Goal: Task Accomplishment & Management: Complete application form

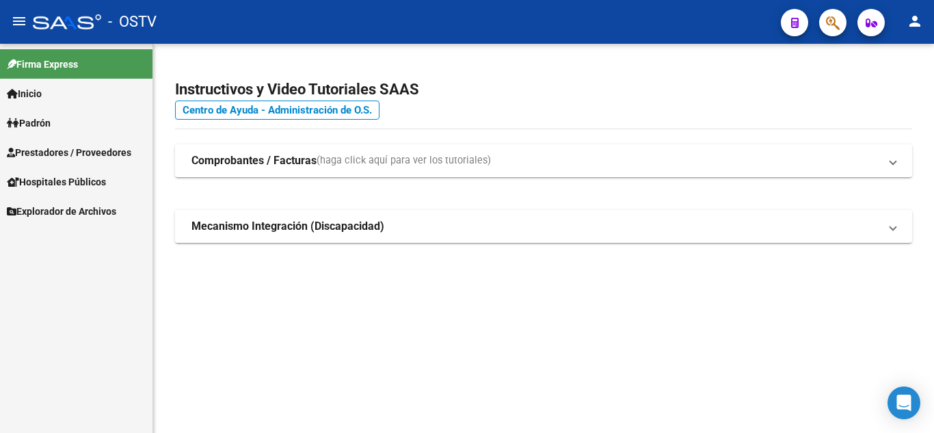
click at [78, 156] on span "Prestadores / Proveedores" at bounding box center [69, 152] width 124 height 15
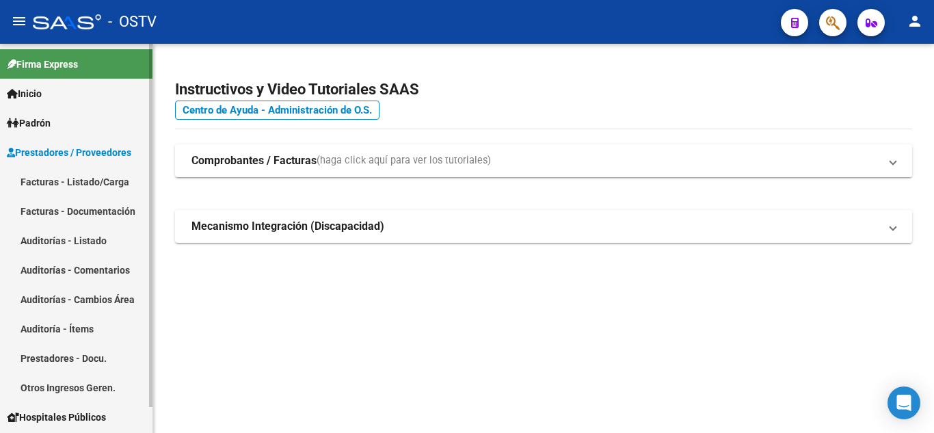
click at [59, 245] on link "Auditorías - Listado" at bounding box center [76, 240] width 153 height 29
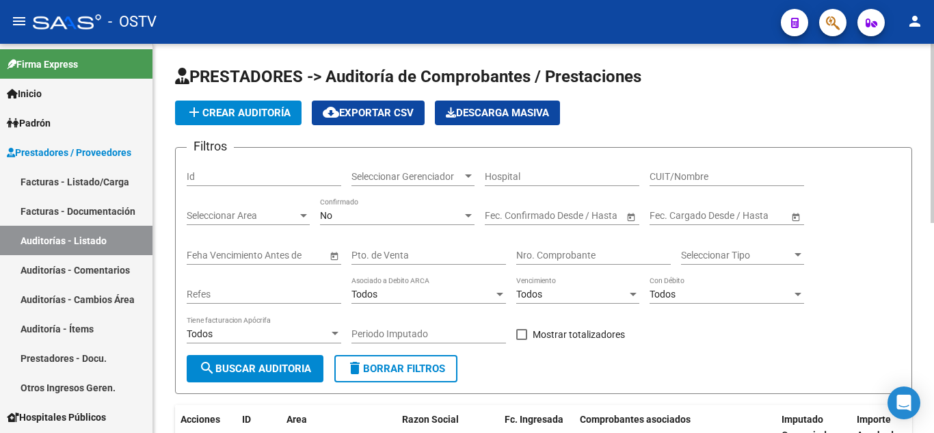
click at [267, 116] on span "add Crear Auditoría" at bounding box center [238, 113] width 105 height 12
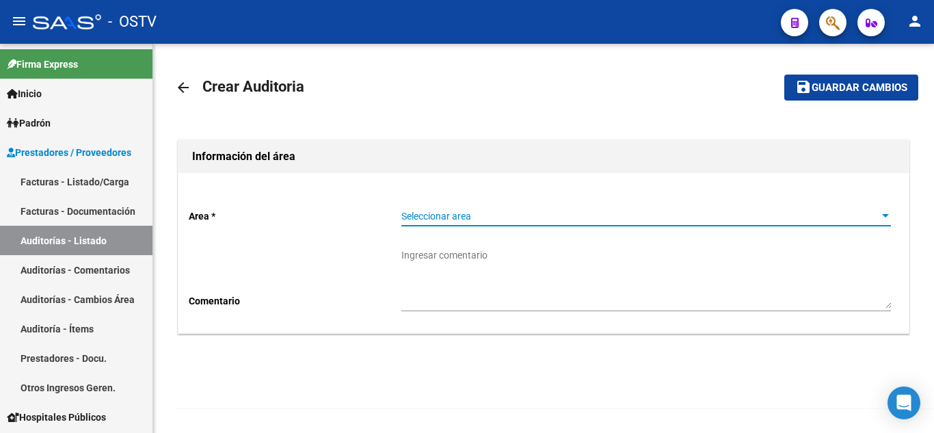
click at [436, 219] on span "Seleccionar area" at bounding box center [640, 217] width 477 height 12
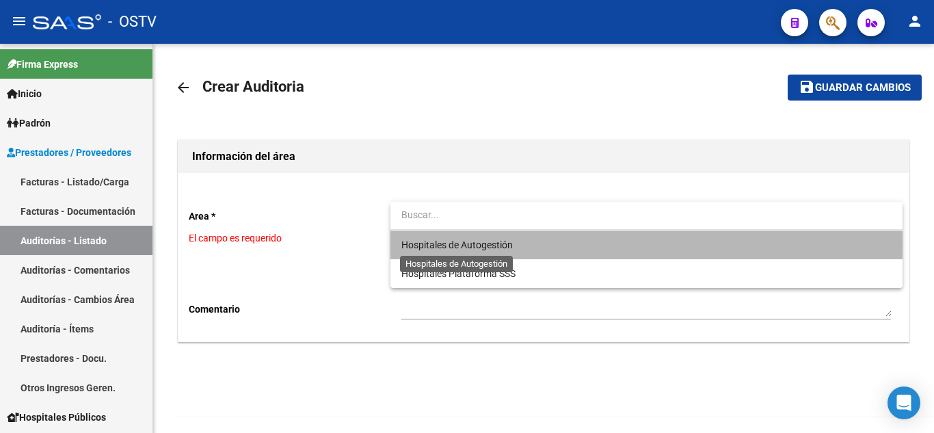
click at [440, 244] on span "Hospitales de Autogestión" at bounding box center [457, 244] width 111 height 11
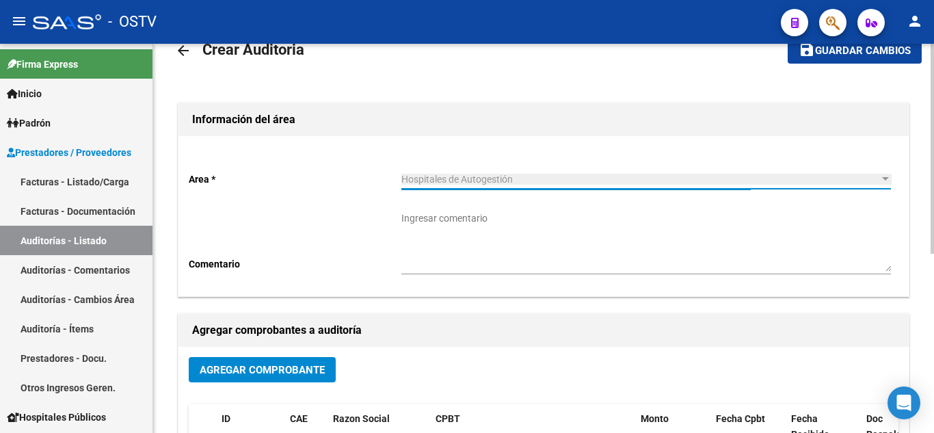
scroll to position [68, 0]
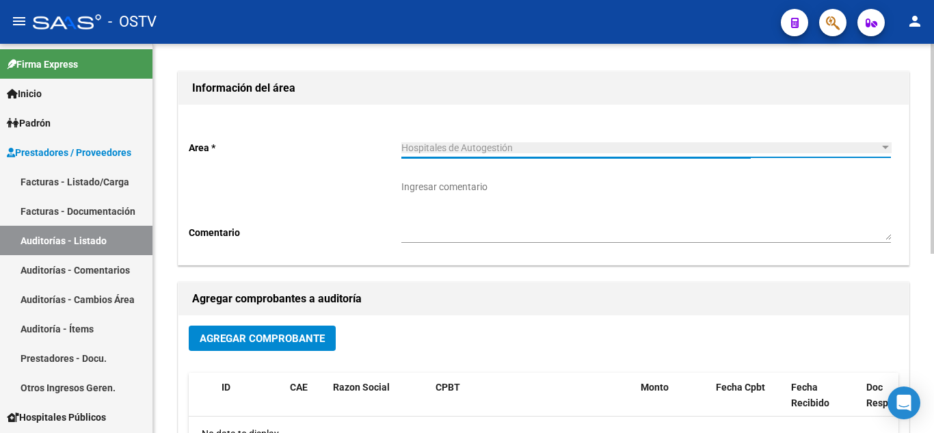
click at [294, 339] on span "Agregar Comprobante" at bounding box center [262, 338] width 125 height 12
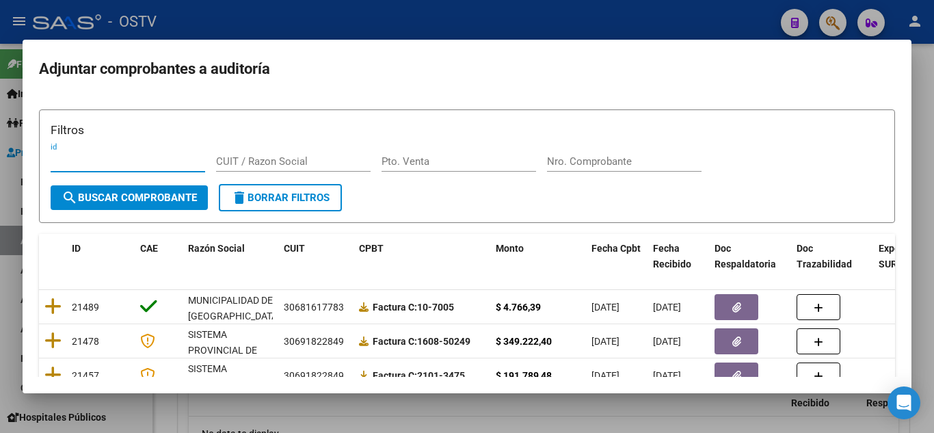
click at [428, 159] on input "Pto. Venta" at bounding box center [459, 161] width 155 height 12
type input "6"
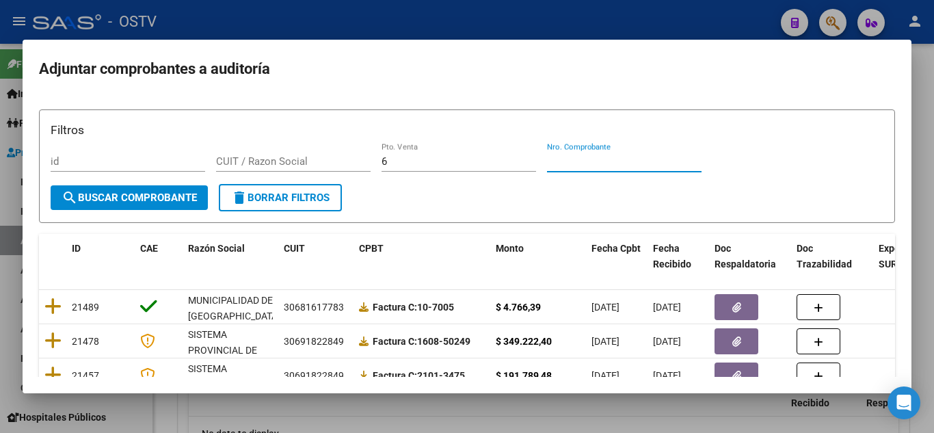
paste input "5270"
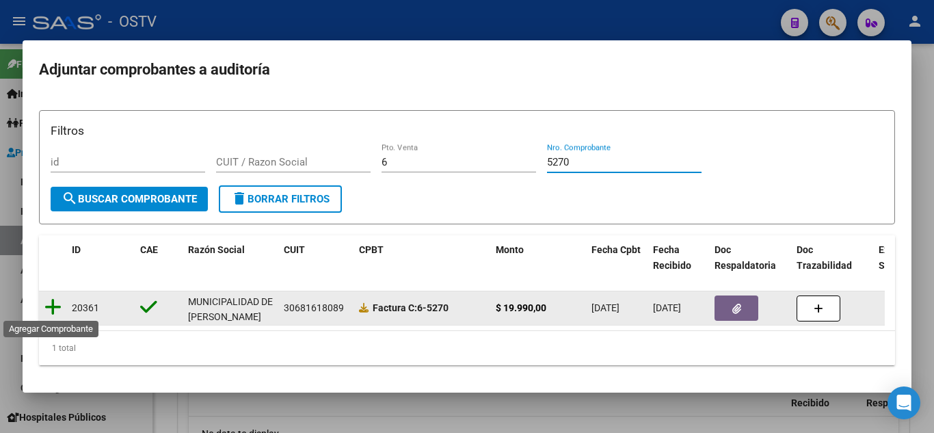
type input "5270"
click at [57, 304] on icon at bounding box center [52, 307] width 17 height 19
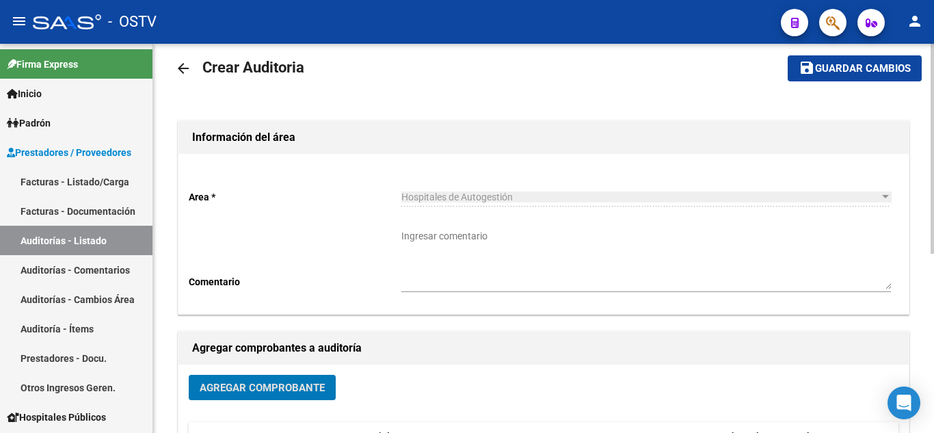
scroll to position [0, 0]
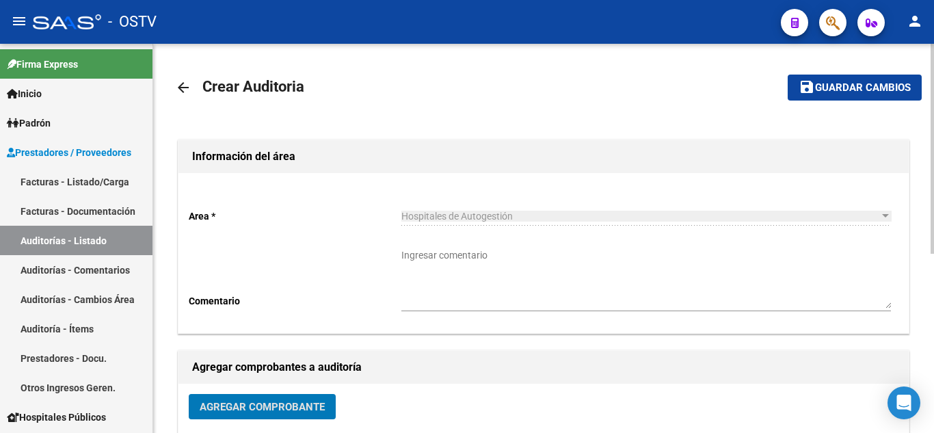
click at [844, 94] on button "save Guardar cambios" at bounding box center [855, 87] width 134 height 25
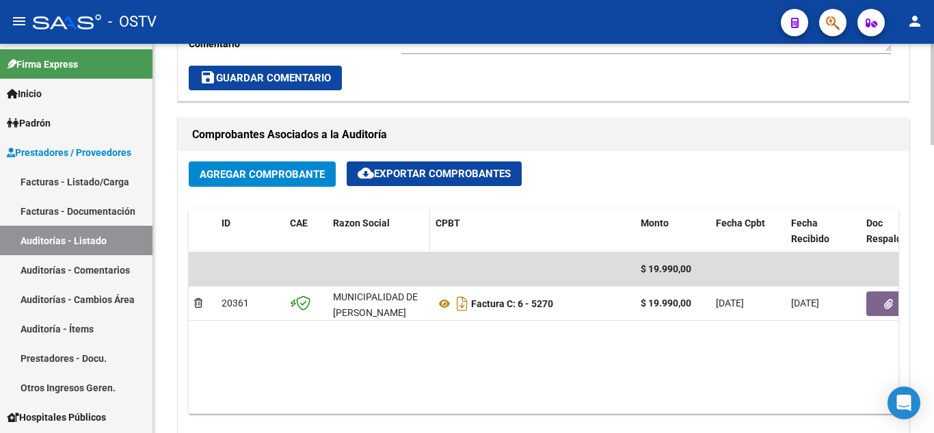
scroll to position [616, 0]
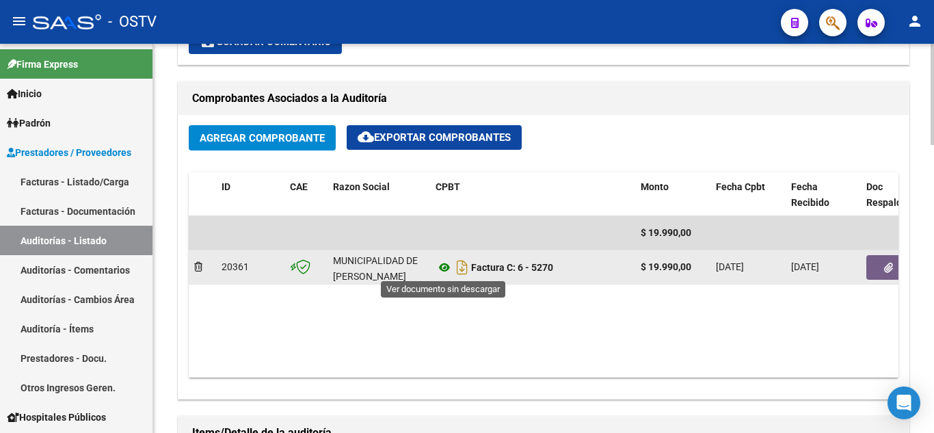
click at [440, 267] on icon at bounding box center [445, 267] width 18 height 16
click at [895, 266] on button "button" at bounding box center [889, 267] width 44 height 25
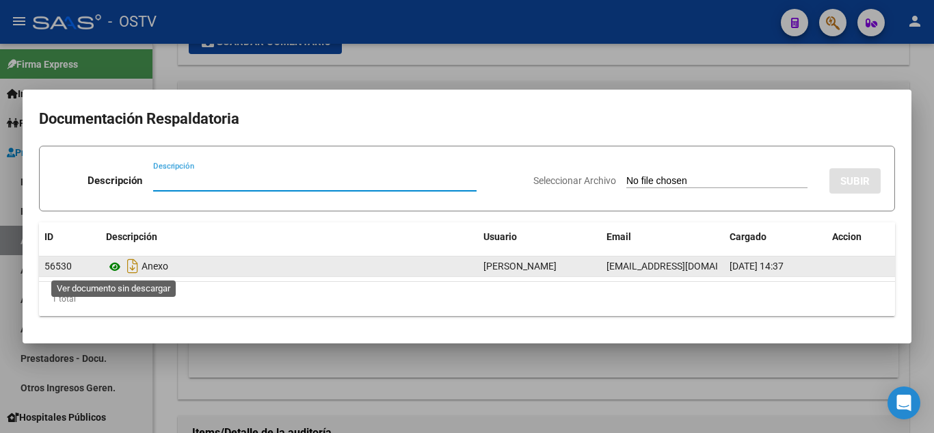
click at [115, 270] on icon at bounding box center [115, 267] width 18 height 16
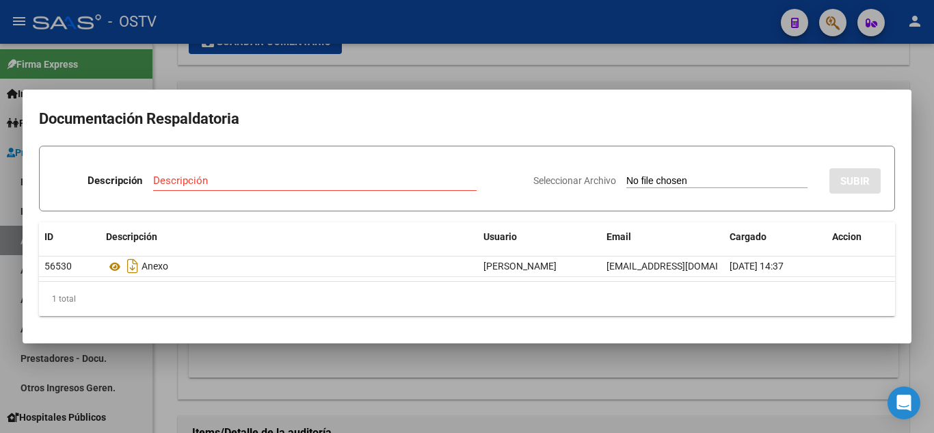
click at [298, 87] on div at bounding box center [467, 216] width 934 height 433
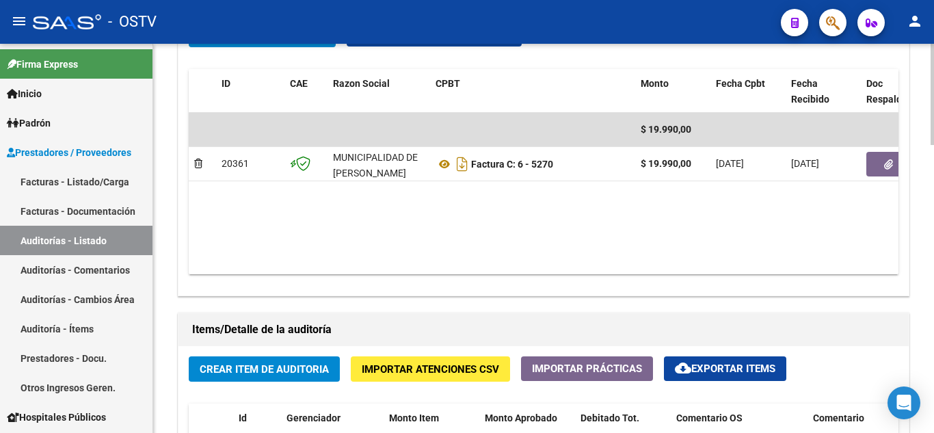
scroll to position [958, 0]
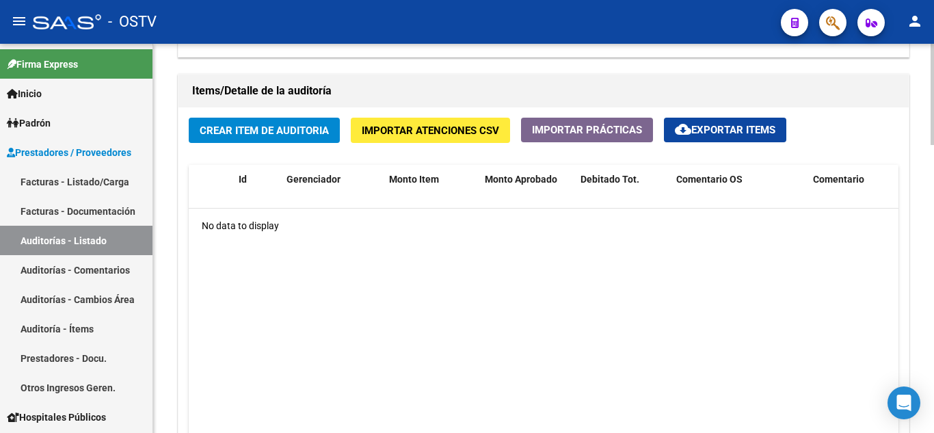
click at [249, 136] on span "Crear Item de Auditoria" at bounding box center [264, 130] width 129 height 12
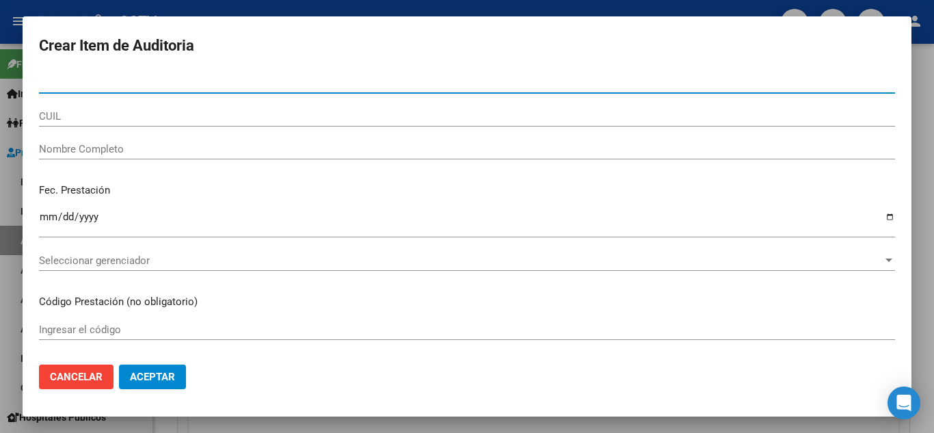
paste input "47059476"
type input "47059476"
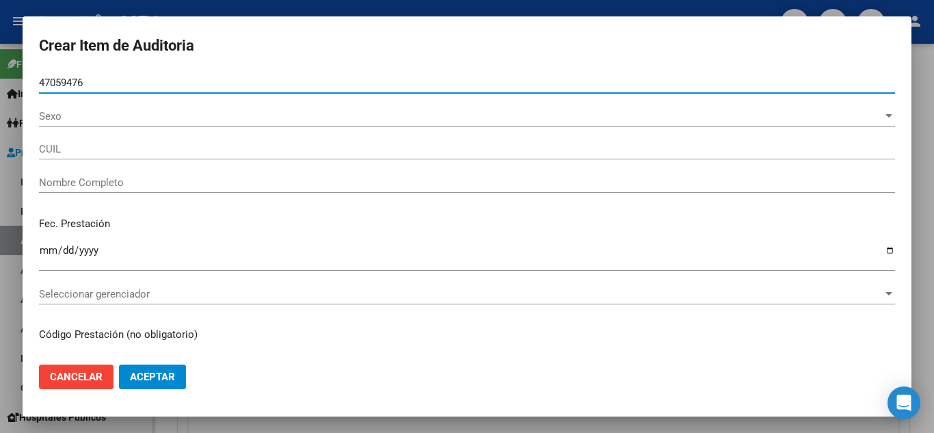
type input "23470594764"
type input "[PERSON_NAME][DATE]"
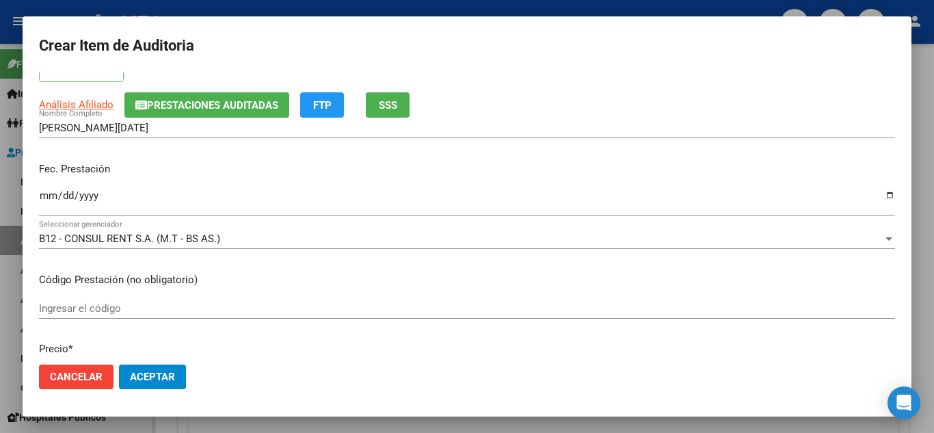
scroll to position [68, 0]
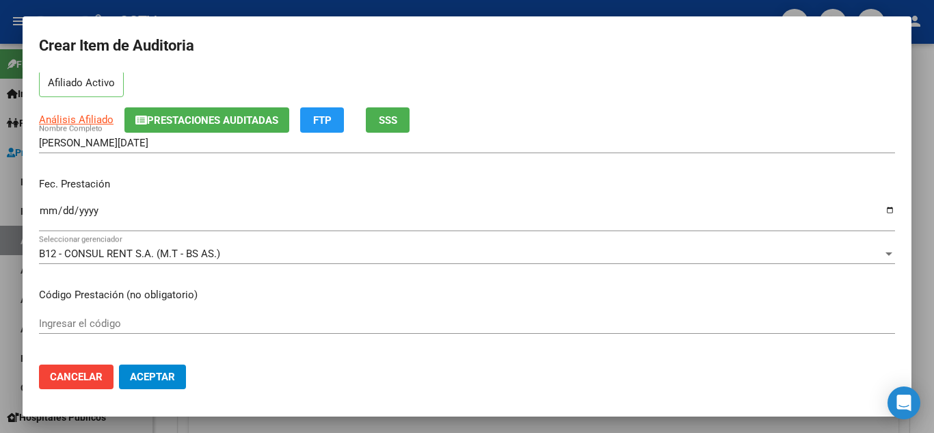
type input "47059476"
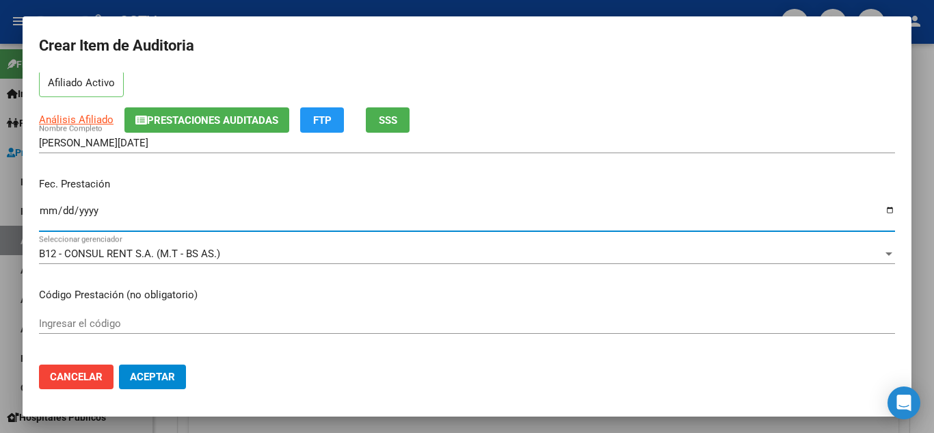
click at [49, 206] on input "Ingresar la fecha" at bounding box center [467, 216] width 856 height 22
type input "[DATE]"
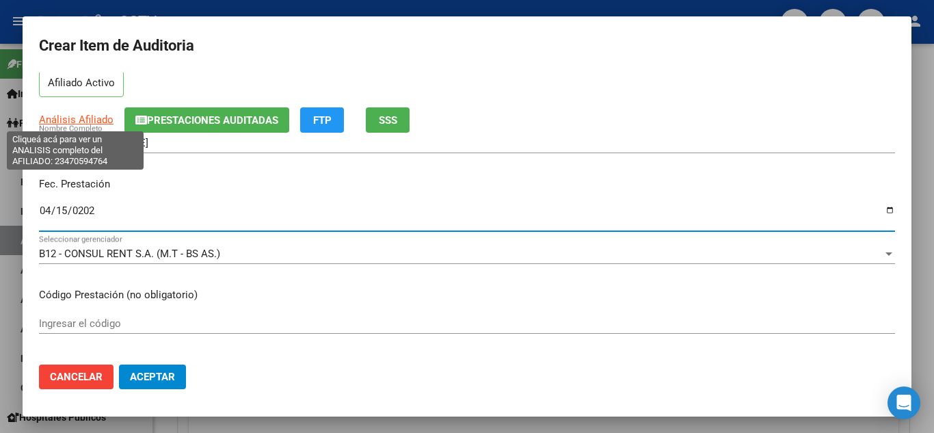
click at [61, 114] on span "Análisis Afiliado" at bounding box center [76, 120] width 75 height 12
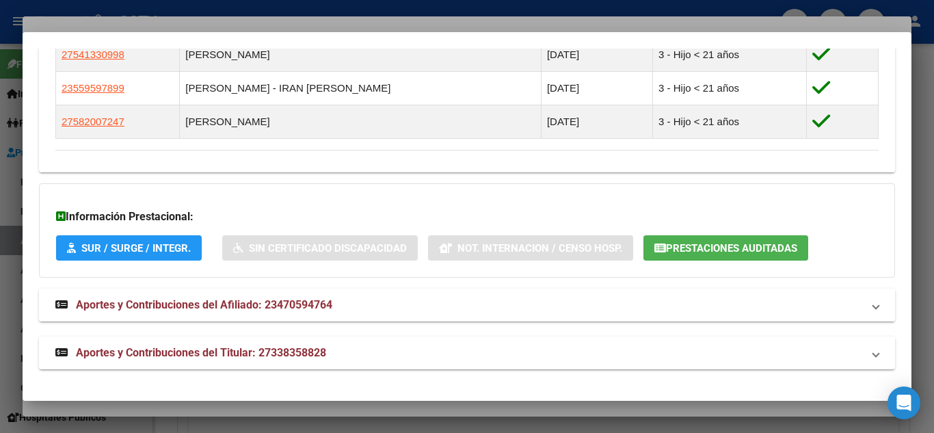
scroll to position [907, 0]
click at [128, 347] on span "Aportes y Contribuciones del Titular: 27338358828" at bounding box center [201, 351] width 250 height 13
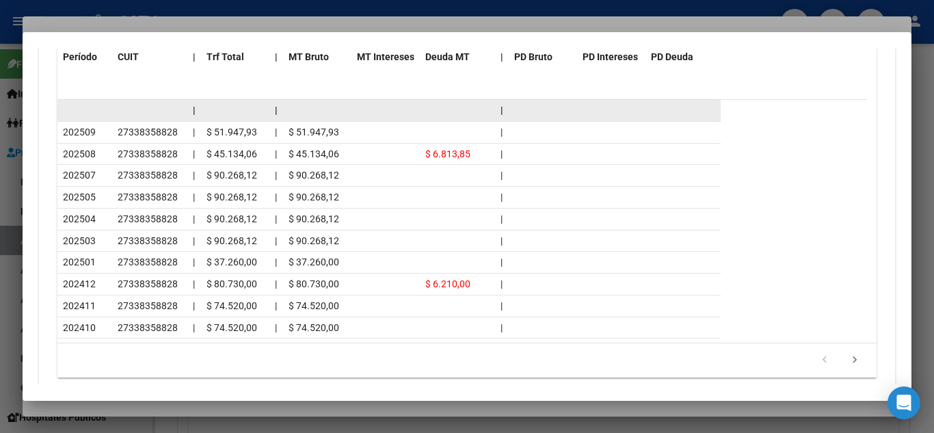
scroll to position [1521, 0]
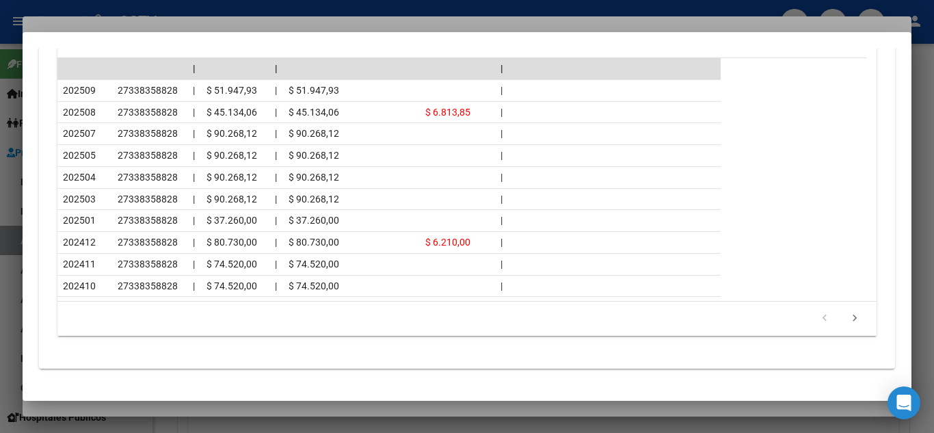
click at [165, 11] on div at bounding box center [467, 216] width 934 height 433
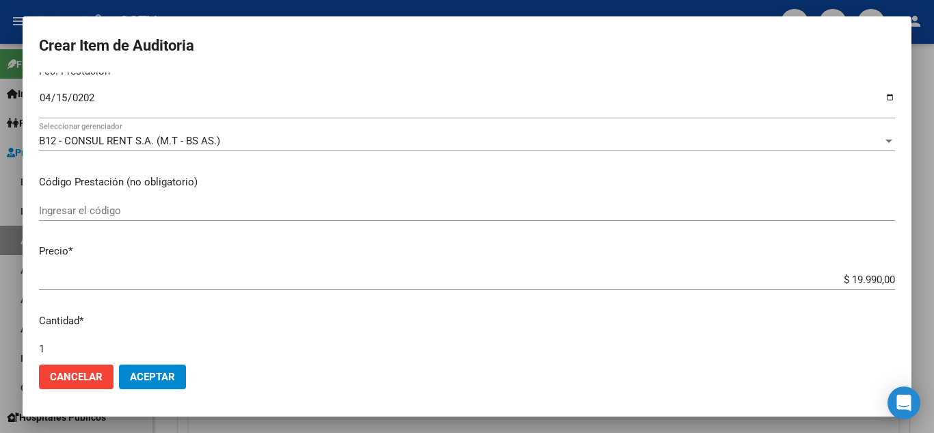
scroll to position [205, 0]
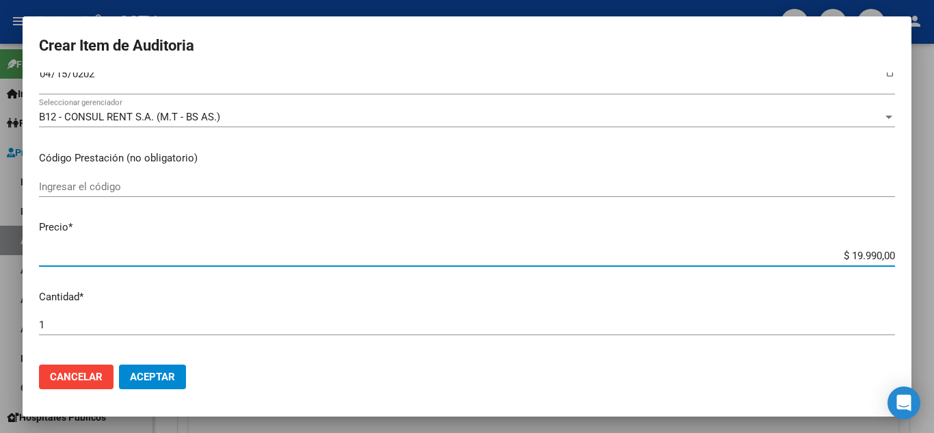
click at [861, 254] on input "$ 19.990,00" at bounding box center [467, 256] width 856 height 12
paste input "3.998"
type input "$ 3.998,00"
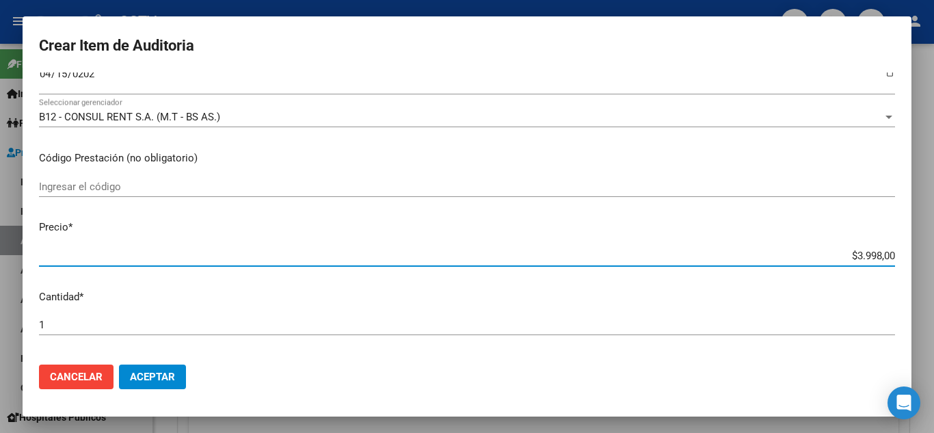
type input "$ 3.998,00"
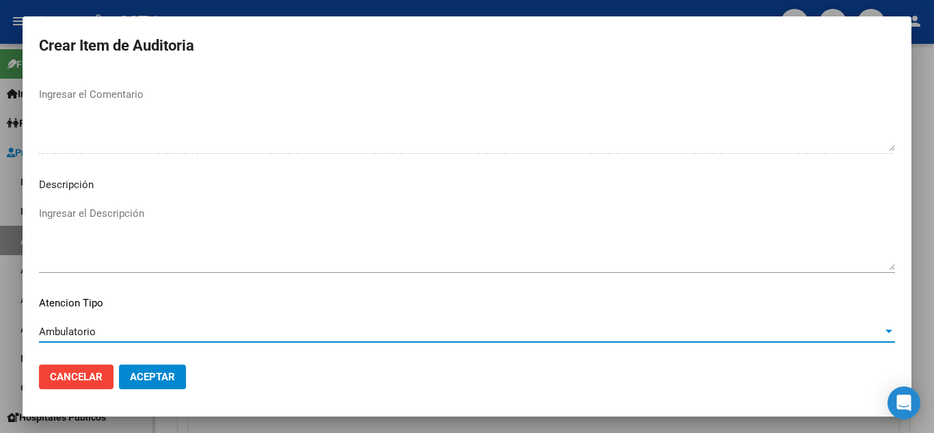
scroll to position [951, 0]
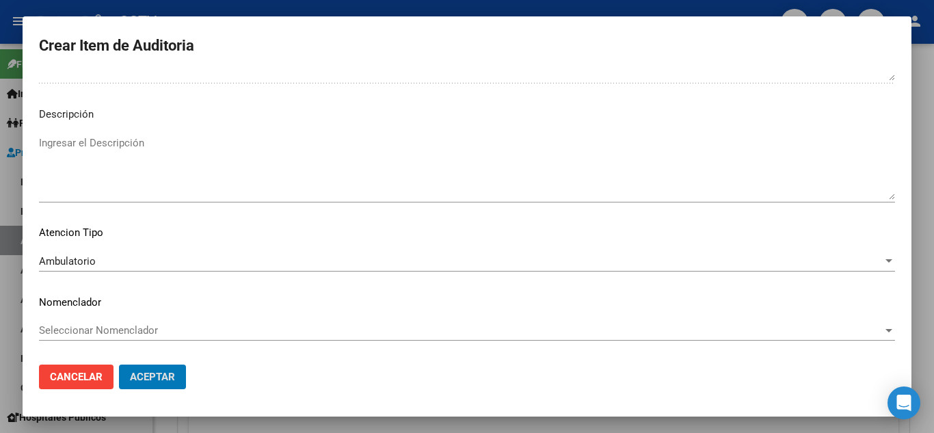
click at [119, 365] on button "Aceptar" at bounding box center [152, 377] width 67 height 25
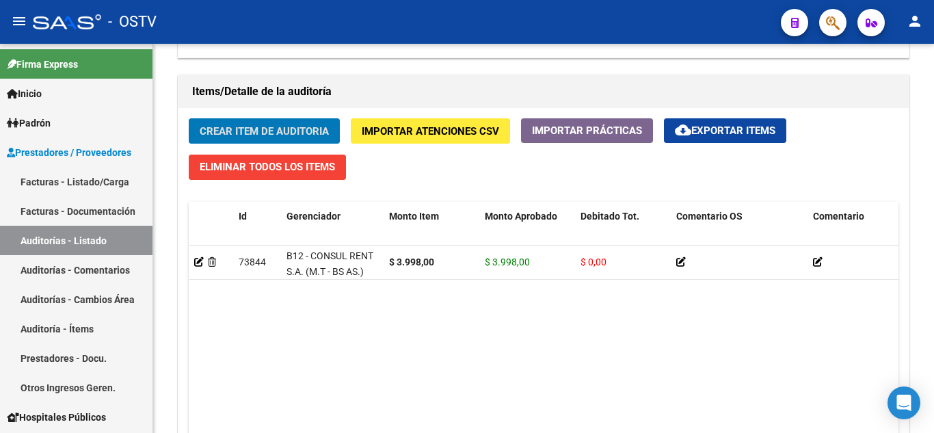
scroll to position [958, 0]
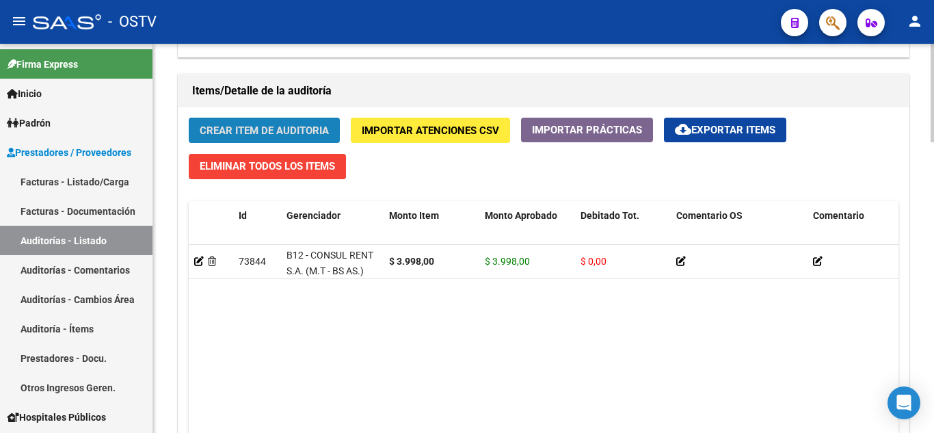
click at [261, 124] on span "Crear Item de Auditoria" at bounding box center [264, 130] width 129 height 12
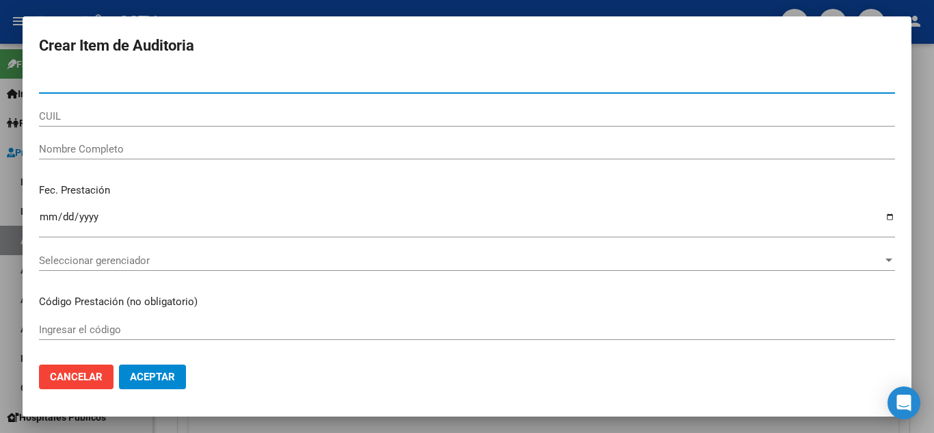
type input "95363242"
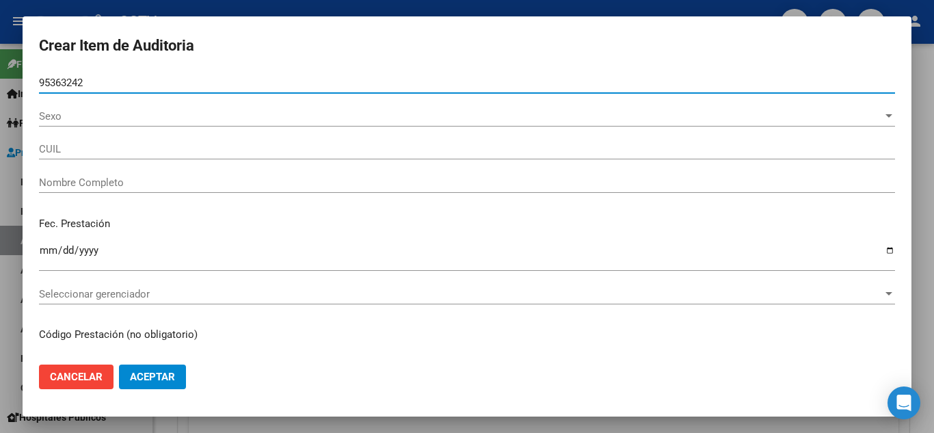
type input "27953632425"
type input "[PERSON_NAME] [PERSON_NAME]"
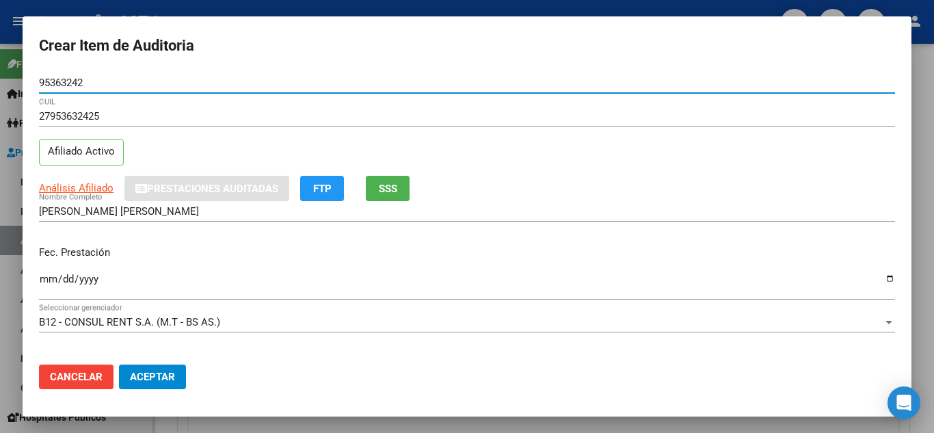
type input "95363242"
click at [47, 278] on input "Ingresar la fecha" at bounding box center [467, 285] width 856 height 22
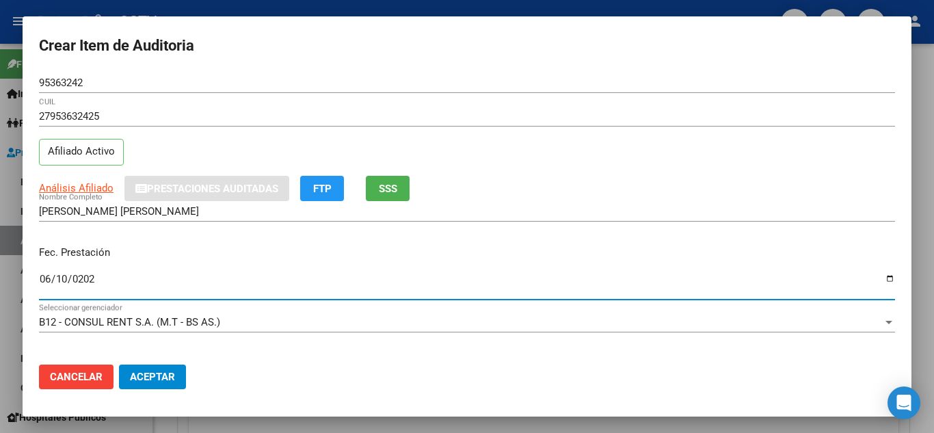
type input "[DATE]"
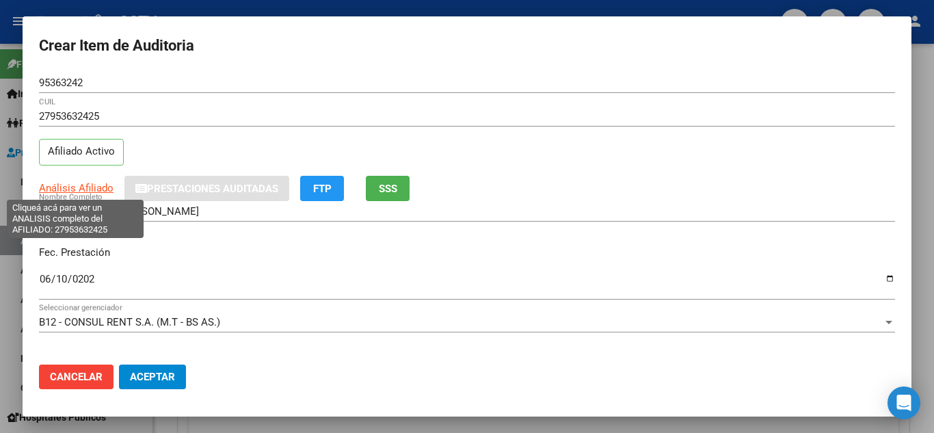
click at [83, 182] on span "Análisis Afiliado" at bounding box center [76, 188] width 75 height 12
type textarea "27953632425"
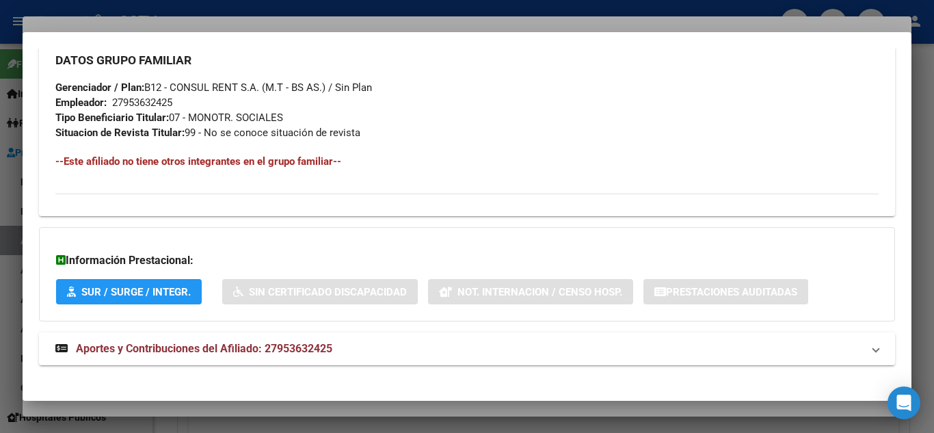
scroll to position [675, 0]
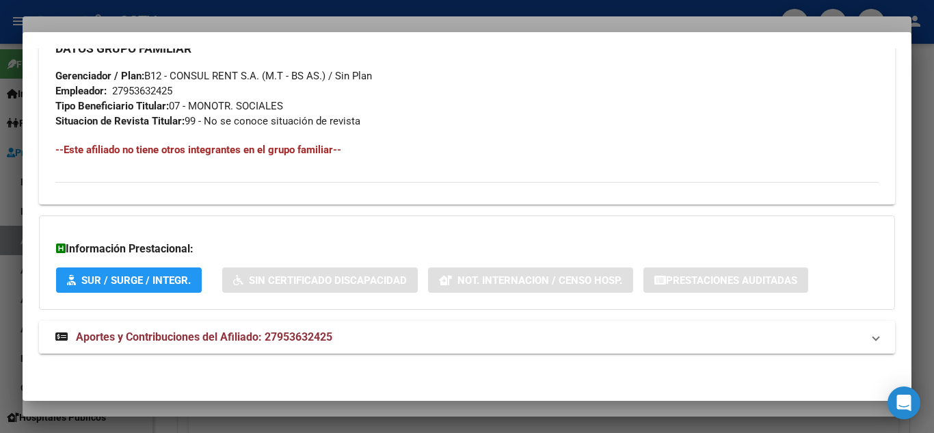
click at [170, 341] on span "Aportes y Contribuciones del Afiliado: 27953632425" at bounding box center [204, 336] width 257 height 13
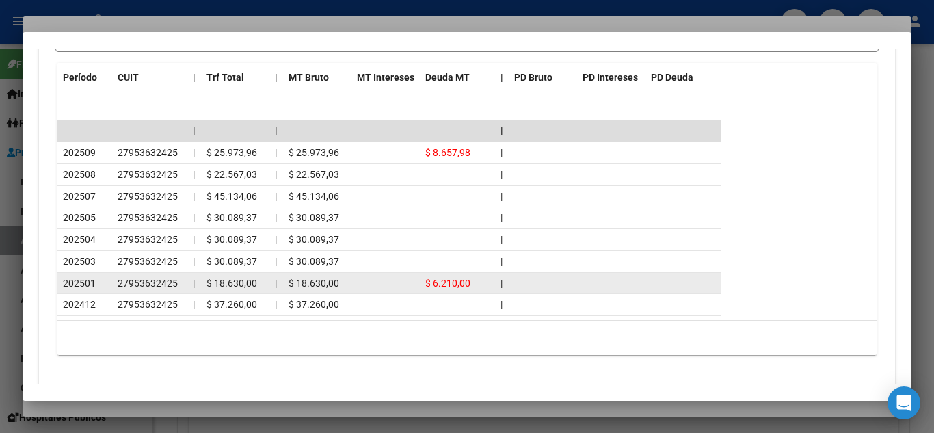
scroll to position [1246, 0]
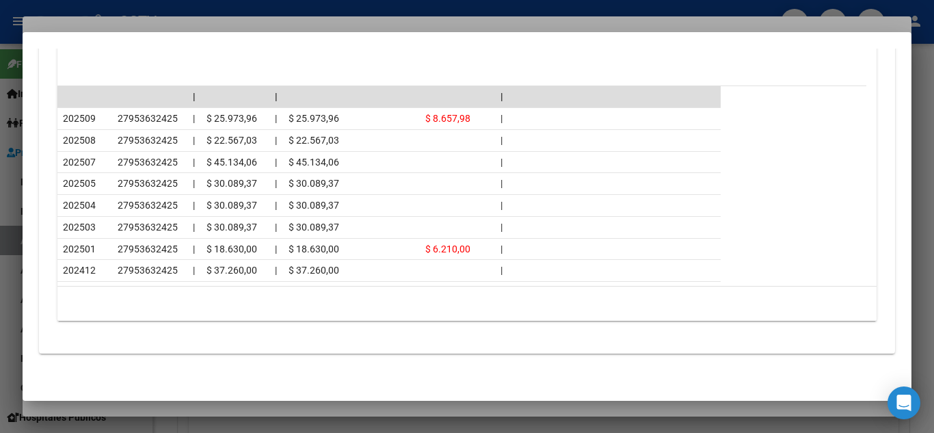
click at [109, 3] on div at bounding box center [467, 216] width 934 height 433
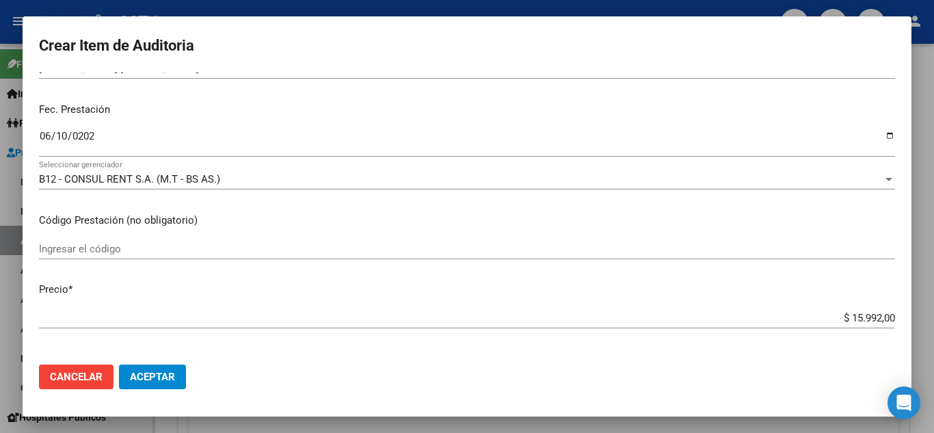
scroll to position [205, 0]
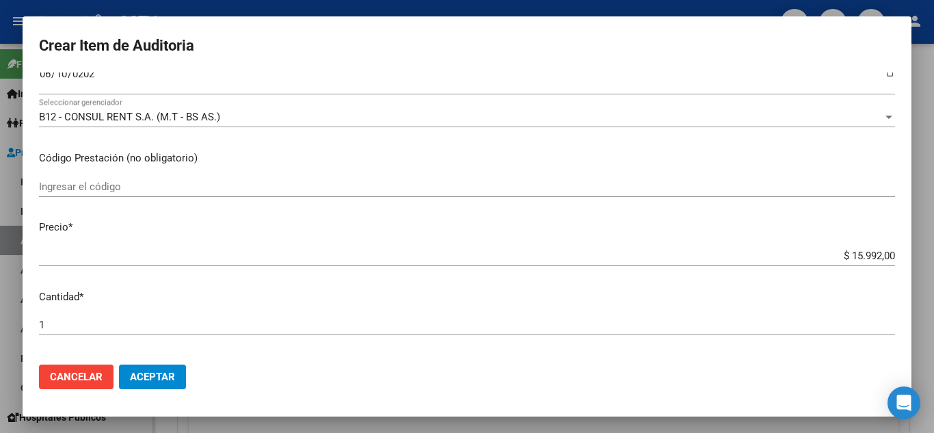
click at [844, 252] on input "$ 15.992,00" at bounding box center [467, 256] width 856 height 12
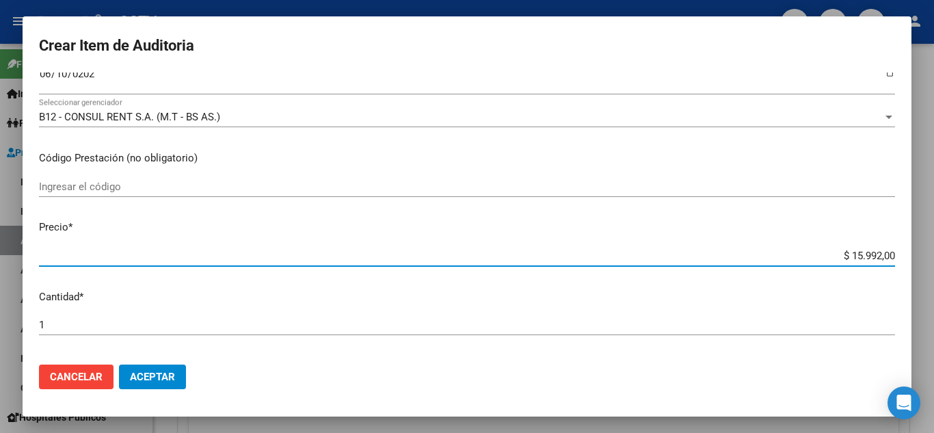
click at [843, 252] on input "$ 15.992,00" at bounding box center [467, 256] width 856 height 12
paste input "3.998"
type input "$ 3.998,00"
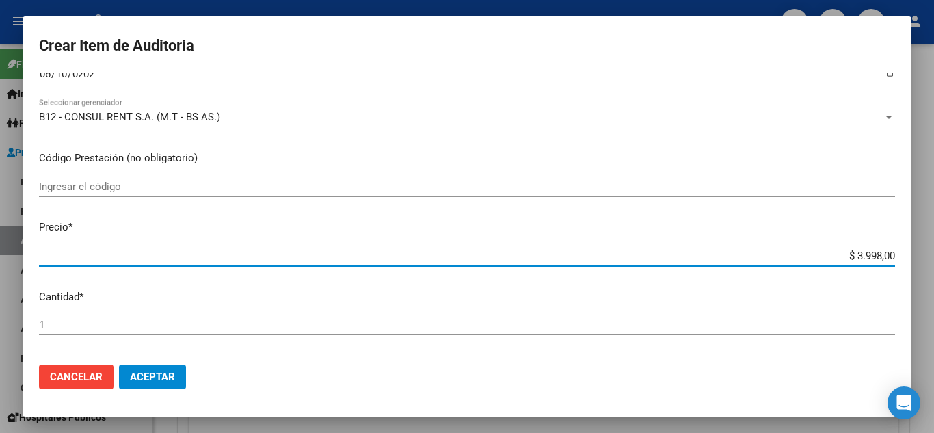
type input "$ 3.998,00"
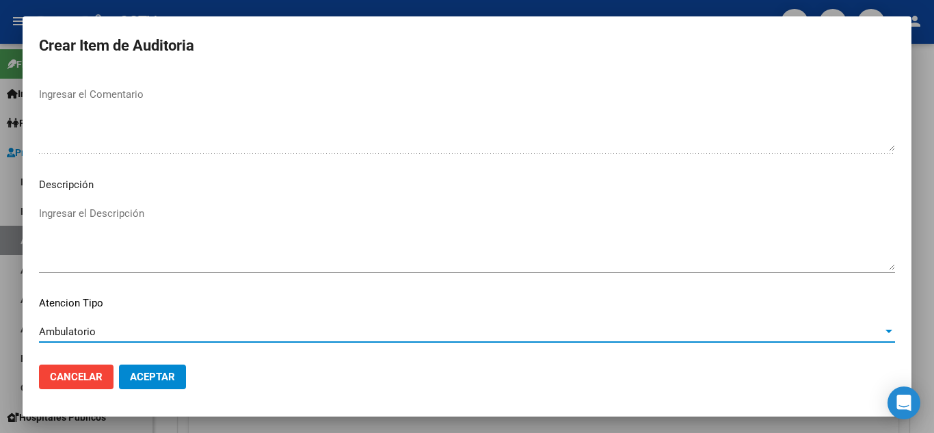
scroll to position [951, 0]
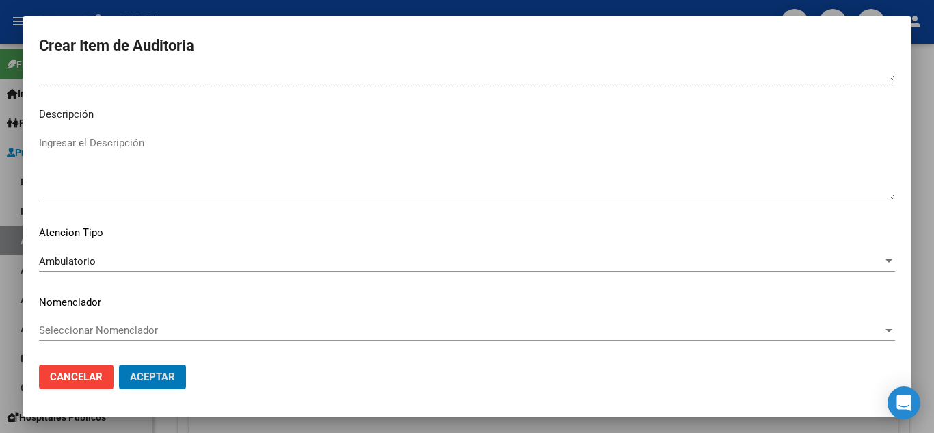
click at [119, 365] on button "Aceptar" at bounding box center [152, 377] width 67 height 25
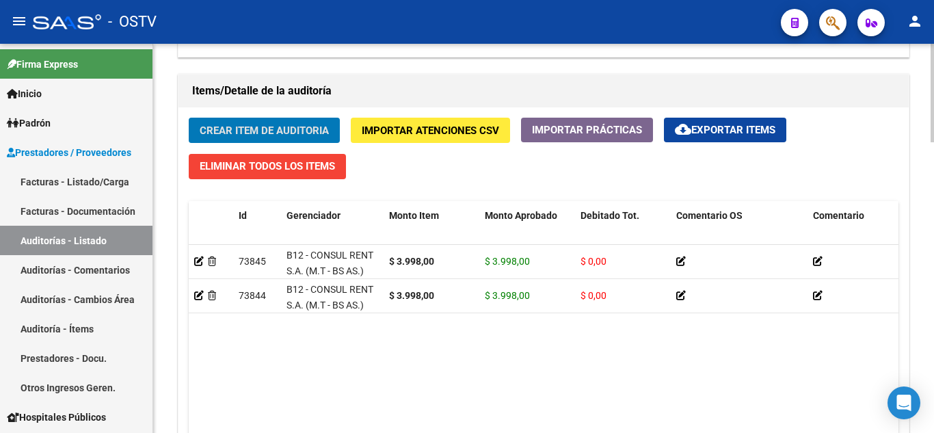
click at [249, 129] on span "Crear Item de Auditoria" at bounding box center [264, 130] width 129 height 12
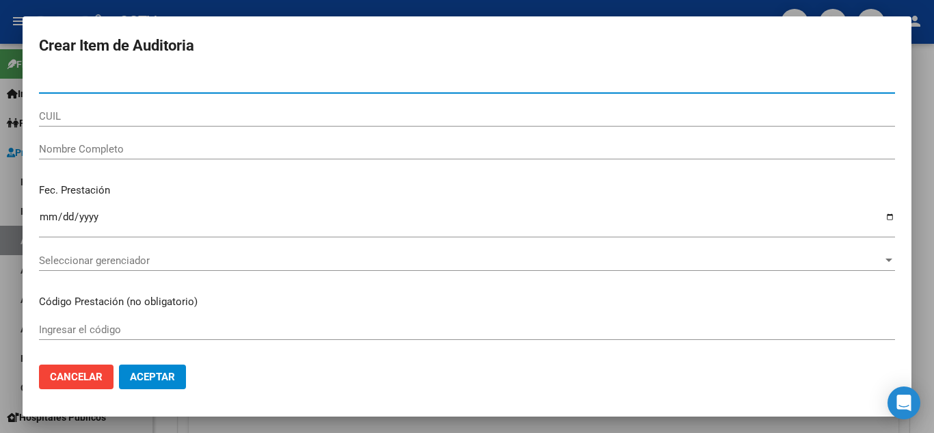
paste input "54896403"
type input "54896403"
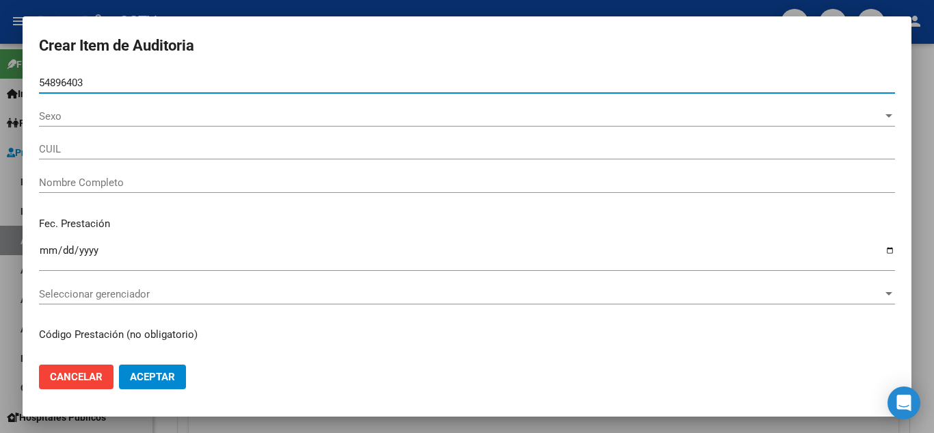
type input "27548964038"
type input "[PERSON_NAME]"
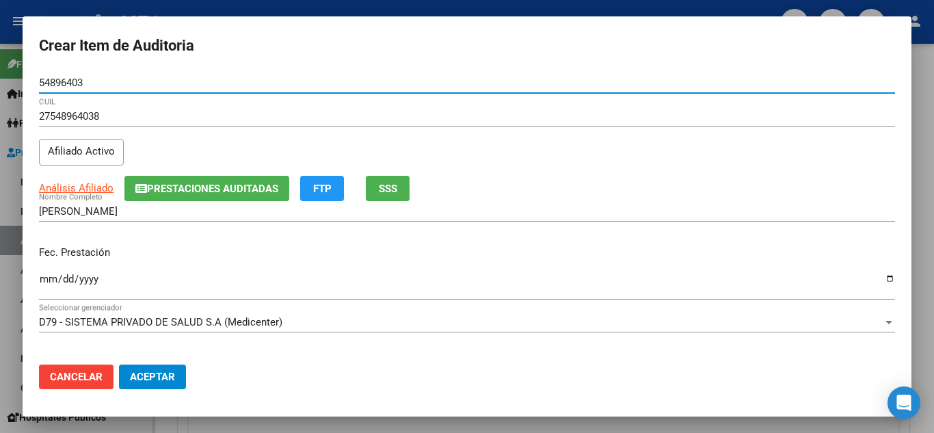
type input "54896403"
click at [53, 278] on input "Ingresar la fecha" at bounding box center [467, 285] width 856 height 22
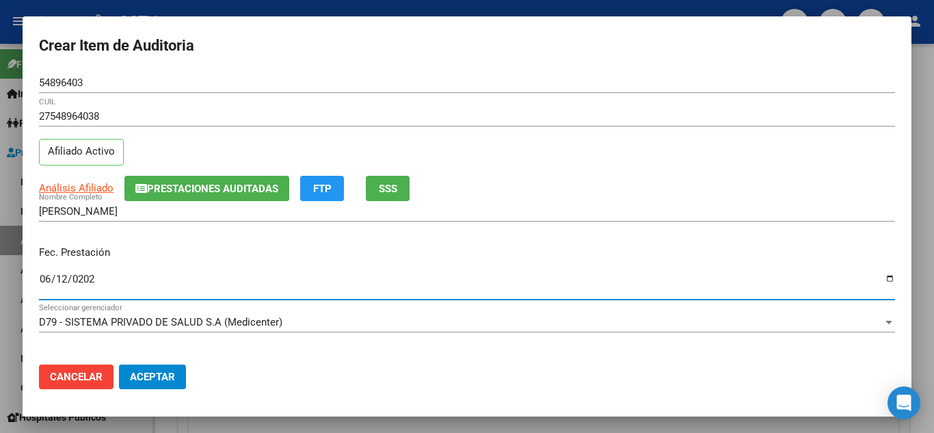
type input "[DATE]"
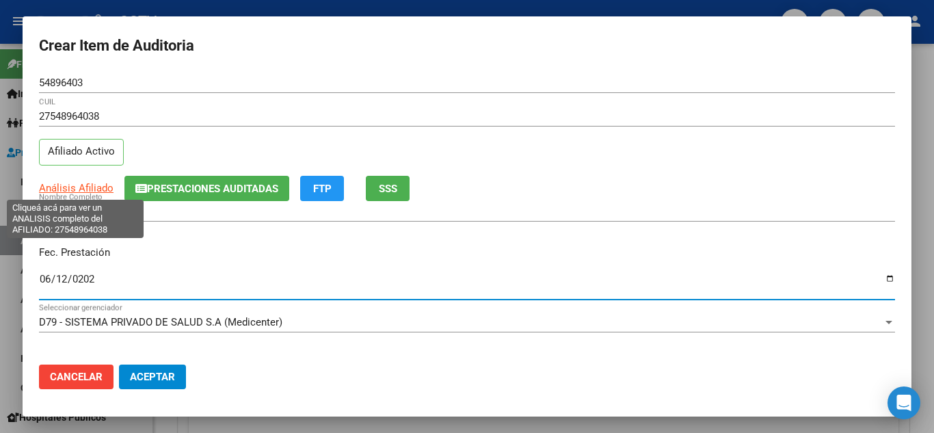
click at [69, 188] on span "Análisis Afiliado" at bounding box center [76, 188] width 75 height 12
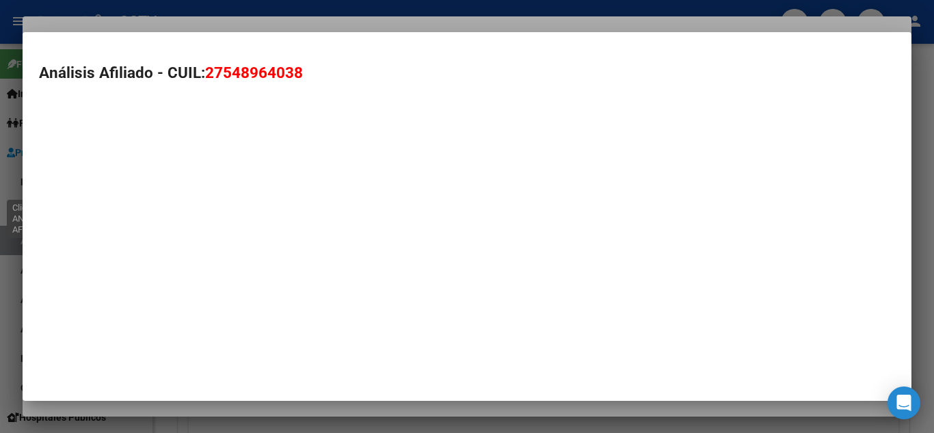
type textarea "27548964038"
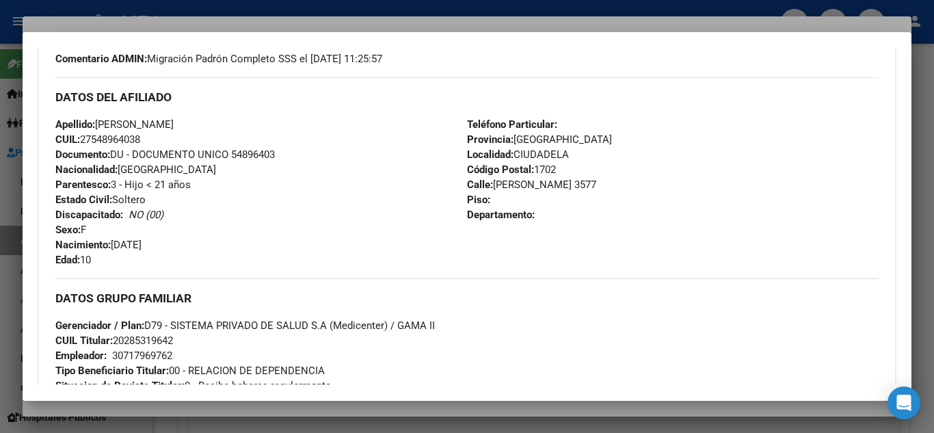
scroll to position [785, 0]
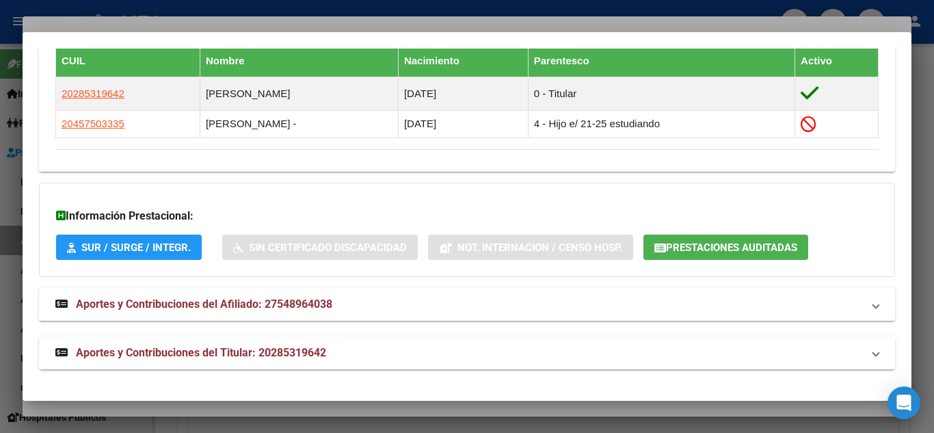
click at [166, 347] on span "Aportes y Contribuciones del Titular: 20285319642" at bounding box center [201, 352] width 250 height 13
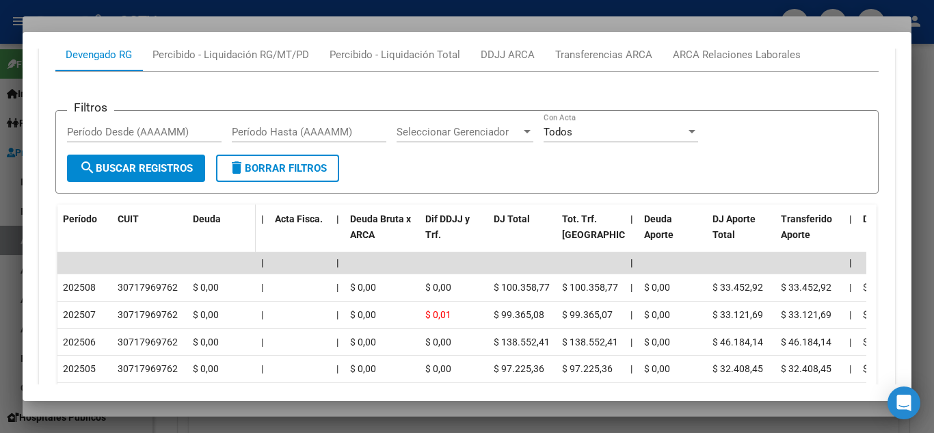
scroll to position [1264, 0]
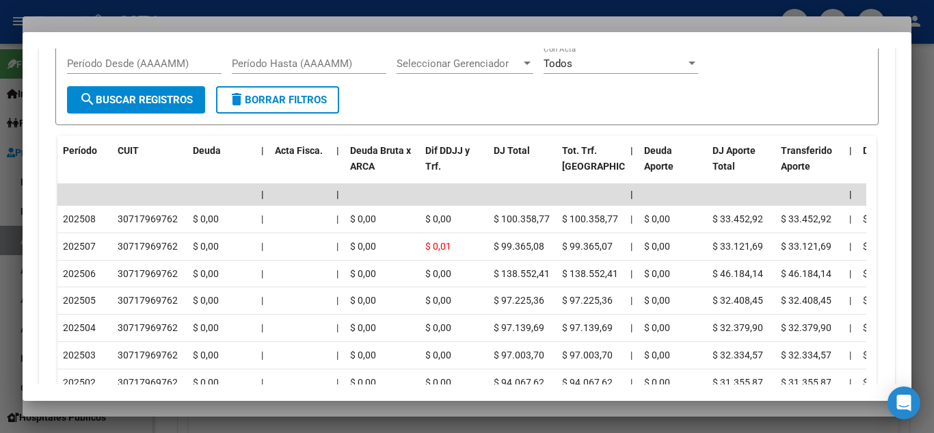
click at [133, 6] on div at bounding box center [467, 216] width 934 height 433
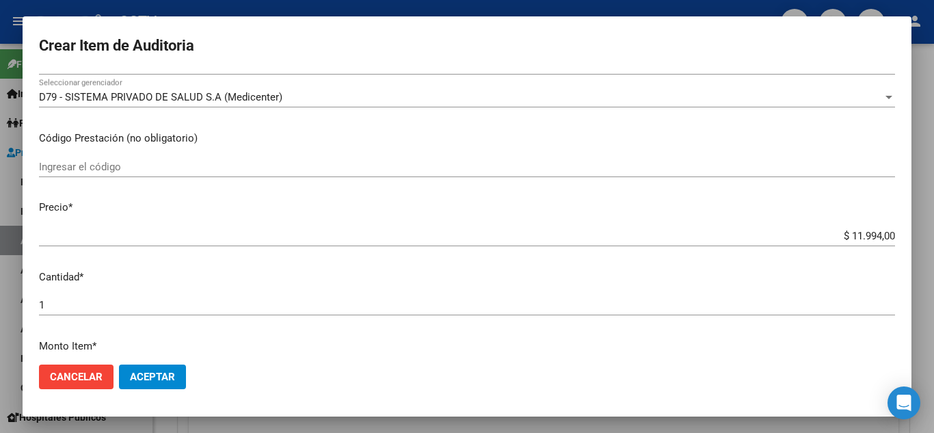
scroll to position [342, 0]
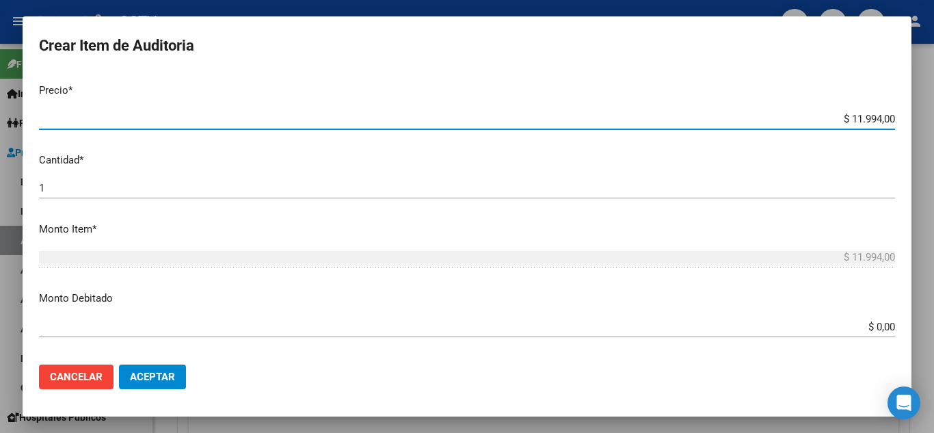
click at [841, 116] on input "$ 11.994,00" at bounding box center [467, 119] width 856 height 12
paste input "3.998"
type input "$ 3.998,00"
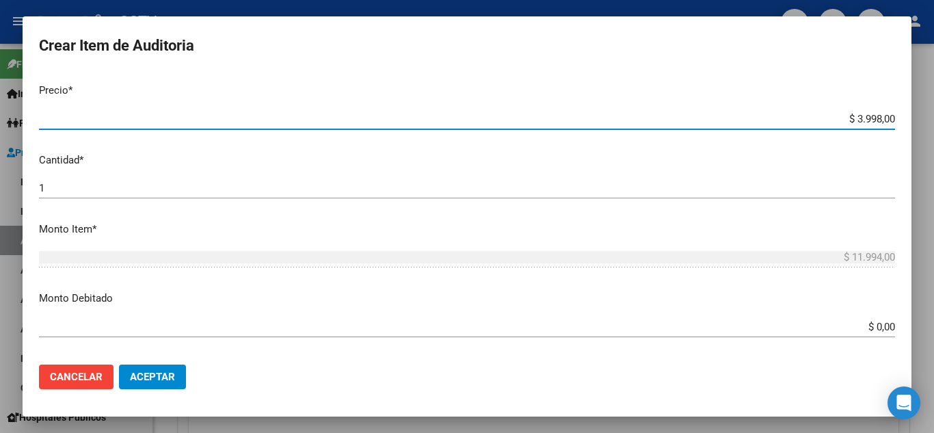
type input "$ 3.998,00"
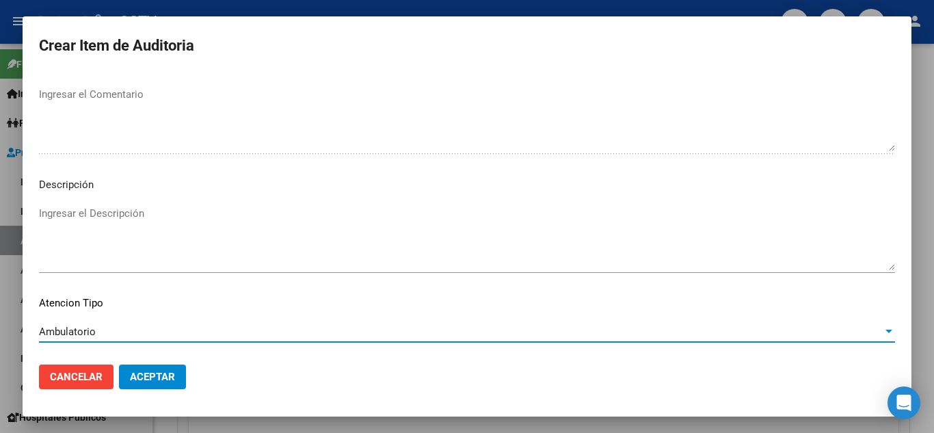
scroll to position [951, 0]
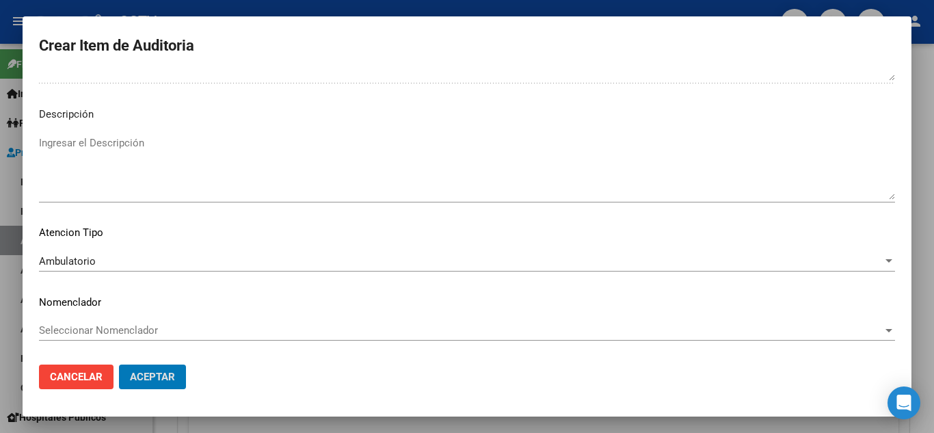
click at [119, 365] on button "Aceptar" at bounding box center [152, 377] width 67 height 25
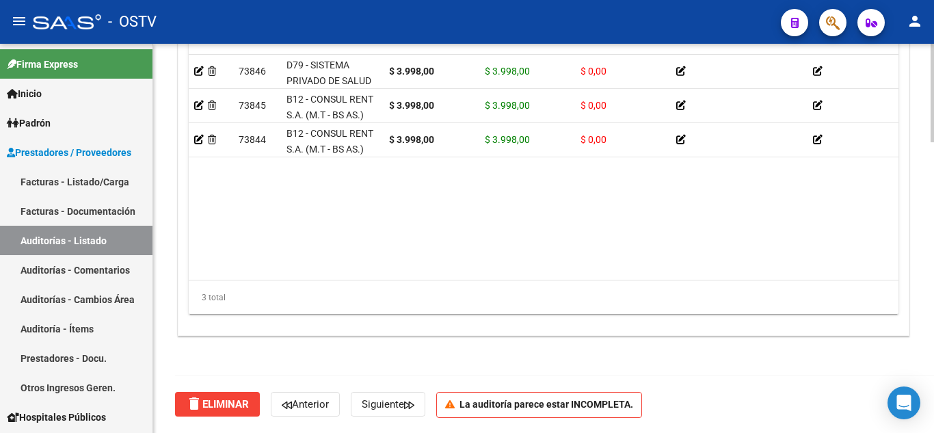
scroll to position [806, 0]
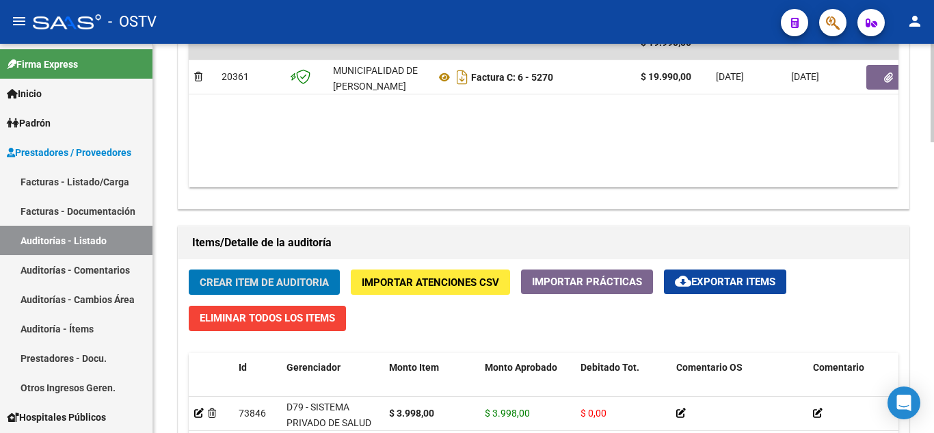
click at [259, 276] on span "Crear Item de Auditoria" at bounding box center [264, 282] width 129 height 12
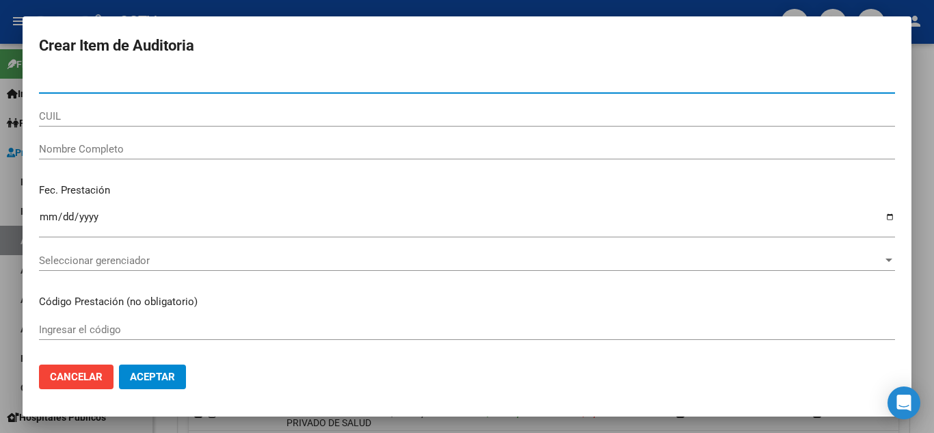
paste input "47059476"
type input "47059476"
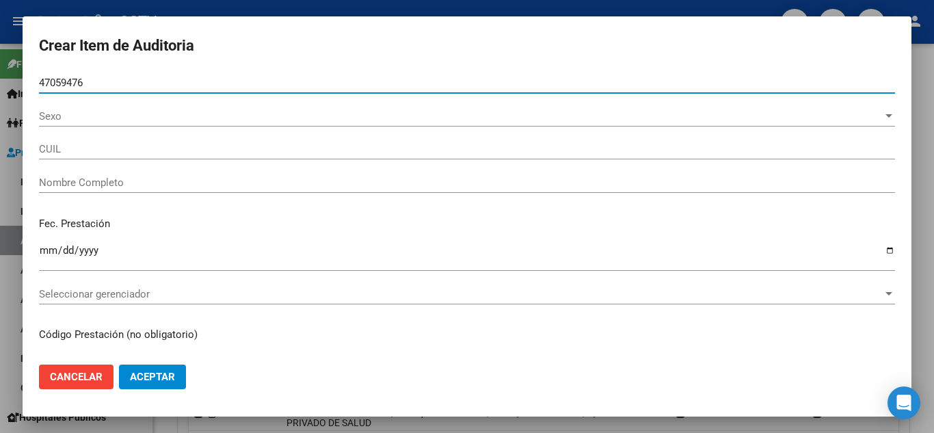
type input "23470594764"
type input "[PERSON_NAME][DATE]"
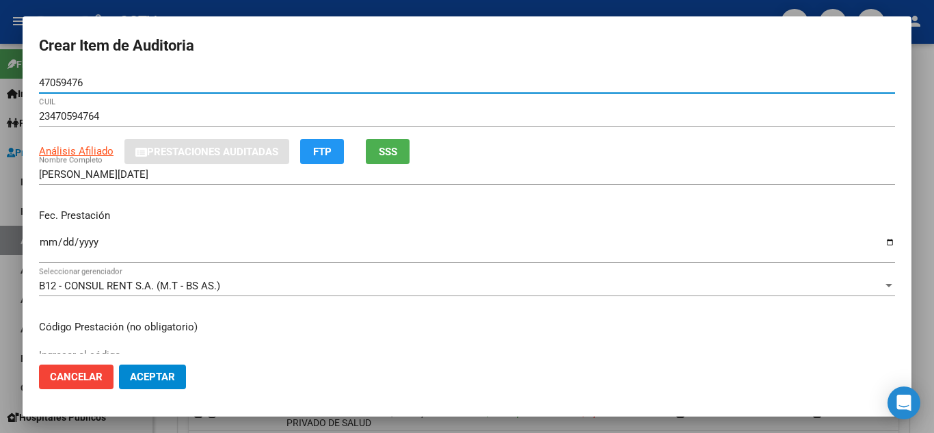
type input "47059476"
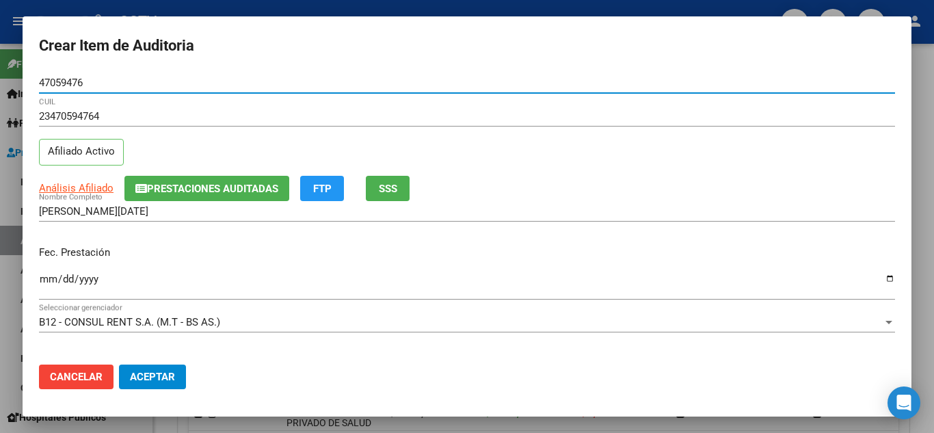
click at [49, 278] on input "Ingresar la fecha" at bounding box center [467, 285] width 856 height 22
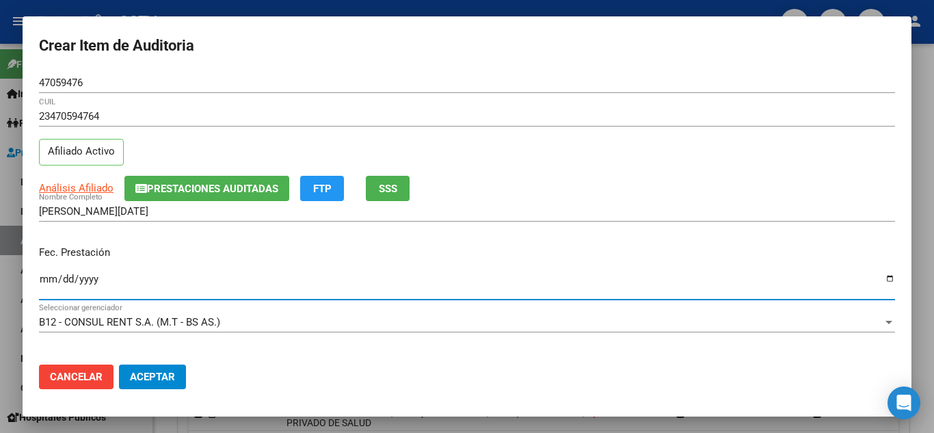
click at [49, 278] on input "Ingresar la fecha" at bounding box center [467, 285] width 856 height 22
type input "[DATE]"
click at [183, 269] on div "Fec. Prestación [DATE] Ingresar la fecha" at bounding box center [467, 274] width 856 height 78
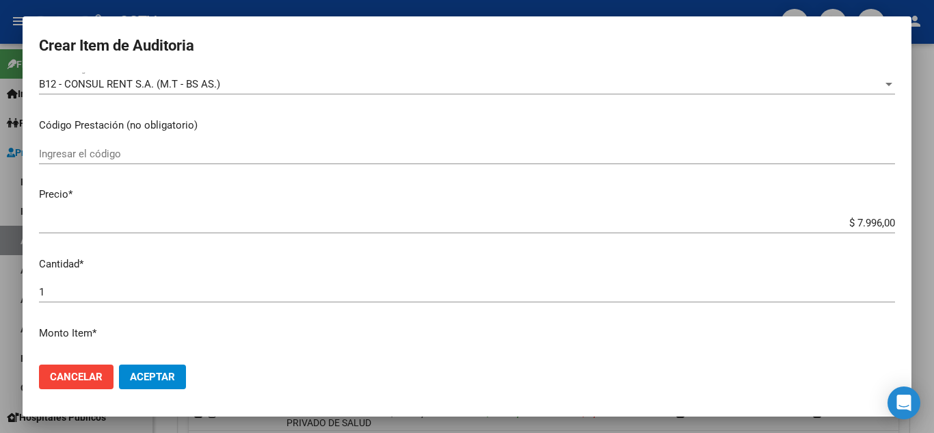
scroll to position [274, 0]
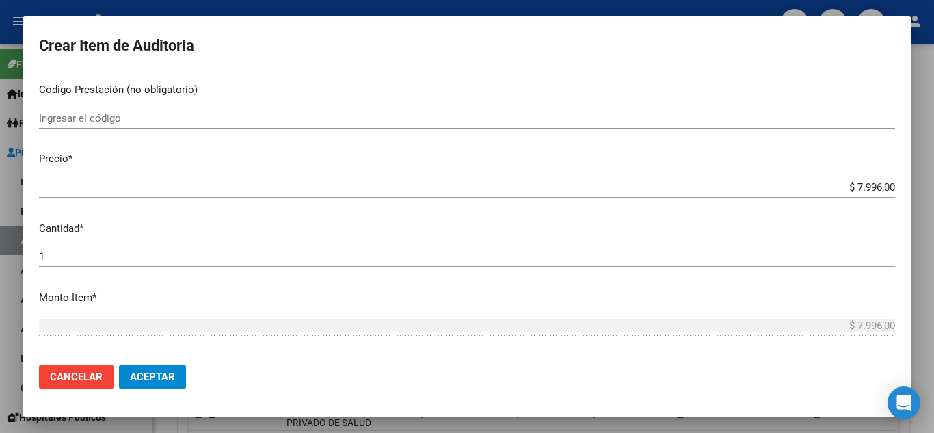
click at [826, 189] on input "$ 7.996,00" at bounding box center [467, 187] width 856 height 12
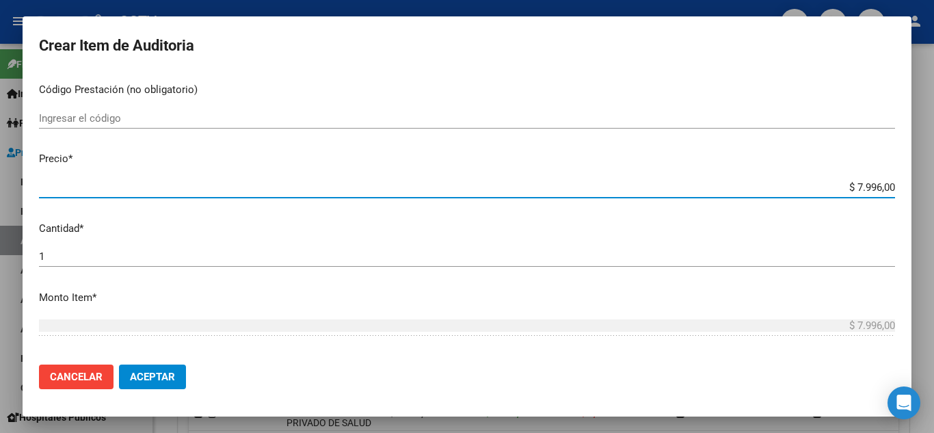
click at [827, 189] on input "$ 7.996,00" at bounding box center [467, 187] width 856 height 12
paste input "3.998"
type input "$ 3.998,00"
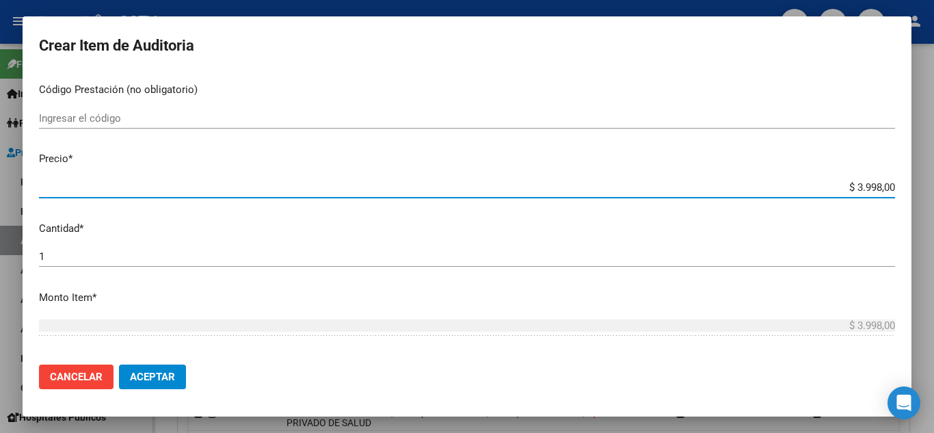
type input "$ 3.998,00"
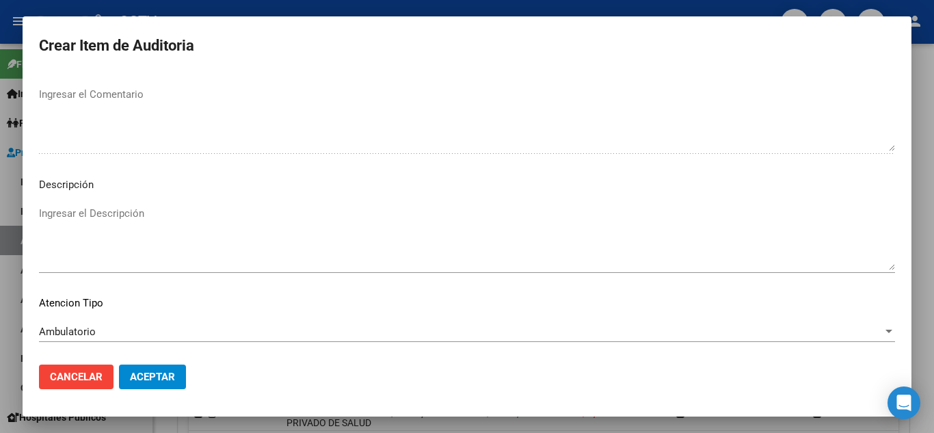
scroll to position [951, 0]
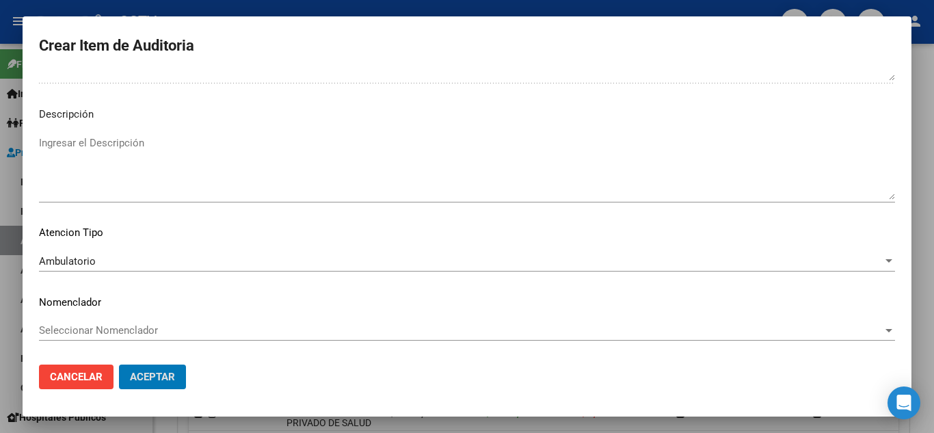
click at [119, 365] on button "Aceptar" at bounding box center [152, 377] width 67 height 25
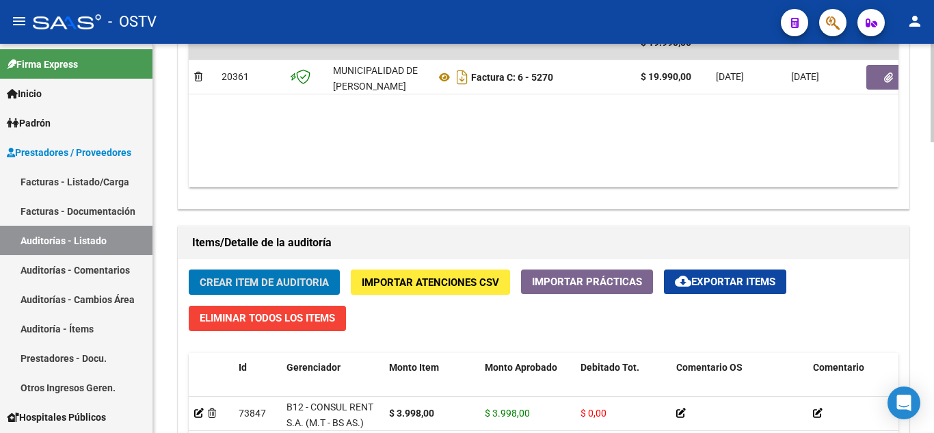
scroll to position [875, 0]
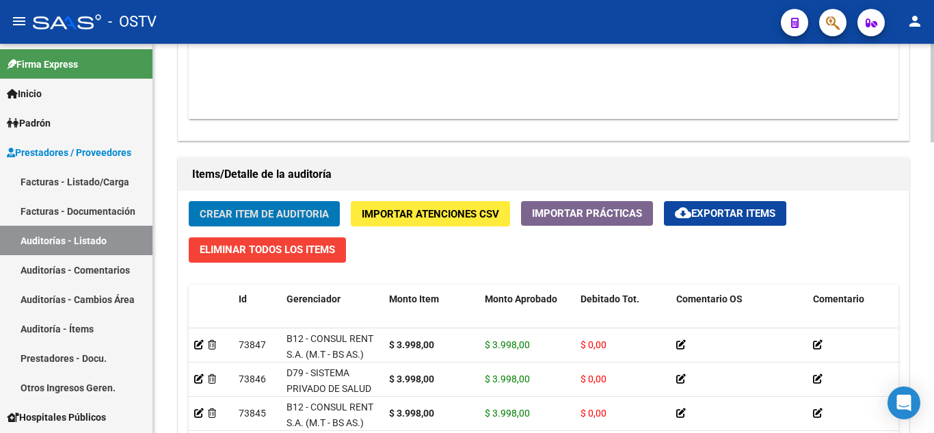
click at [231, 198] on div "Crear Item de Auditoria Importar Atenciones CSV Importar Prácticas cloud_downlo…" at bounding box center [544, 400] width 731 height 418
click at [232, 204] on button "Crear Item de Auditoria" at bounding box center [264, 213] width 151 height 25
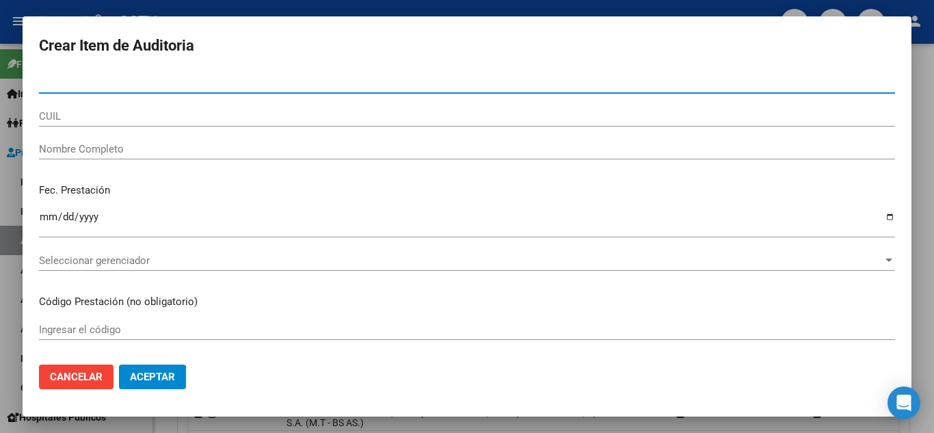
paste input "47059476"
type input "47059476"
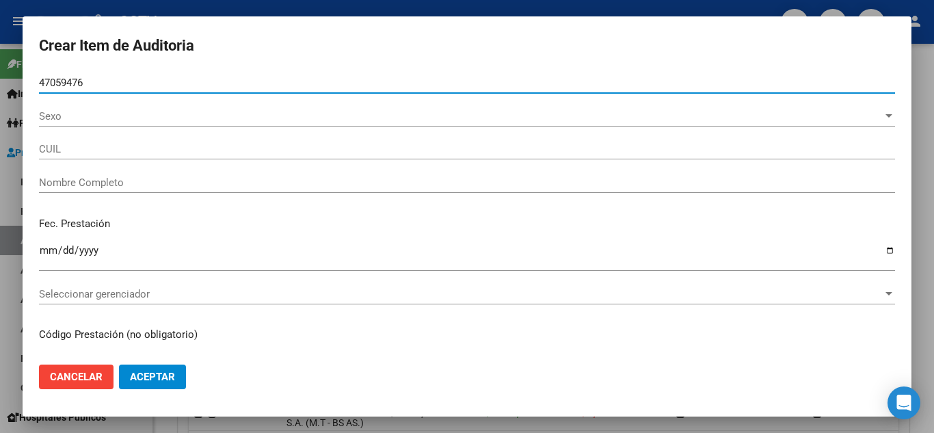
type input "23470594764"
type input "[PERSON_NAME][DATE]"
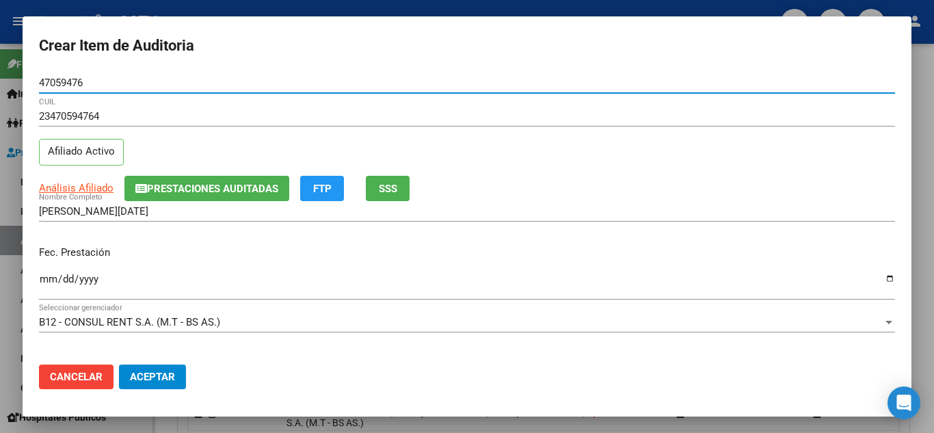
type input "47059476"
click at [47, 280] on input "Ingresar la fecha" at bounding box center [467, 285] width 856 height 22
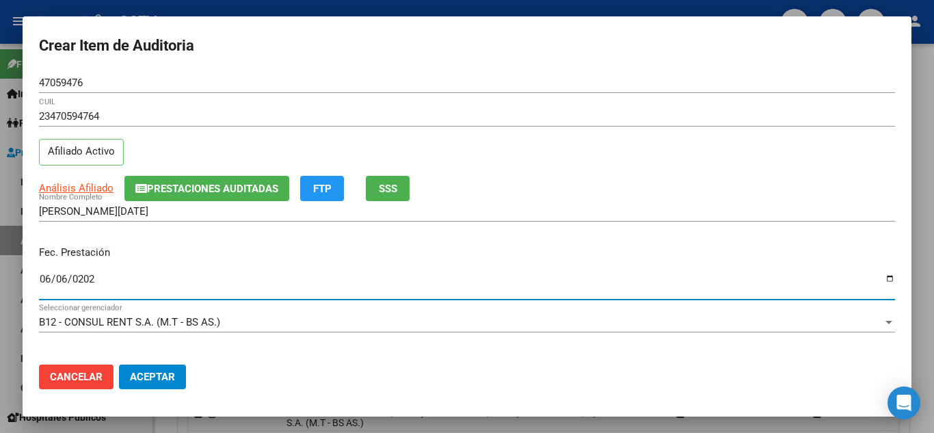
type input "[DATE]"
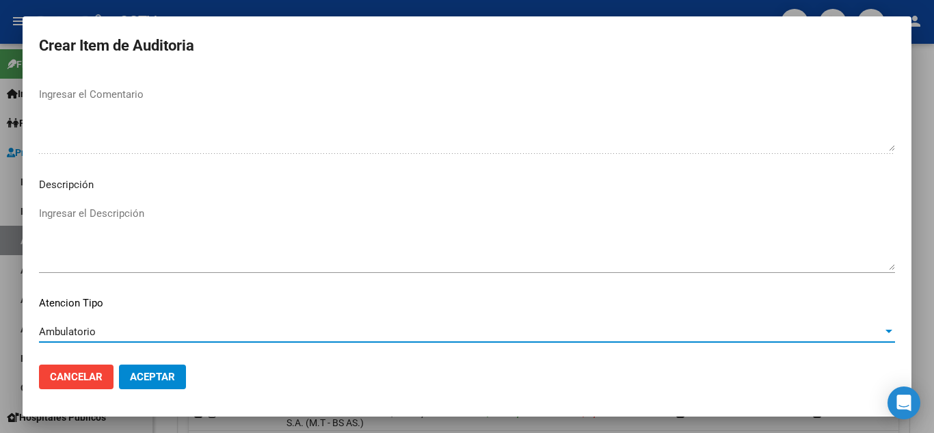
scroll to position [951, 0]
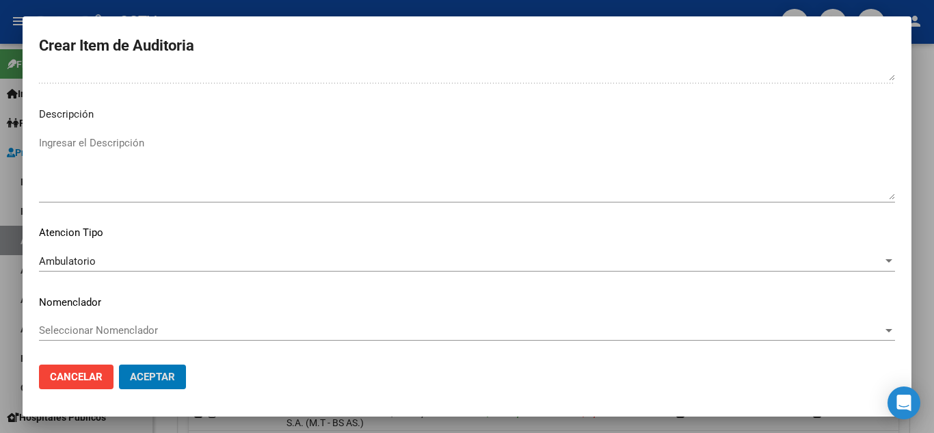
click at [119, 365] on button "Aceptar" at bounding box center [152, 377] width 67 height 25
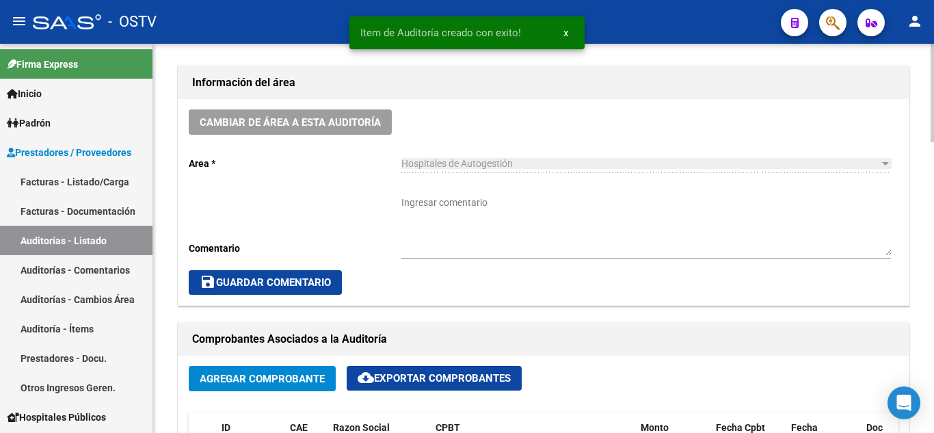
scroll to position [328, 0]
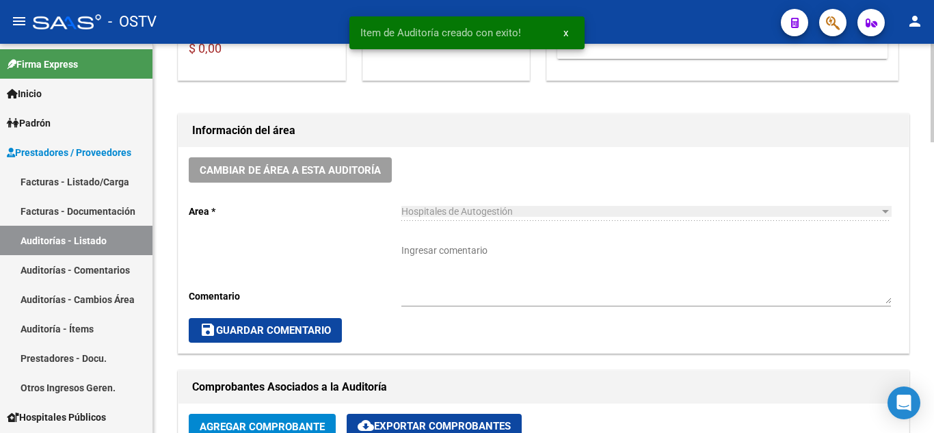
click at [438, 253] on textarea "Ingresar comentario" at bounding box center [647, 274] width 490 height 60
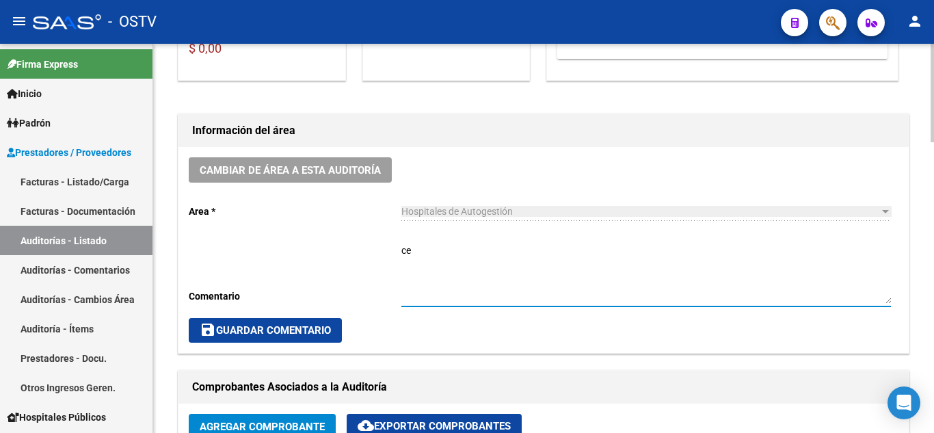
type textarea "c"
type textarea "CERRADA"
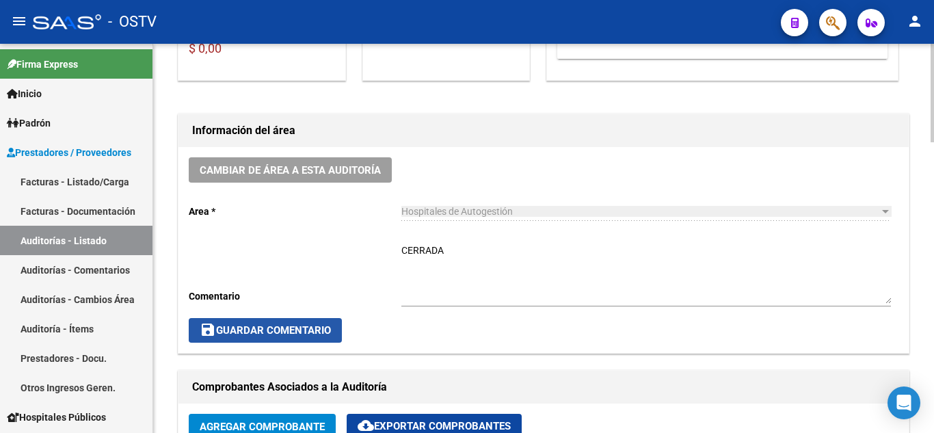
click at [278, 328] on span "save Guardar Comentario" at bounding box center [265, 330] width 131 height 12
click at [290, 312] on div "Cambiar de área a esta auditoría Area * Hospitales de Autogestión Seleccionar a…" at bounding box center [544, 250] width 731 height 206
click at [287, 324] on span "save Guardar Comentario" at bounding box center [265, 330] width 131 height 12
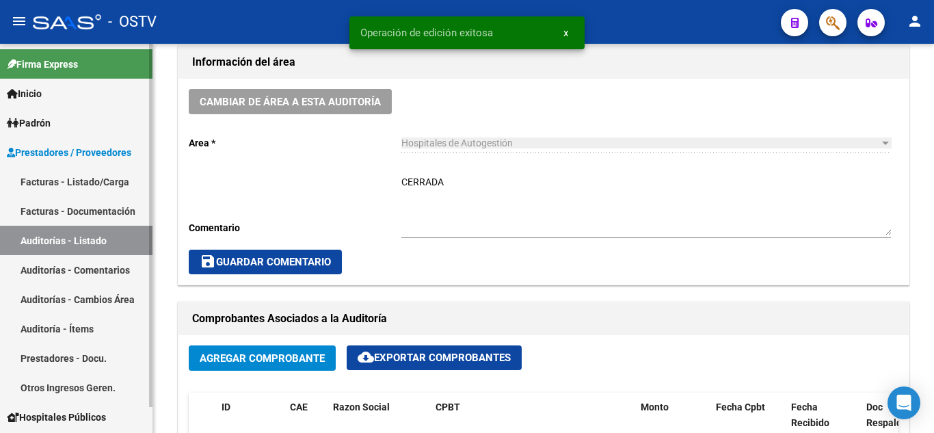
click at [55, 239] on link "Auditorías - Listado" at bounding box center [76, 240] width 153 height 29
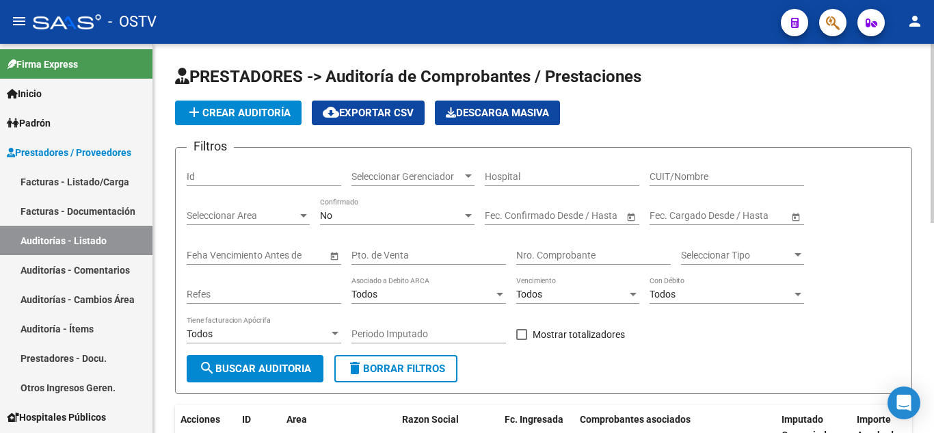
click at [229, 123] on button "add Crear Auditoría" at bounding box center [238, 113] width 127 height 25
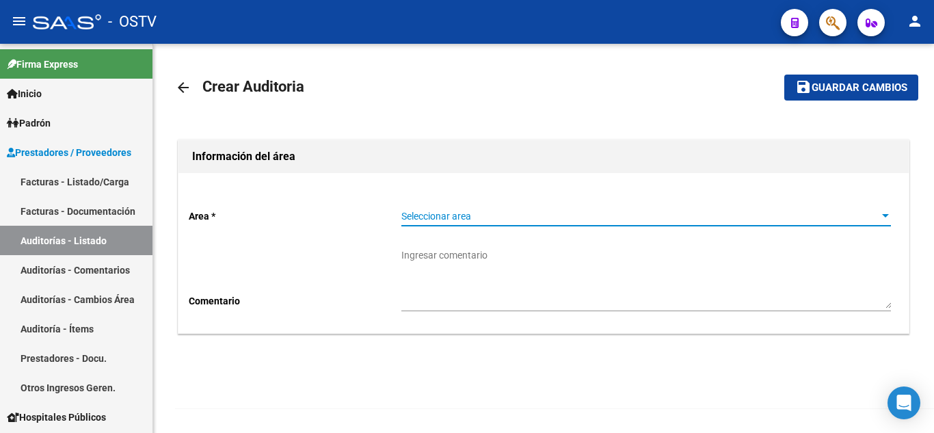
click at [471, 220] on span "Seleccionar area" at bounding box center [640, 217] width 477 height 12
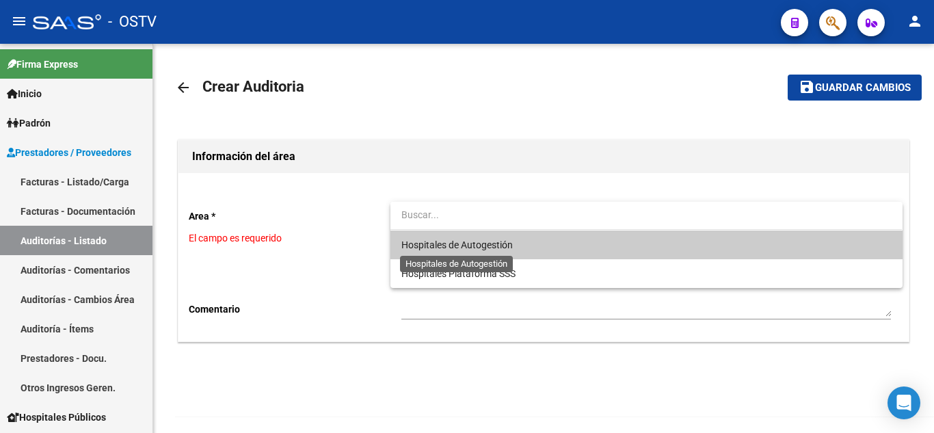
click at [462, 250] on span "Hospitales de Autogestión" at bounding box center [457, 244] width 111 height 11
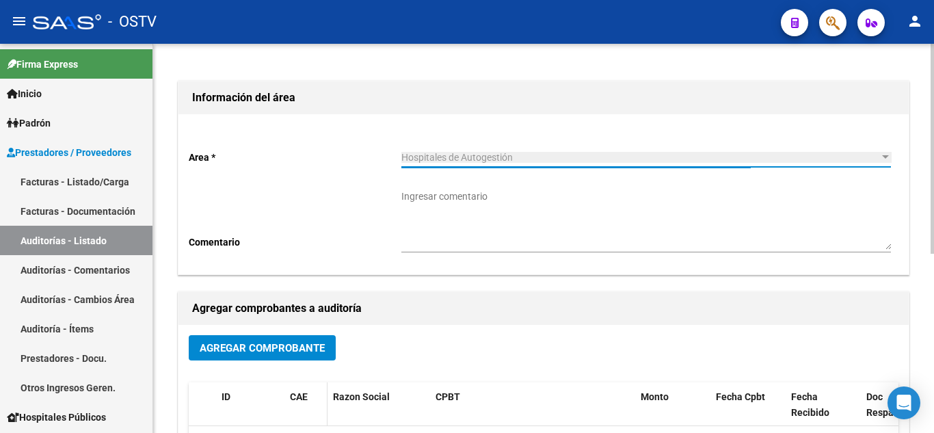
scroll to position [137, 0]
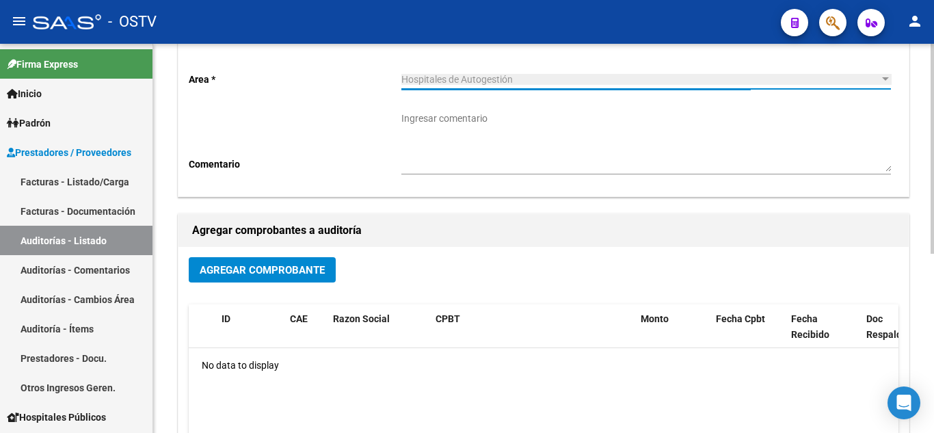
click at [278, 272] on span "Agregar Comprobante" at bounding box center [262, 270] width 125 height 12
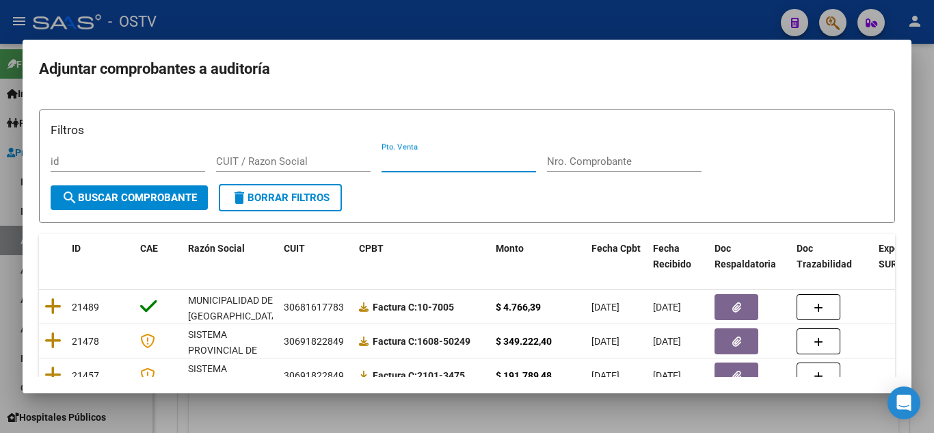
click at [444, 159] on input "Pto. Venta" at bounding box center [459, 161] width 155 height 12
type input "102"
paste input "3043"
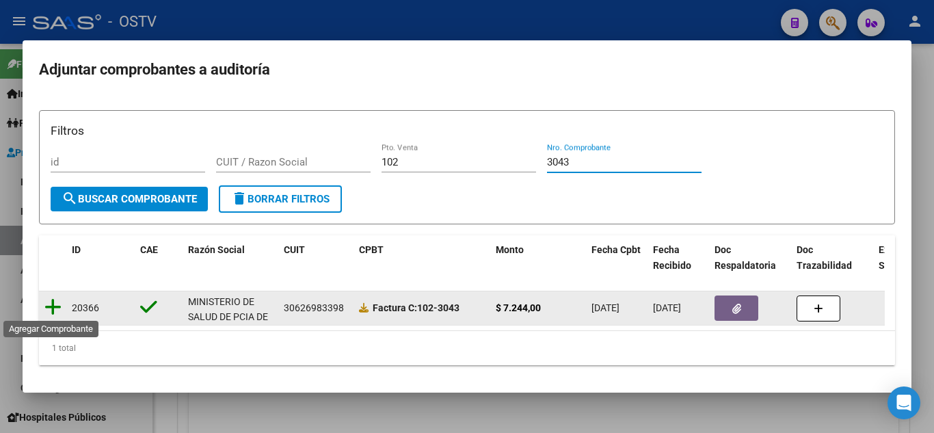
type input "3043"
click at [49, 307] on icon at bounding box center [52, 307] width 17 height 19
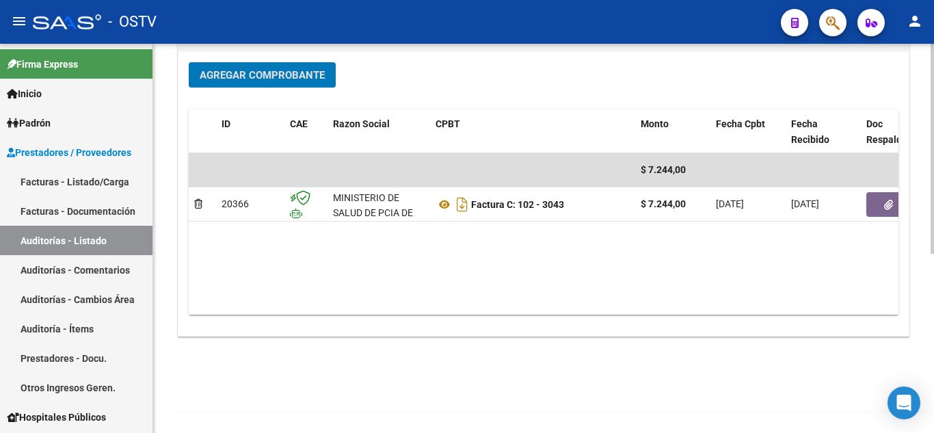
scroll to position [332, 0]
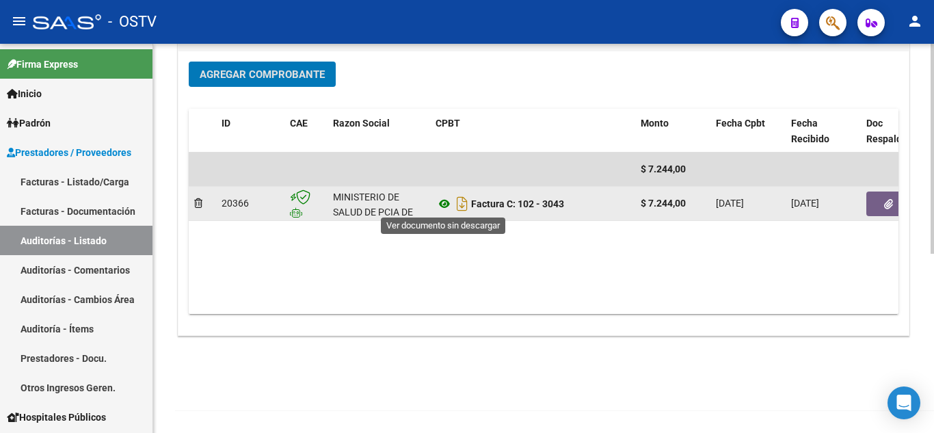
click at [443, 207] on icon at bounding box center [445, 204] width 18 height 16
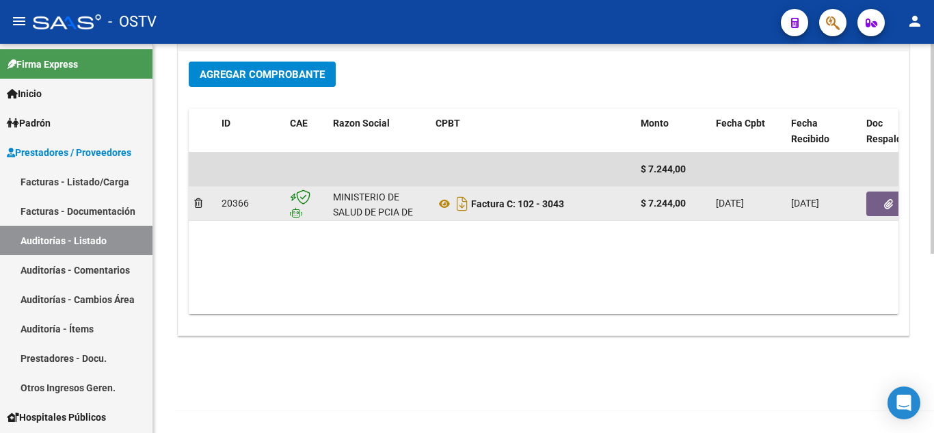
click at [887, 201] on icon "button" at bounding box center [888, 204] width 9 height 10
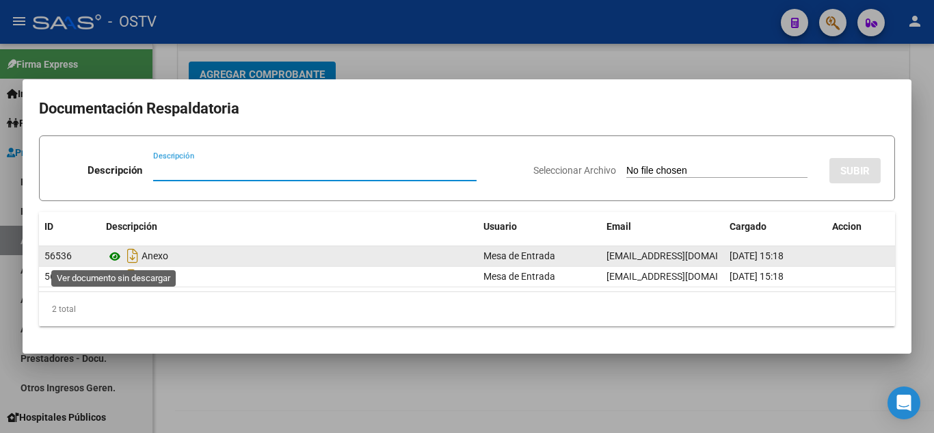
click at [117, 254] on icon at bounding box center [115, 256] width 18 height 16
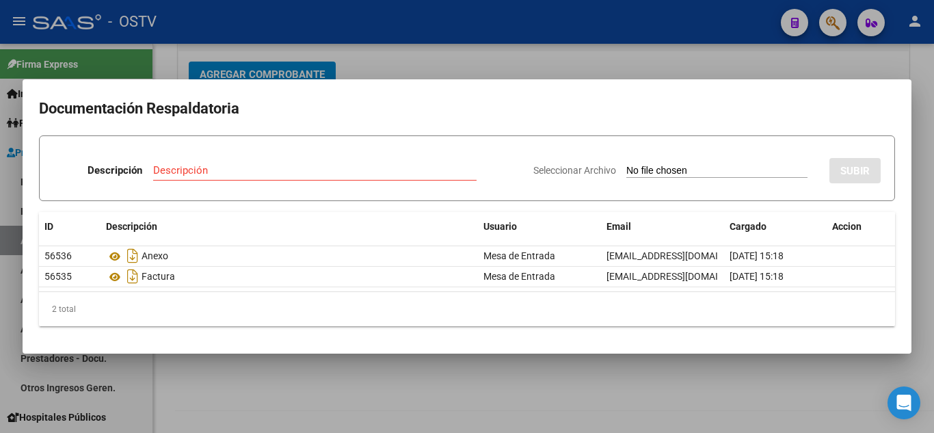
click at [797, 51] on div at bounding box center [467, 216] width 934 height 433
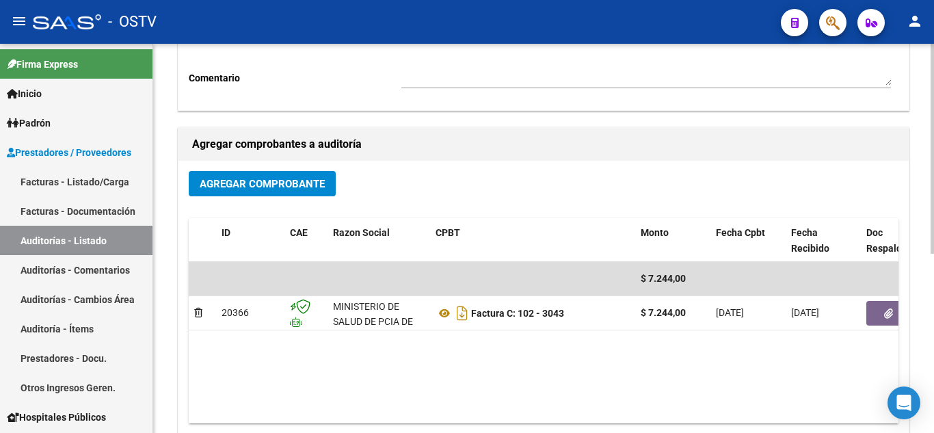
scroll to position [0, 0]
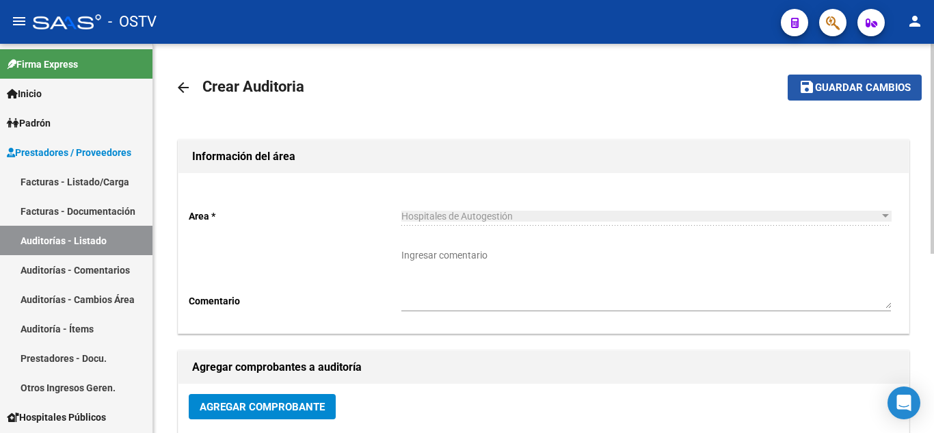
click at [835, 98] on button "save Guardar cambios" at bounding box center [855, 87] width 134 height 25
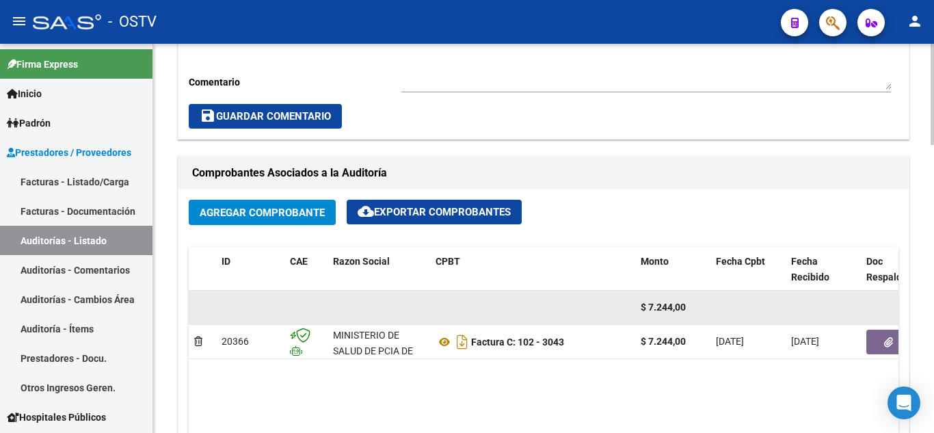
scroll to position [547, 0]
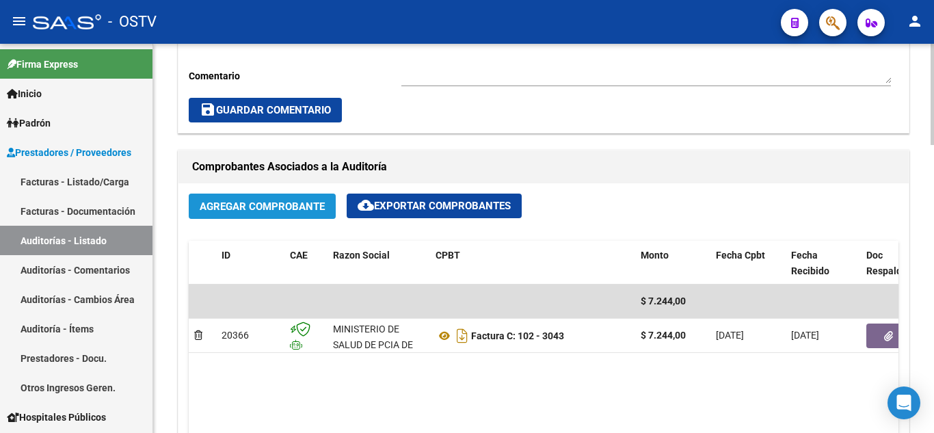
click at [246, 210] on span "Agregar Comprobante" at bounding box center [262, 206] width 125 height 12
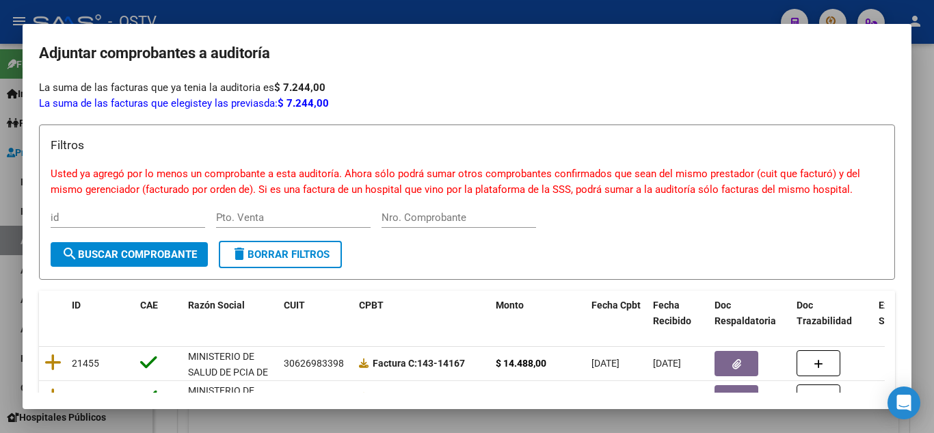
click at [506, 1] on div at bounding box center [467, 216] width 934 height 433
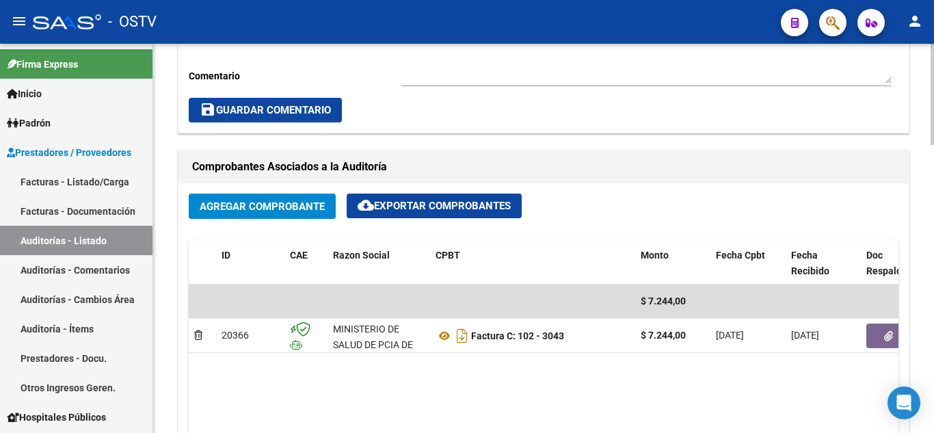
scroll to position [889, 0]
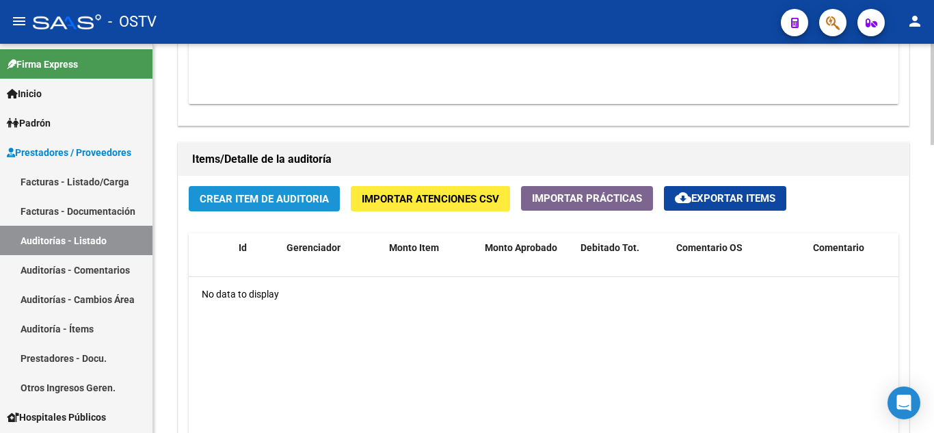
click at [256, 202] on span "Crear Item de Auditoria" at bounding box center [264, 199] width 129 height 12
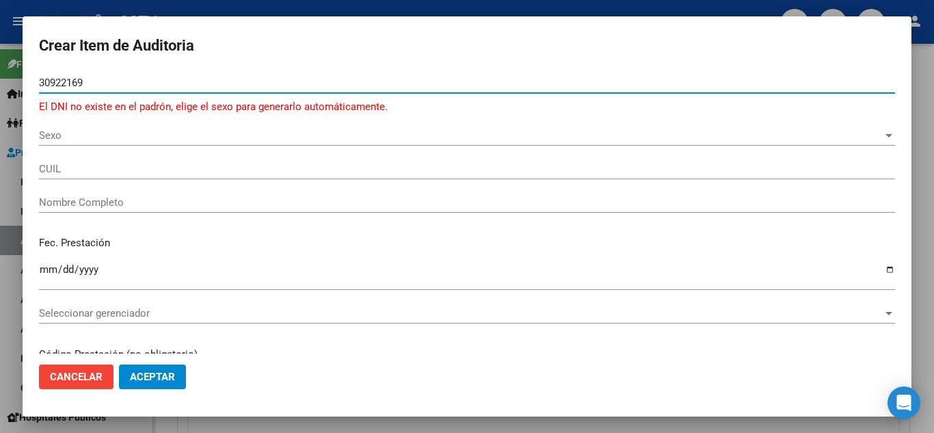
type input "30922169"
click at [95, 79] on input "30922169" at bounding box center [467, 83] width 856 height 12
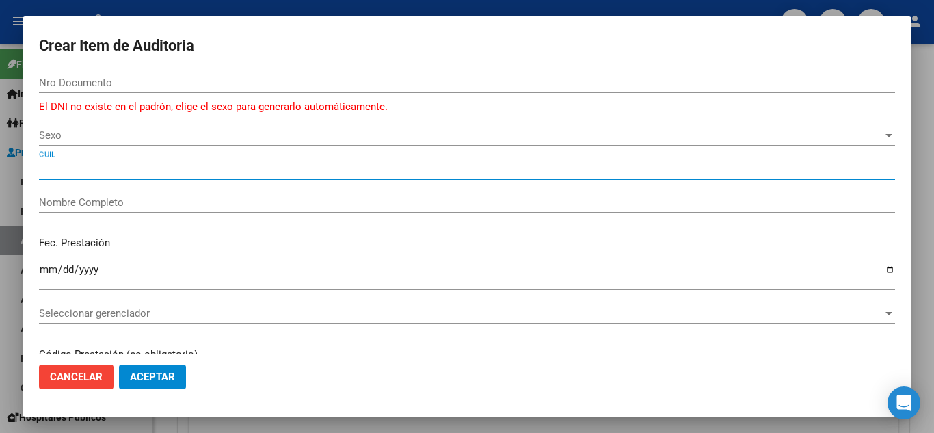
click at [66, 167] on input "CUIL" at bounding box center [467, 169] width 856 height 12
paste input "23309221564"
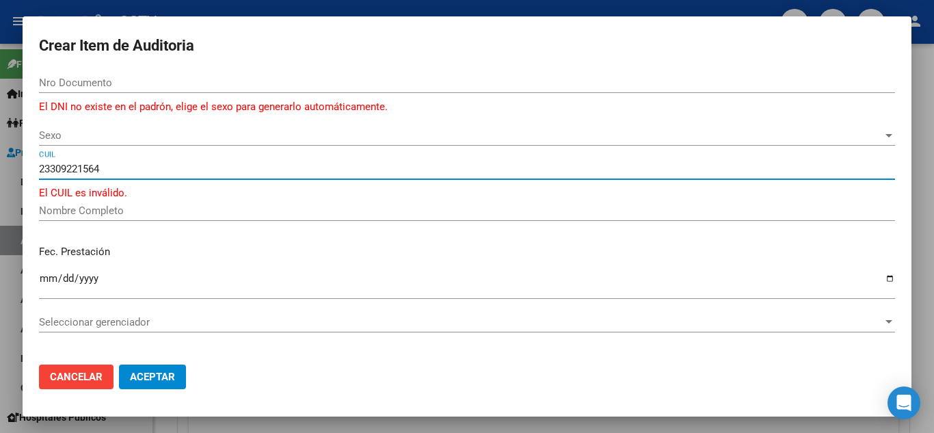
click at [57, 134] on span "Sexo" at bounding box center [461, 135] width 844 height 12
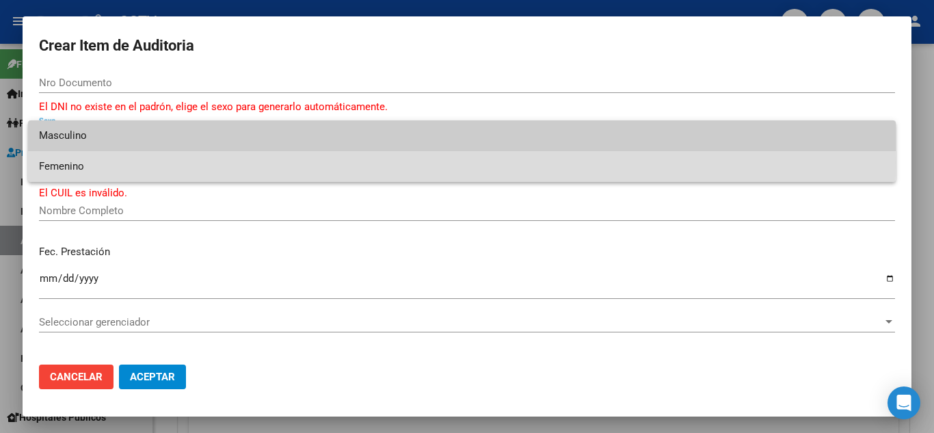
click at [60, 162] on span "Femenino" at bounding box center [462, 166] width 846 height 31
type input "27309221694"
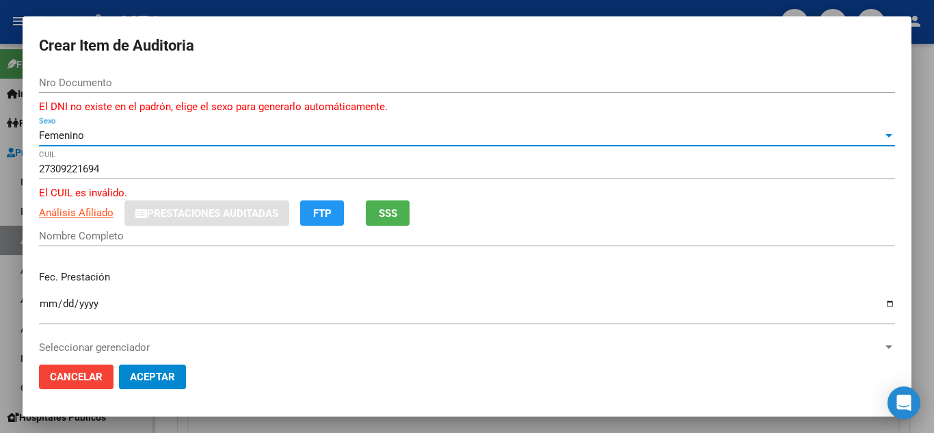
type input "30922169"
type input "[PERSON_NAME]"
click at [109, 168] on input "27309221694" at bounding box center [467, 169] width 856 height 12
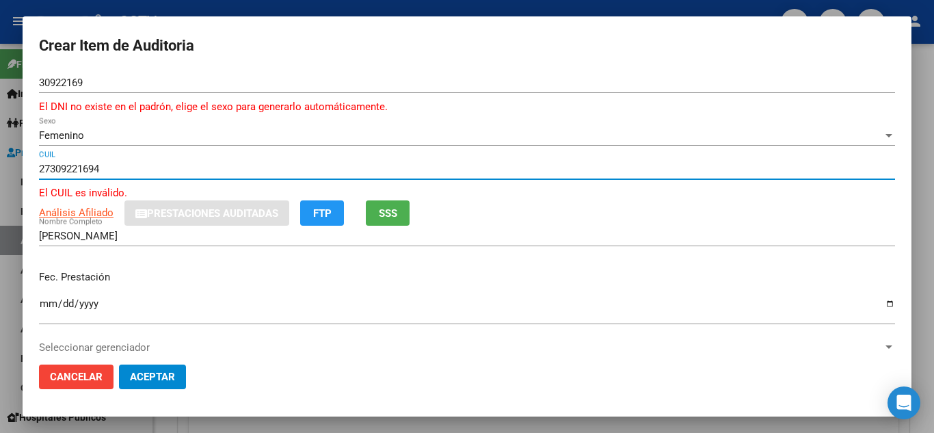
click at [109, 168] on input "27309221694" at bounding box center [467, 169] width 856 height 12
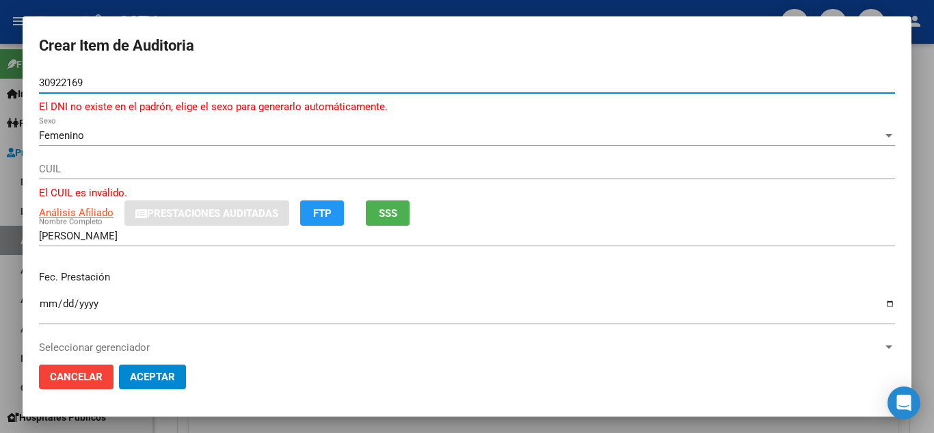
click at [89, 84] on input "30922169" at bounding box center [467, 83] width 856 height 12
click at [91, 84] on input "30922169" at bounding box center [467, 83] width 856 height 12
type input "3"
click at [79, 372] on span "Cancelar" at bounding box center [76, 377] width 53 height 12
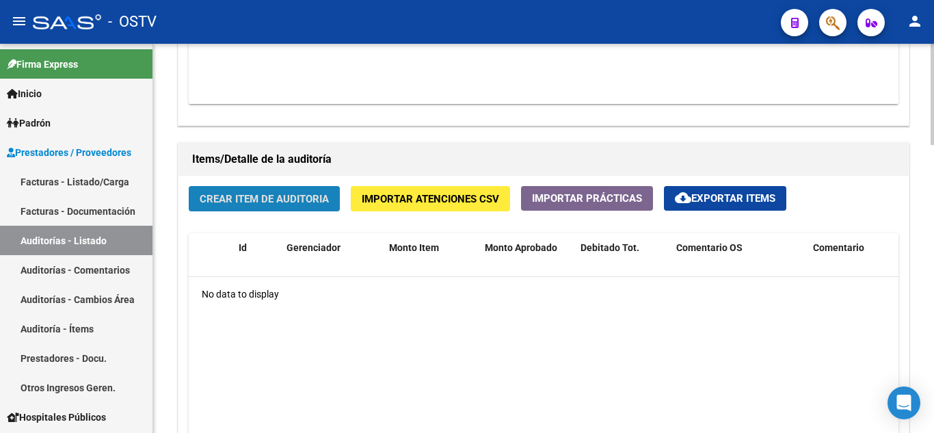
click at [239, 207] on button "Crear Item de Auditoria" at bounding box center [264, 198] width 151 height 25
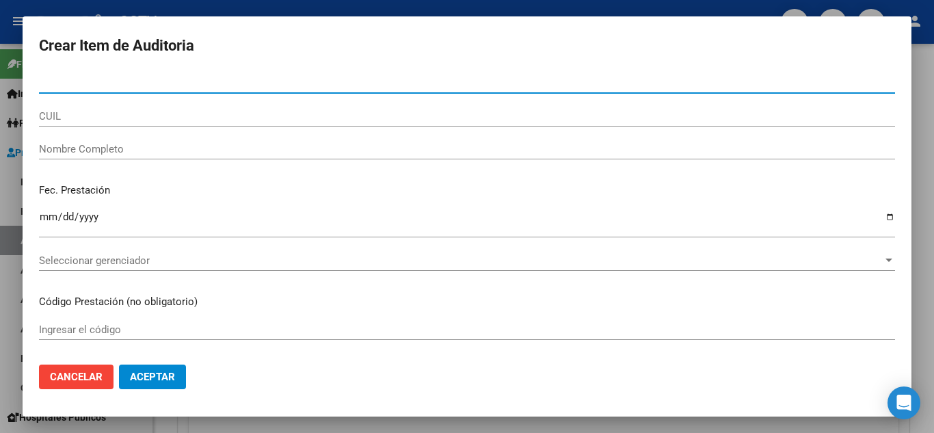
type input "30922166"
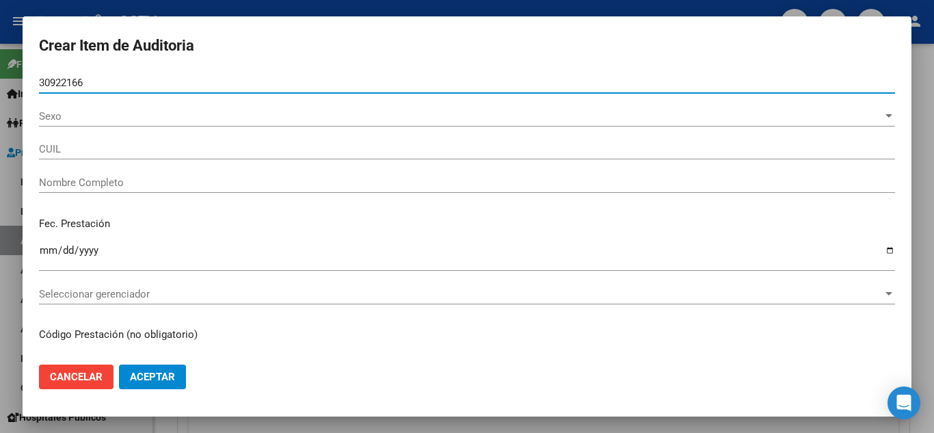
type input "23309221664"
type input "[PERSON_NAME] [PERSON_NAME]"
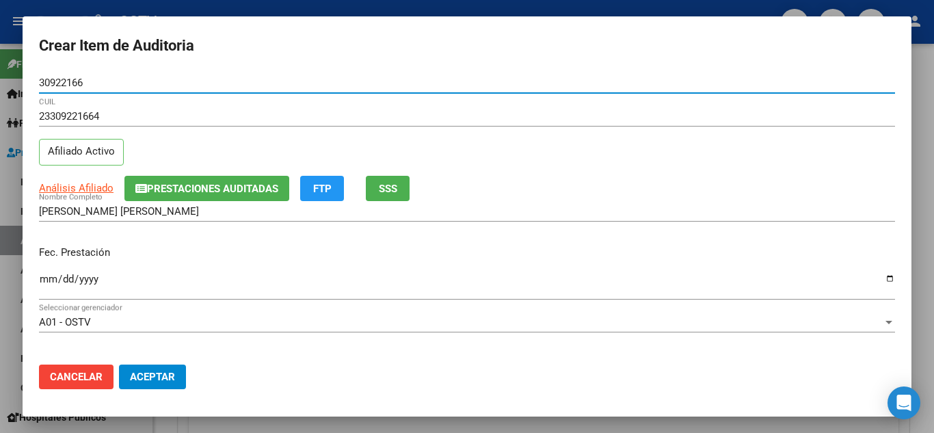
type input "30922166"
click at [47, 280] on input "Ingresar la fecha" at bounding box center [467, 285] width 856 height 22
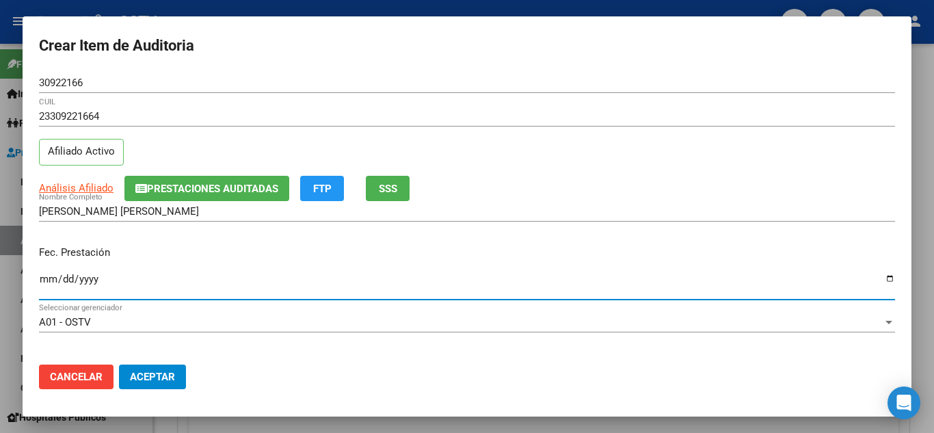
click at [47, 280] on input "Ingresar la fecha" at bounding box center [467, 285] width 856 height 22
type input "[DATE]"
click at [53, 194] on span "Análisis Afiliado" at bounding box center [76, 188] width 75 height 12
type textarea "23309221664"
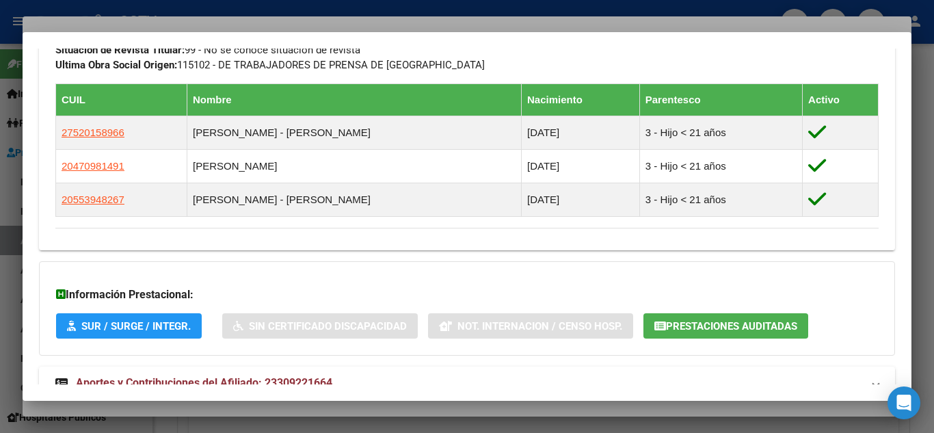
scroll to position [792, 0]
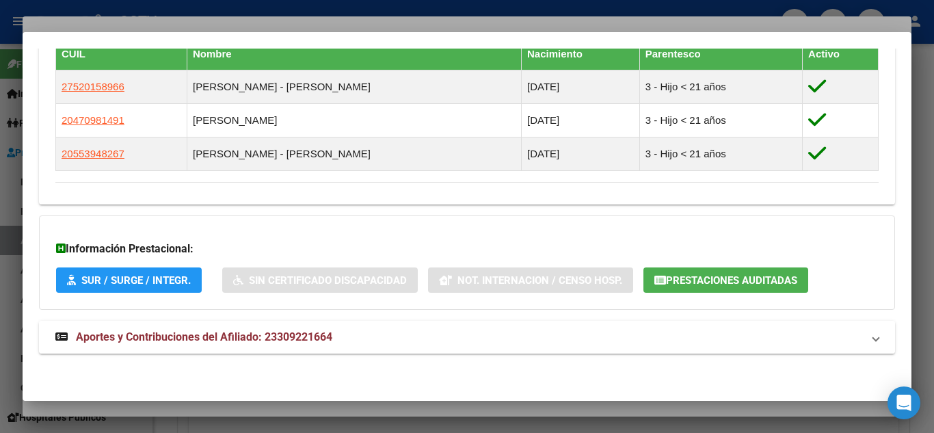
click at [179, 330] on span "Aportes y Contribuciones del Afiliado: 23309221664" at bounding box center [204, 336] width 257 height 13
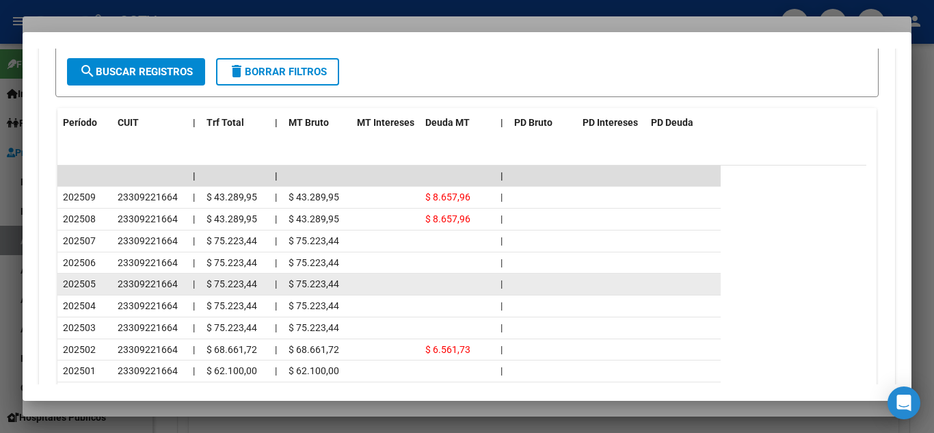
scroll to position [1304, 0]
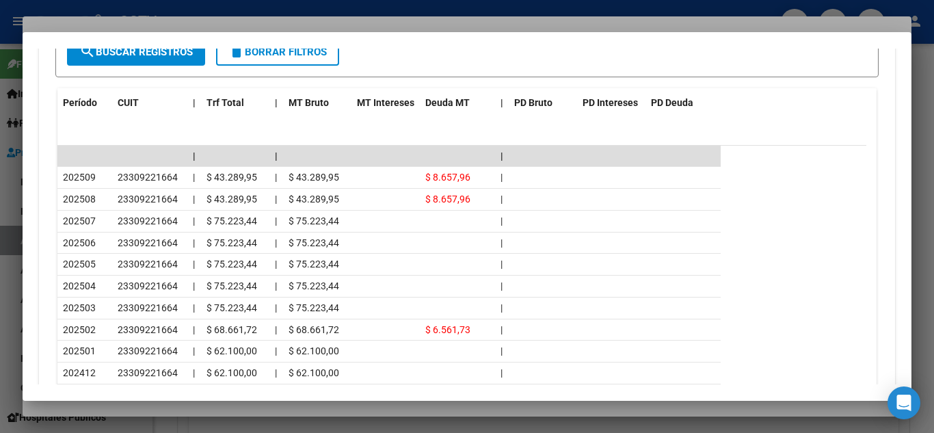
click at [177, 8] on div at bounding box center [467, 216] width 934 height 433
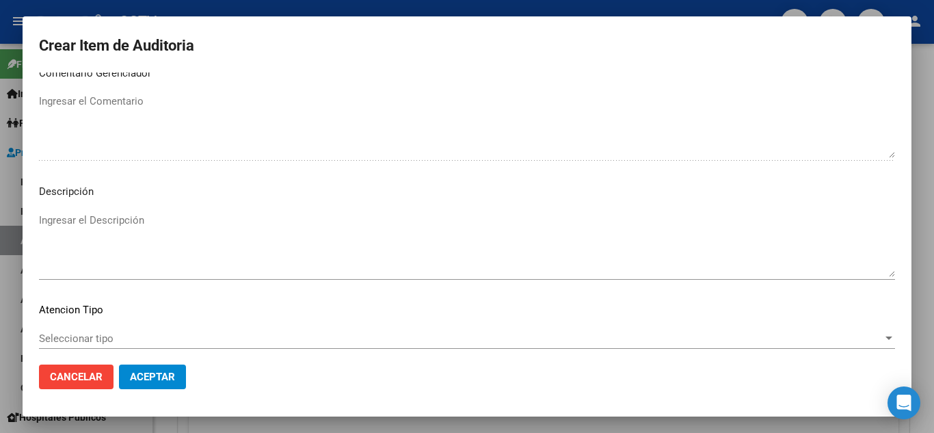
scroll to position [951, 0]
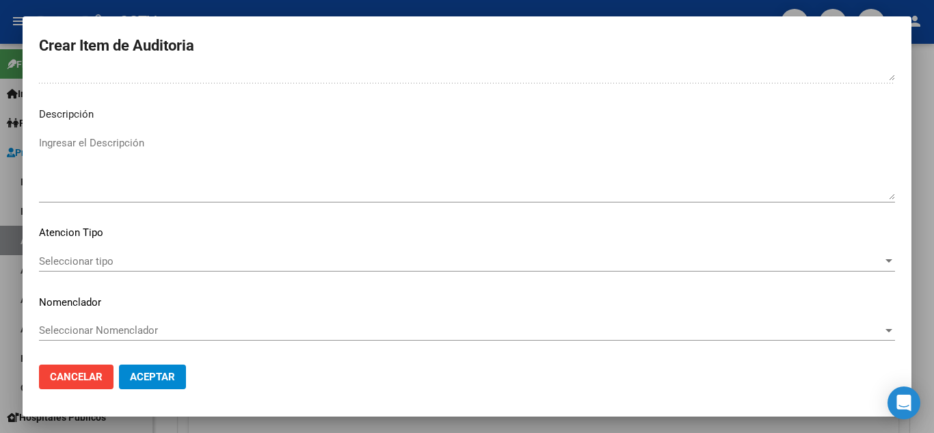
click at [78, 267] on div "Seleccionar tipo Seleccionar tipo" at bounding box center [467, 261] width 856 height 21
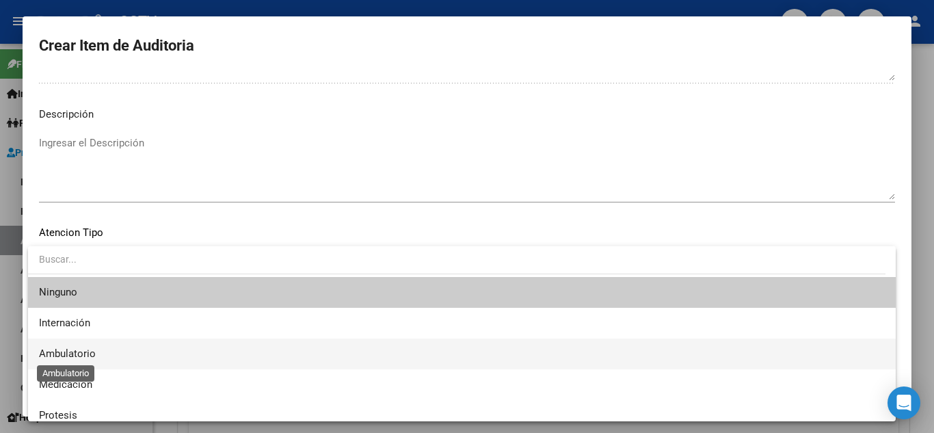
click at [64, 350] on span "Ambulatorio" at bounding box center [67, 353] width 57 height 12
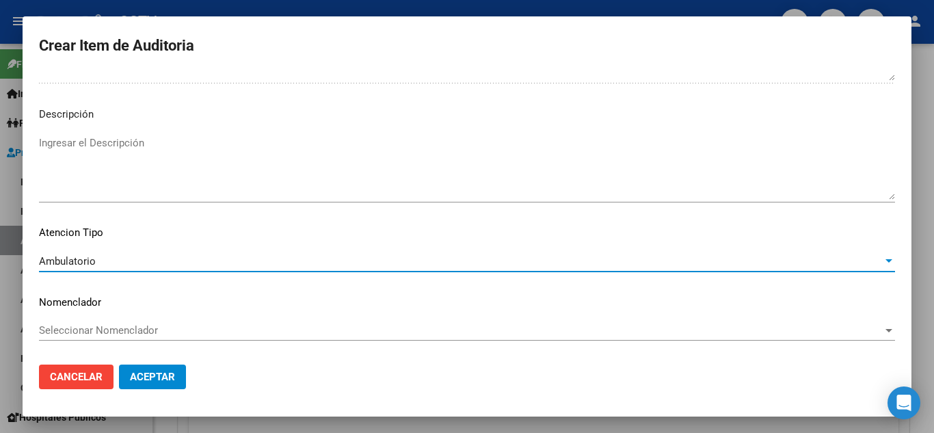
click at [159, 380] on span "Aceptar" at bounding box center [152, 377] width 45 height 12
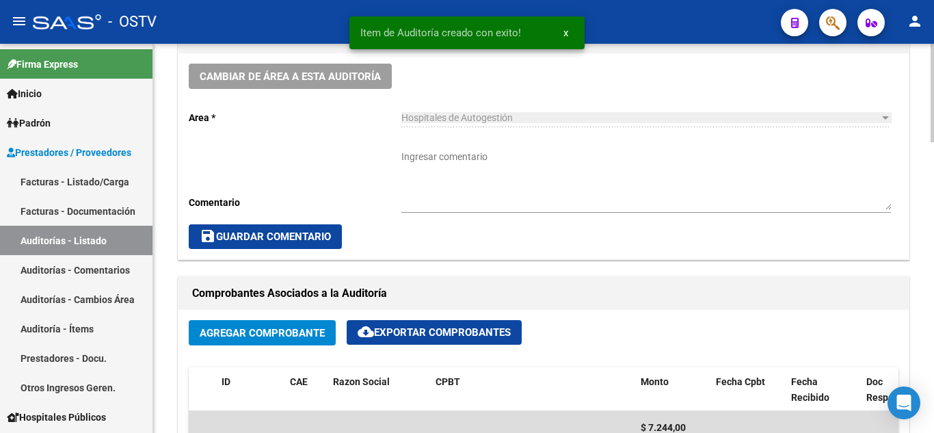
scroll to position [343, 0]
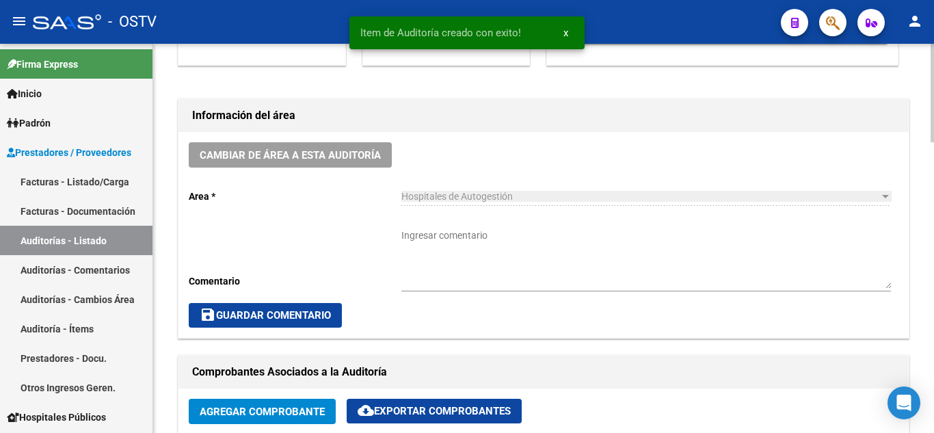
click at [428, 252] on textarea "Ingresar comentario" at bounding box center [647, 258] width 490 height 60
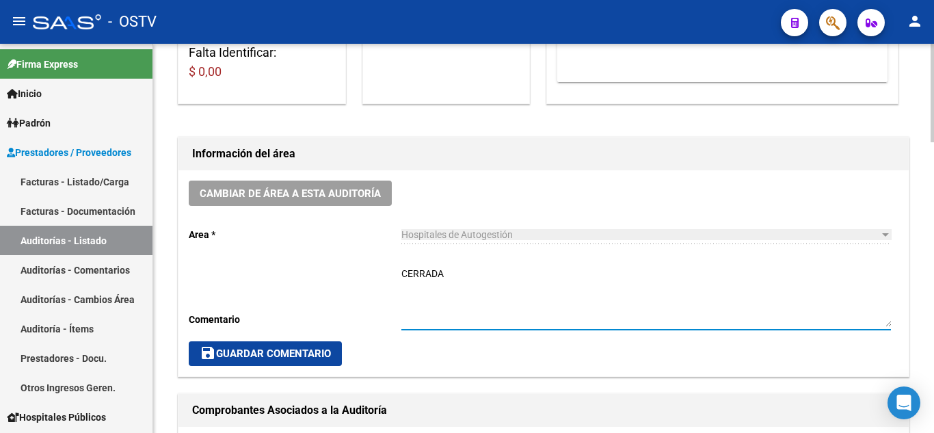
scroll to position [396, 0]
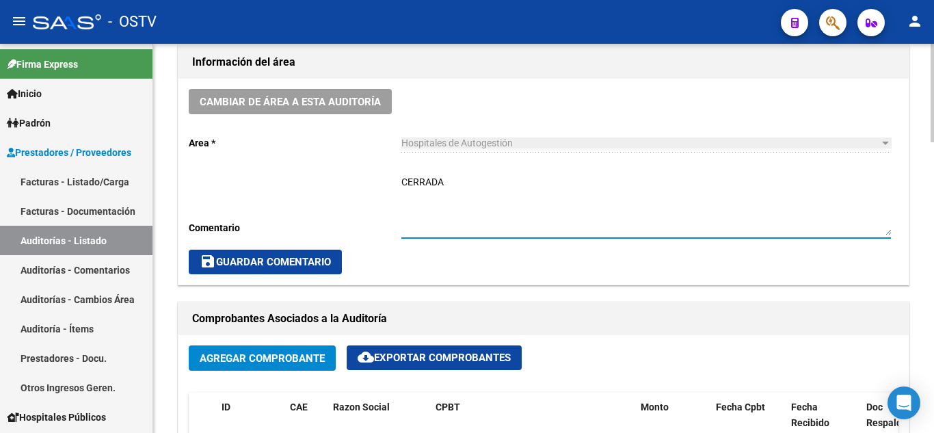
type textarea "CERRADA"
click at [264, 267] on span "save Guardar Comentario" at bounding box center [265, 262] width 131 height 12
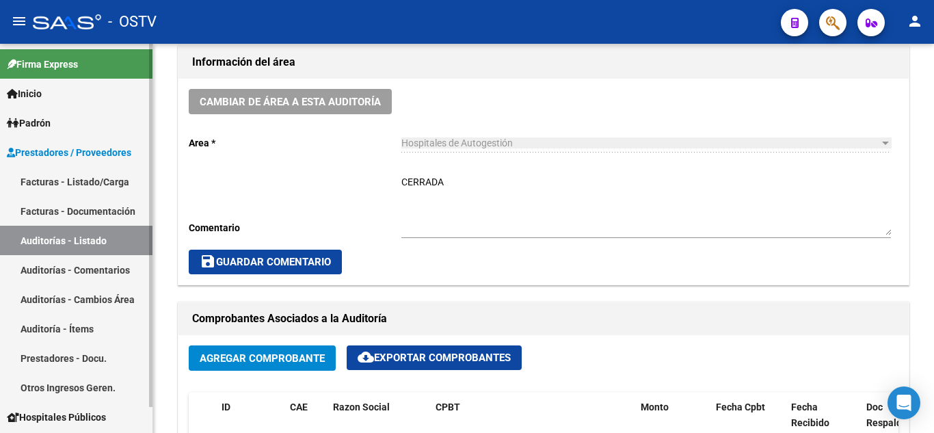
click at [56, 235] on link "Auditorías - Listado" at bounding box center [76, 240] width 153 height 29
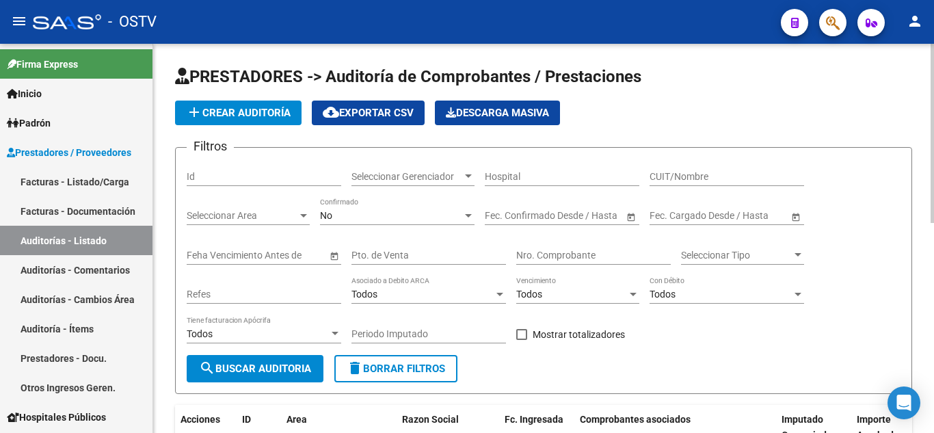
click at [210, 111] on span "add Crear Auditoría" at bounding box center [238, 113] width 105 height 12
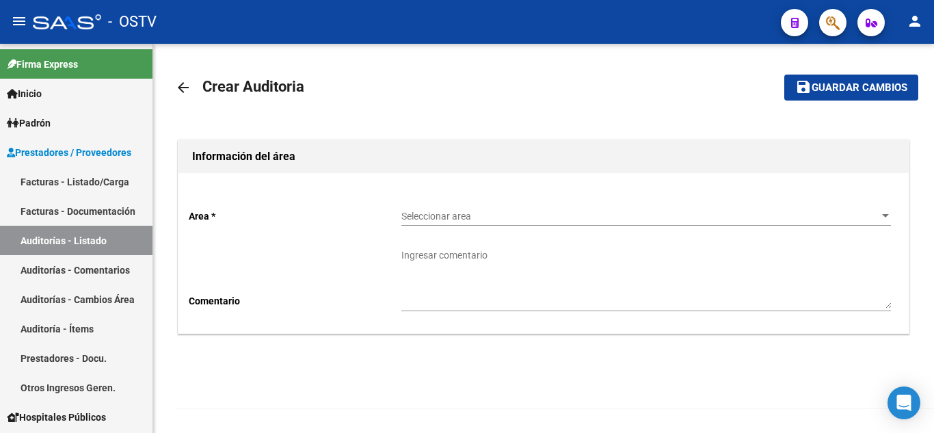
click at [432, 217] on span "Seleccionar area" at bounding box center [640, 217] width 477 height 12
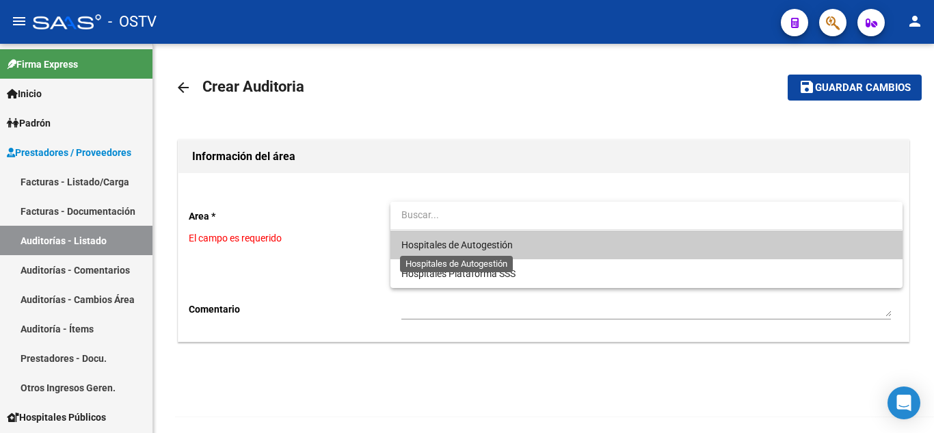
click at [434, 246] on span "Hospitales de Autogestión" at bounding box center [457, 244] width 111 height 11
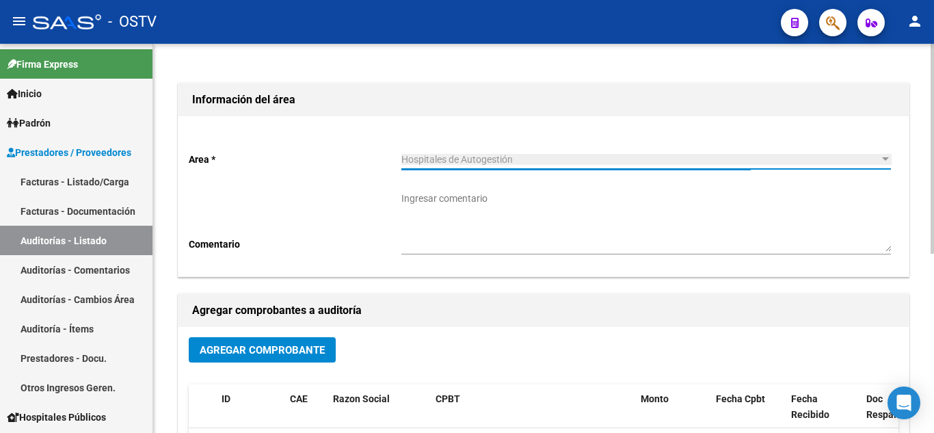
scroll to position [205, 0]
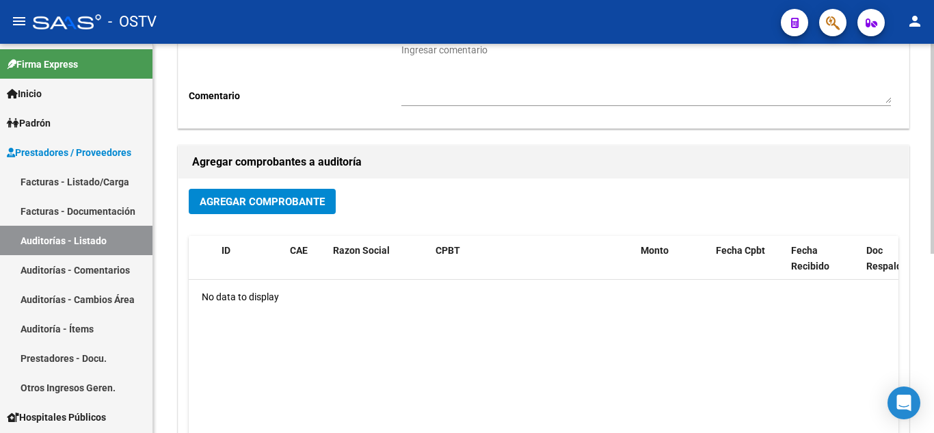
click at [278, 207] on span "Agregar Comprobante" at bounding box center [262, 202] width 125 height 12
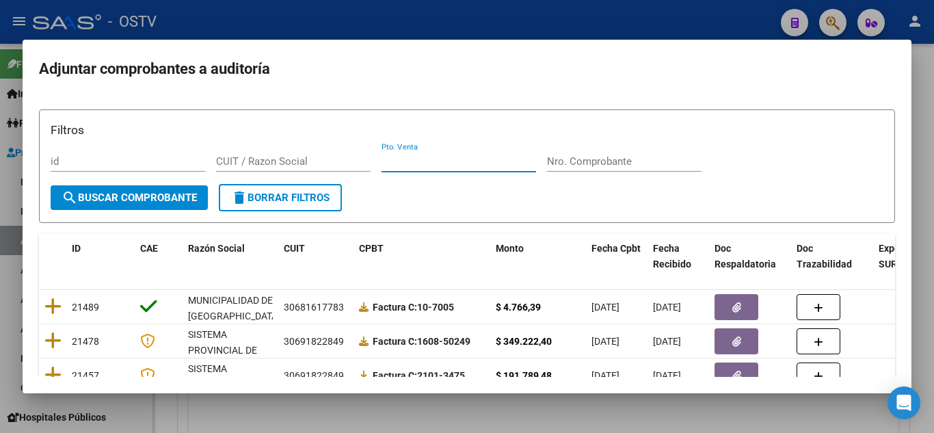
click at [421, 164] on input "Pto. Venta" at bounding box center [459, 161] width 155 height 12
type input "12"
paste input "592"
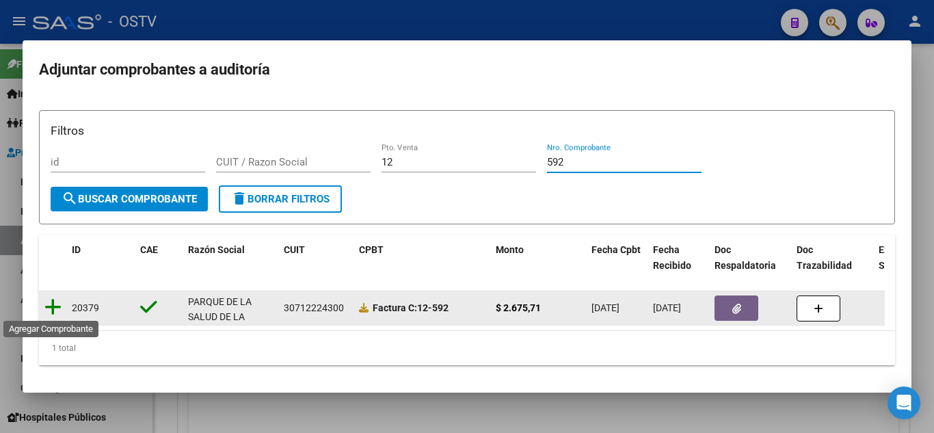
type input "592"
click at [57, 307] on icon at bounding box center [52, 307] width 17 height 19
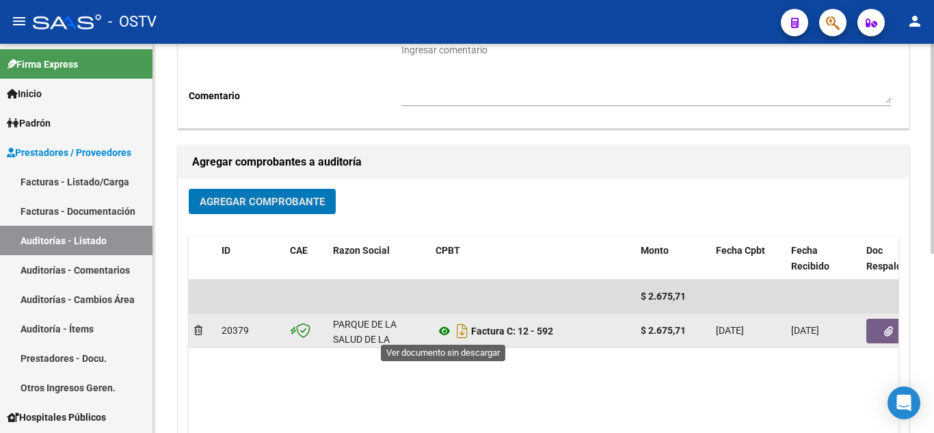
click at [445, 330] on icon at bounding box center [445, 331] width 18 height 16
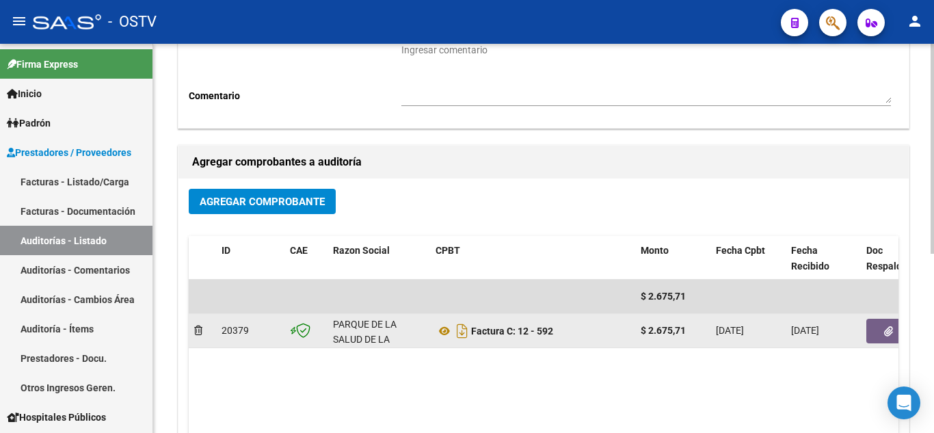
click at [882, 330] on button "button" at bounding box center [889, 331] width 44 height 25
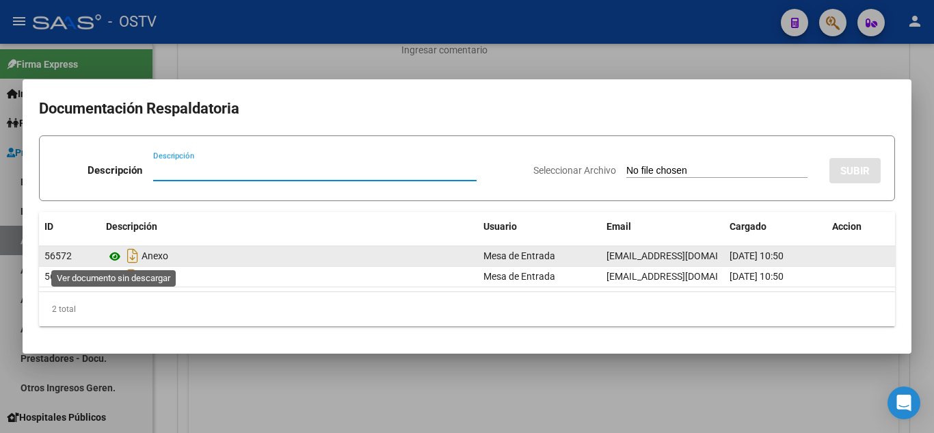
click at [111, 259] on icon at bounding box center [115, 256] width 18 height 16
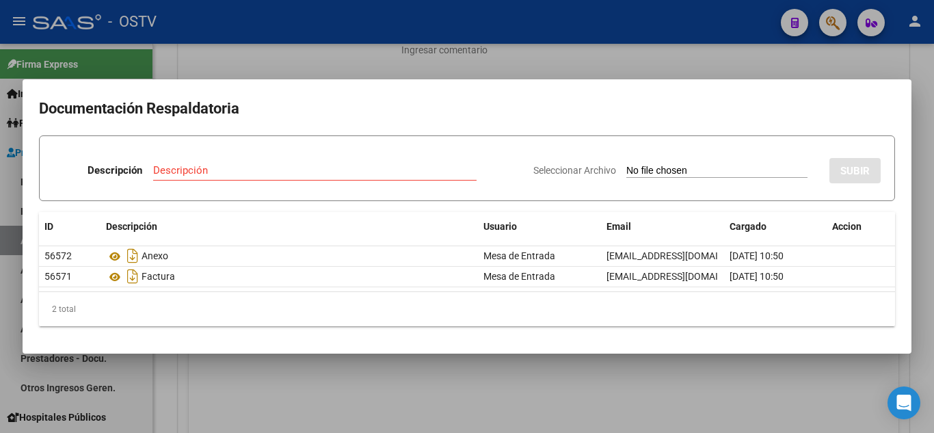
click at [679, 47] on div at bounding box center [467, 216] width 934 height 433
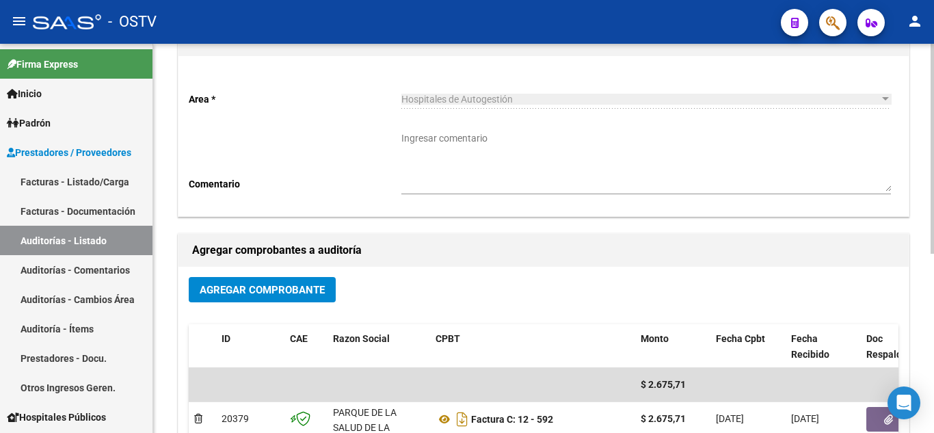
scroll to position [0, 0]
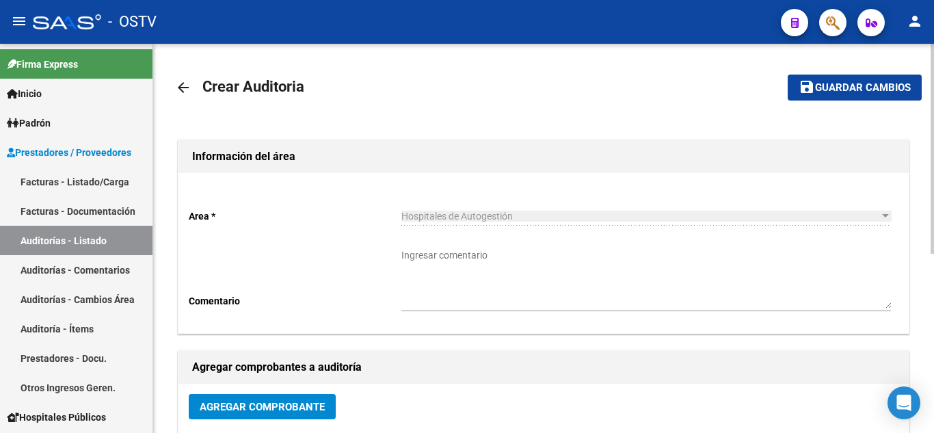
click at [826, 82] on span "Guardar cambios" at bounding box center [863, 88] width 96 height 12
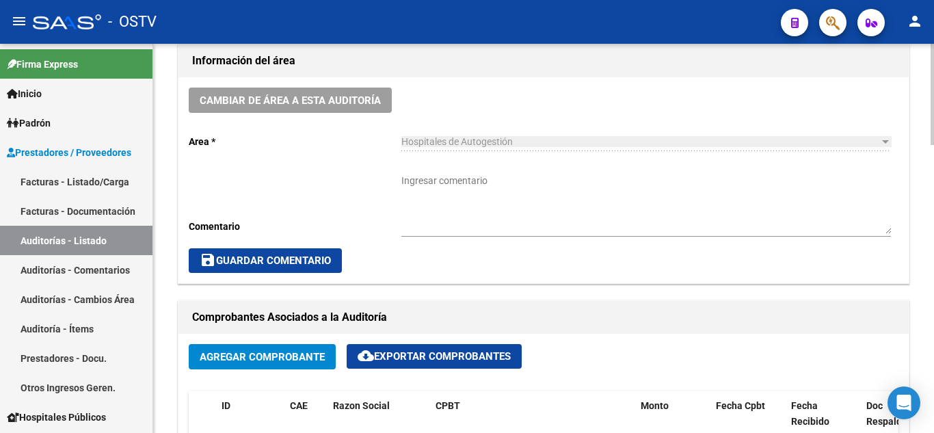
scroll to position [547, 0]
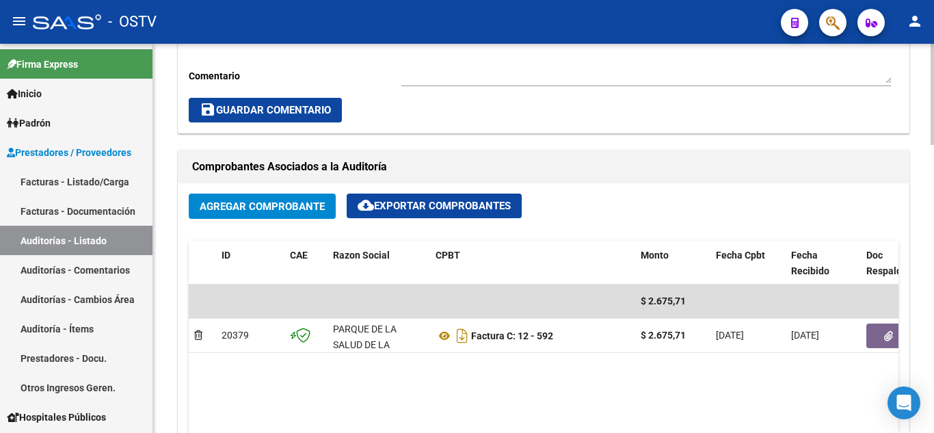
click at [246, 212] on span "Agregar Comprobante" at bounding box center [262, 206] width 125 height 12
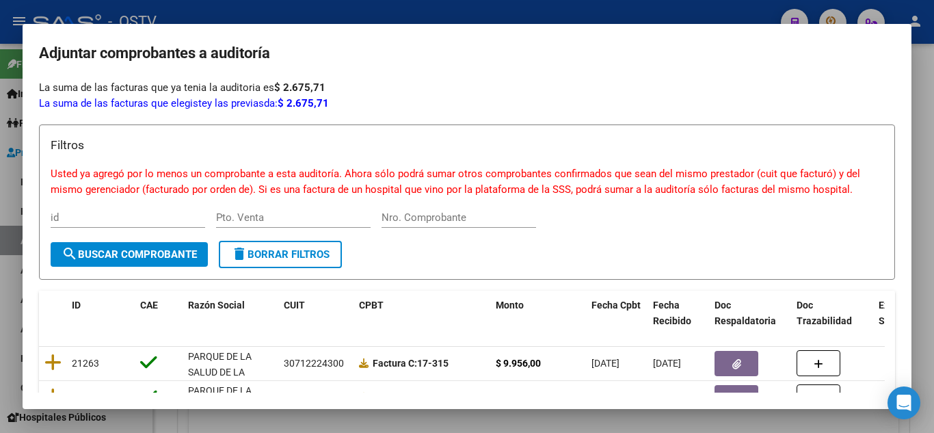
drag, startPoint x: 343, startPoint y: 18, endPoint x: 333, endPoint y: 34, distance: 19.4
click at [343, 17] on div at bounding box center [467, 216] width 934 height 433
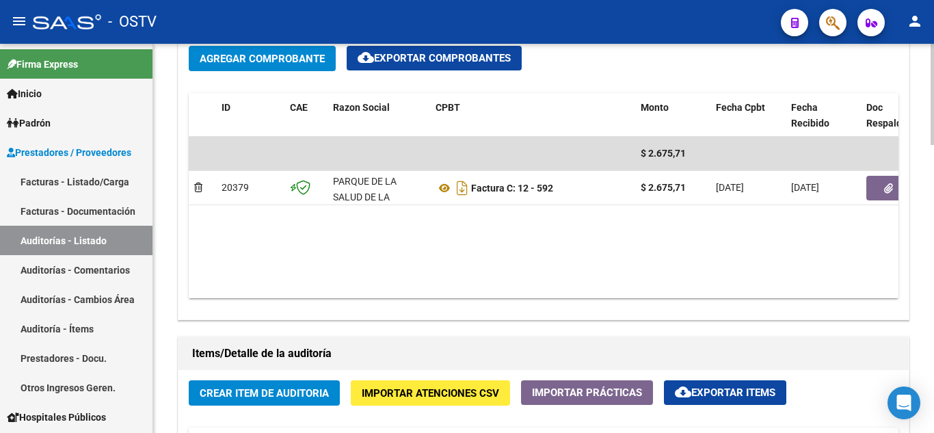
scroll to position [889, 0]
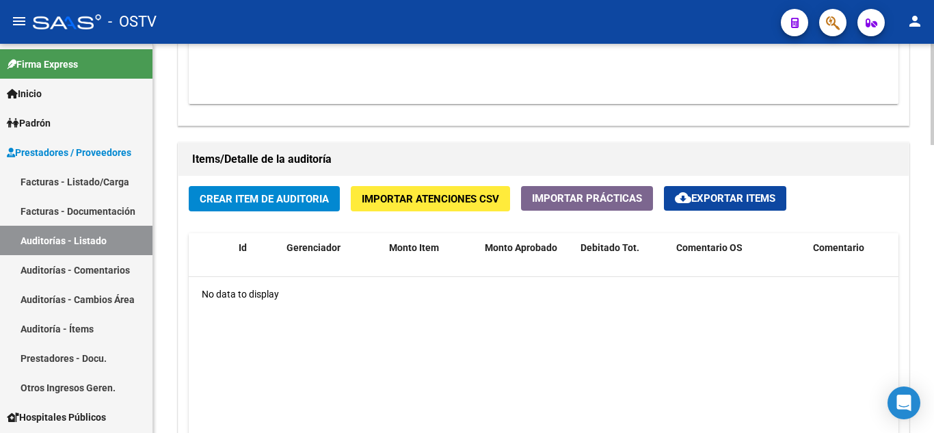
click at [253, 209] on button "Crear Item de Auditoria" at bounding box center [264, 198] width 151 height 25
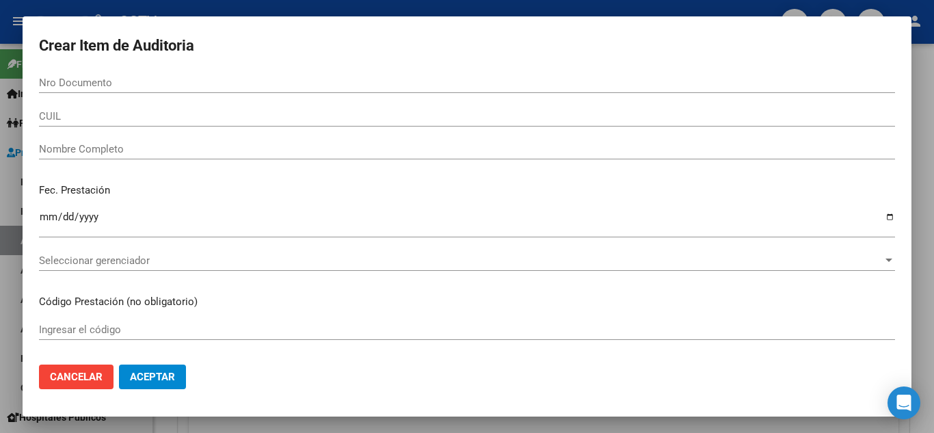
click at [96, 89] on div "Nro Documento" at bounding box center [467, 83] width 856 height 21
paste input "36059274"
type input "36059274"
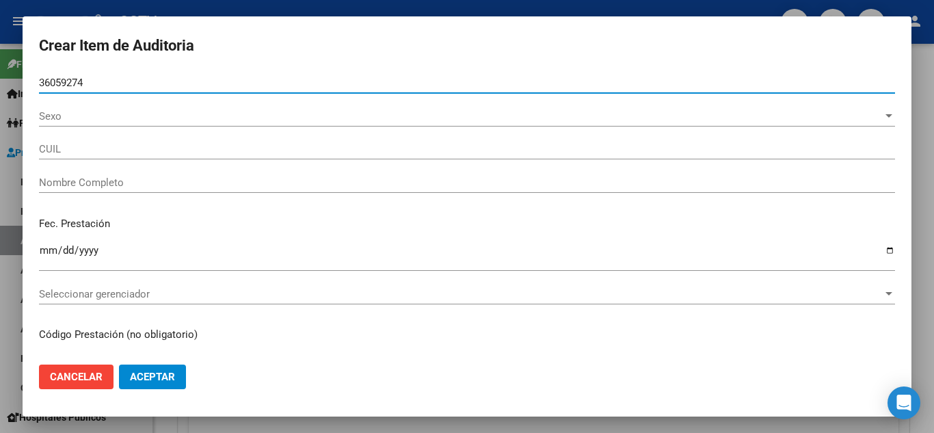
type input "27360592745"
type input "[PERSON_NAME]"
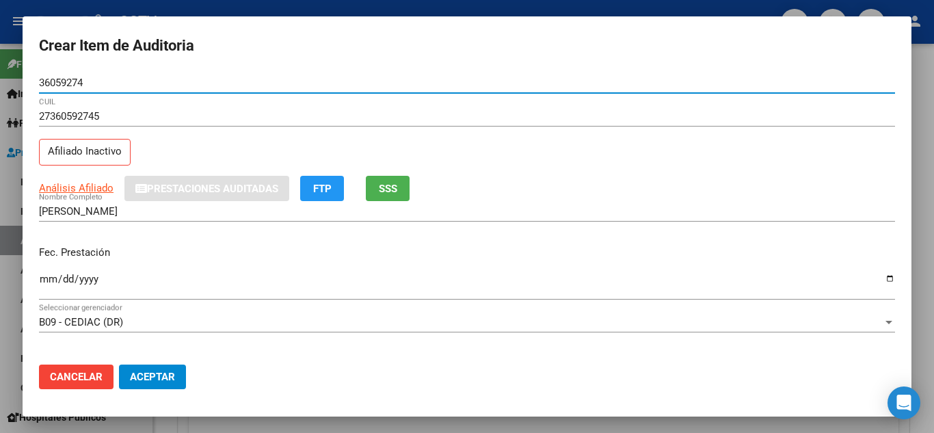
type input "36059274"
click at [55, 276] on input "Ingresar la fecha" at bounding box center [467, 285] width 856 height 22
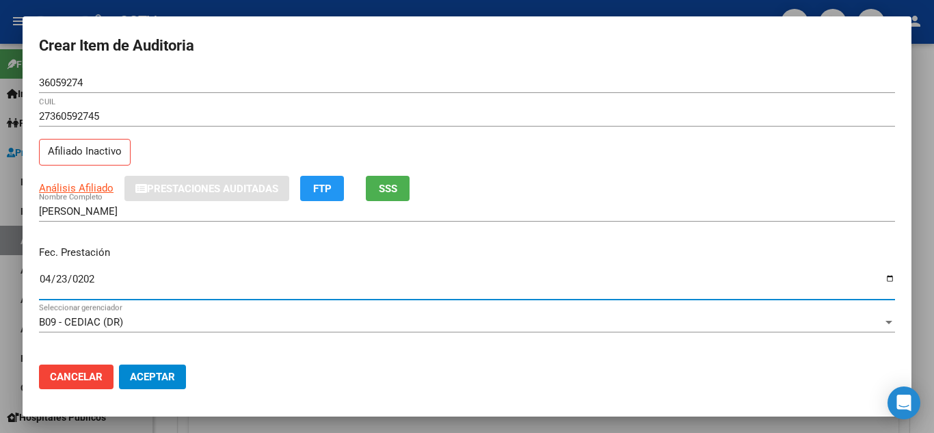
type input "[DATE]"
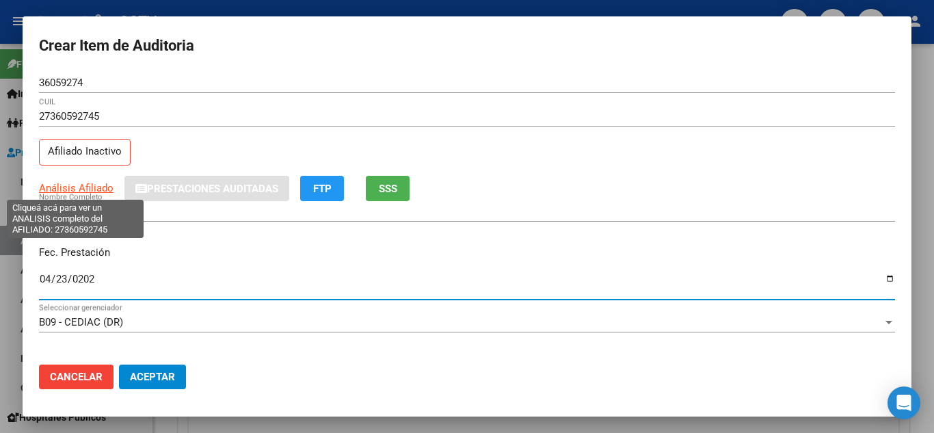
click at [74, 192] on span "Análisis Afiliado" at bounding box center [76, 188] width 75 height 12
type textarea "27360592745"
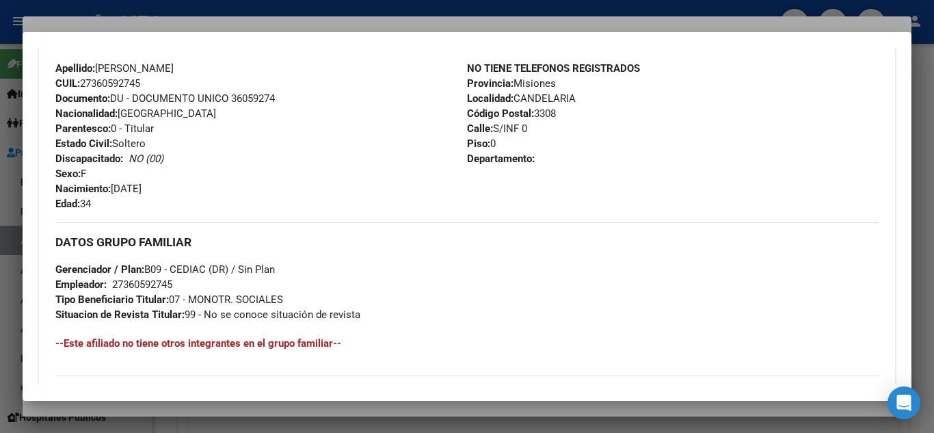
scroll to position [705, 0]
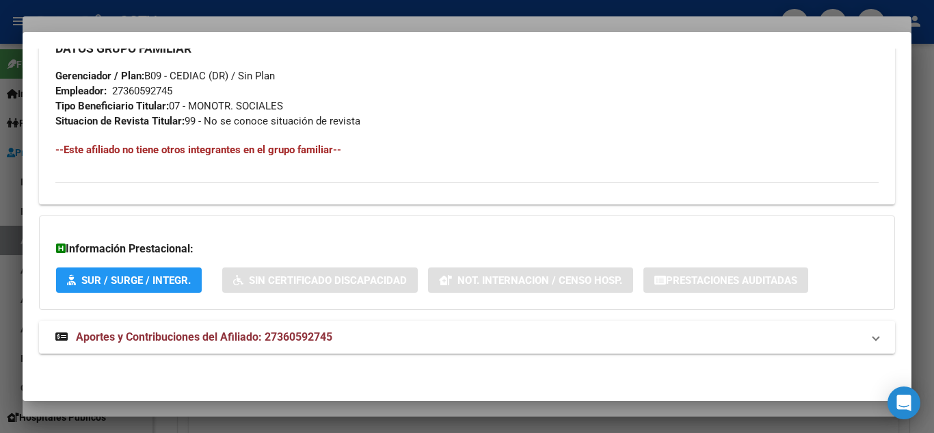
click at [131, 328] on mat-expansion-panel-header "Aportes y Contribuciones del Afiliado: 27360592745" at bounding box center [467, 337] width 856 height 33
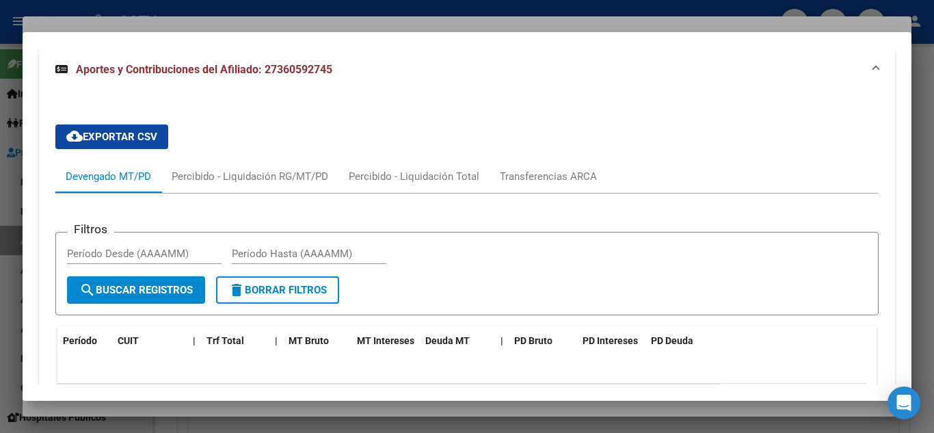
scroll to position [977, 0]
click at [118, 10] on div at bounding box center [467, 216] width 934 height 433
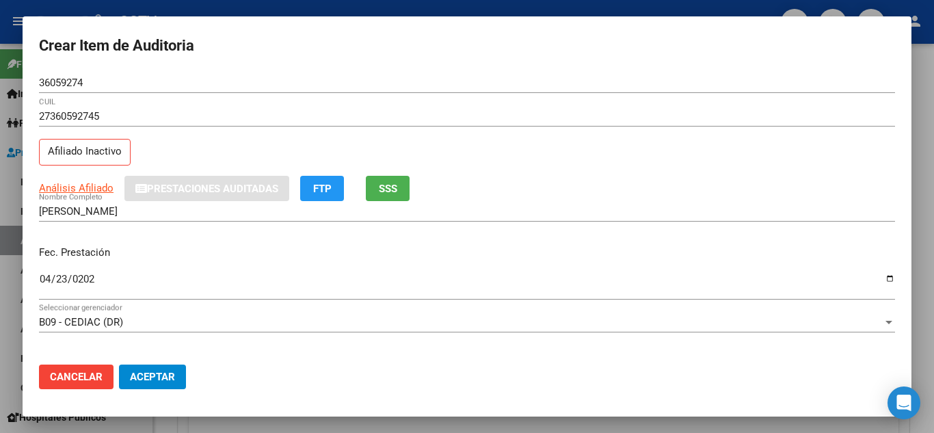
click at [126, 2] on div at bounding box center [467, 216] width 934 height 433
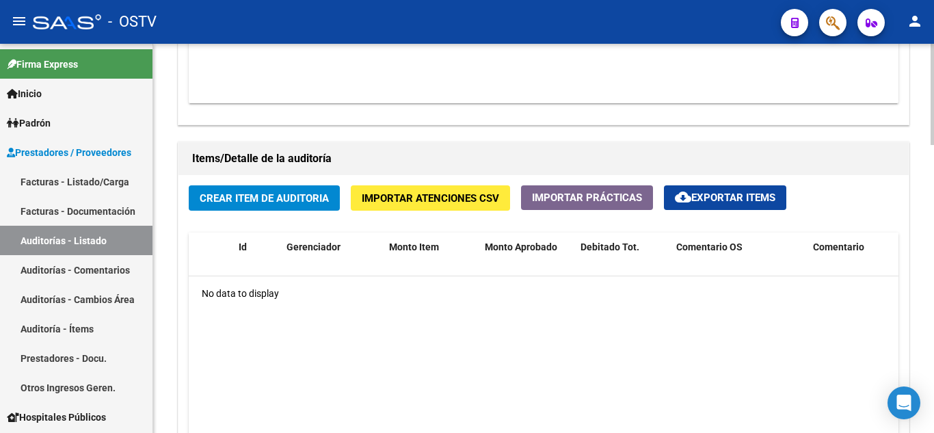
scroll to position [889, 0]
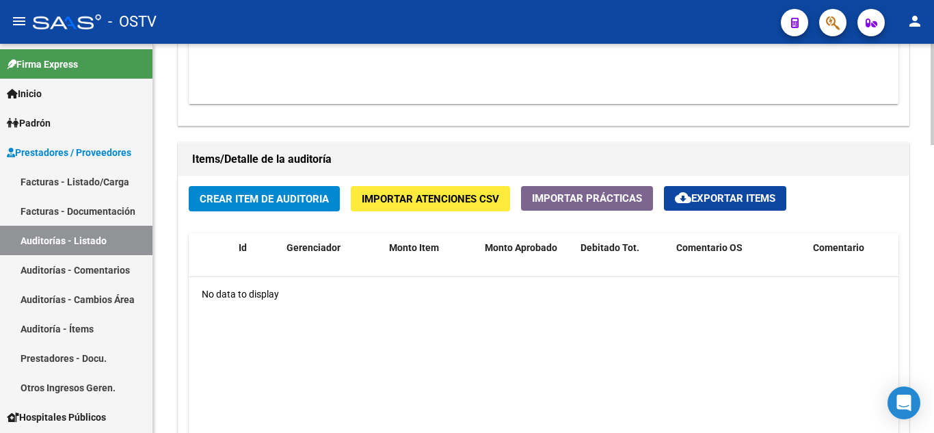
click at [256, 200] on span "Crear Item de Auditoria" at bounding box center [264, 199] width 129 height 12
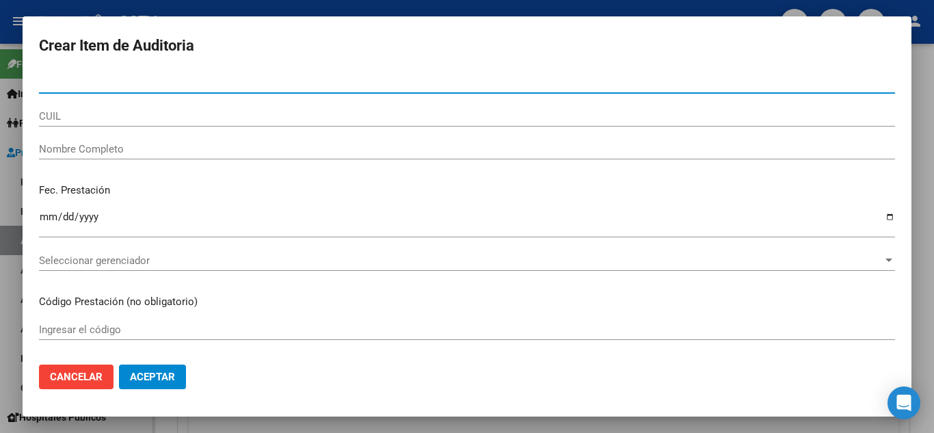
paste input "36059274"
type input "36059274"
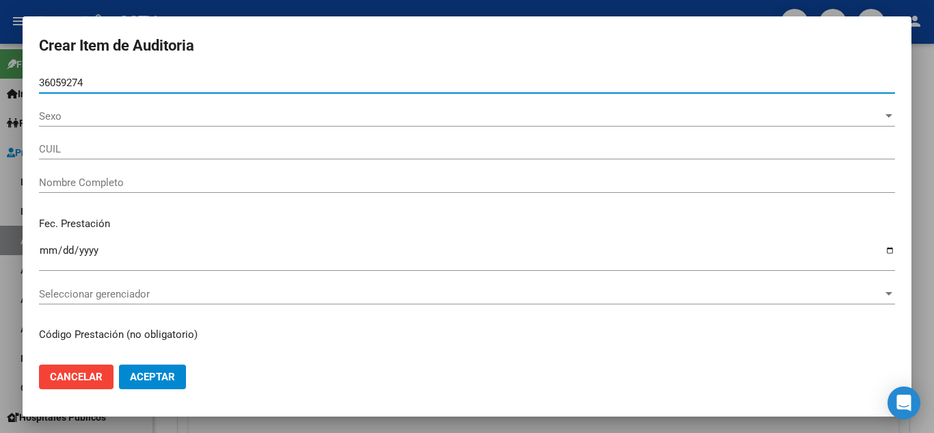
type input "27360592745"
type input "[PERSON_NAME]"
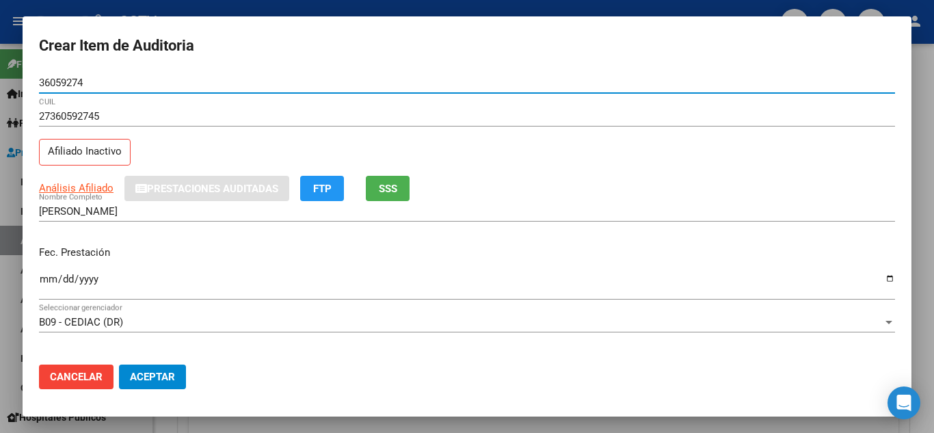
type input "36059274"
click at [49, 281] on input "Ingresar la fecha" at bounding box center [467, 285] width 856 height 22
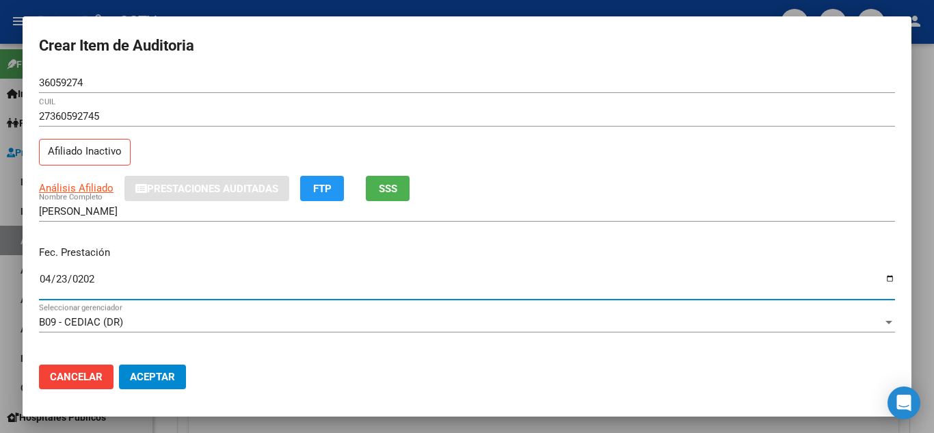
type input "[DATE]"
click at [276, 49] on h2 "Crear Item de Auditoria" at bounding box center [467, 46] width 856 height 26
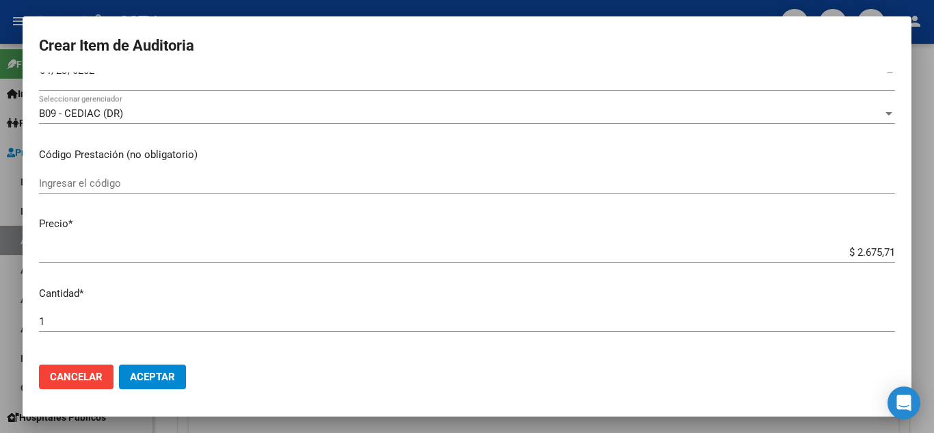
scroll to position [274, 0]
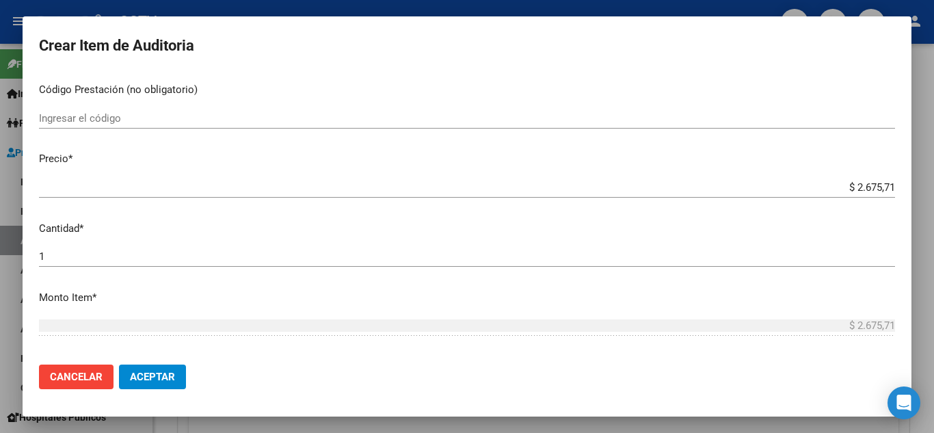
click at [842, 187] on input "$ 2.675,71" at bounding box center [467, 187] width 856 height 12
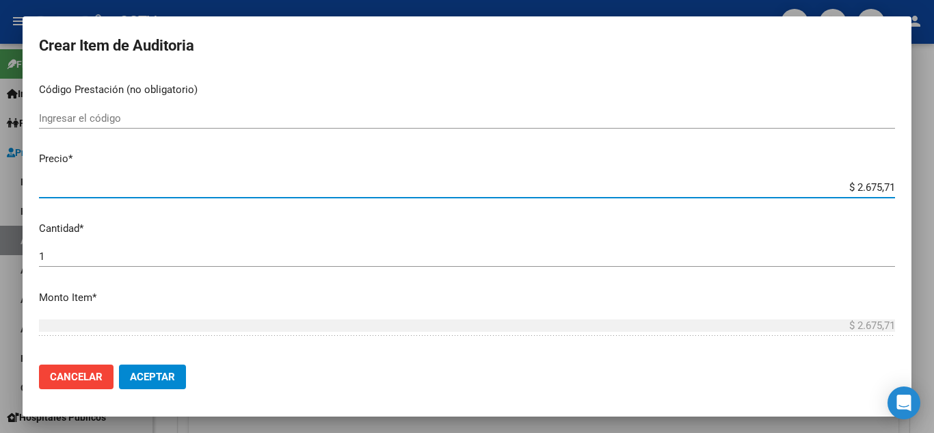
click at [842, 187] on input "$ 2.675,71" at bounding box center [467, 187] width 856 height 12
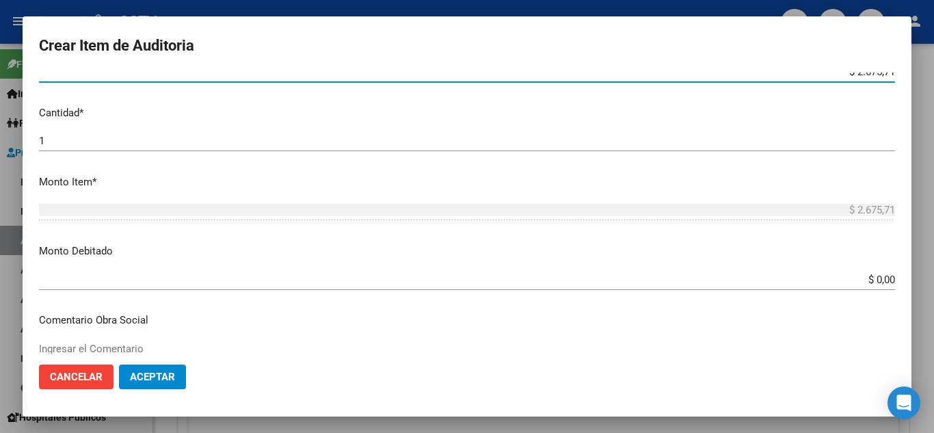
scroll to position [410, 0]
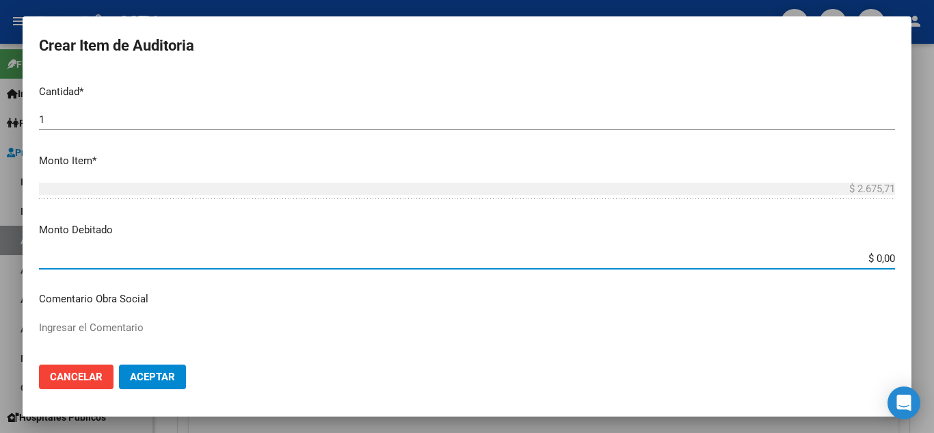
click at [864, 258] on input "$ 0,00" at bounding box center [467, 258] width 856 height 12
paste input "2.675,71"
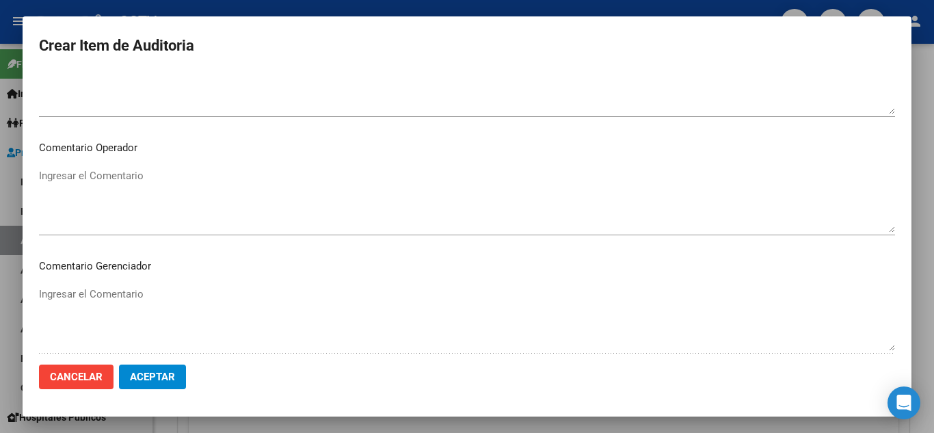
scroll to position [684, 0]
type input "$ 2.675,71"
click at [132, 205] on textarea "Ingresar el Comentario" at bounding box center [467, 197] width 856 height 64
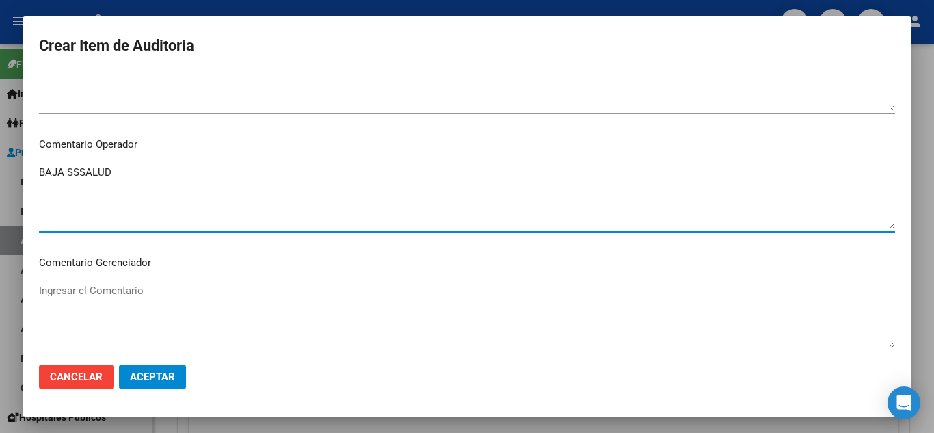
paste textarea "[DATE]"
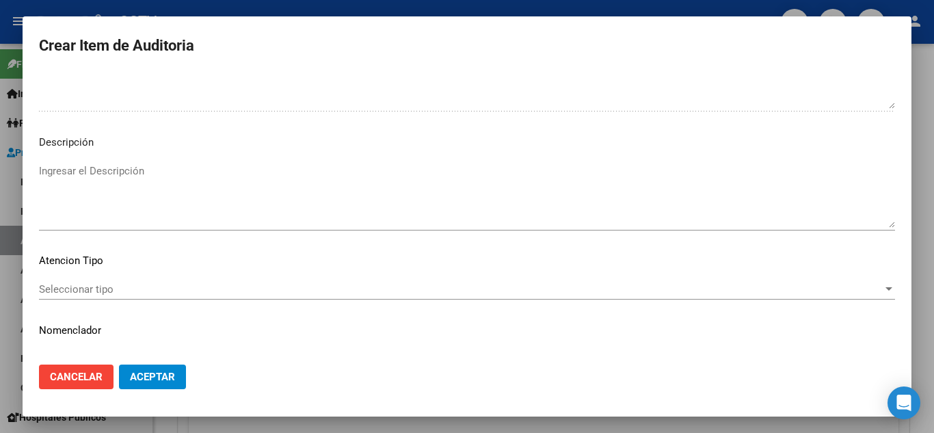
scroll to position [951, 0]
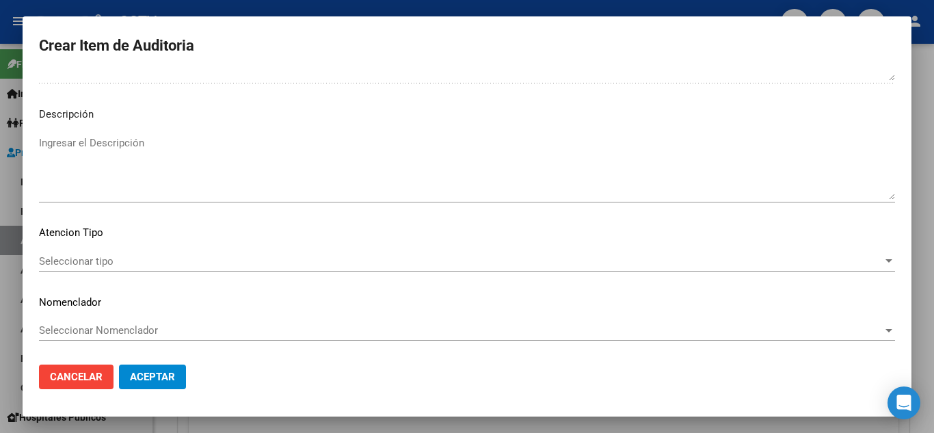
type textarea "BAJA SSSALUD [DATE]- SIN PAGOS PARA ACCEDER A LA COBERTURA-"
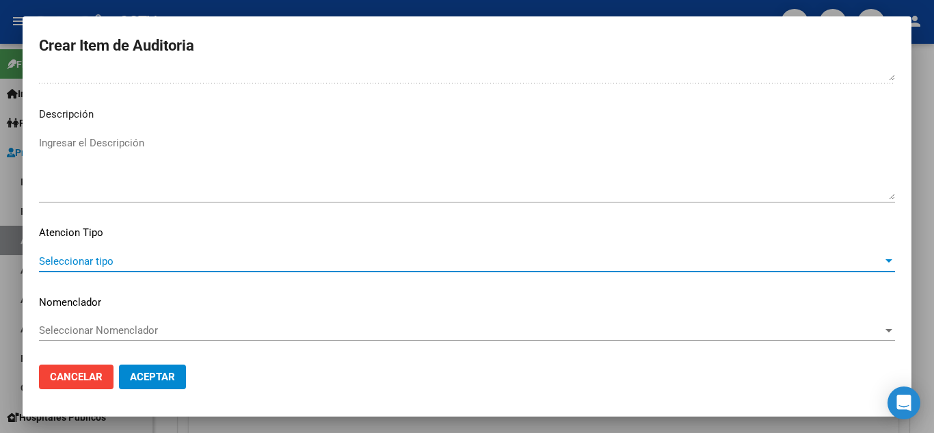
click at [109, 257] on span "Seleccionar tipo" at bounding box center [461, 261] width 844 height 12
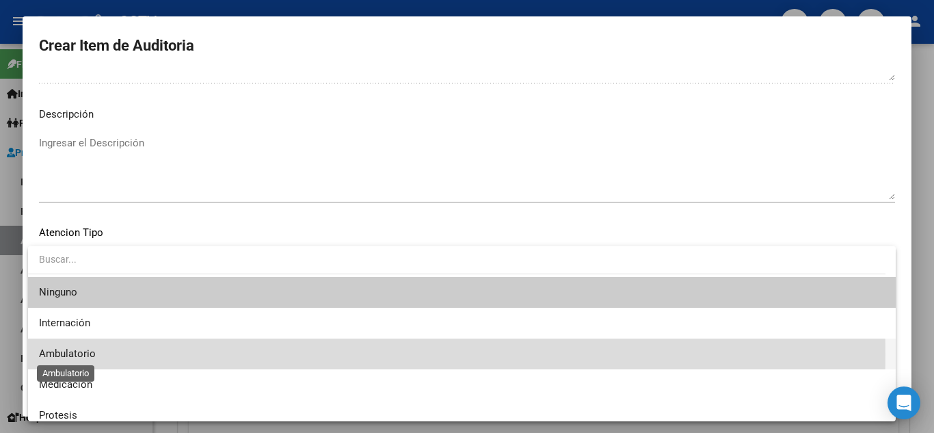
click at [82, 354] on span "Ambulatorio" at bounding box center [67, 353] width 57 height 12
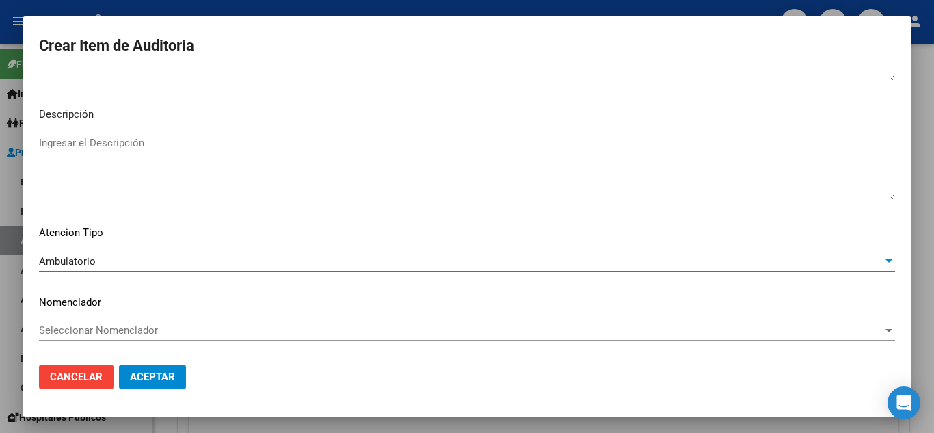
click at [153, 382] on span "Aceptar" at bounding box center [152, 377] width 45 height 12
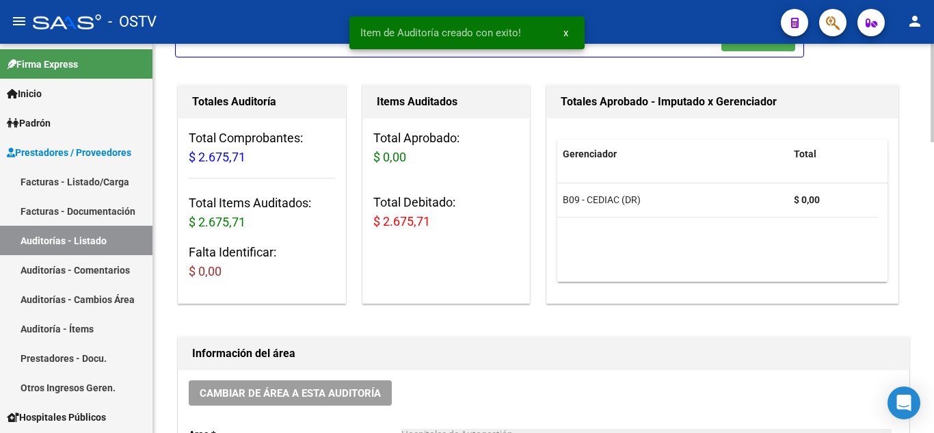
scroll to position [1, 0]
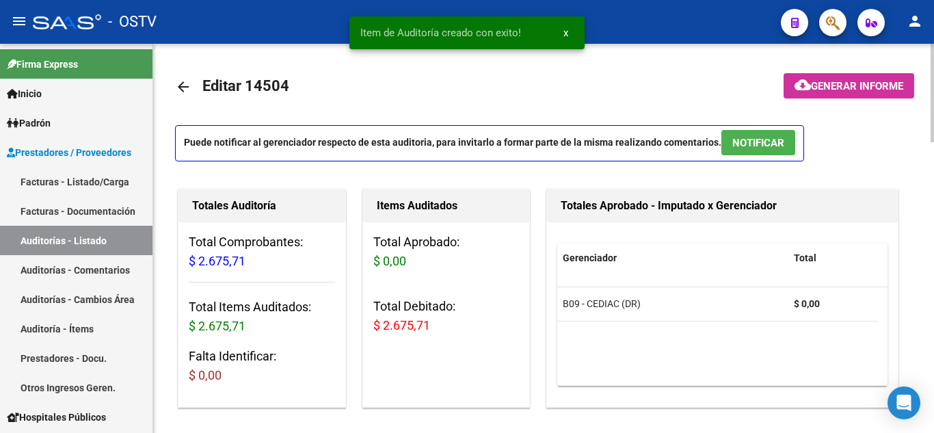
click at [815, 83] on span "Generar informe" at bounding box center [857, 86] width 92 height 12
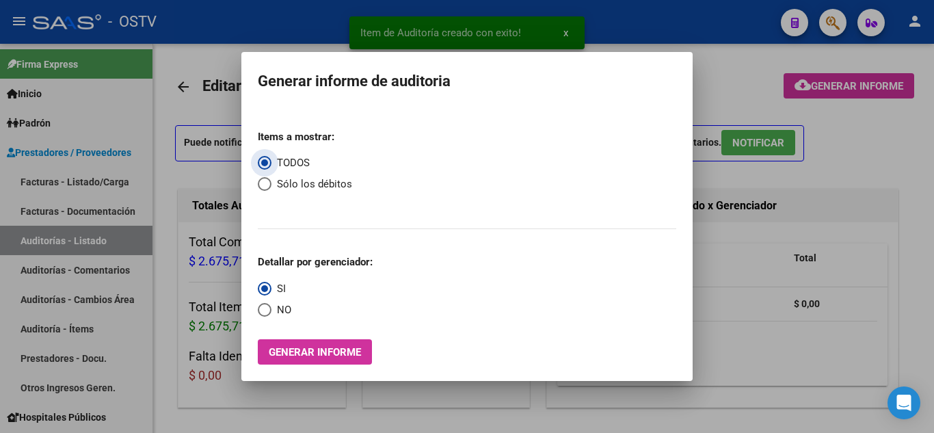
click at [267, 312] on span "Select an option" at bounding box center [265, 310] width 14 height 14
click at [267, 312] on input "NO" at bounding box center [265, 310] width 14 height 14
radio input "true"
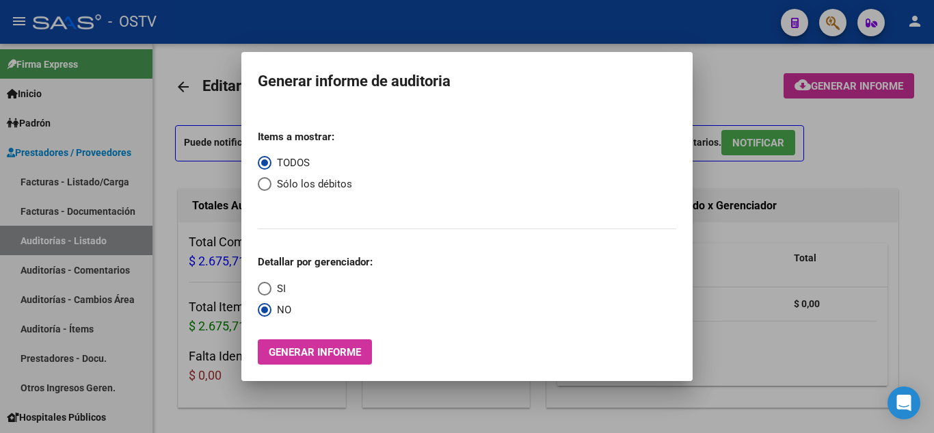
click at [268, 185] on span "Select an option" at bounding box center [265, 184] width 14 height 14
click at [268, 185] on input "Sólo los débitos" at bounding box center [265, 184] width 14 height 14
radio input "true"
click at [295, 347] on span "Generar informe" at bounding box center [315, 352] width 92 height 12
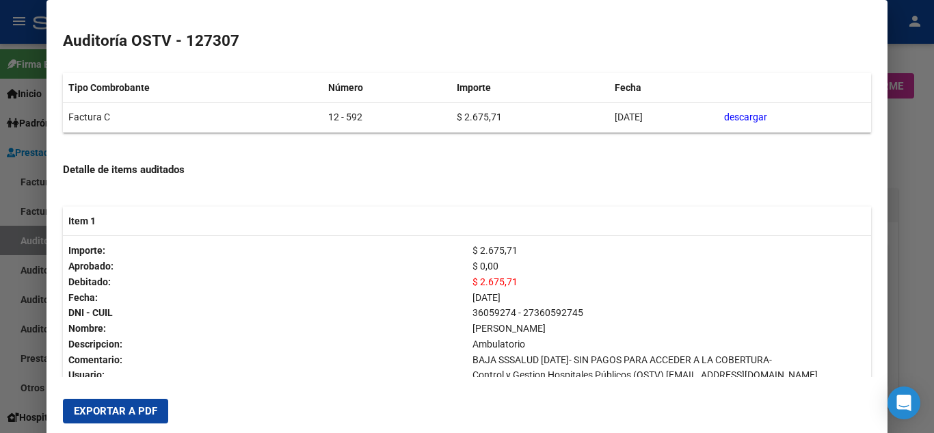
scroll to position [247, 0]
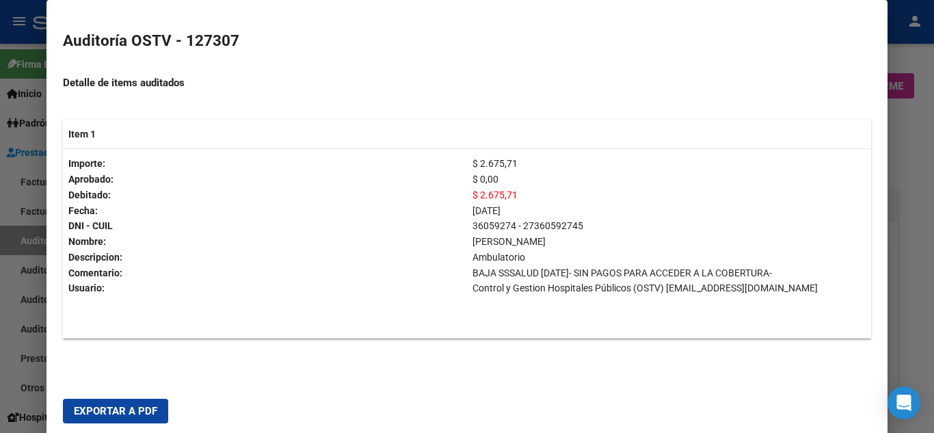
click at [108, 407] on span "Exportar a PDF" at bounding box center [115, 411] width 83 height 12
click at [925, 161] on div at bounding box center [467, 216] width 934 height 433
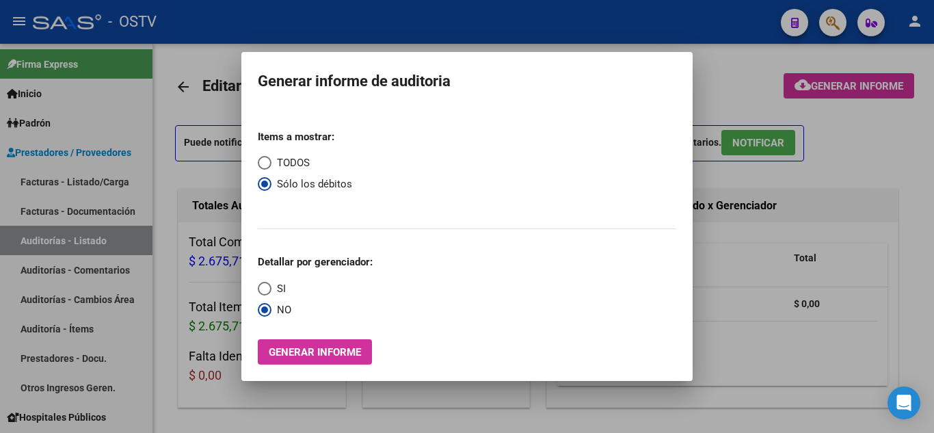
click at [866, 155] on div at bounding box center [467, 216] width 934 height 433
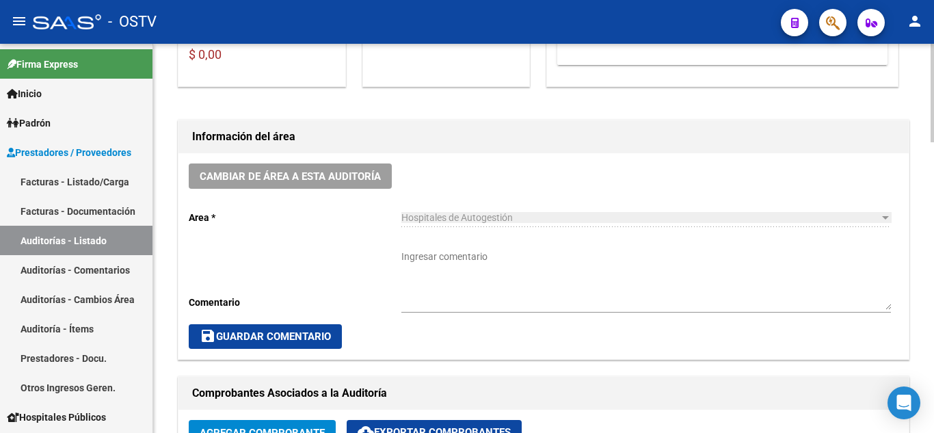
scroll to position [548, 0]
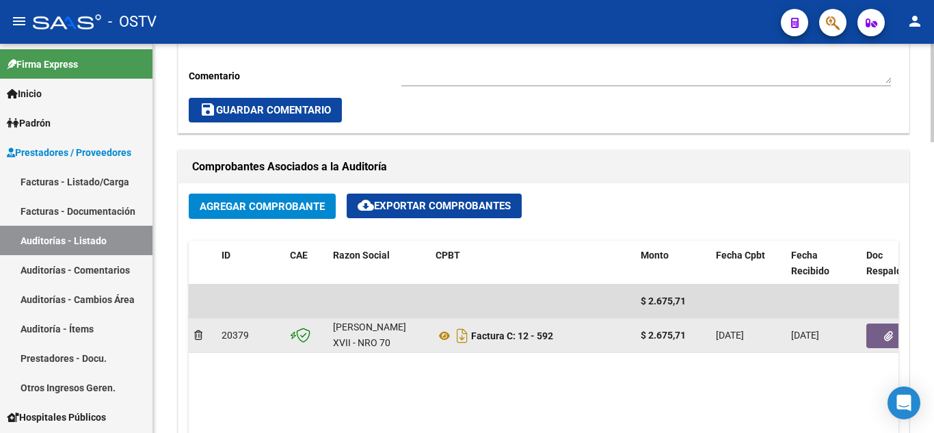
click at [882, 341] on button "button" at bounding box center [889, 336] width 44 height 25
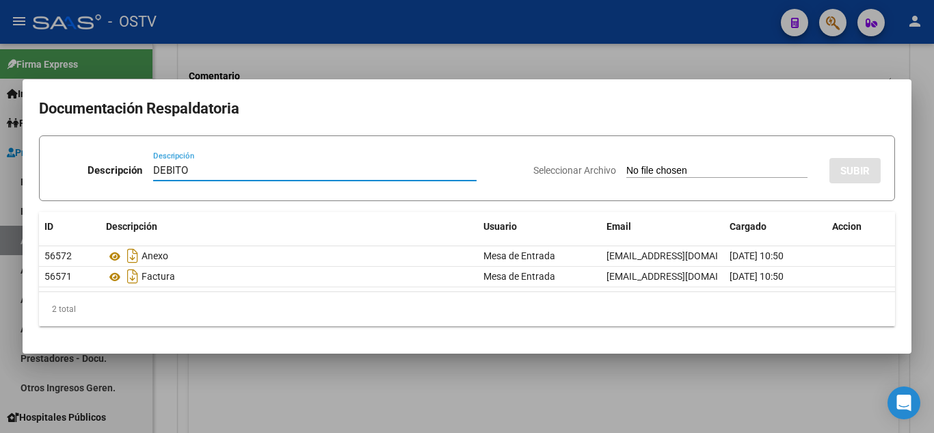
type input "DEBITO"
click at [674, 169] on input "Seleccionar Archivo" at bounding box center [717, 171] width 181 height 13
type input "C:\fakepath\DEBITO-FC-12-592.pdf"
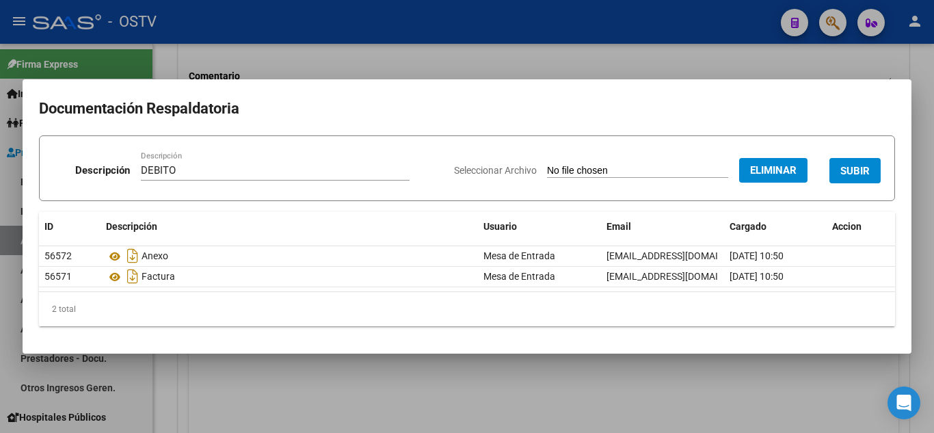
click at [861, 171] on span "SUBIR" at bounding box center [855, 171] width 29 height 12
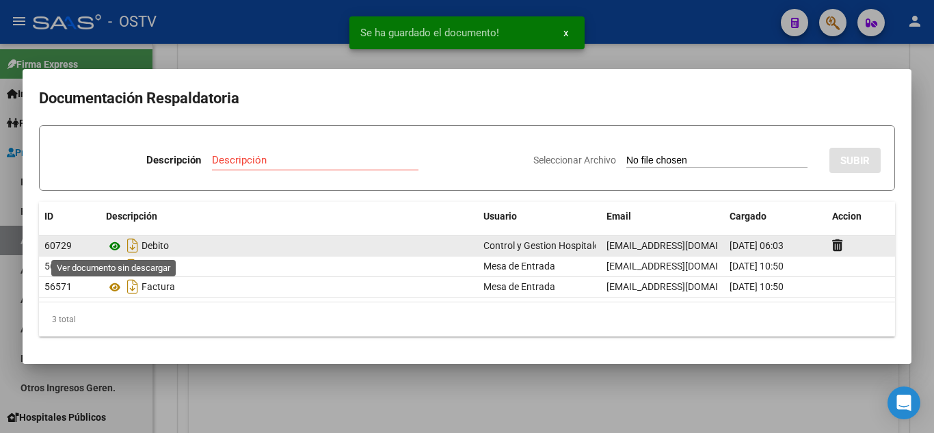
click at [114, 246] on icon at bounding box center [115, 246] width 18 height 16
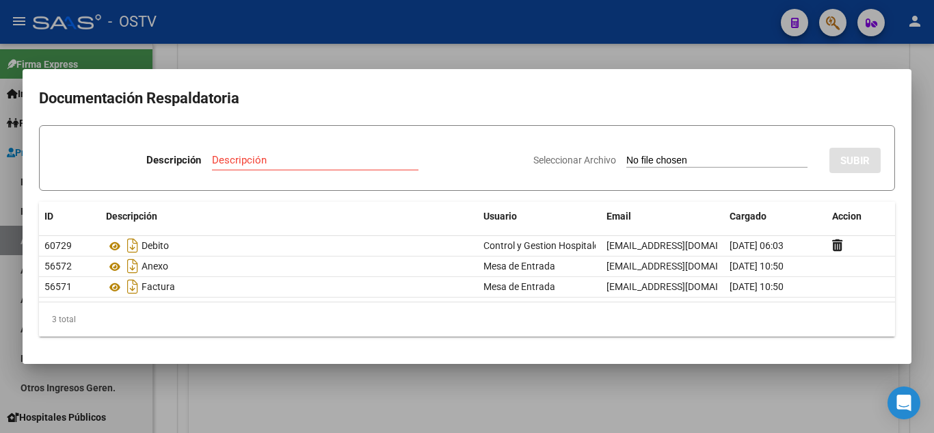
click at [276, 22] on div at bounding box center [467, 216] width 934 height 433
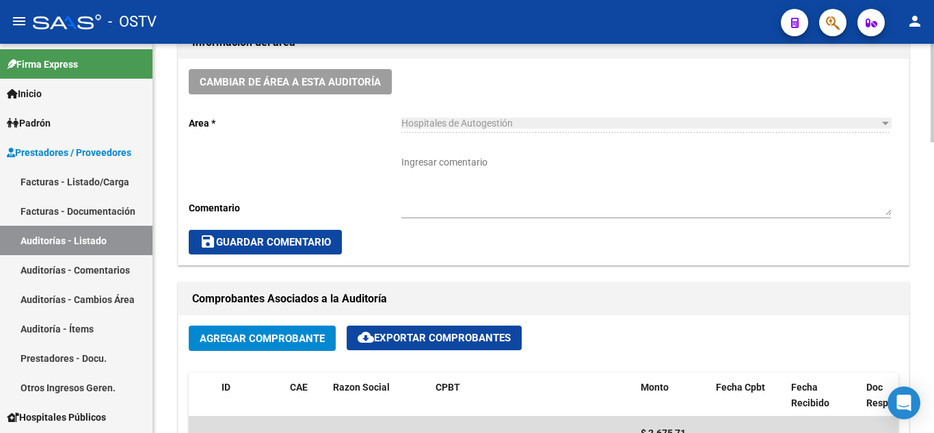
scroll to position [411, 0]
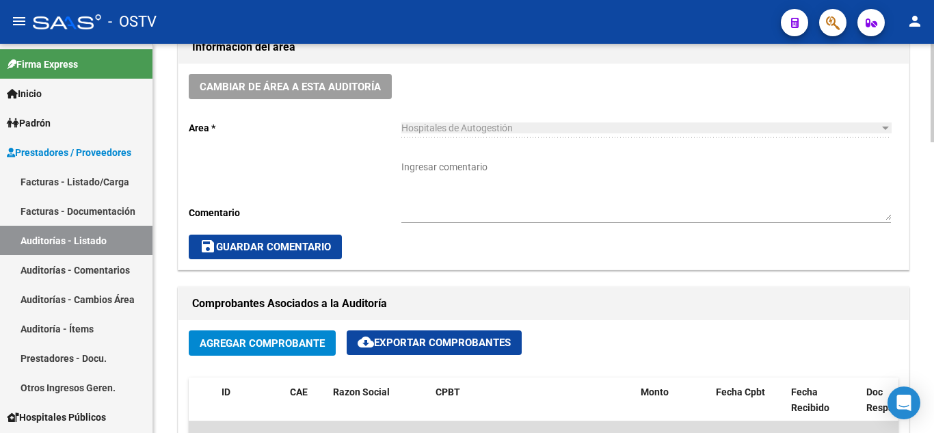
click at [441, 179] on textarea "Ingresar comentario" at bounding box center [647, 190] width 490 height 60
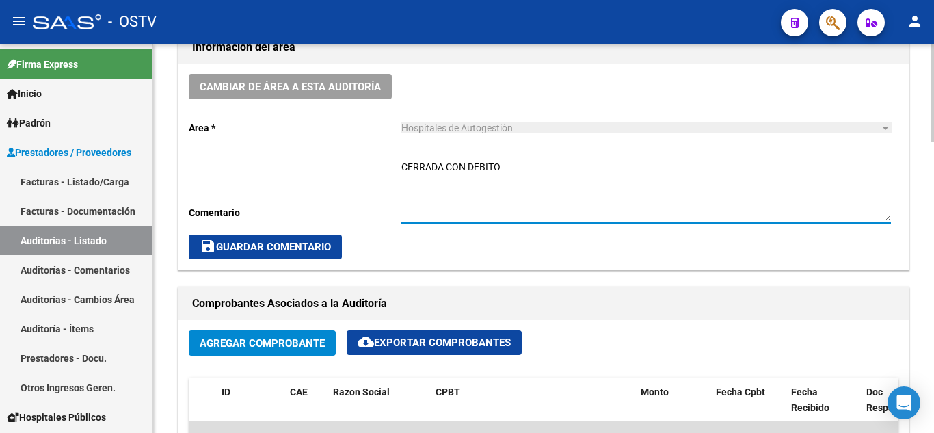
type textarea "CERRADA CON DEBITO"
click at [296, 251] on span "save Guardar Comentario" at bounding box center [265, 247] width 131 height 12
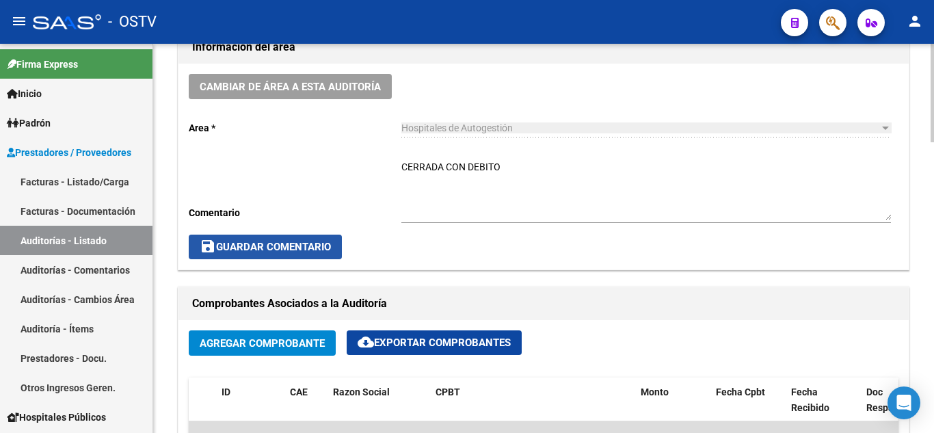
click at [285, 243] on span "save Guardar Comentario" at bounding box center [265, 247] width 131 height 12
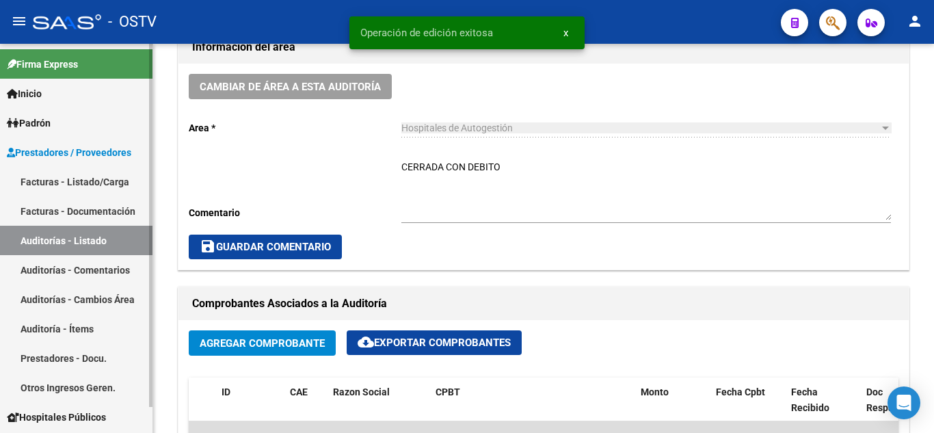
click at [68, 232] on link "Auditorías - Listado" at bounding box center [76, 240] width 153 height 29
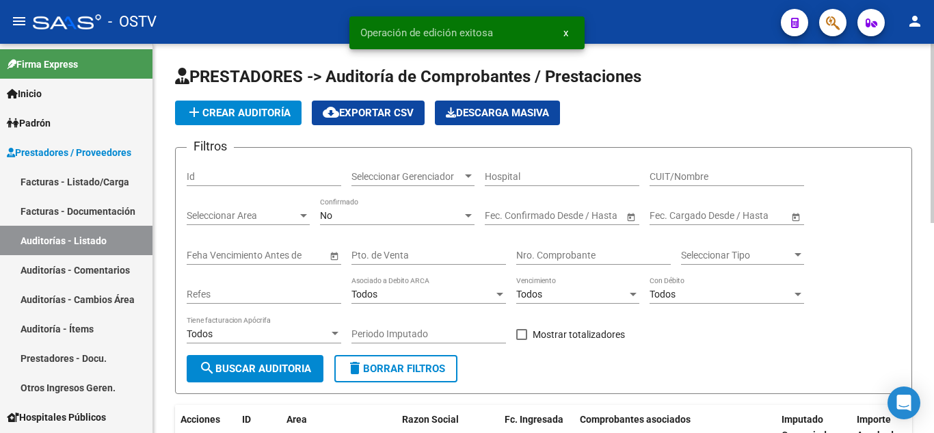
click at [239, 117] on span "add Crear Auditoría" at bounding box center [238, 113] width 105 height 12
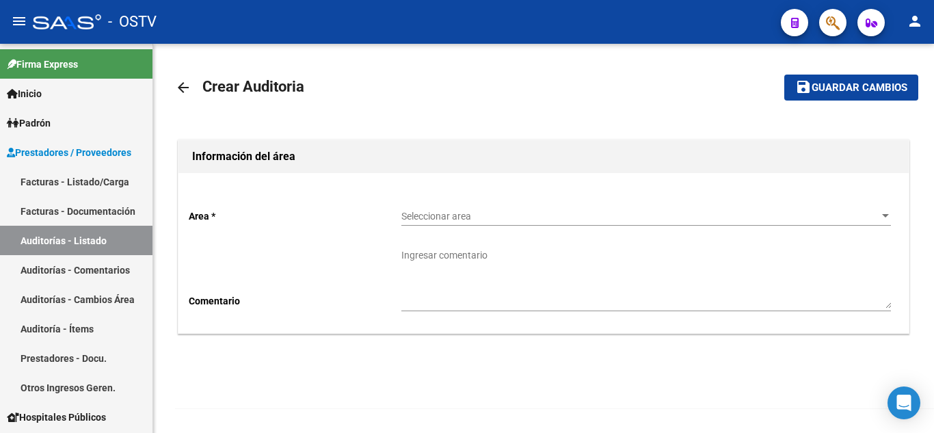
click at [422, 213] on span "Seleccionar area" at bounding box center [640, 217] width 477 height 12
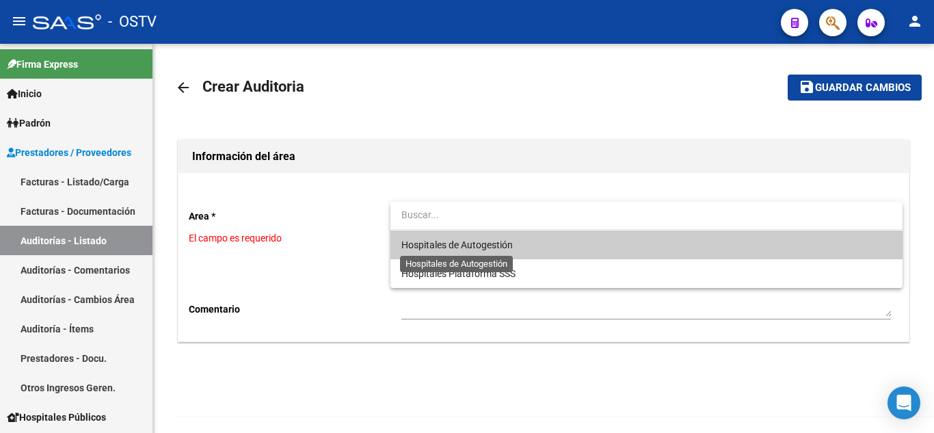
click at [428, 245] on span "Hospitales de Autogestión" at bounding box center [457, 244] width 111 height 11
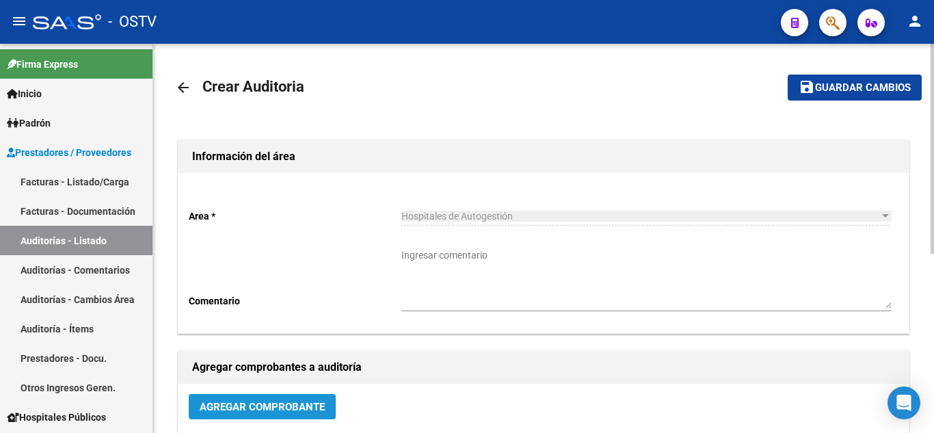
click at [247, 406] on span "Agregar Comprobante" at bounding box center [262, 407] width 125 height 12
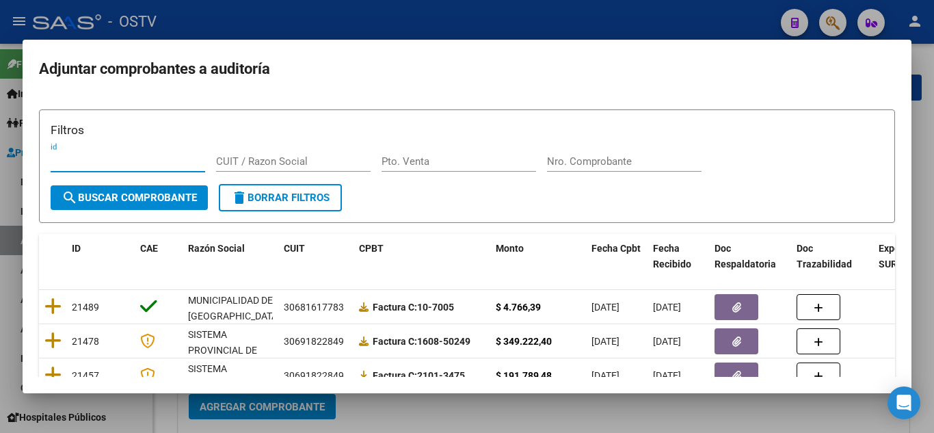
click at [448, 167] on input "Pto. Venta" at bounding box center [459, 161] width 155 height 12
type input "2"
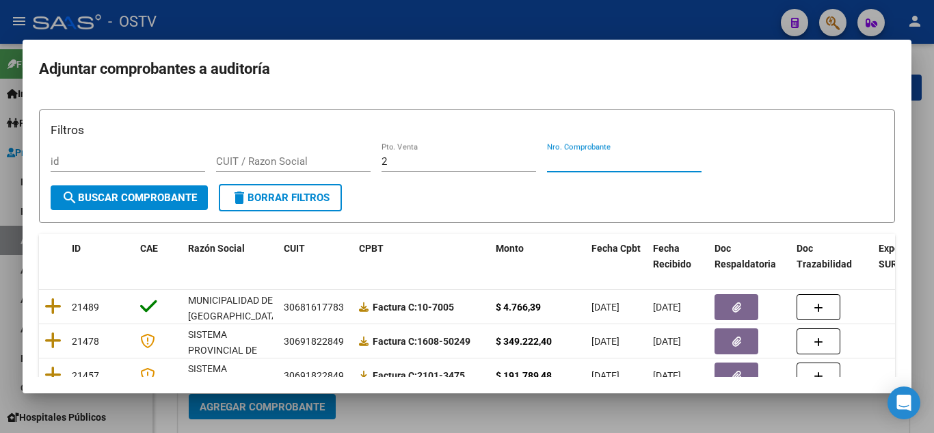
paste input "105817"
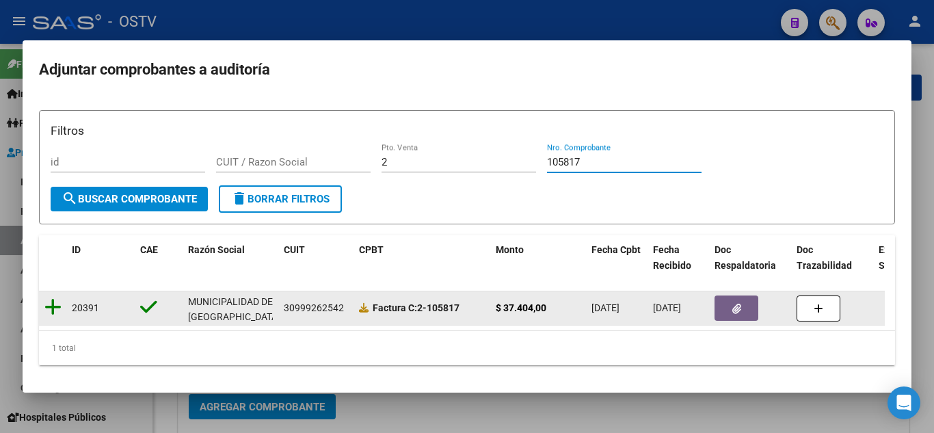
type input "105817"
click at [60, 307] on icon at bounding box center [52, 307] width 17 height 19
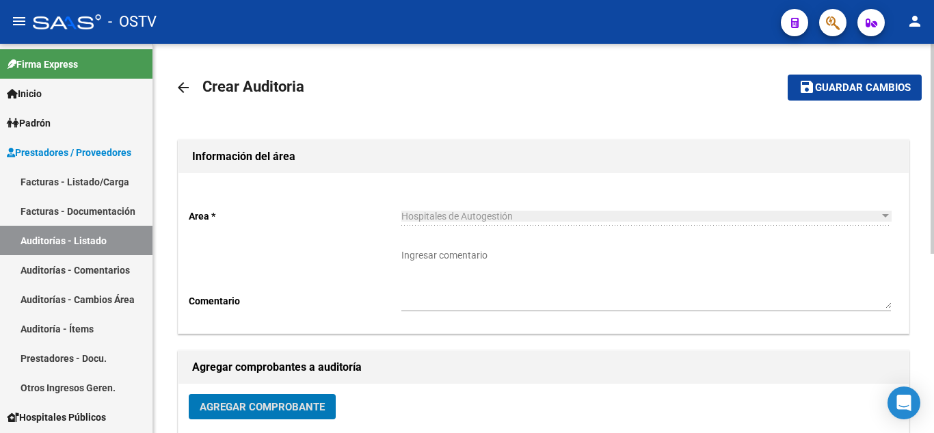
click at [826, 88] on span "Guardar cambios" at bounding box center [863, 88] width 96 height 12
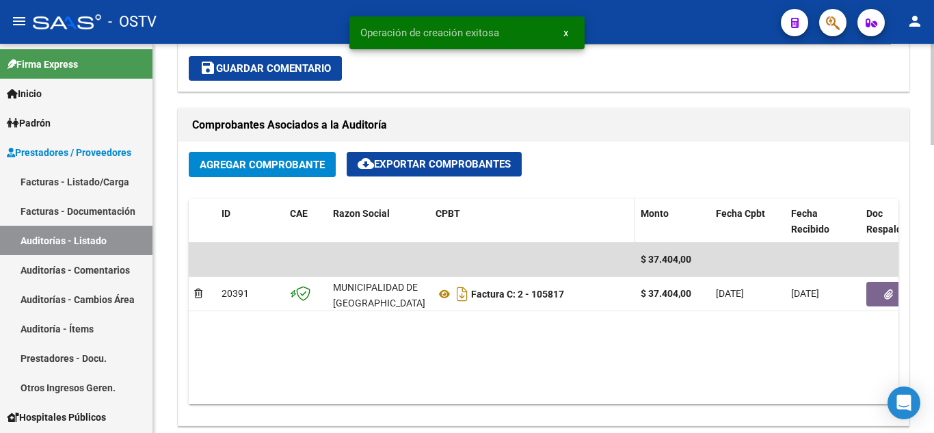
scroll to position [616, 0]
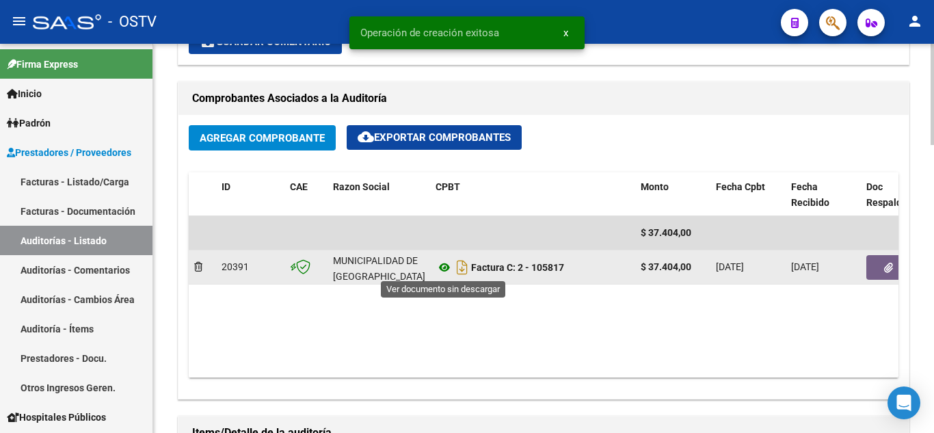
click at [449, 267] on icon at bounding box center [445, 267] width 18 height 16
click at [884, 263] on icon "button" at bounding box center [888, 268] width 9 height 10
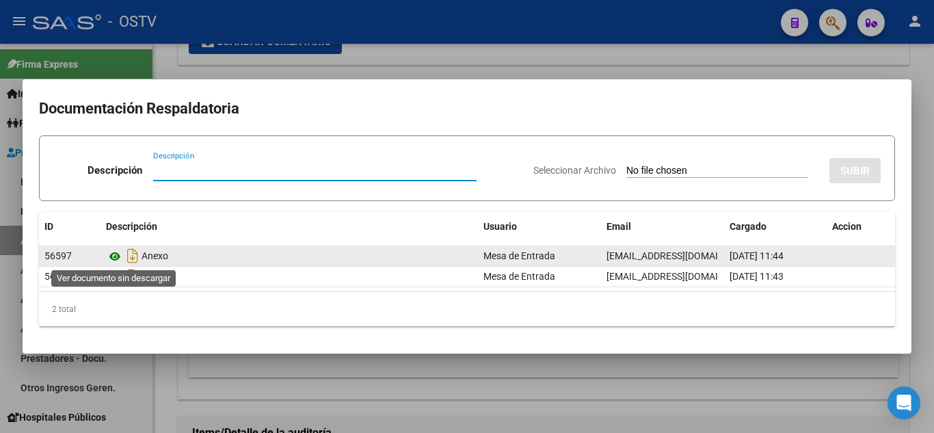
click at [116, 254] on icon at bounding box center [115, 256] width 18 height 16
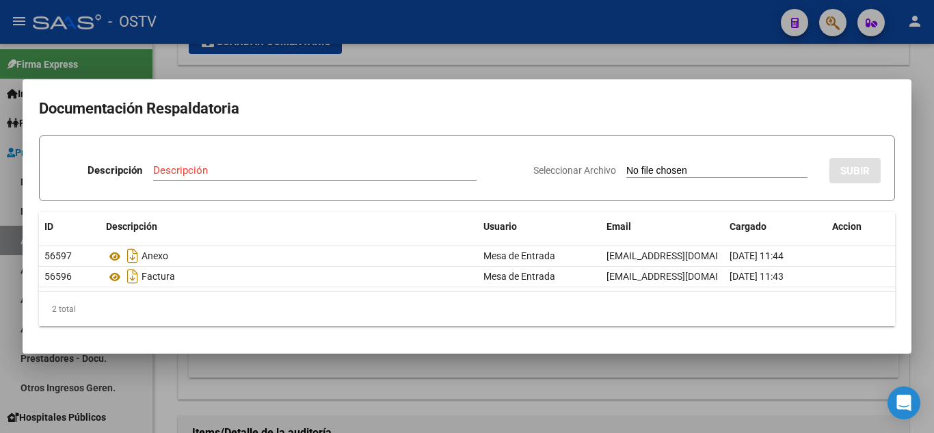
click at [397, 59] on div at bounding box center [467, 216] width 934 height 433
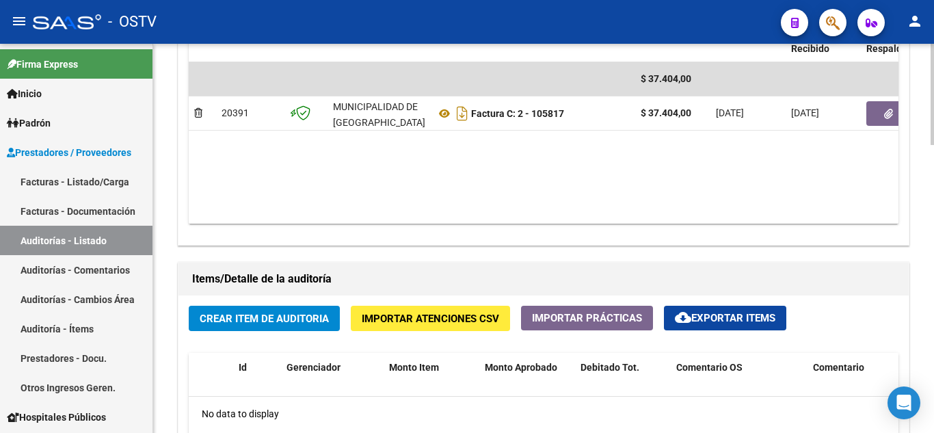
scroll to position [701, 0]
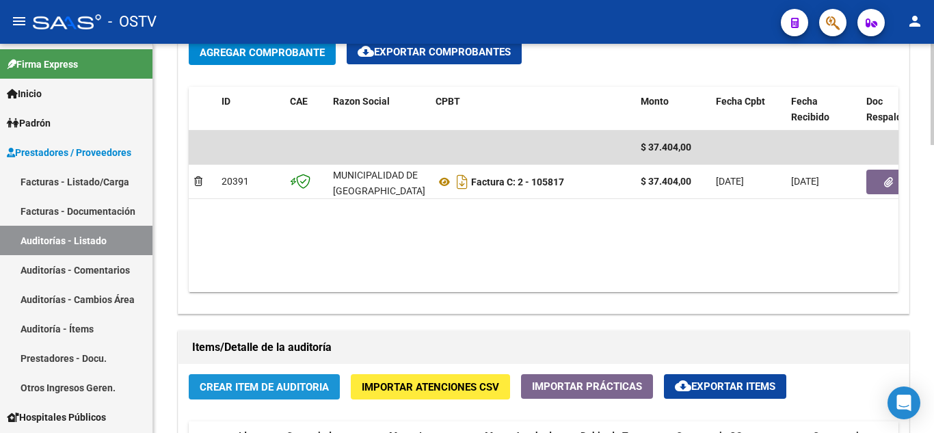
click at [231, 384] on span "Crear Item de Auditoria" at bounding box center [264, 387] width 129 height 12
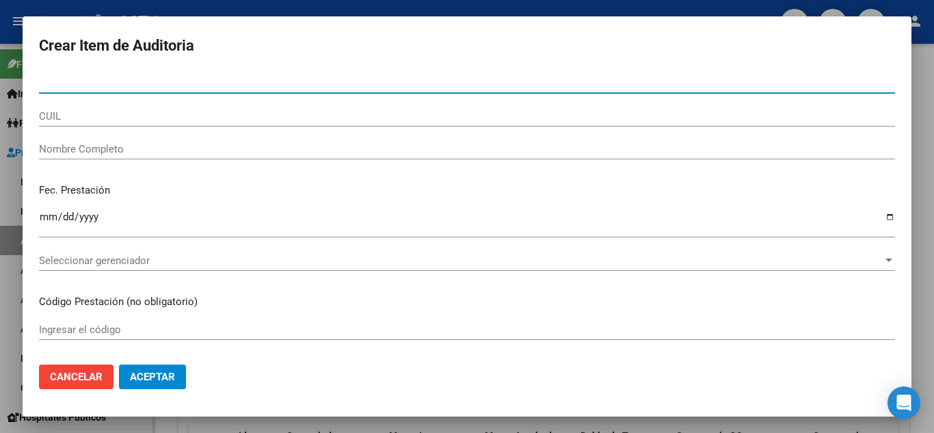
paste input "52619729"
type input "52619729"
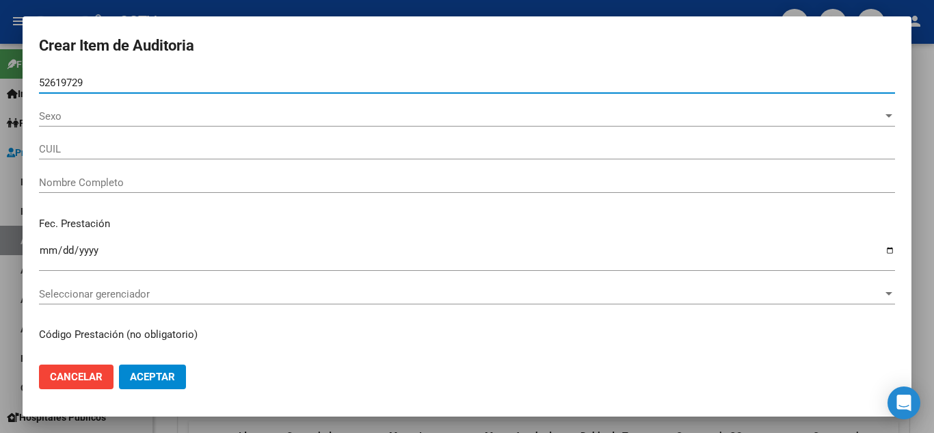
type input "20526197292"
type input "[PERSON_NAME] [PERSON_NAME]"
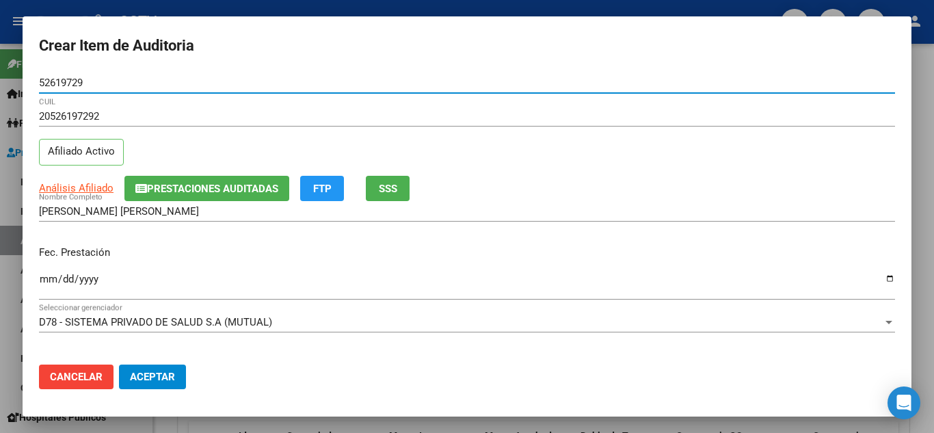
type input "52619729"
click at [44, 280] on input "Ingresar la fecha" at bounding box center [467, 285] width 856 height 22
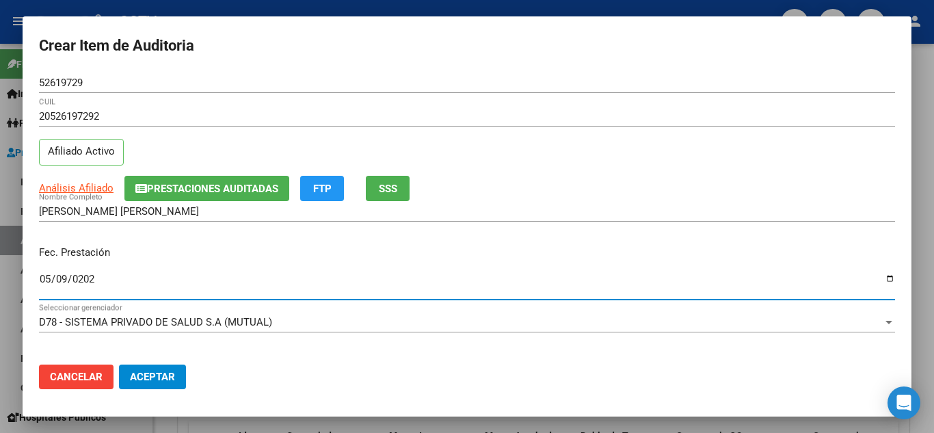
type input "[DATE]"
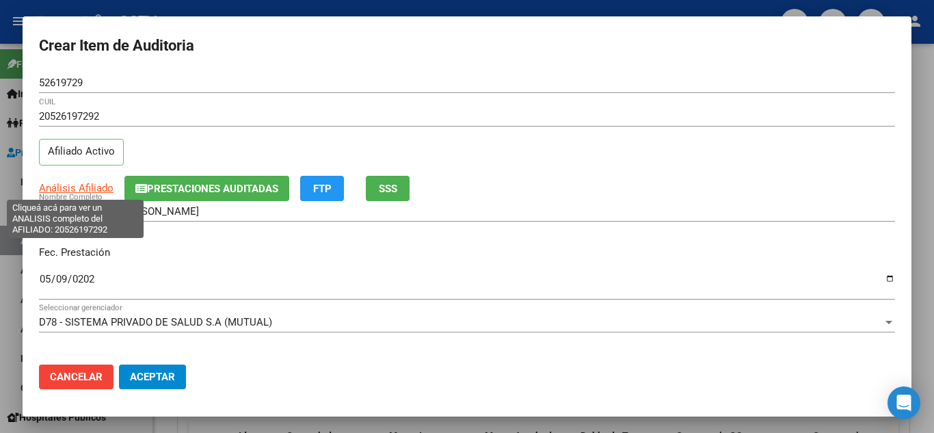
click at [70, 192] on span "Análisis Afiliado" at bounding box center [76, 188] width 75 height 12
type textarea "20526197292"
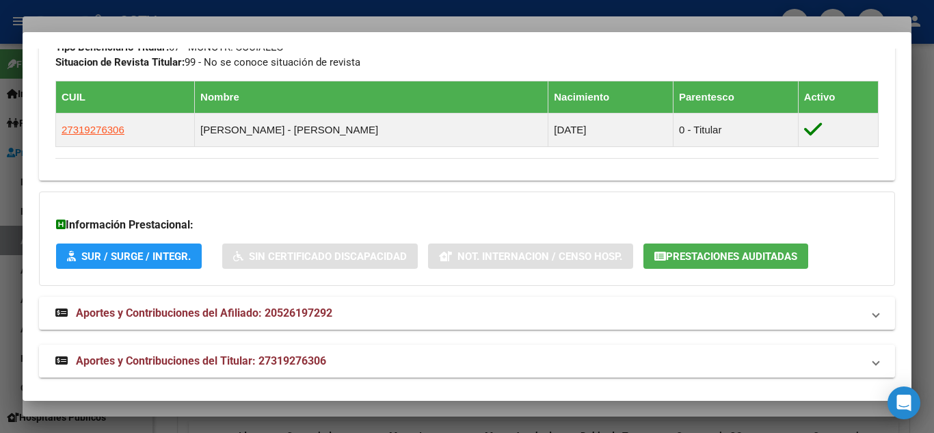
scroll to position [732, 0]
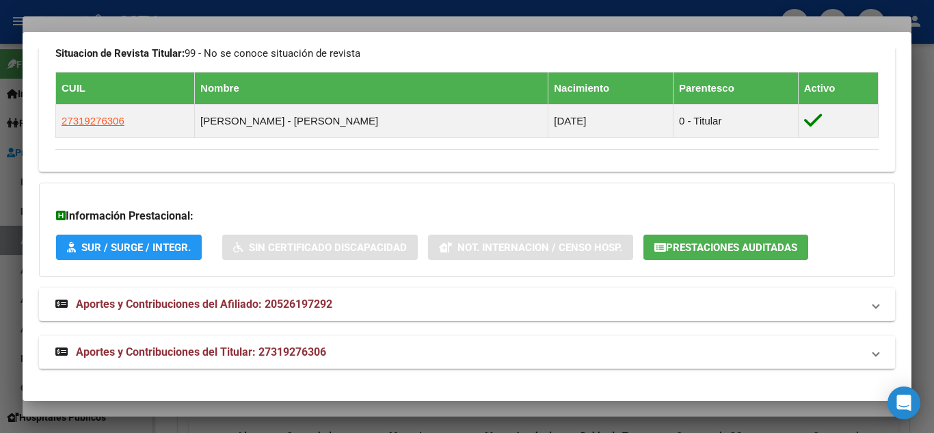
click at [187, 356] on span "Aportes y Contribuciones del Titular: 27319276306" at bounding box center [201, 351] width 250 height 13
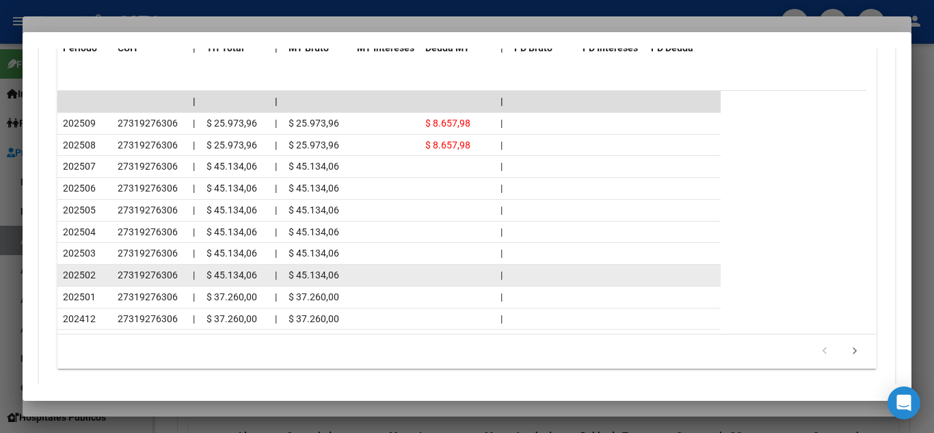
scroll to position [1346, 0]
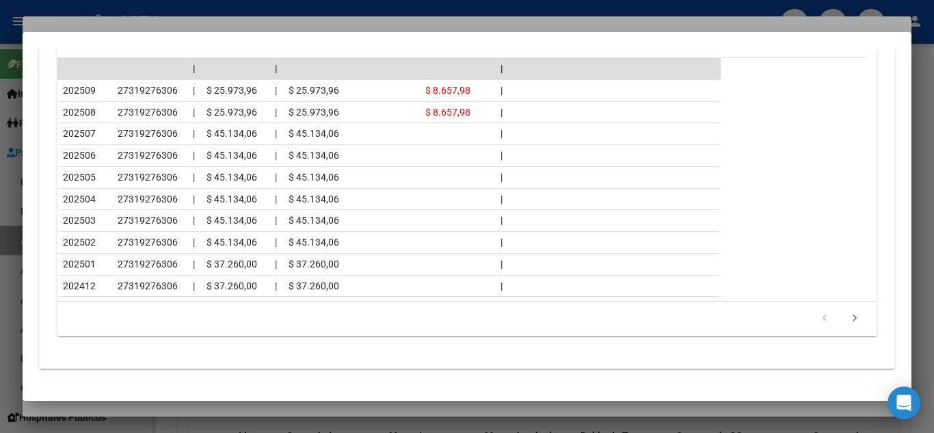
click at [236, 11] on div at bounding box center [467, 216] width 934 height 433
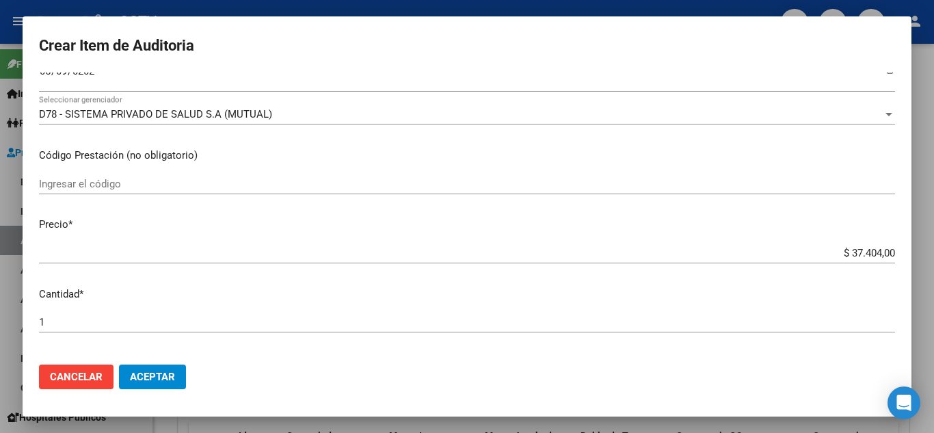
scroll to position [342, 0]
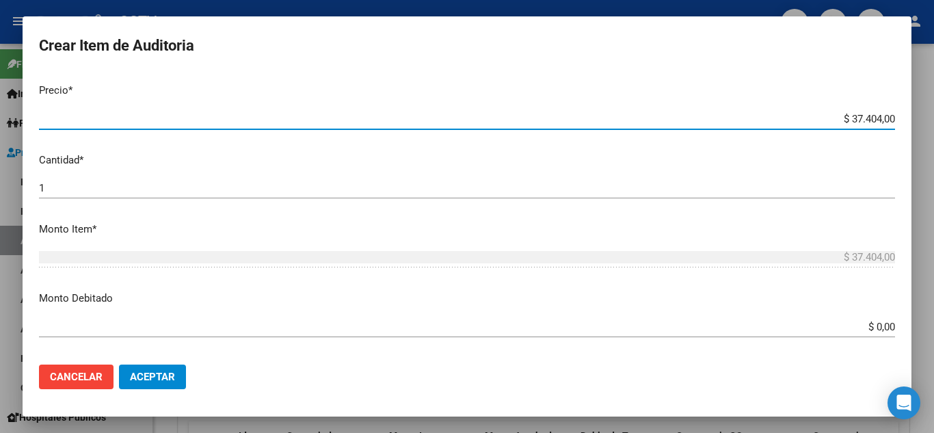
click at [828, 122] on input "$ 37.404,00" at bounding box center [467, 119] width 856 height 12
paste input "14.7"
type input "$ 14.704,00"
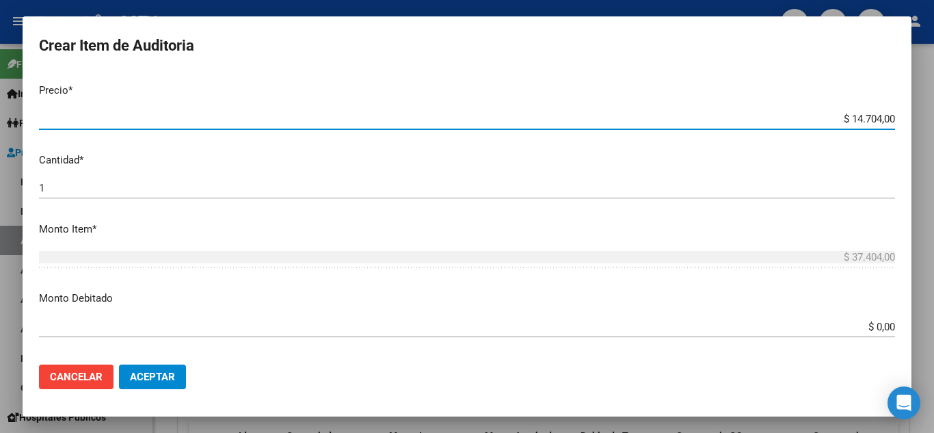
type input "$ 14.704,00"
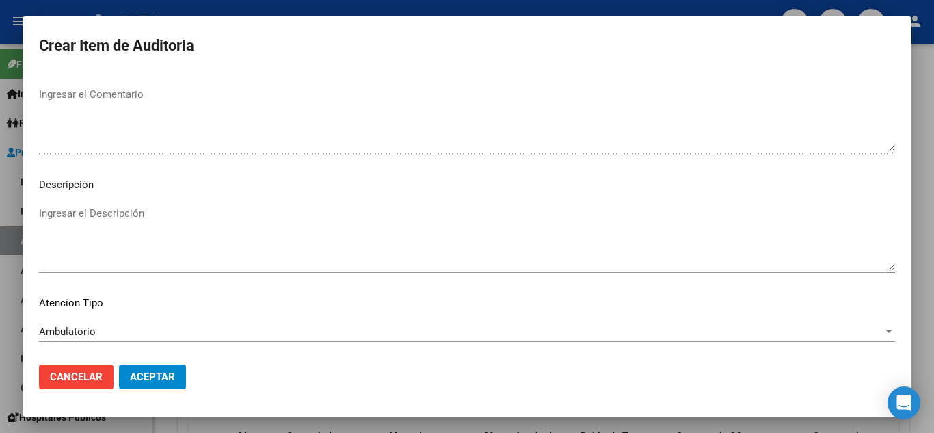
scroll to position [951, 0]
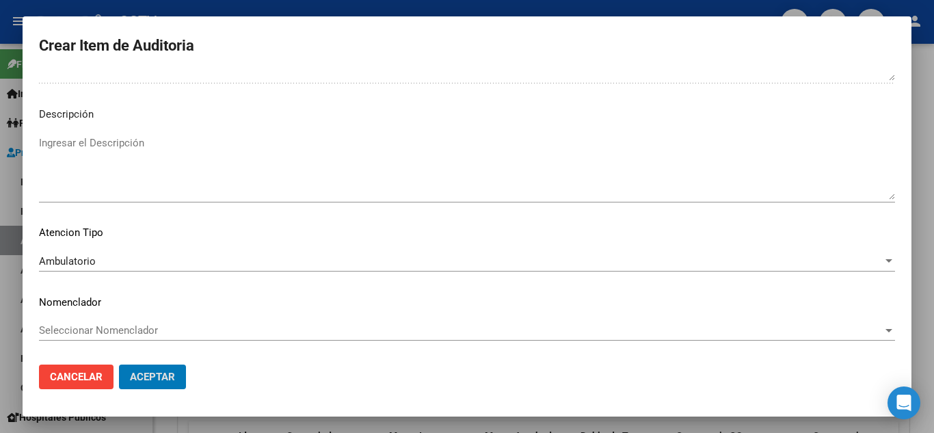
click at [119, 365] on button "Aceptar" at bounding box center [152, 377] width 67 height 25
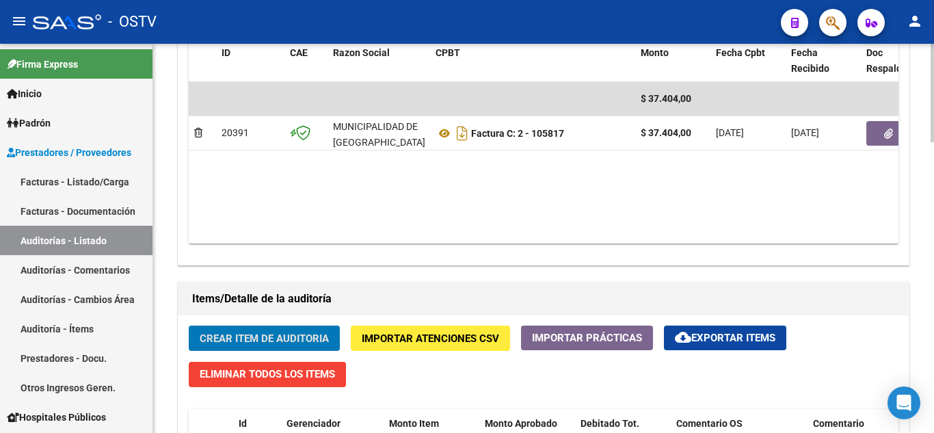
scroll to position [770, 0]
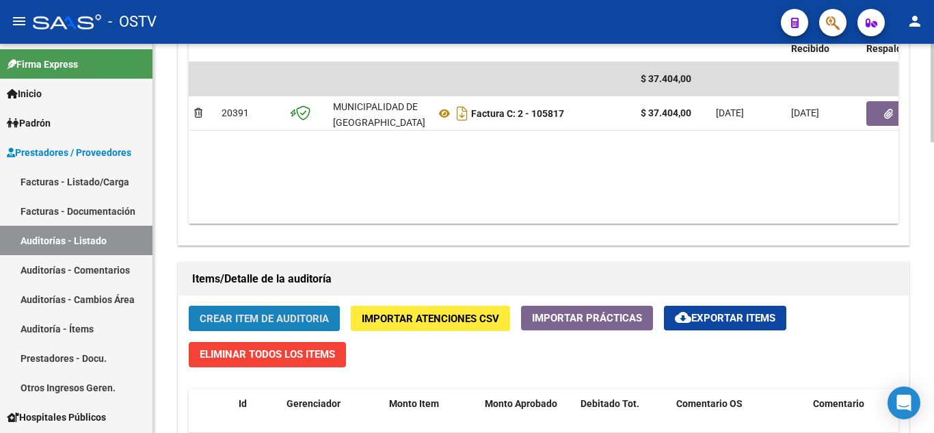
click at [261, 319] on span "Crear Item de Auditoria" at bounding box center [264, 319] width 129 height 12
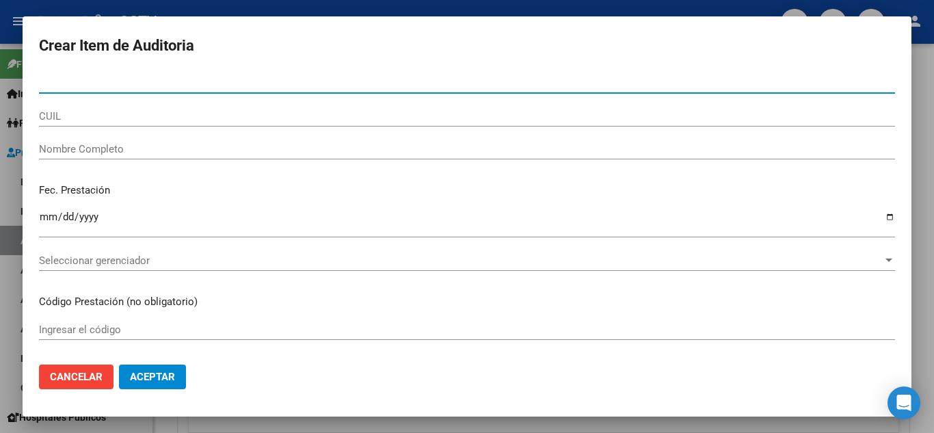
paste input "57765305"
type input "57765305"
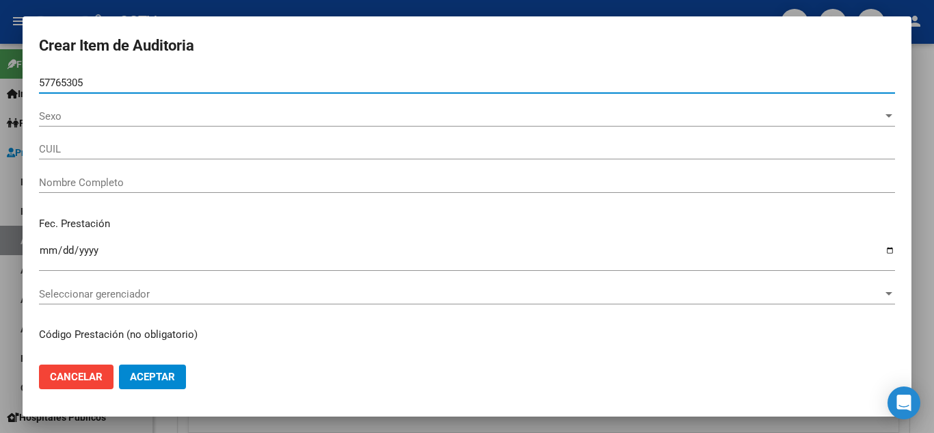
type input "23577653054"
type input "[PERSON_NAME] [PERSON_NAME]"
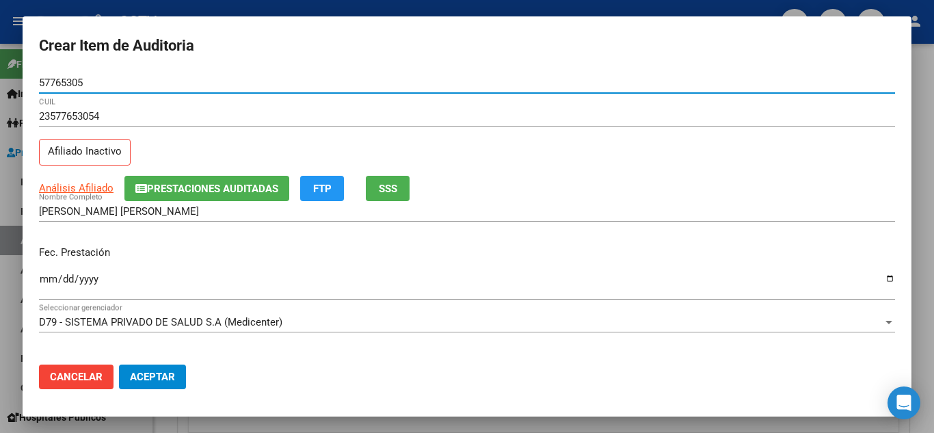
type input "57765305"
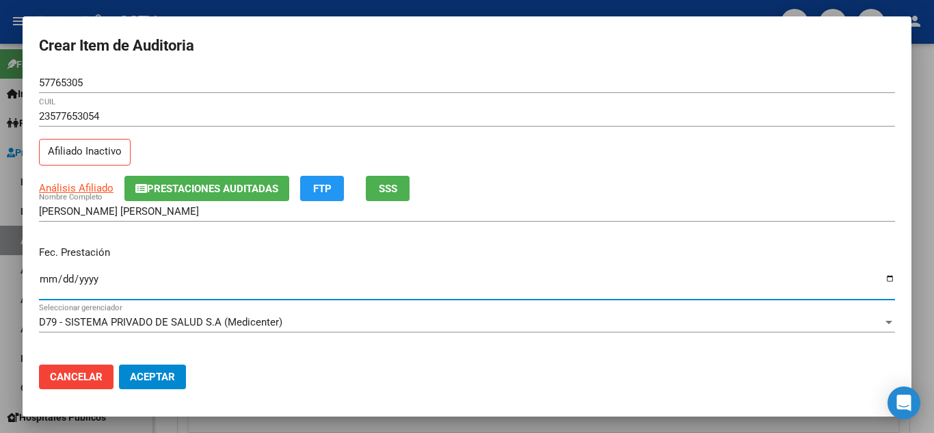
click at [49, 283] on input "Ingresar la fecha" at bounding box center [467, 285] width 856 height 22
type input "[DATE]"
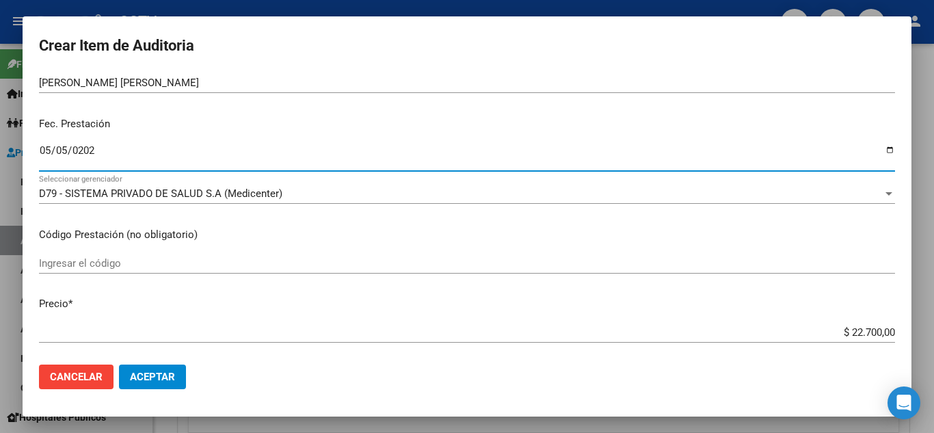
scroll to position [0, 0]
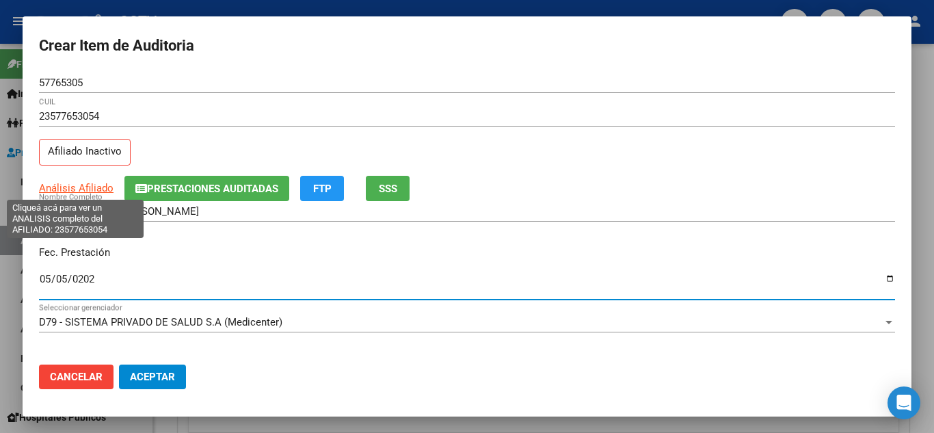
click at [69, 189] on span "Análisis Afiliado" at bounding box center [76, 188] width 75 height 12
type textarea "23577653054"
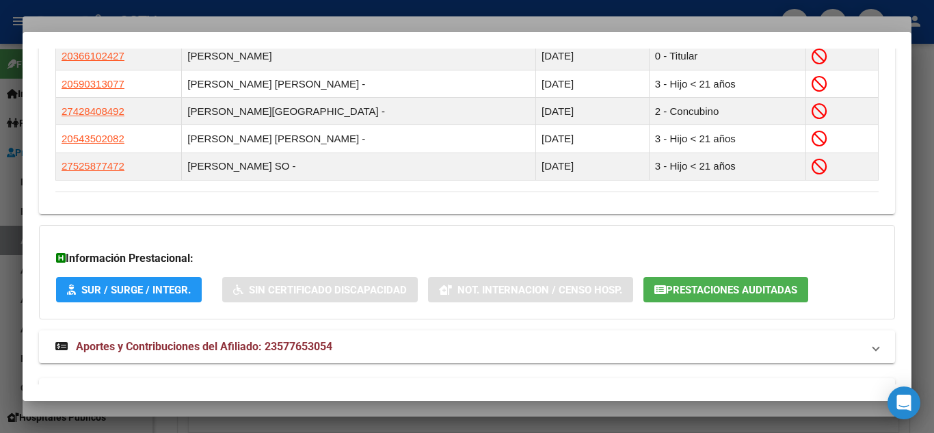
scroll to position [892, 0]
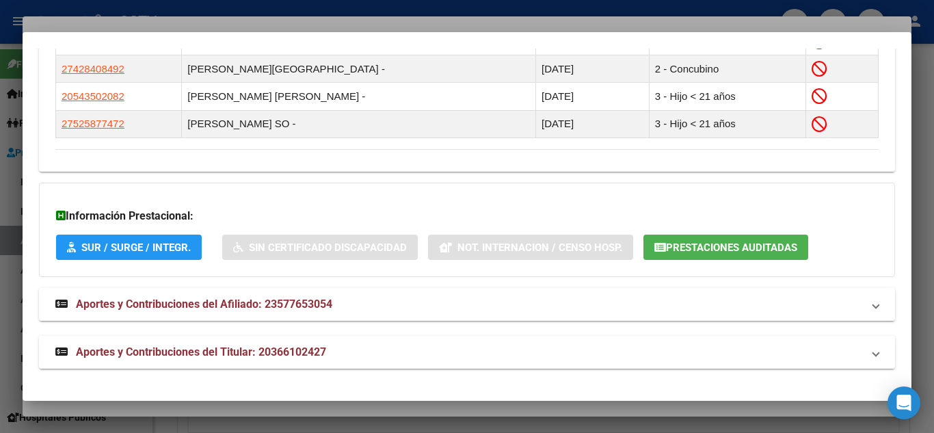
click at [115, 350] on span "Aportes y Contribuciones del Titular: 20366102427" at bounding box center [201, 351] width 250 height 13
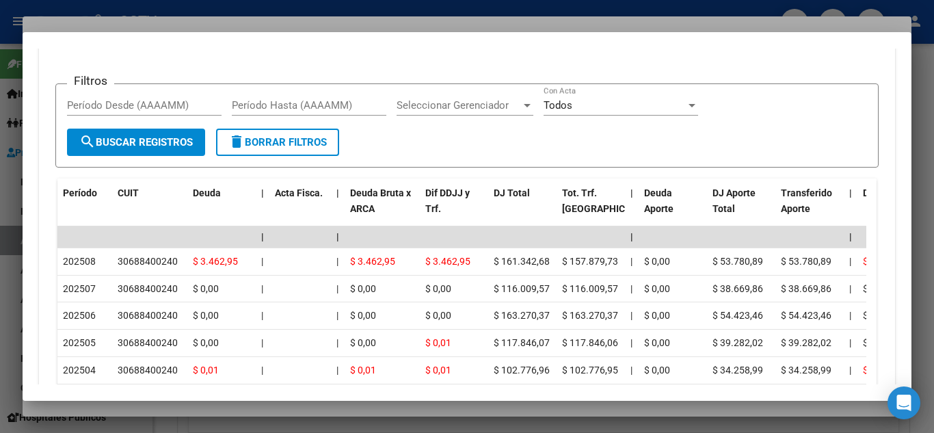
scroll to position [1439, 0]
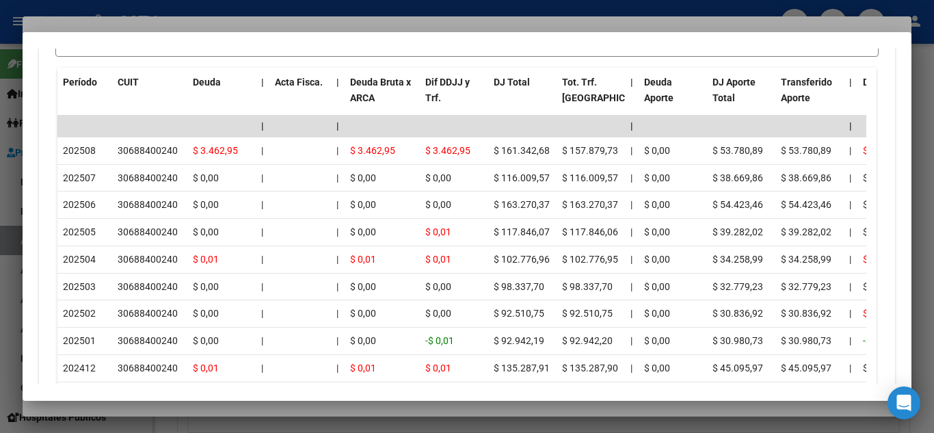
click at [369, 11] on div at bounding box center [467, 216] width 934 height 433
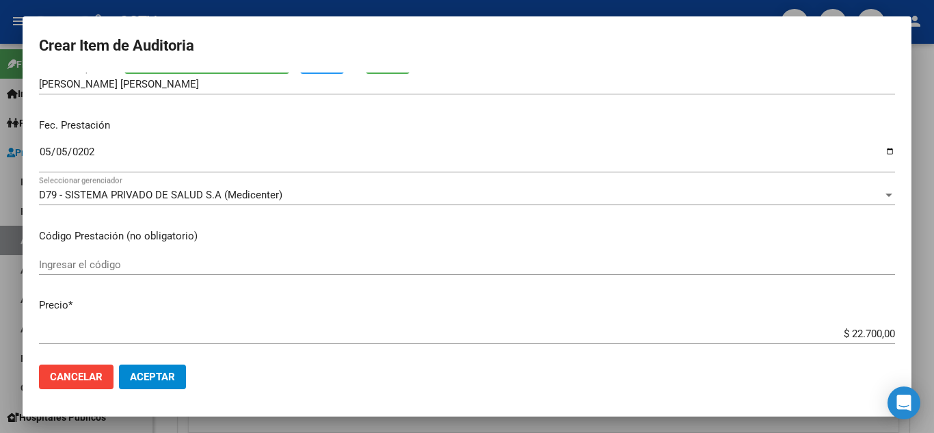
scroll to position [205, 0]
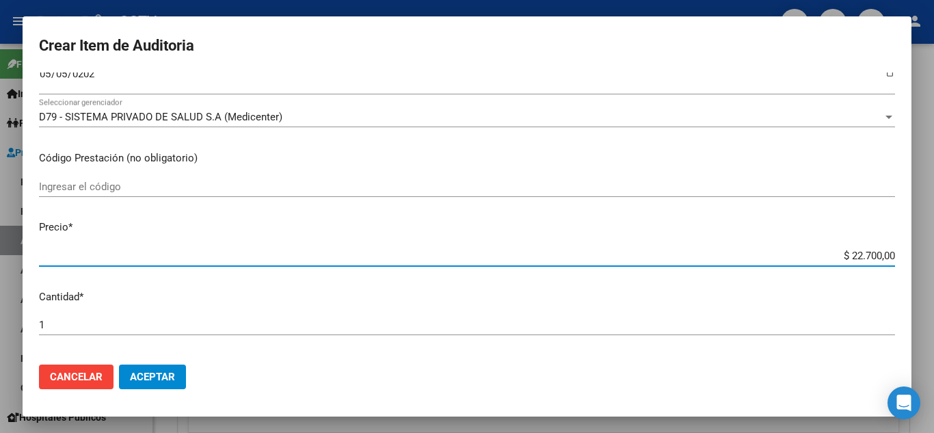
click at [839, 253] on input "$ 22.700,00" at bounding box center [467, 256] width 856 height 12
click at [837, 253] on input "$ 22.700,00" at bounding box center [467, 256] width 856 height 12
type input "$ 0,01"
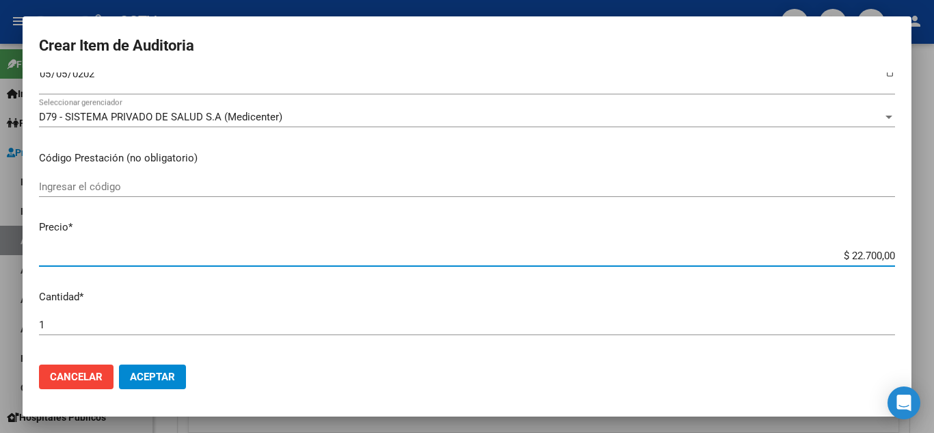
type input "$ 0,01"
type input "$ 0,14"
type input "$ 1,47"
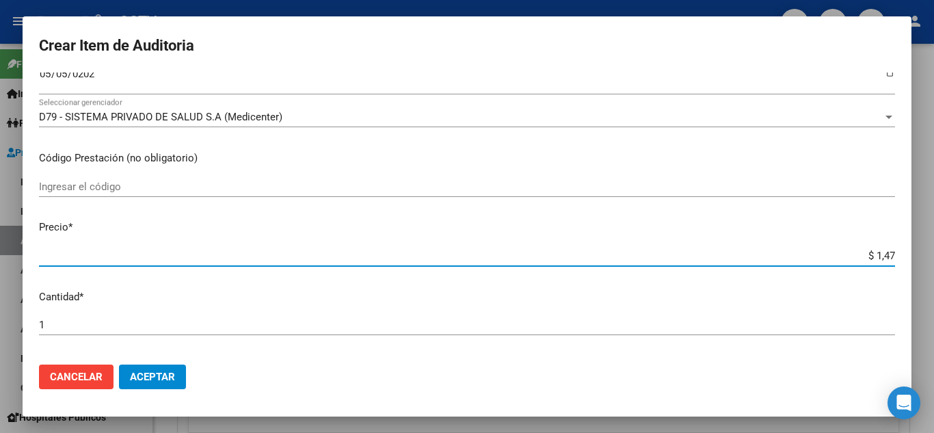
type input "$ 14,70"
type input "$ 147,04"
type input "$ 1.470,40"
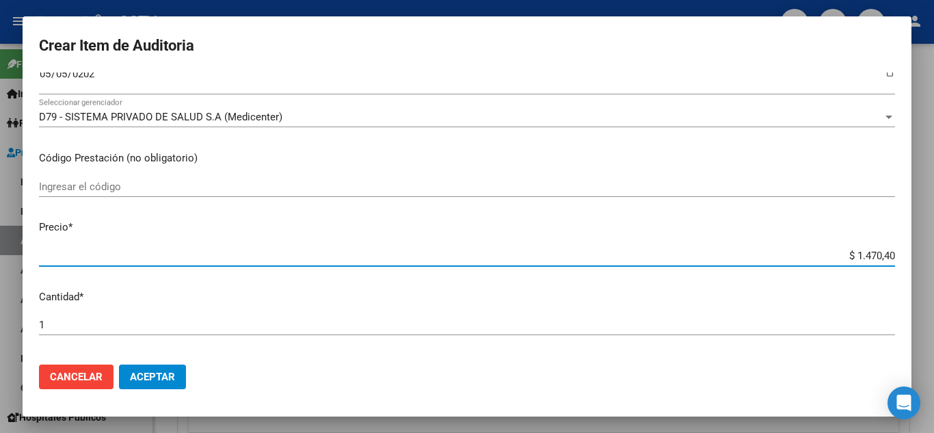
type input "$ 1.470,40"
type input "$ 14.704,00"
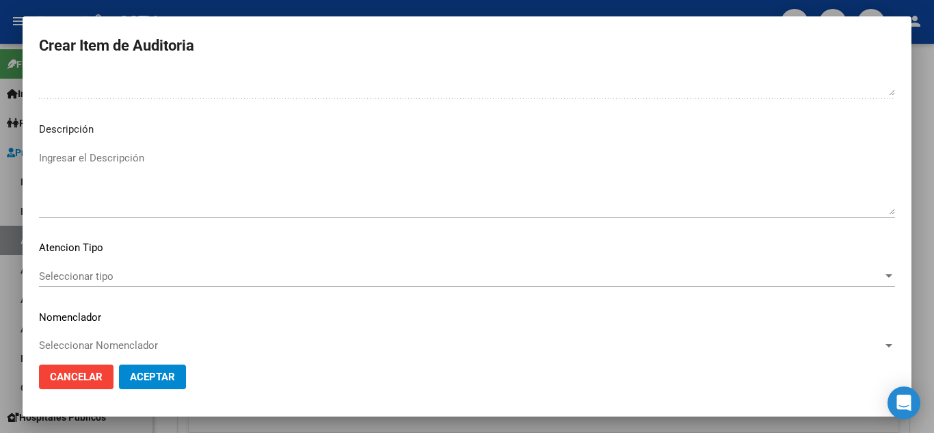
scroll to position [951, 0]
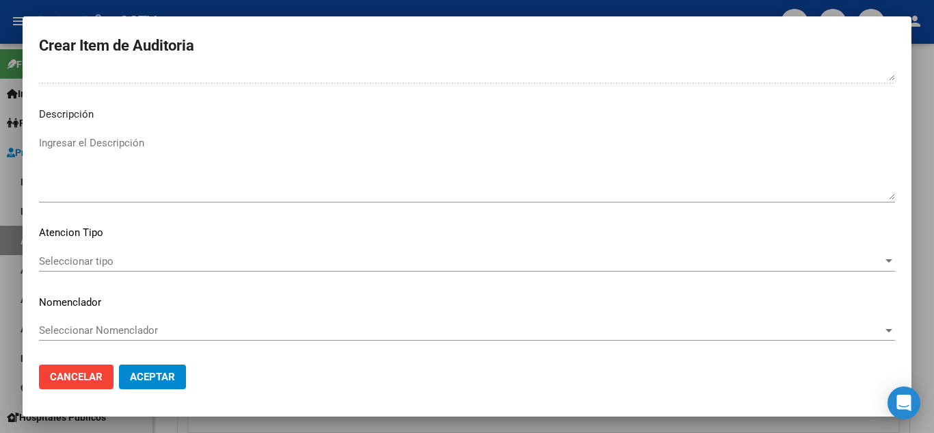
click at [99, 262] on span "Seleccionar tipo" at bounding box center [461, 261] width 844 height 12
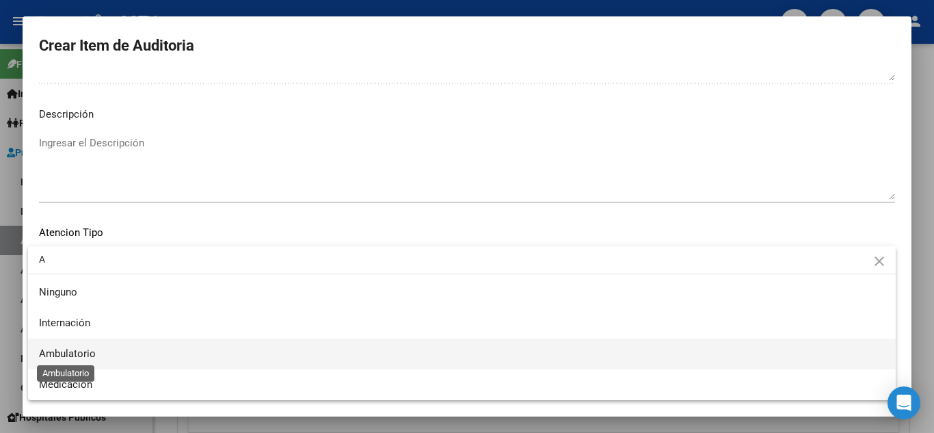
type input "A"
click at [70, 348] on span "Ambulatorio" at bounding box center [67, 353] width 57 height 12
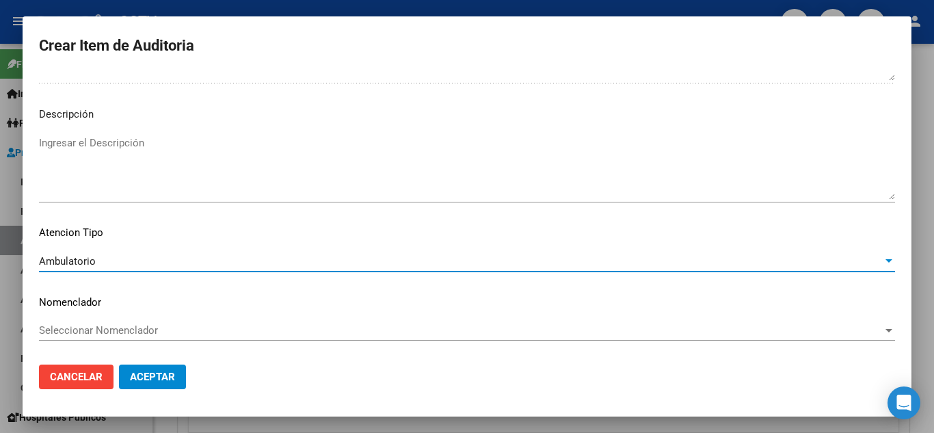
click at [144, 373] on span "Aceptar" at bounding box center [152, 377] width 45 height 12
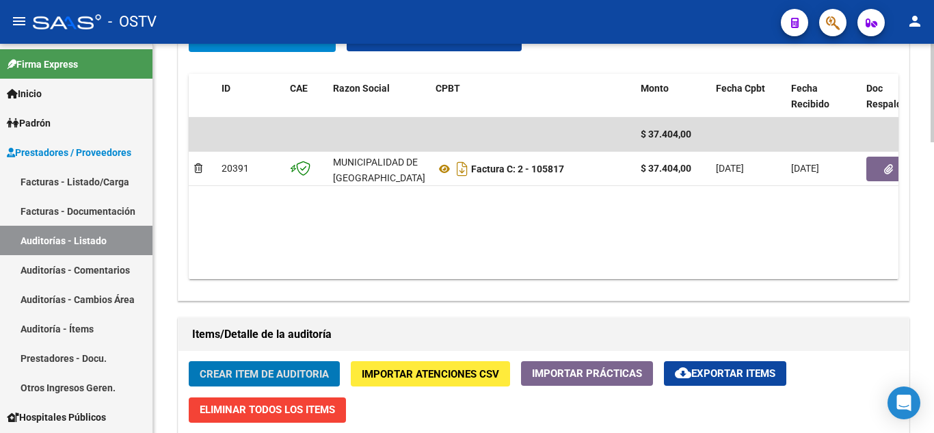
scroll to position [907, 0]
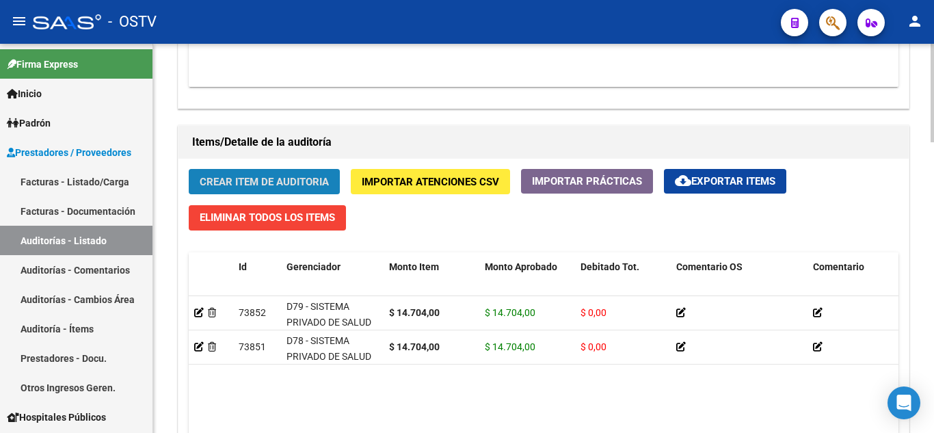
click at [239, 181] on span "Crear Item de Auditoria" at bounding box center [264, 182] width 129 height 12
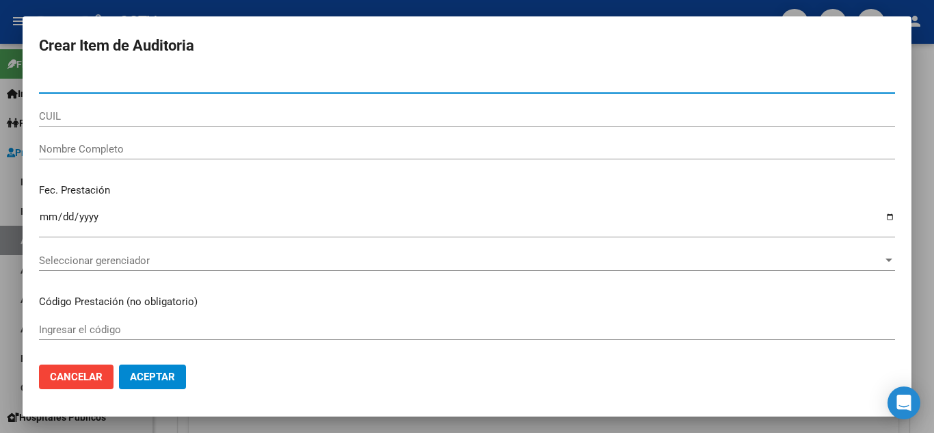
type input "57765305"
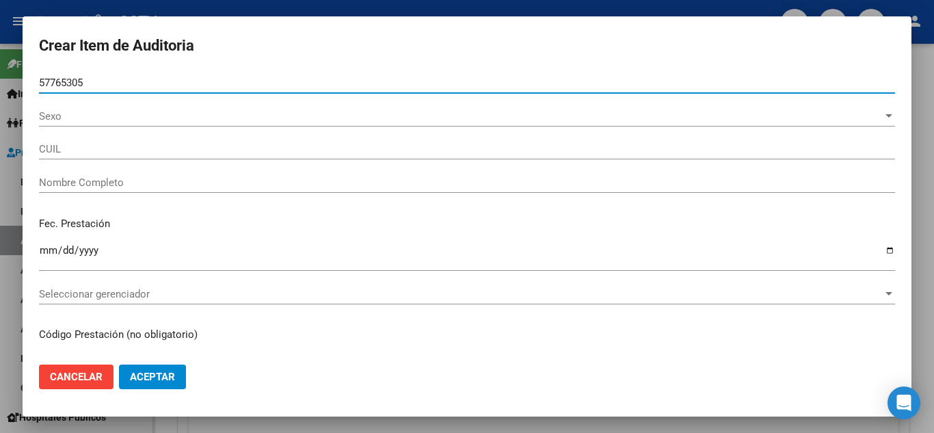
type input "23577653054"
type input "[PERSON_NAME] [PERSON_NAME]"
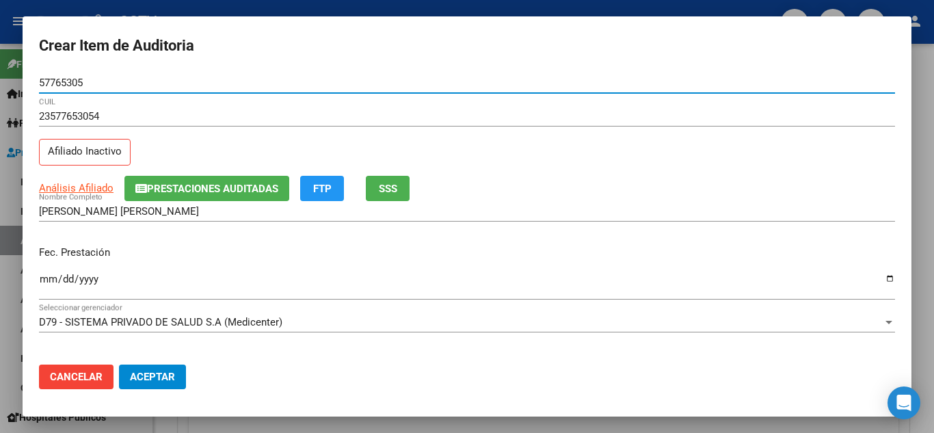
type input "57765305"
click at [44, 277] on input "Ingresar la fecha" at bounding box center [467, 285] width 856 height 22
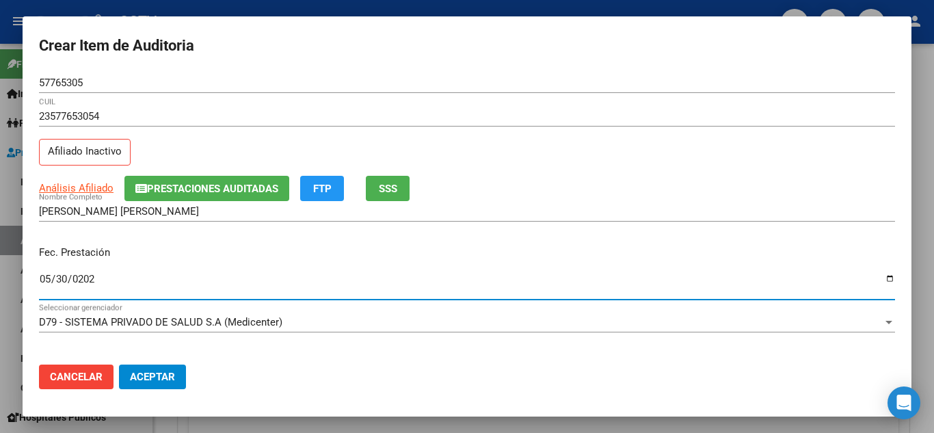
type input "[DATE]"
click at [151, 278] on input "[DATE]" at bounding box center [467, 285] width 856 height 22
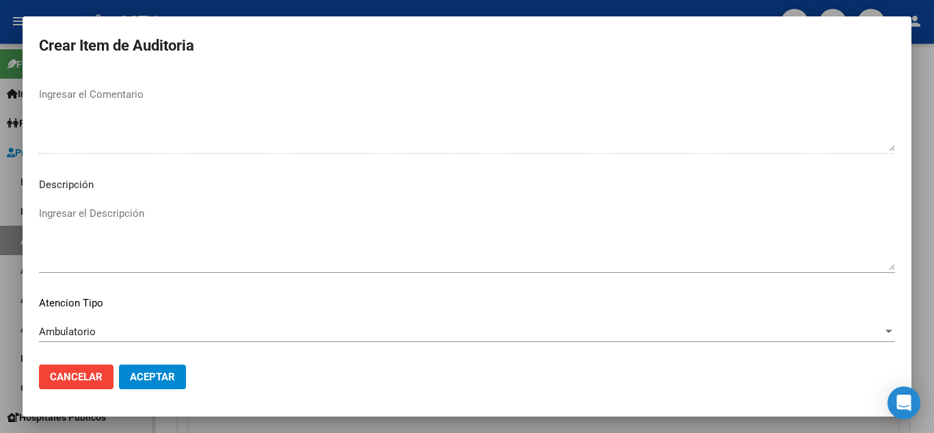
scroll to position [951, 0]
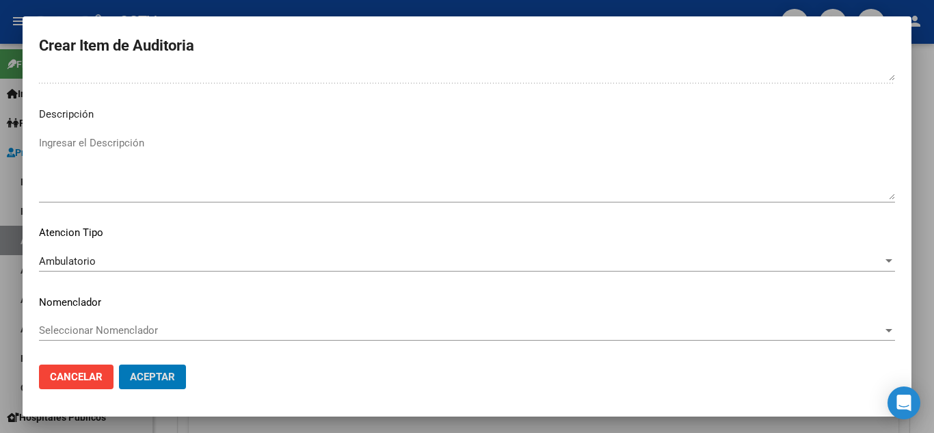
click at [119, 365] on button "Aceptar" at bounding box center [152, 377] width 67 height 25
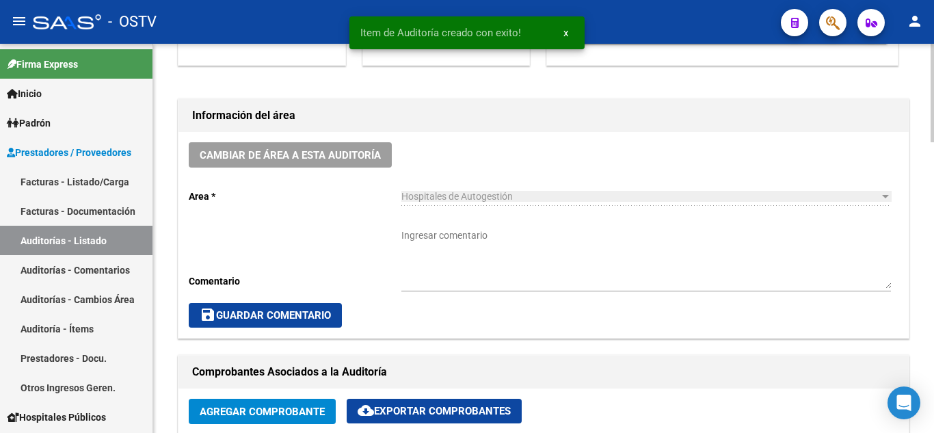
scroll to position [291, 0]
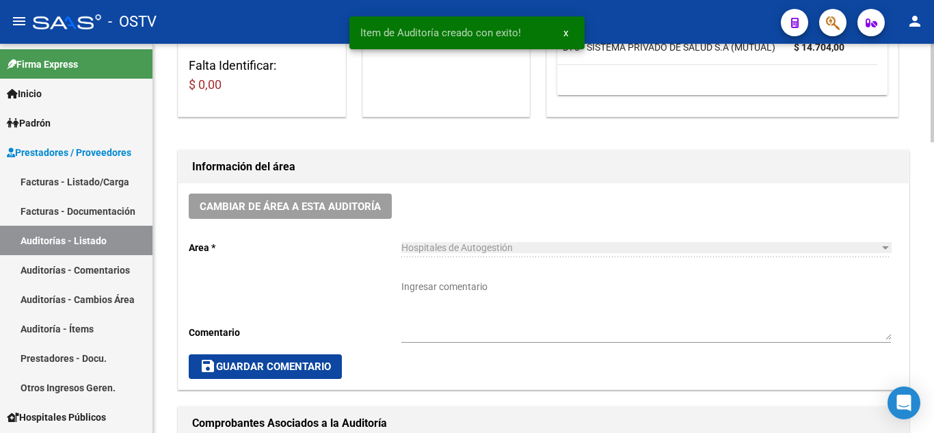
click at [436, 291] on textarea "Ingresar comentario" at bounding box center [647, 310] width 490 height 60
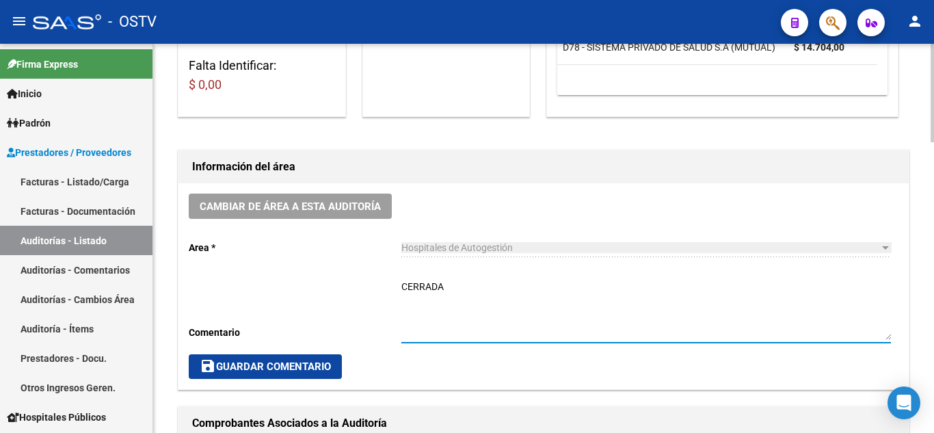
type textarea "CERRADA"
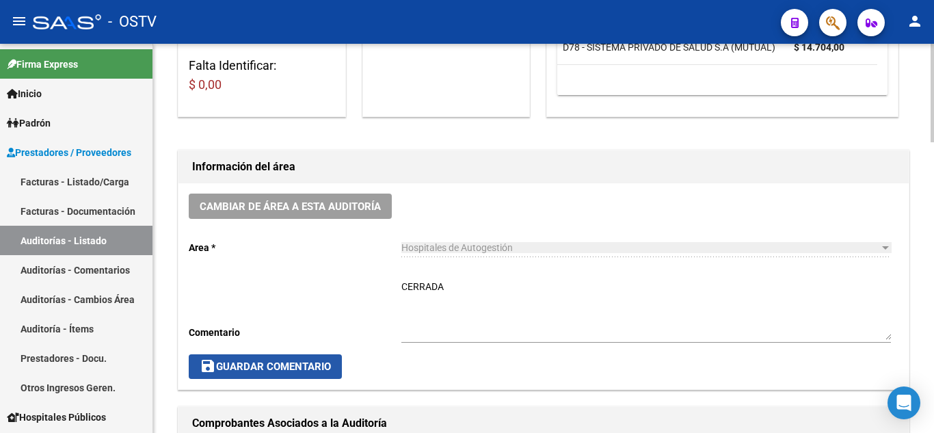
click at [302, 363] on span "save Guardar Comentario" at bounding box center [265, 366] width 131 height 12
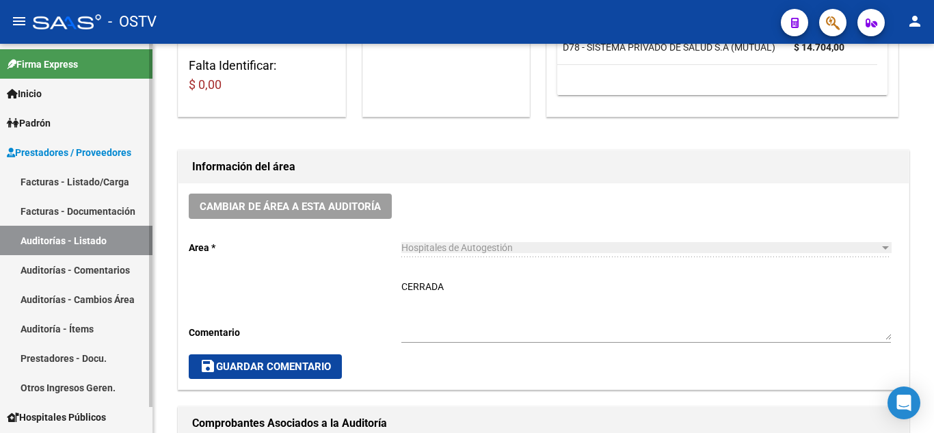
click at [100, 244] on link "Auditorías - Listado" at bounding box center [76, 240] width 153 height 29
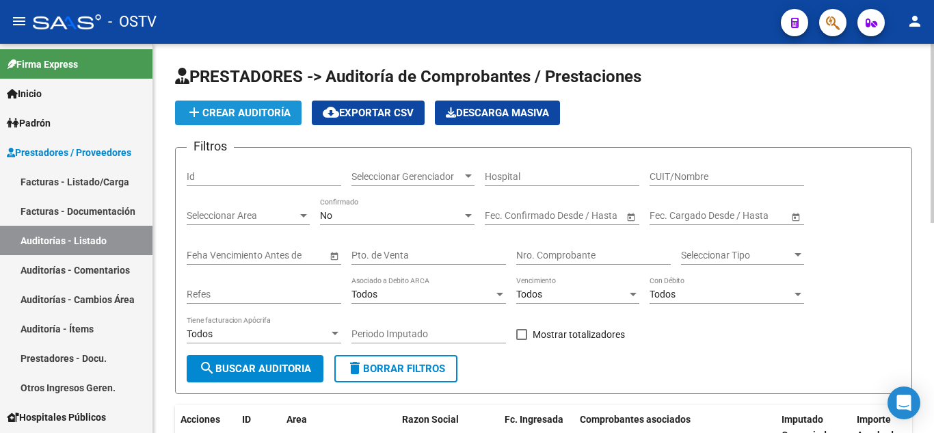
click at [229, 109] on span "add Crear Auditoría" at bounding box center [238, 113] width 105 height 12
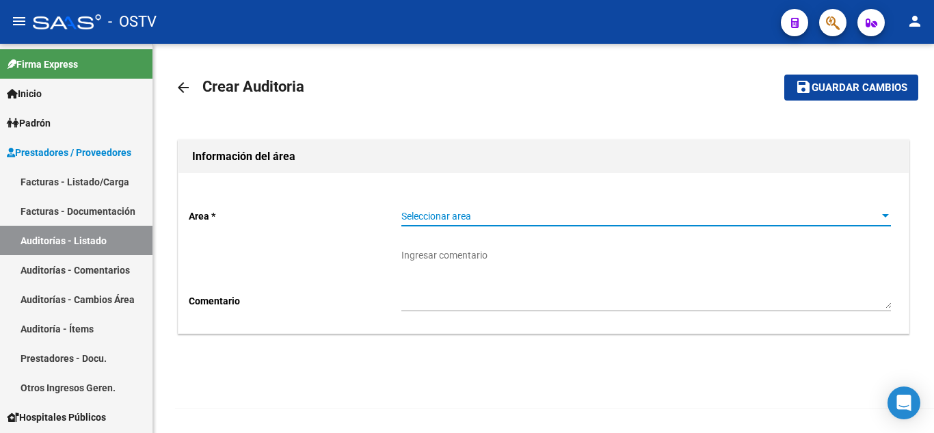
click at [442, 218] on span "Seleccionar area" at bounding box center [640, 217] width 477 height 12
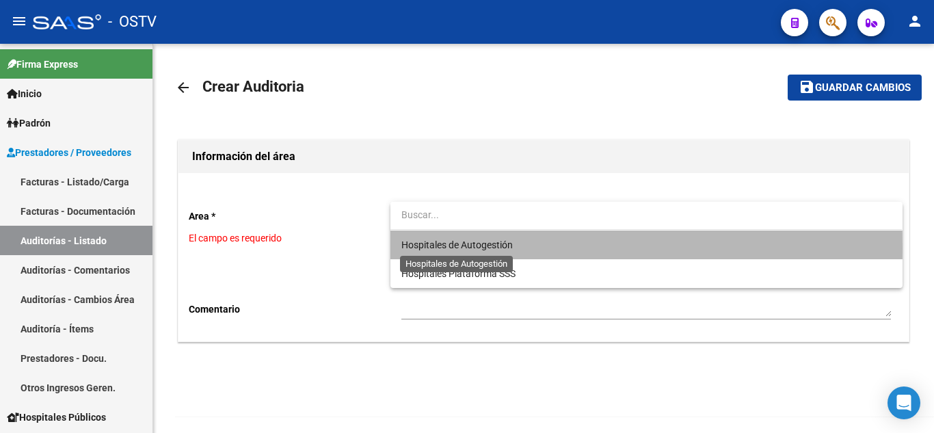
click at [452, 248] on span "Hospitales de Autogestión" at bounding box center [457, 244] width 111 height 11
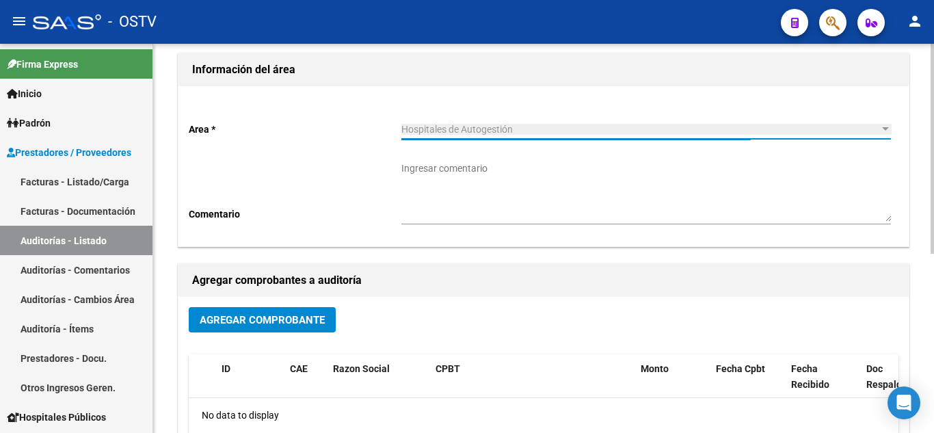
scroll to position [332, 0]
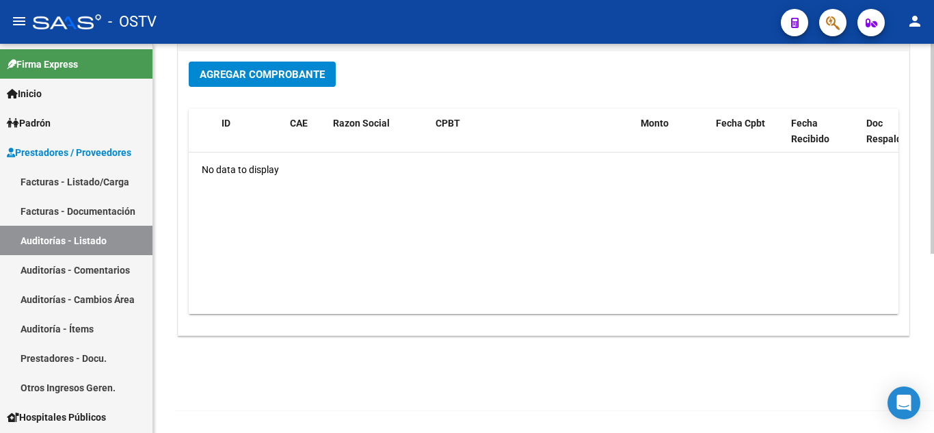
click at [265, 77] on span "Agregar Comprobante" at bounding box center [262, 74] width 125 height 12
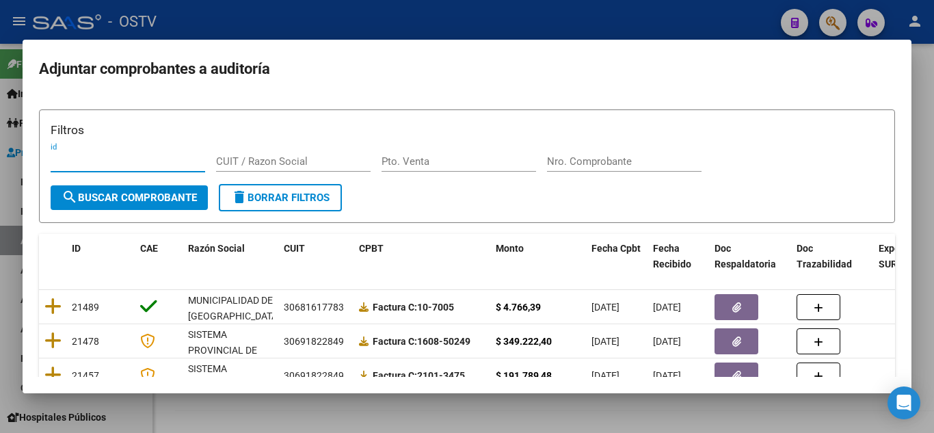
click at [421, 163] on input "Pto. Venta" at bounding box center [459, 161] width 155 height 12
type input "169"
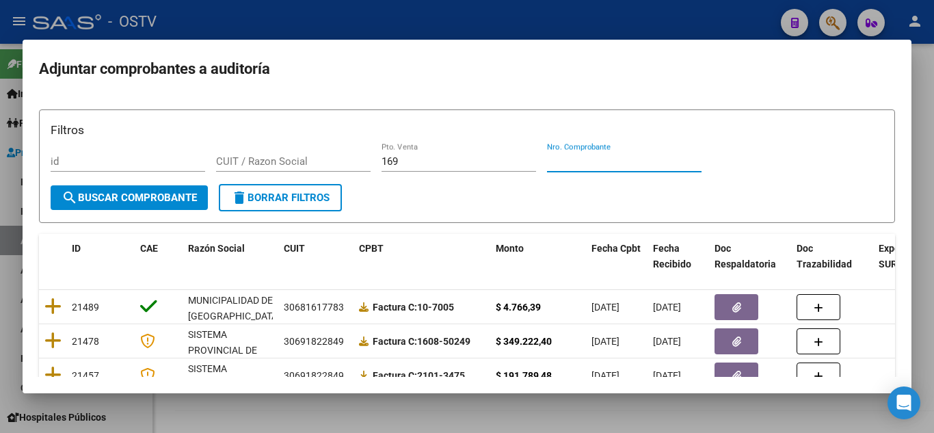
paste input "6229"
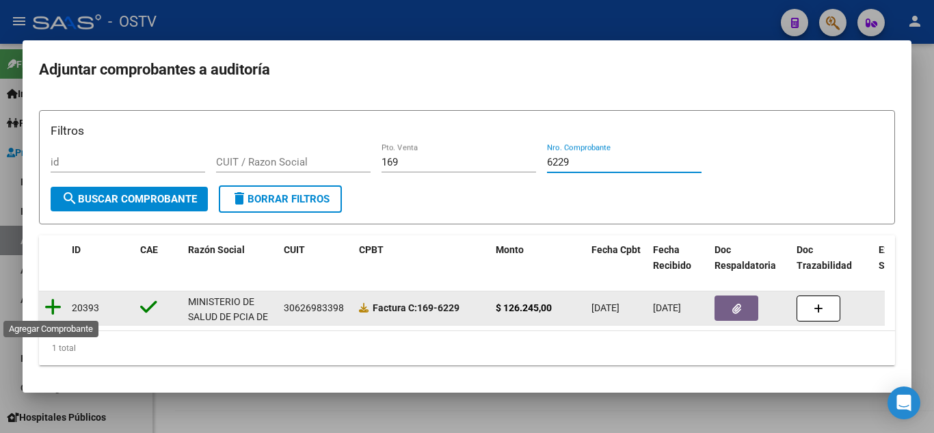
type input "6229"
click at [55, 306] on icon at bounding box center [52, 307] width 17 height 19
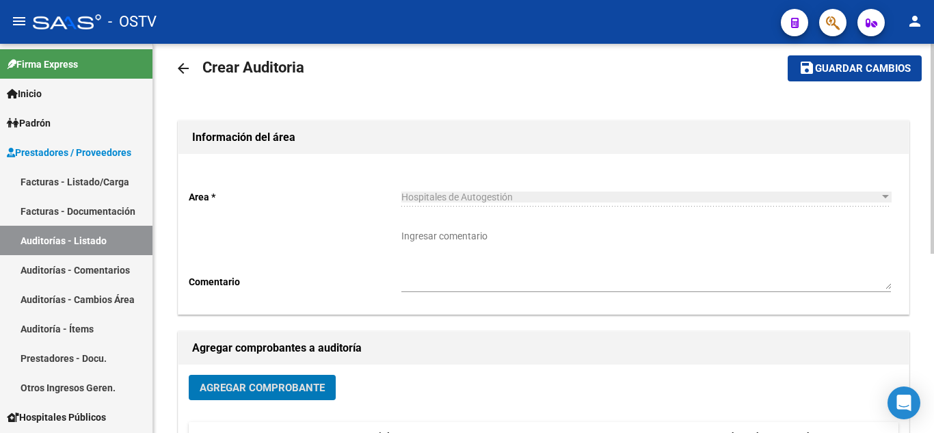
scroll to position [0, 0]
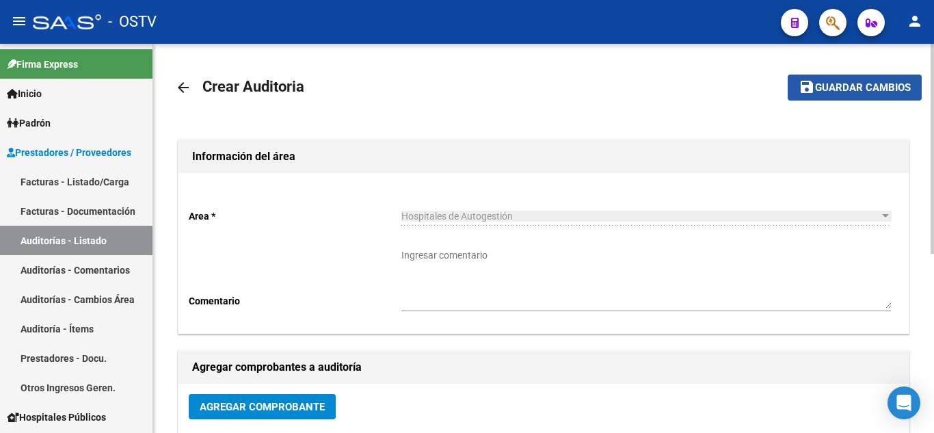
click at [808, 76] on button "save Guardar cambios" at bounding box center [855, 87] width 134 height 25
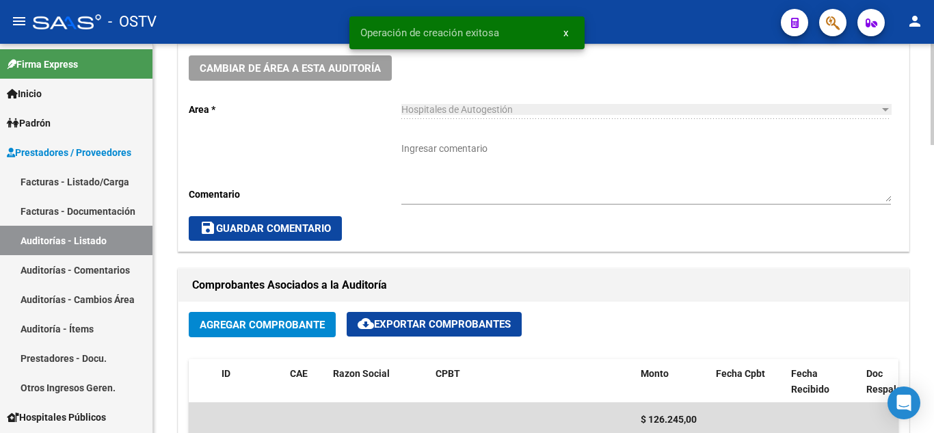
scroll to position [684, 0]
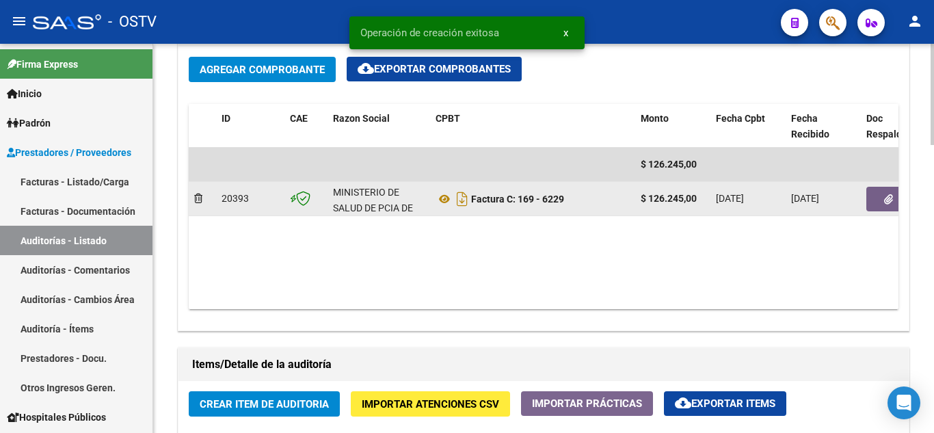
click at [880, 206] on button "button" at bounding box center [889, 199] width 44 height 25
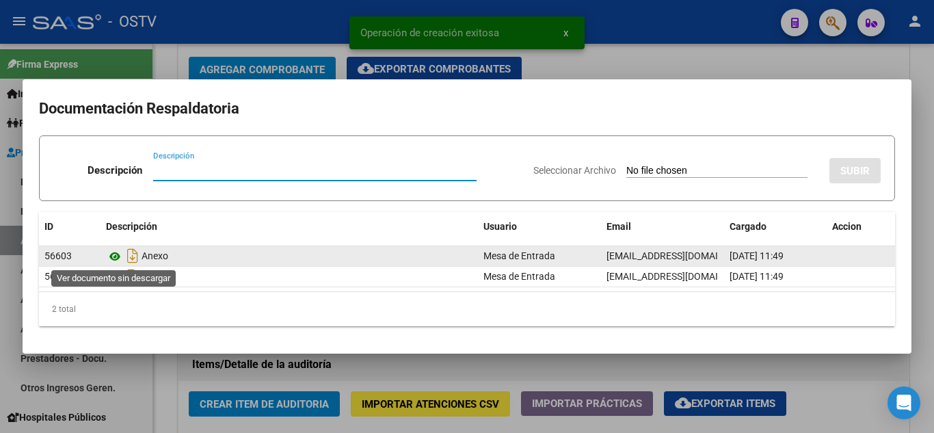
click at [117, 256] on icon at bounding box center [115, 256] width 18 height 16
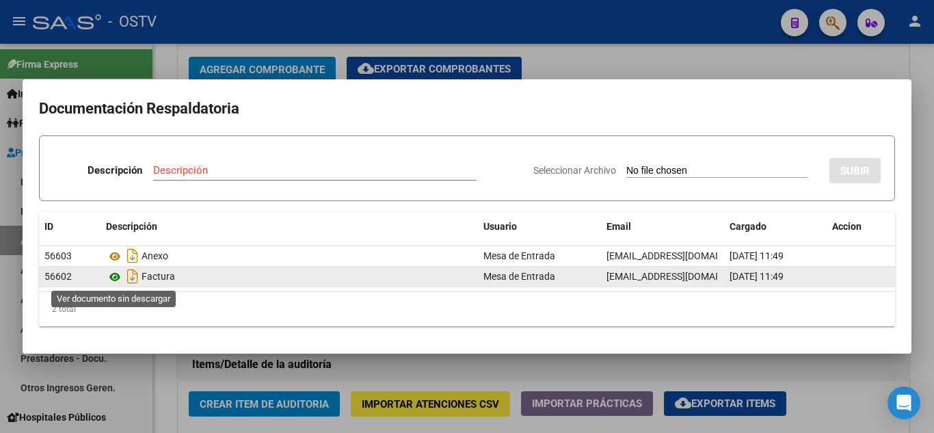
click at [116, 277] on icon at bounding box center [115, 277] width 18 height 16
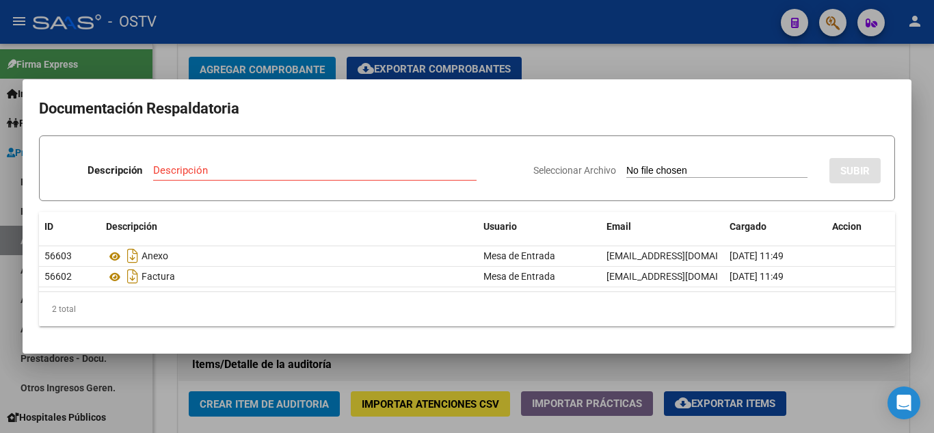
click at [196, 16] on div at bounding box center [467, 216] width 934 height 433
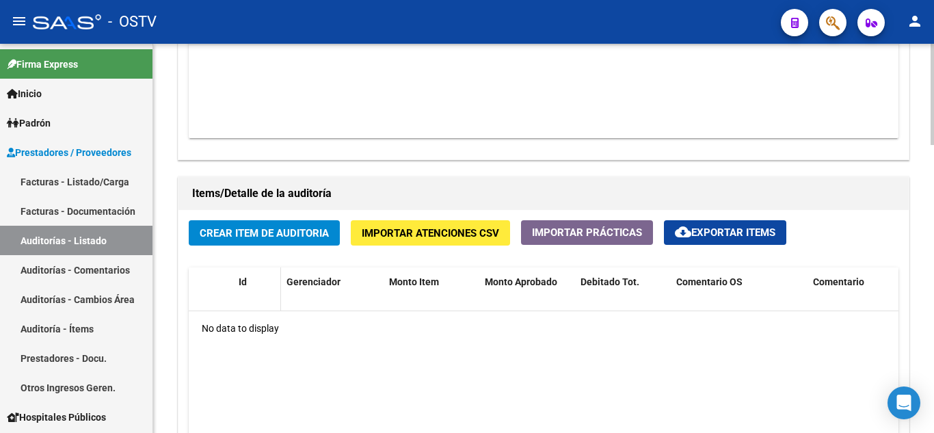
scroll to position [838, 0]
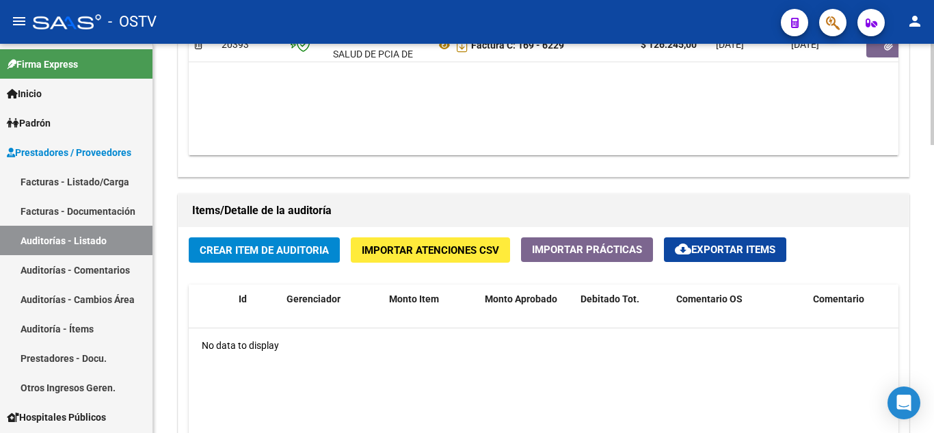
click at [249, 264] on div "Crear Item de Auditoria Importar Atenciones CSV Importar Prácticas cloud_downlo…" at bounding box center [544, 418] width 731 height 382
click at [248, 252] on span "Crear Item de Auditoria" at bounding box center [264, 250] width 129 height 12
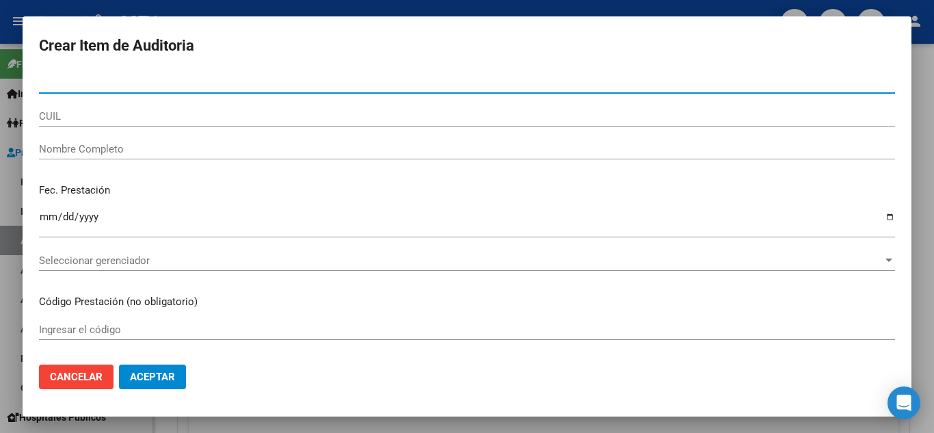
click at [77, 88] on input "Nro Documento" at bounding box center [467, 83] width 856 height 12
paste input "41643645"
type input "41643645"
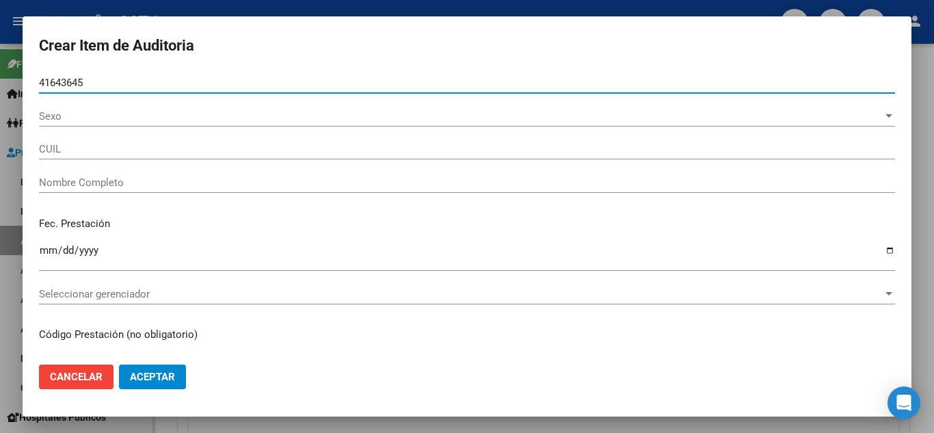
type input "27416436458"
type input "[PERSON_NAME]"
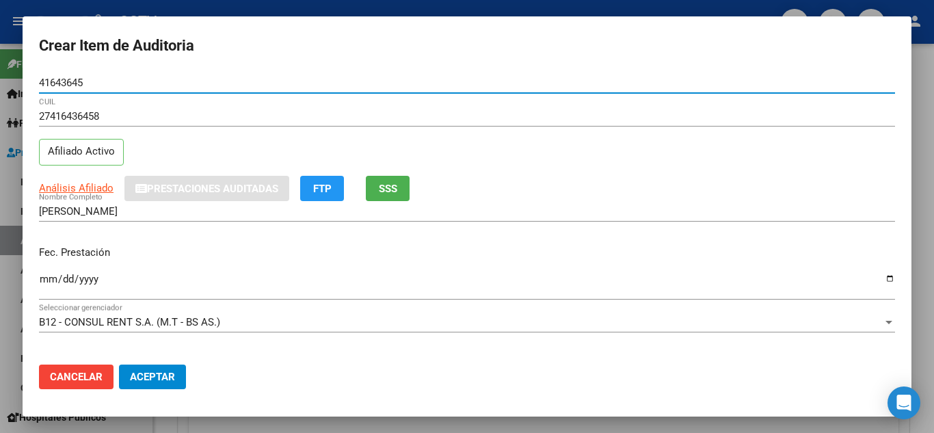
type input "41643645"
click at [42, 280] on input "Ingresar la fecha" at bounding box center [467, 285] width 856 height 22
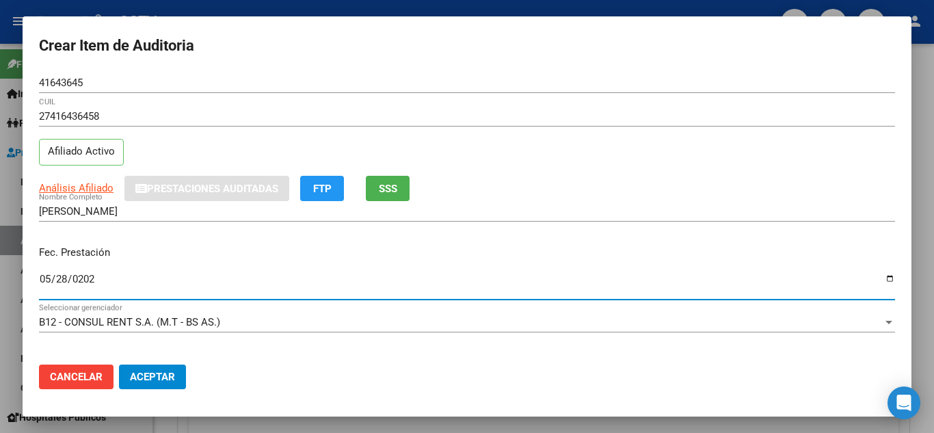
type input "[DATE]"
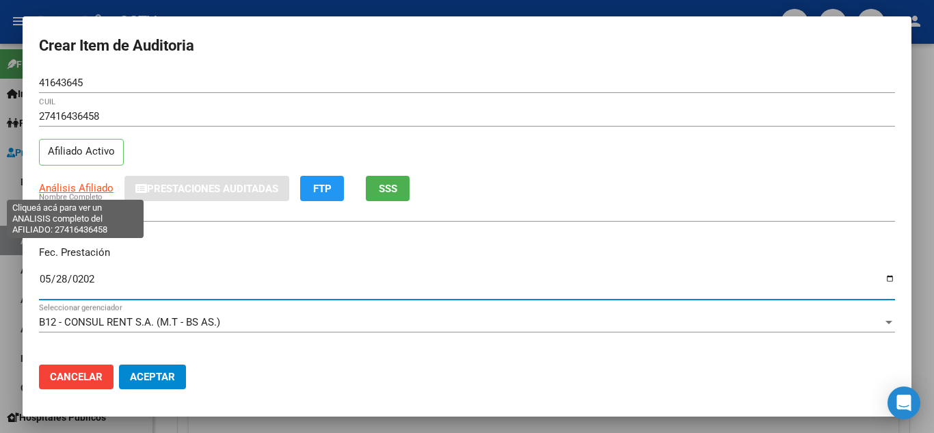
click at [61, 185] on span "Análisis Afiliado" at bounding box center [76, 188] width 75 height 12
type textarea "27416436458"
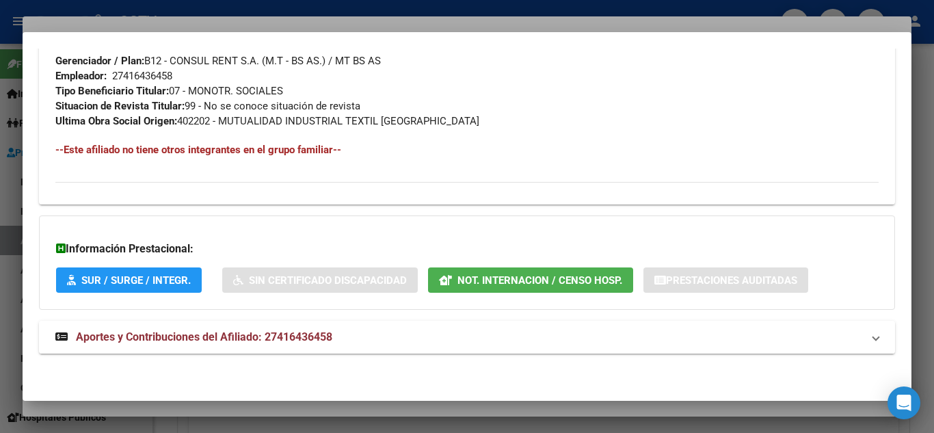
click at [218, 340] on span "Aportes y Contribuciones del Afiliado: 27416436458" at bounding box center [204, 336] width 257 height 13
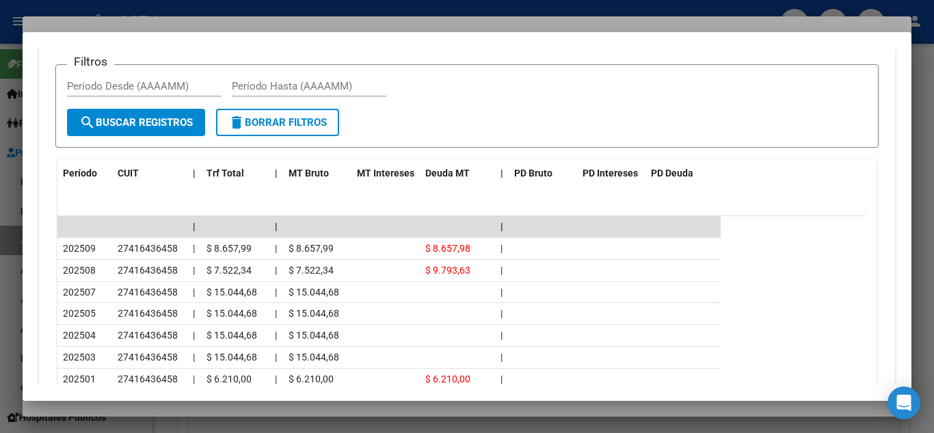
scroll to position [1304, 0]
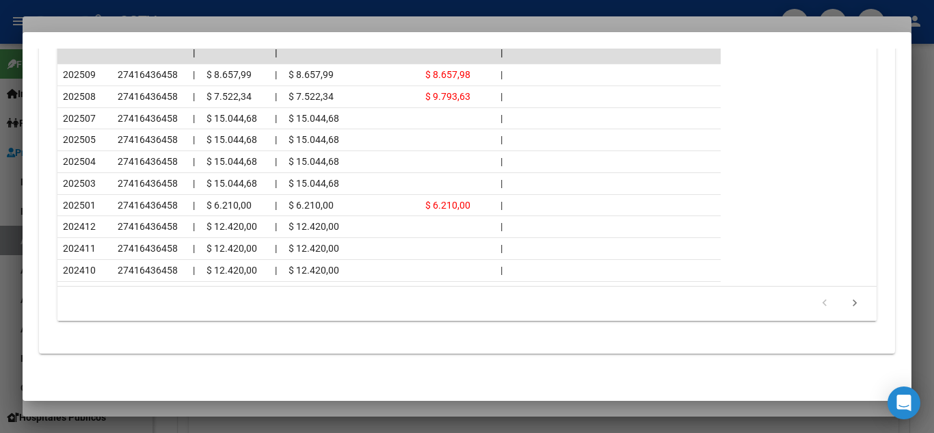
click at [184, 8] on div at bounding box center [467, 216] width 934 height 433
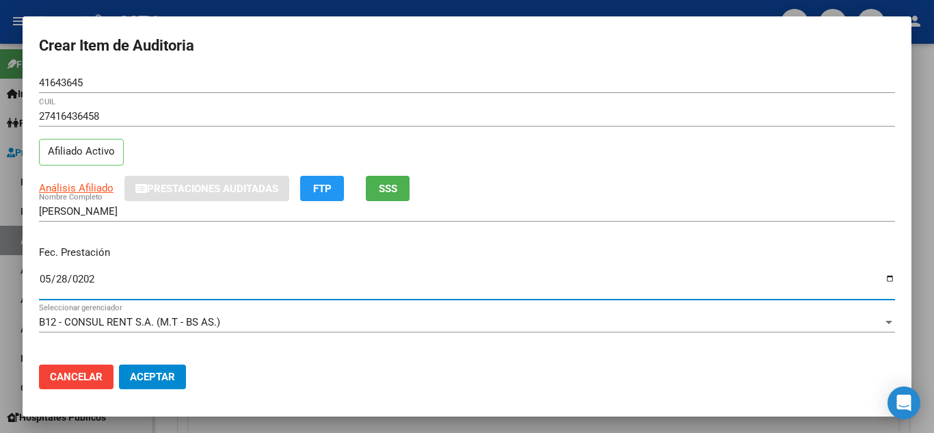
click at [183, 290] on input "[DATE]" at bounding box center [467, 285] width 856 height 22
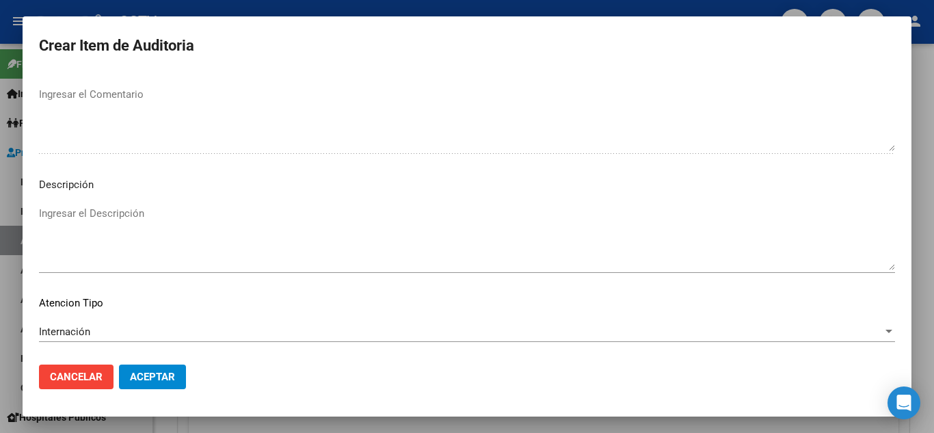
scroll to position [951, 0]
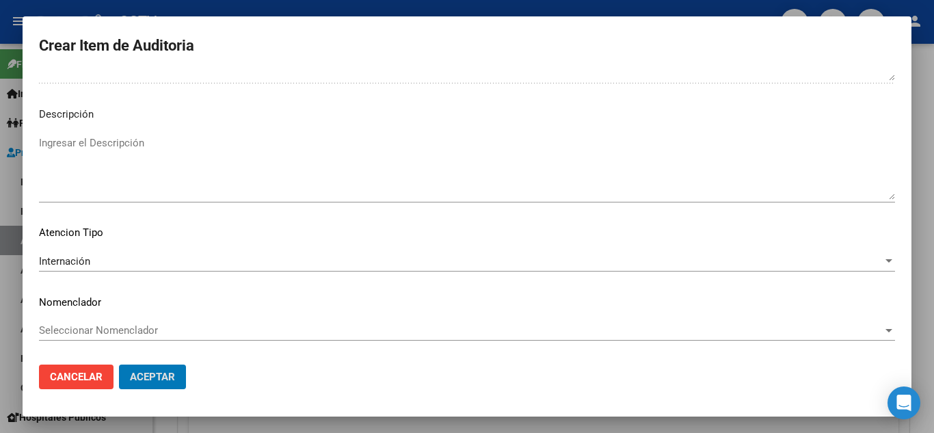
click at [119, 365] on button "Aceptar" at bounding box center [152, 377] width 67 height 25
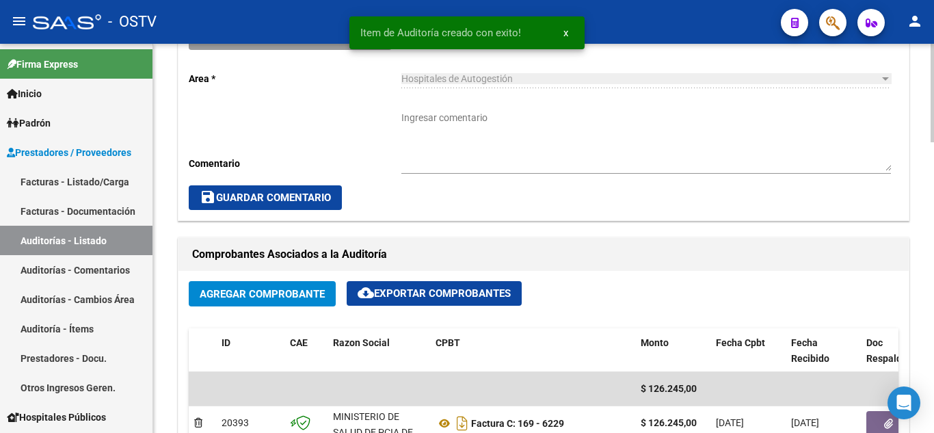
scroll to position [291, 0]
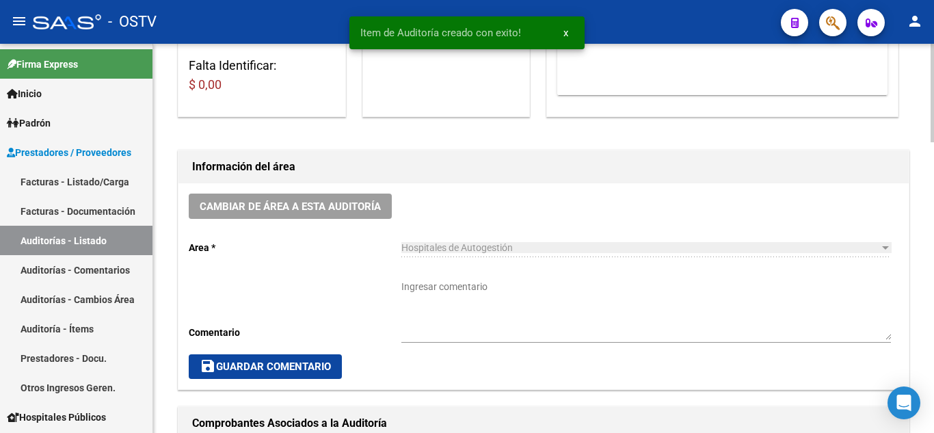
click at [429, 295] on textarea "Ingresar comentario" at bounding box center [647, 310] width 490 height 60
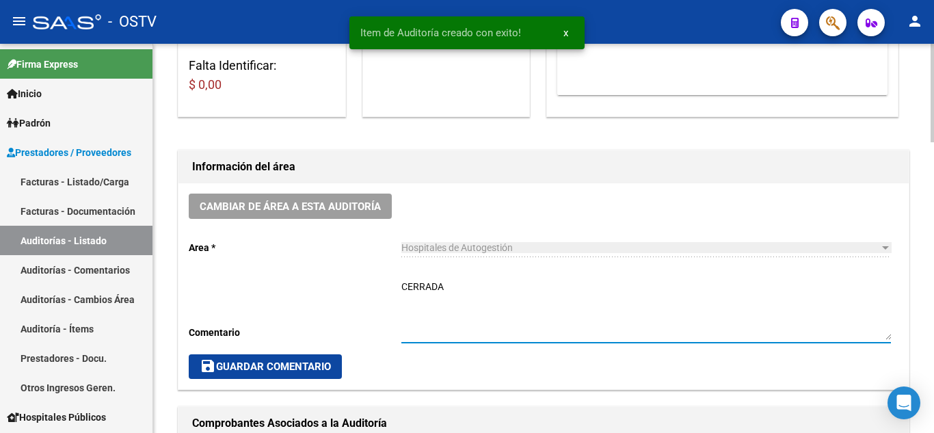
type textarea "CERRADA"
click at [308, 354] on div "Cambiar de área a esta auditoría Area * Hospitales de Autogestión Seleccionar a…" at bounding box center [544, 286] width 731 height 206
click at [306, 361] on span "save Guardar Comentario" at bounding box center [265, 366] width 131 height 12
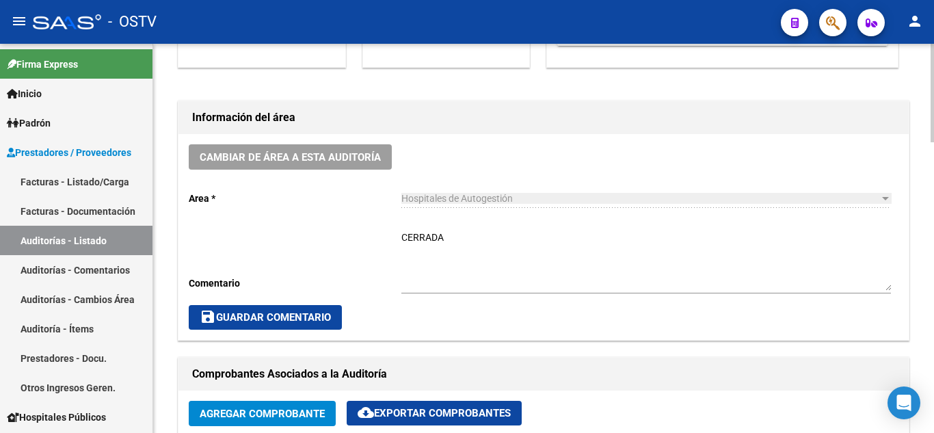
scroll to position [360, 0]
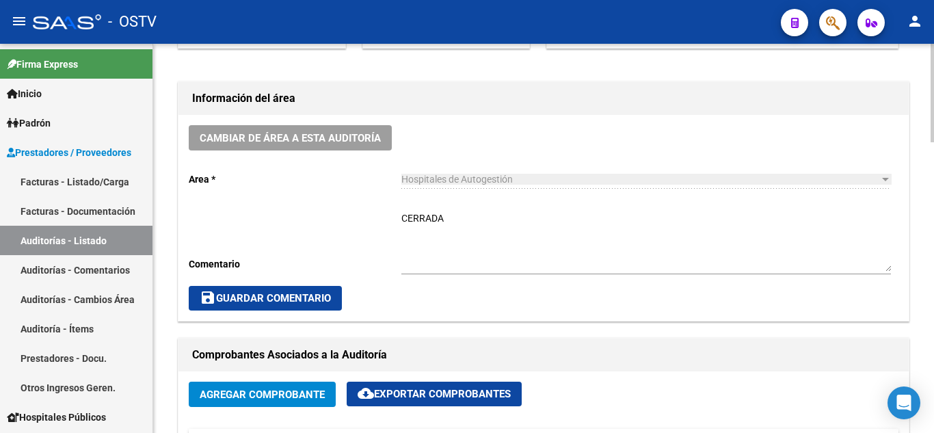
click at [257, 301] on span "save Guardar Comentario" at bounding box center [265, 298] width 131 height 12
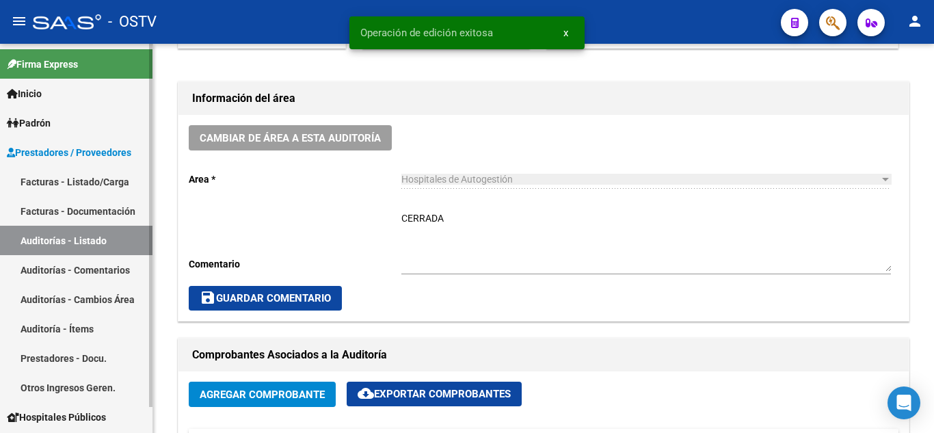
click at [96, 247] on link "Auditorías - Listado" at bounding box center [76, 240] width 153 height 29
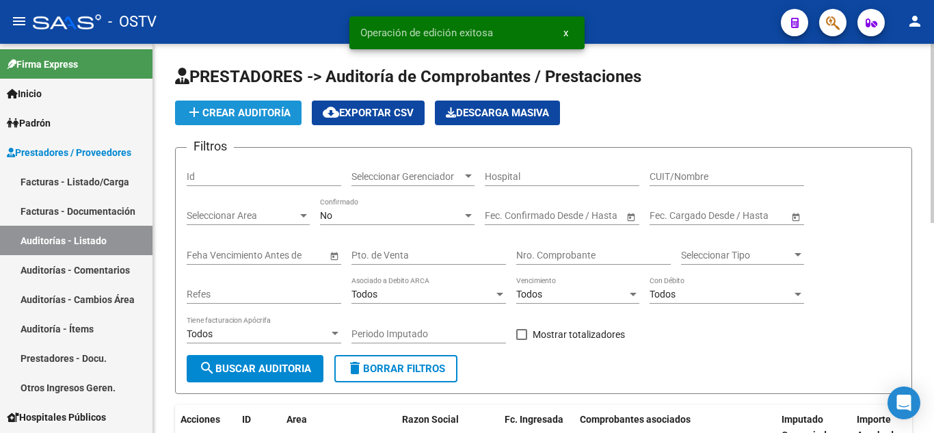
click at [232, 117] on span "add Crear Auditoría" at bounding box center [238, 113] width 105 height 12
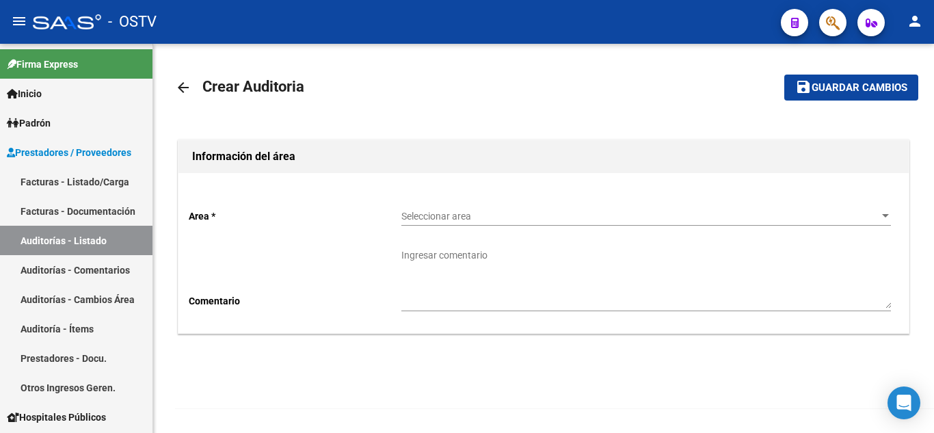
click at [436, 220] on span "Seleccionar area" at bounding box center [640, 217] width 477 height 12
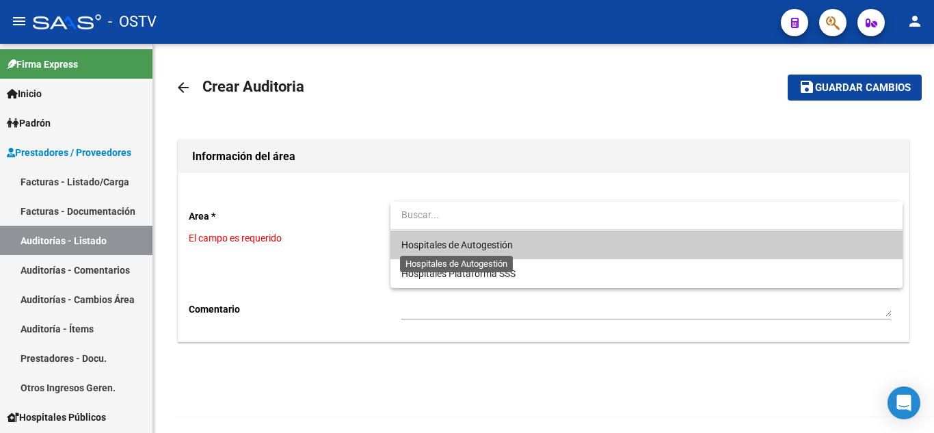
click at [449, 241] on span "Hospitales de Autogestión" at bounding box center [457, 244] width 111 height 11
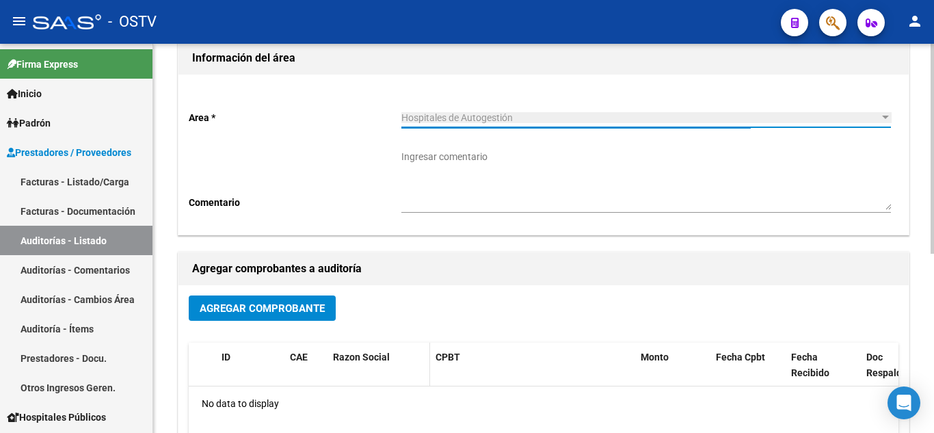
scroll to position [137, 0]
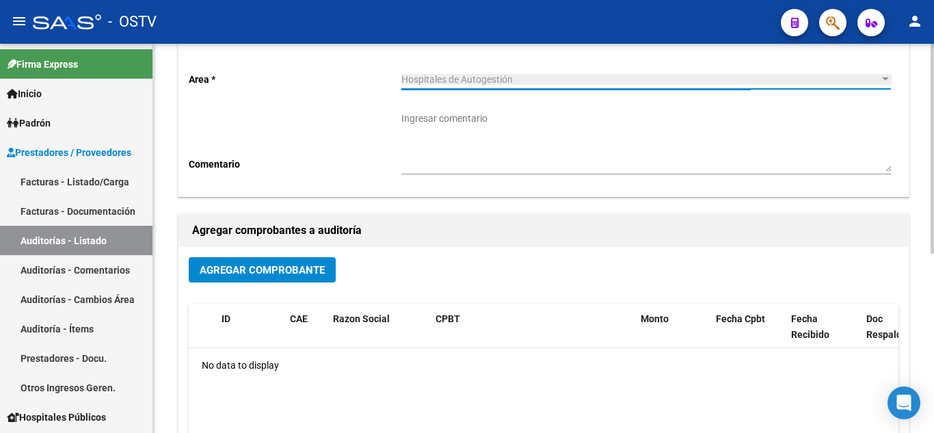
click at [294, 274] on span "Agregar Comprobante" at bounding box center [262, 270] width 125 height 12
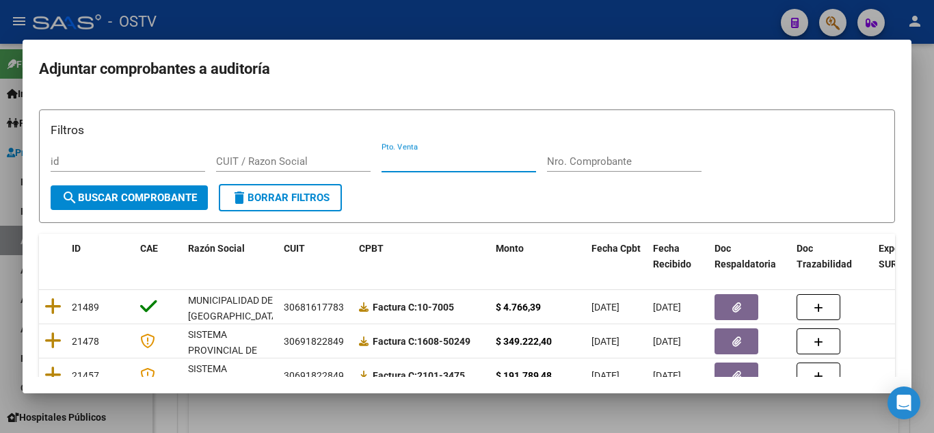
click at [432, 166] on input "Pto. Venta" at bounding box center [459, 161] width 155 height 12
type input "169"
paste input "6324"
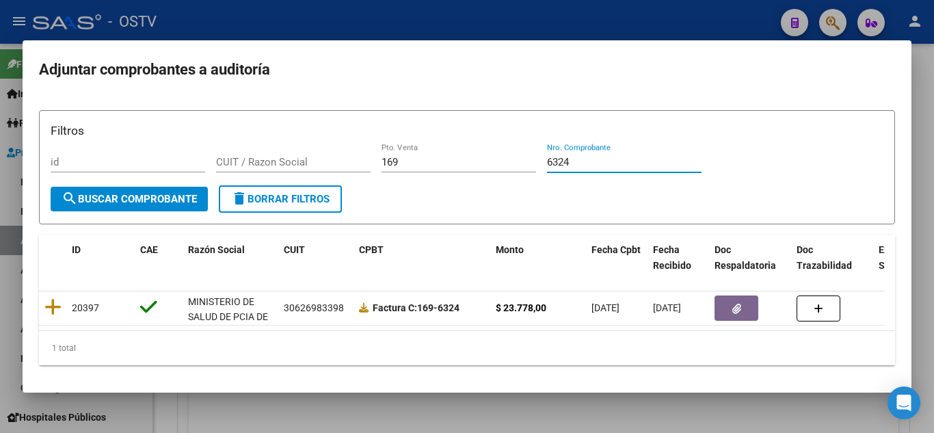
type input "6324"
click at [309, 16] on div at bounding box center [467, 216] width 934 height 433
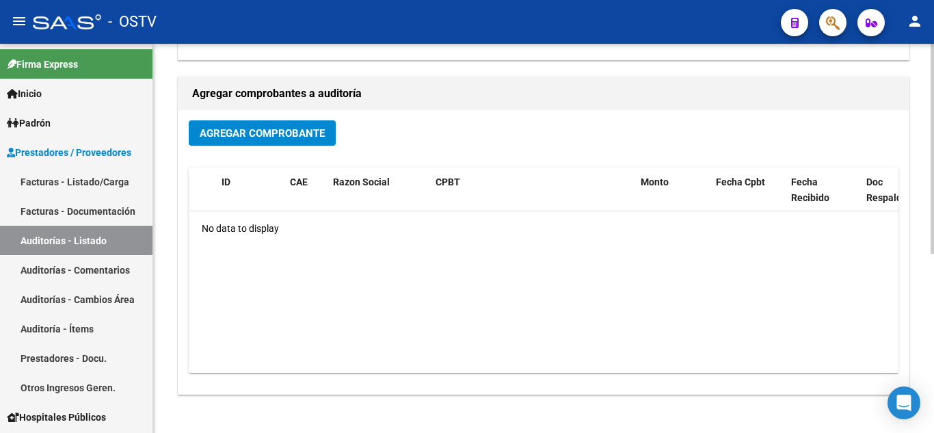
scroll to position [0, 0]
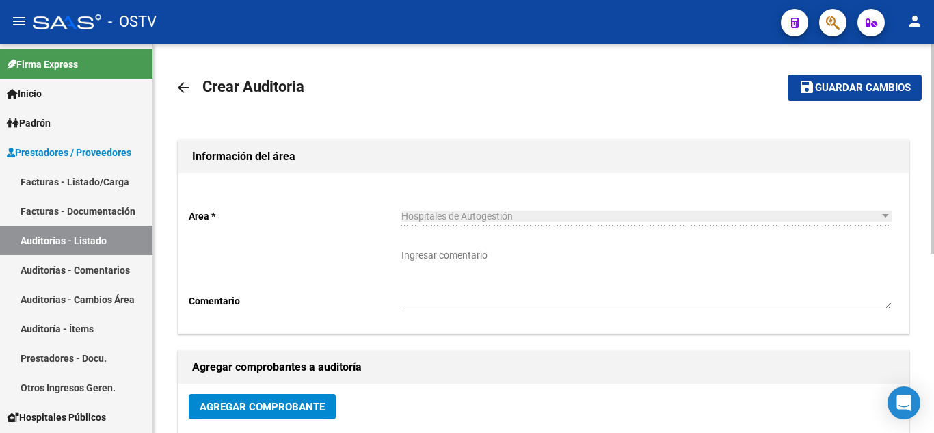
click at [280, 399] on button "Agregar Comprobante" at bounding box center [262, 406] width 147 height 25
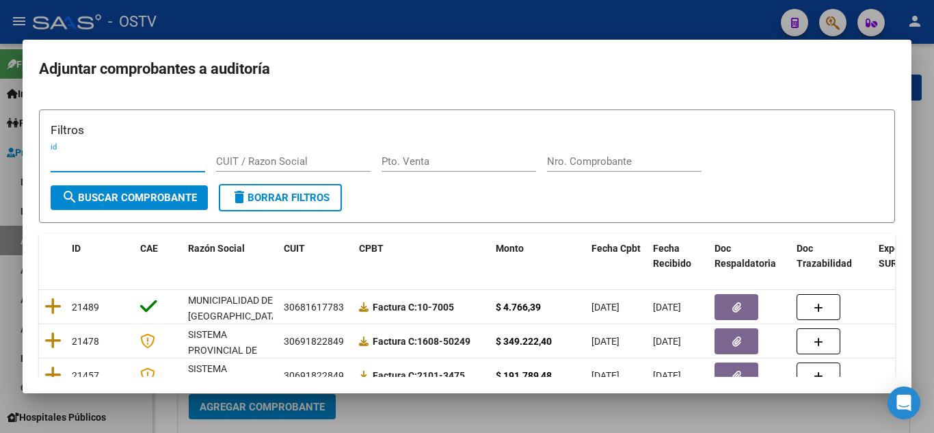
click at [428, 169] on div "Pto. Venta" at bounding box center [459, 161] width 155 height 21
type input "169"
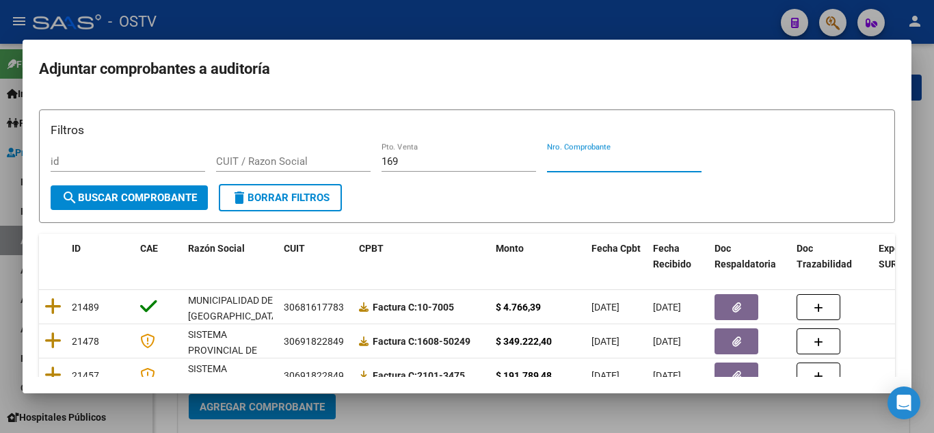
paste input "6324"
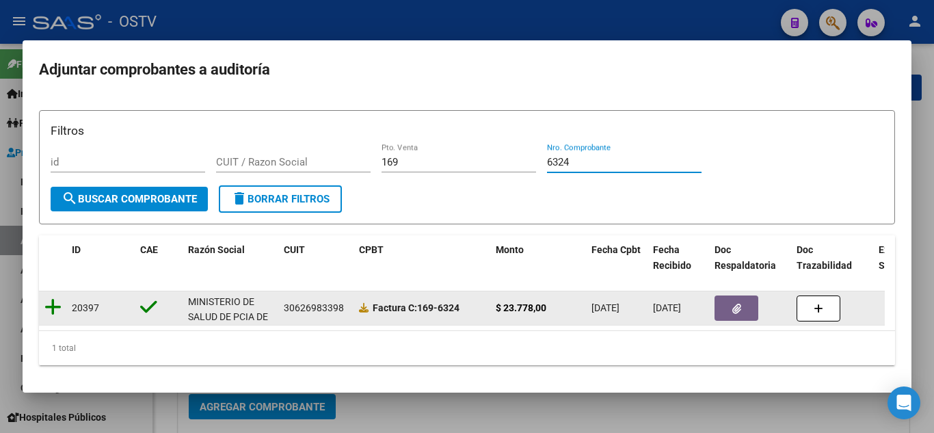
type input "6324"
click at [59, 304] on icon at bounding box center [52, 307] width 17 height 19
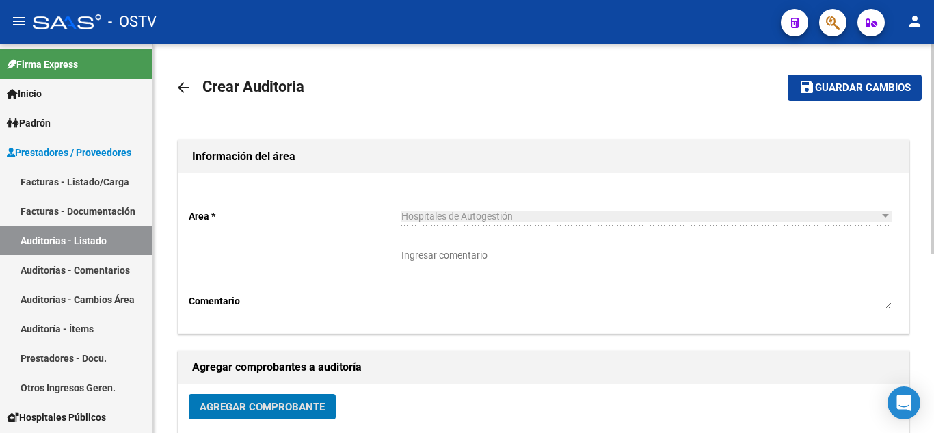
click at [815, 91] on span "Guardar cambios" at bounding box center [863, 88] width 96 height 12
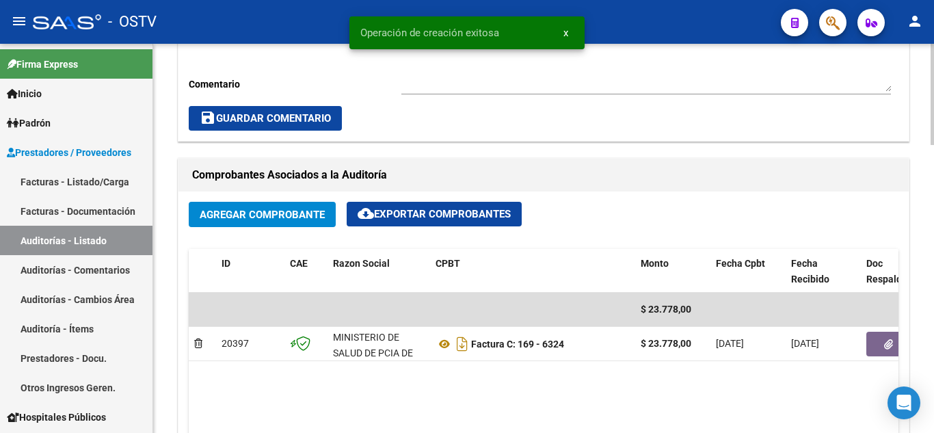
scroll to position [616, 0]
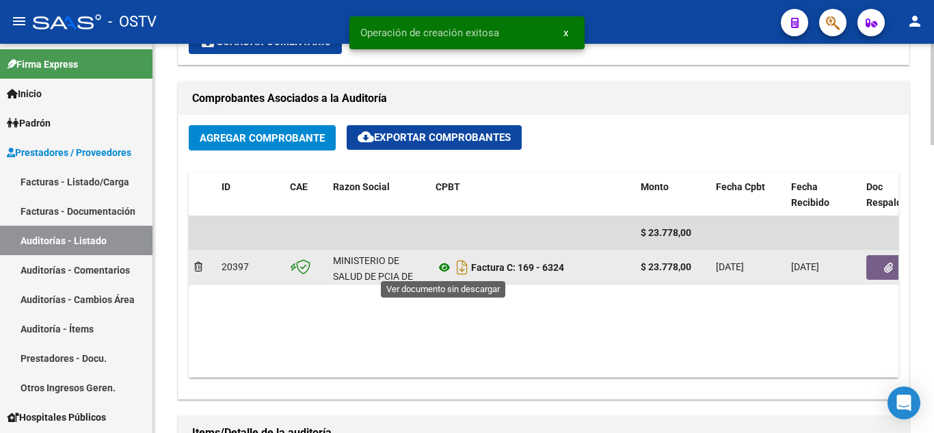
click at [444, 268] on icon at bounding box center [445, 267] width 18 height 16
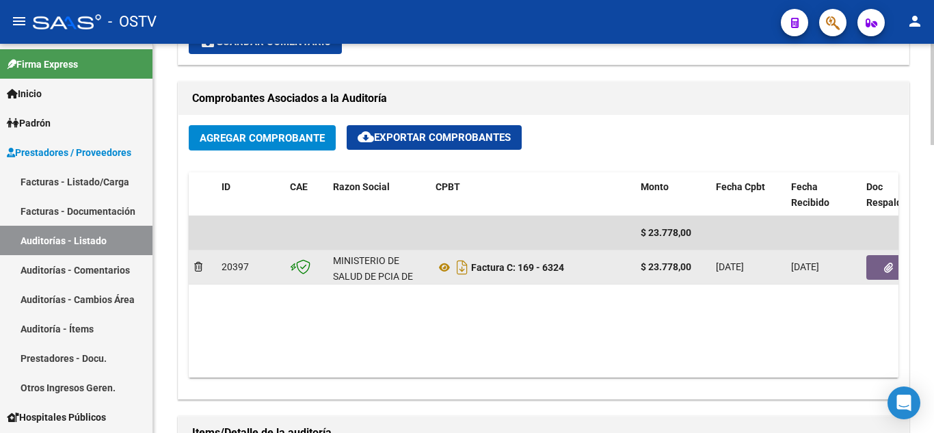
click at [878, 271] on button "button" at bounding box center [889, 267] width 44 height 25
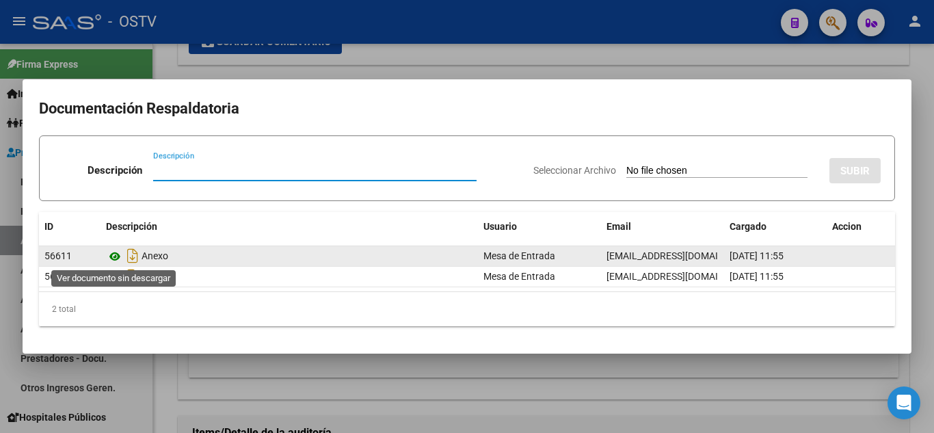
click at [118, 261] on icon at bounding box center [115, 256] width 18 height 16
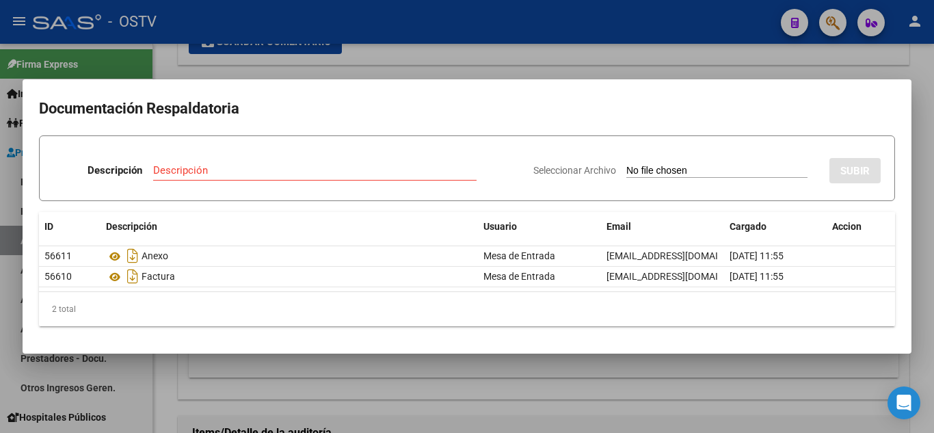
click at [246, 58] on div at bounding box center [467, 216] width 934 height 433
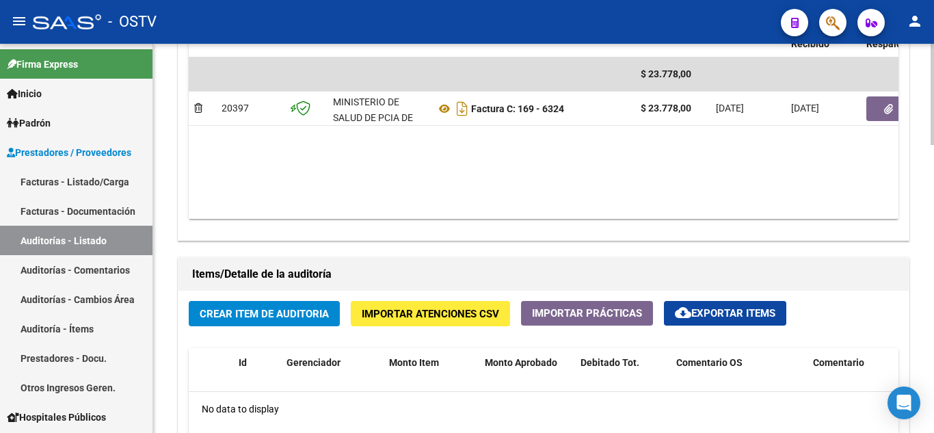
scroll to position [889, 0]
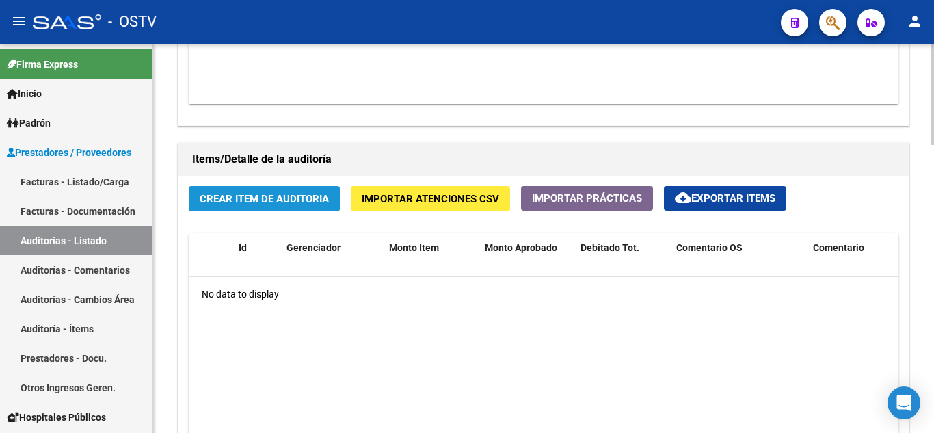
click at [253, 205] on span "Crear Item de Auditoria" at bounding box center [264, 199] width 129 height 12
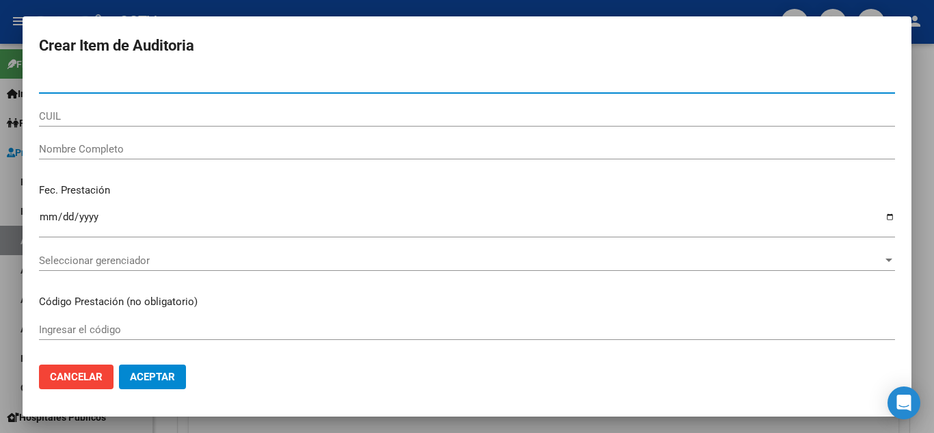
click at [86, 83] on input "Nro Documento" at bounding box center [467, 83] width 856 height 12
paste input "47006584"
type input "47006584"
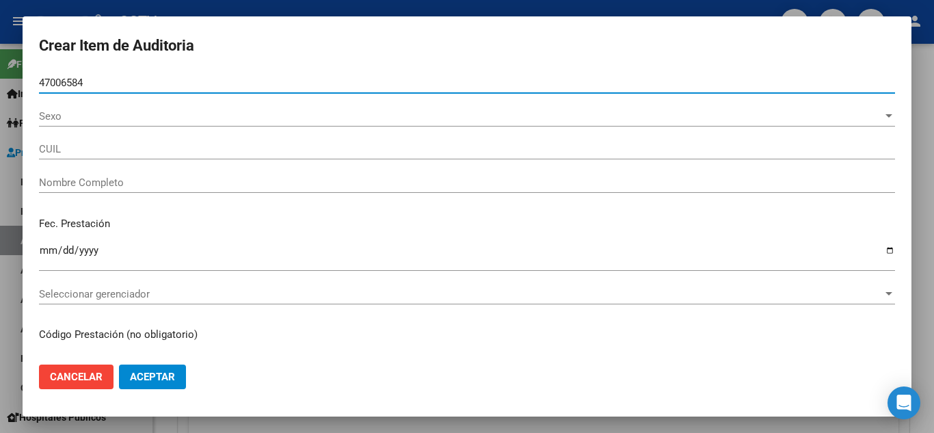
type input "27470065848"
type input "[PERSON_NAME]"
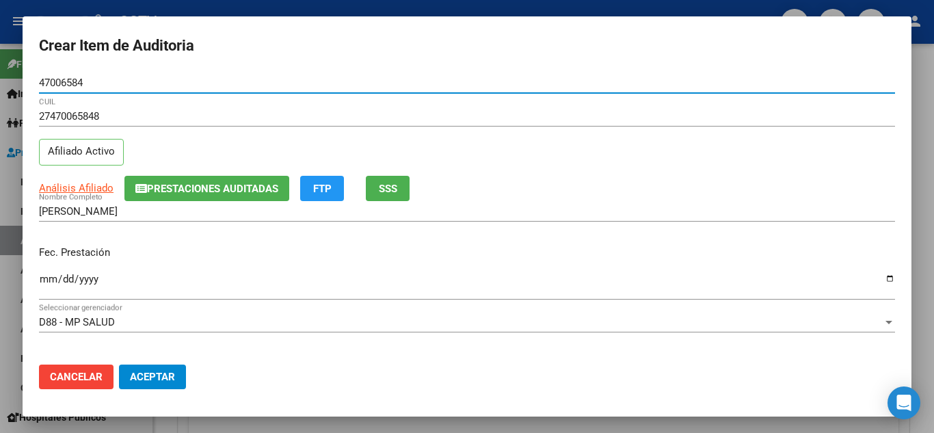
type input "47006584"
click at [44, 278] on input "Ingresar la fecha" at bounding box center [467, 285] width 856 height 22
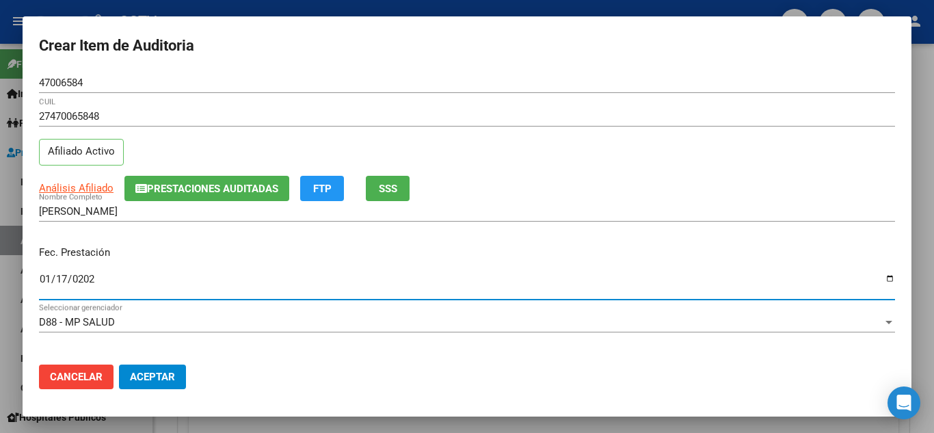
type input "[DATE]"
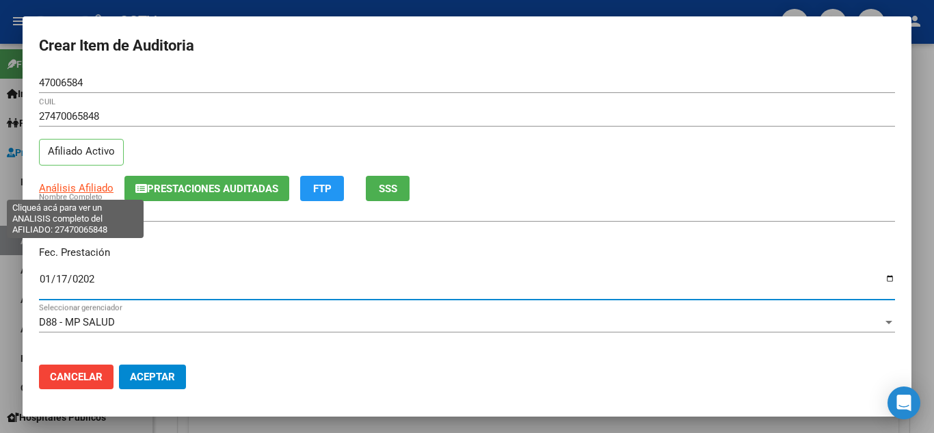
click at [46, 192] on span "Análisis Afiliado" at bounding box center [76, 188] width 75 height 12
type textarea "27470065848"
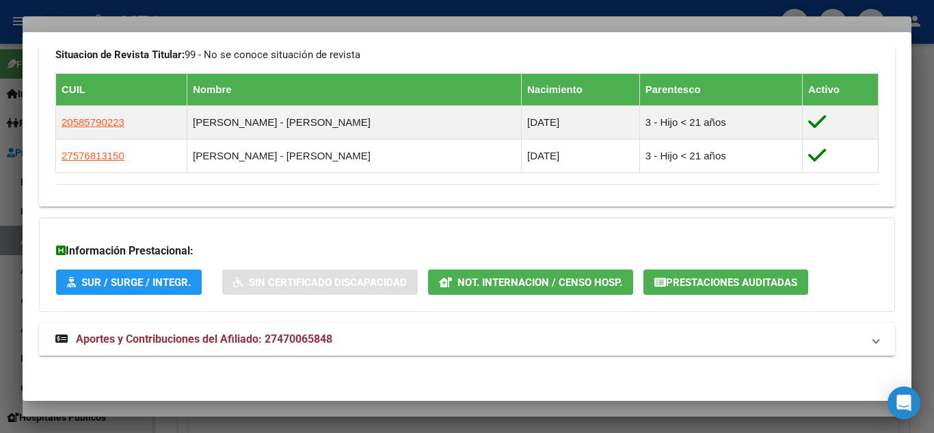
scroll to position [759, 0]
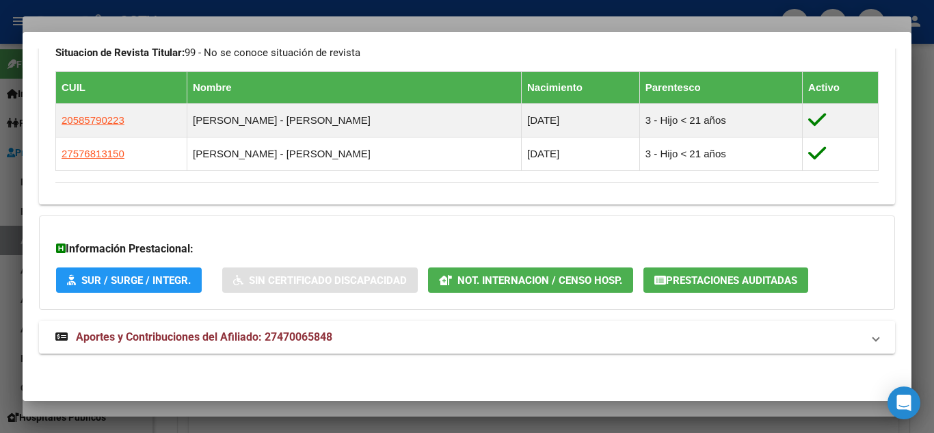
click at [149, 334] on span "Aportes y Contribuciones del Afiliado: 27470065848" at bounding box center [204, 336] width 257 height 13
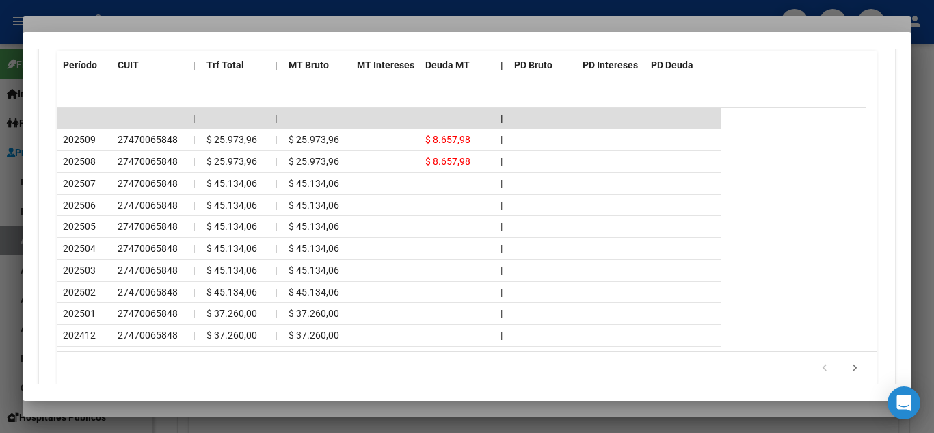
scroll to position [1317, 0]
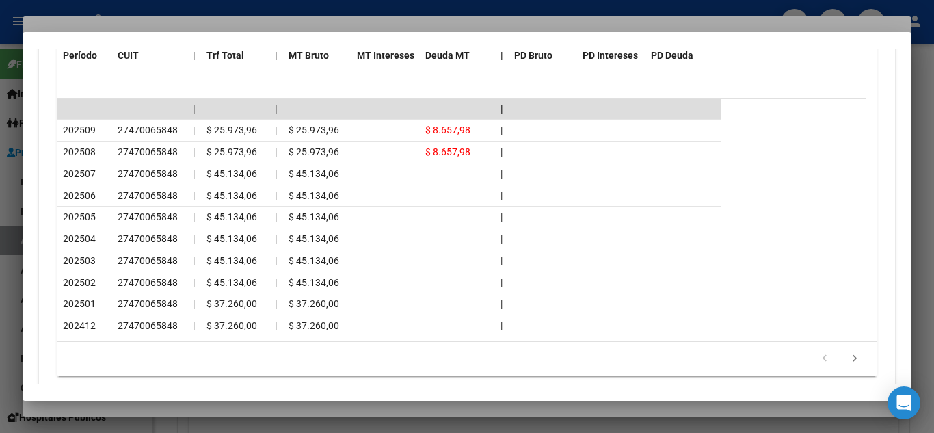
click at [203, 14] on div at bounding box center [467, 216] width 934 height 433
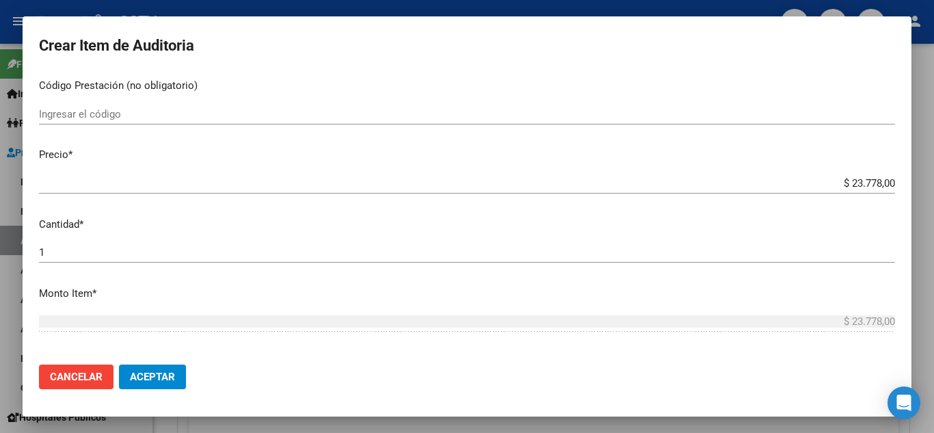
scroll to position [342, 0]
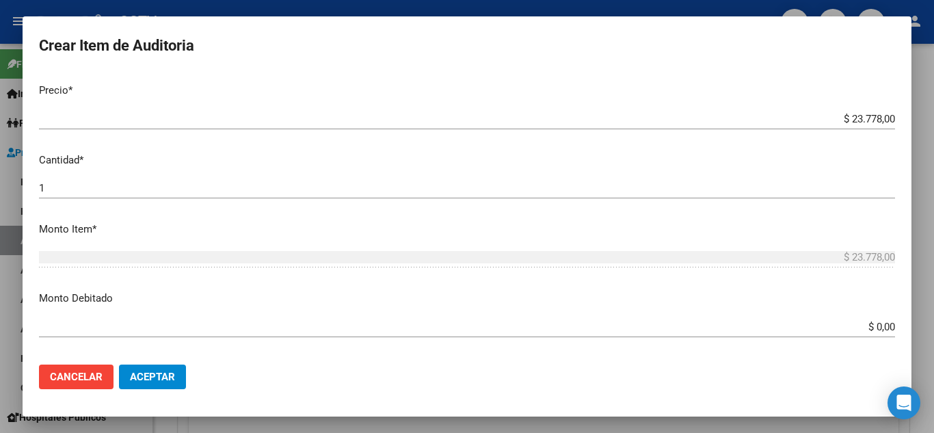
click at [839, 118] on input "$ 23.778,00" at bounding box center [467, 119] width 856 height 12
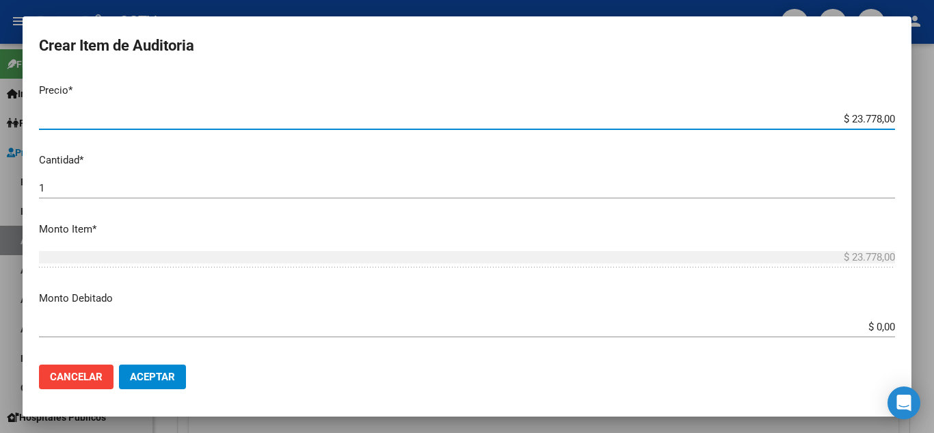
click at [839, 118] on input "$ 23.778,00" at bounding box center [467, 119] width 856 height 12
paste input "11.889"
type input "$ 11.889,00"
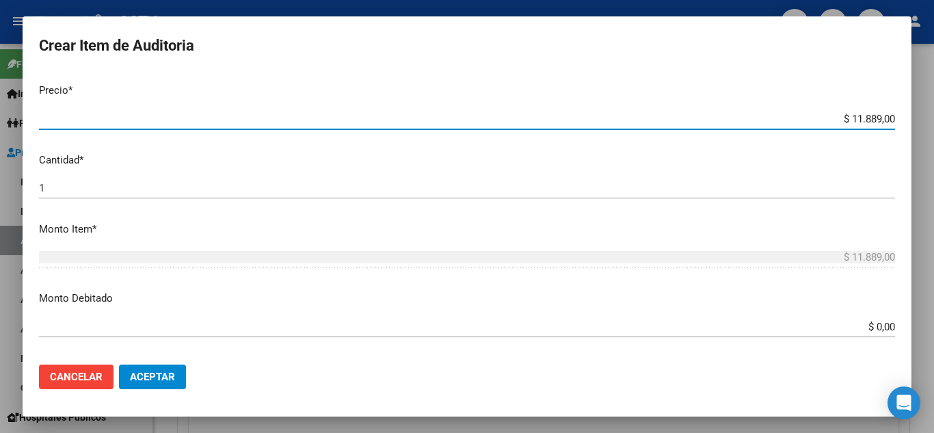
type input "$ 11.889,00"
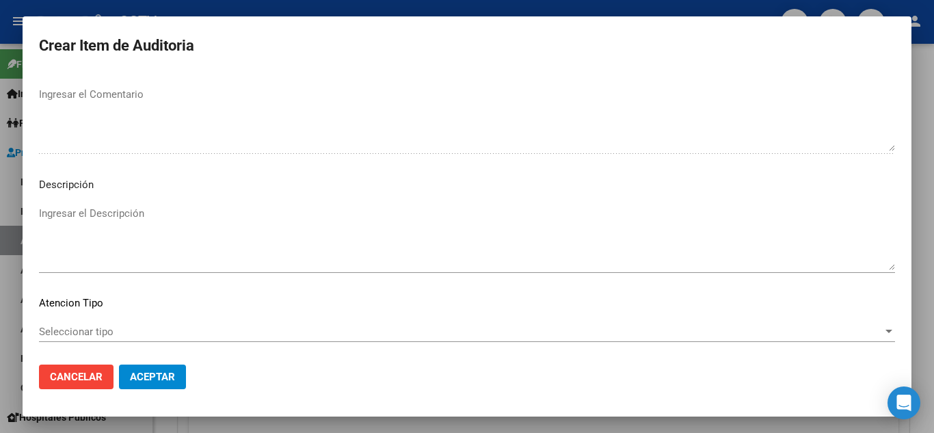
scroll to position [951, 0]
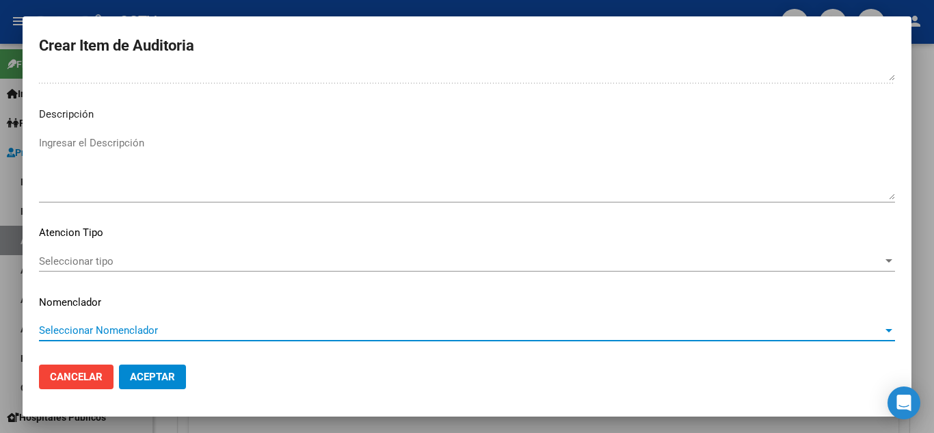
click at [117, 253] on div "Seleccionar tipo Seleccionar tipo" at bounding box center [467, 261] width 856 height 21
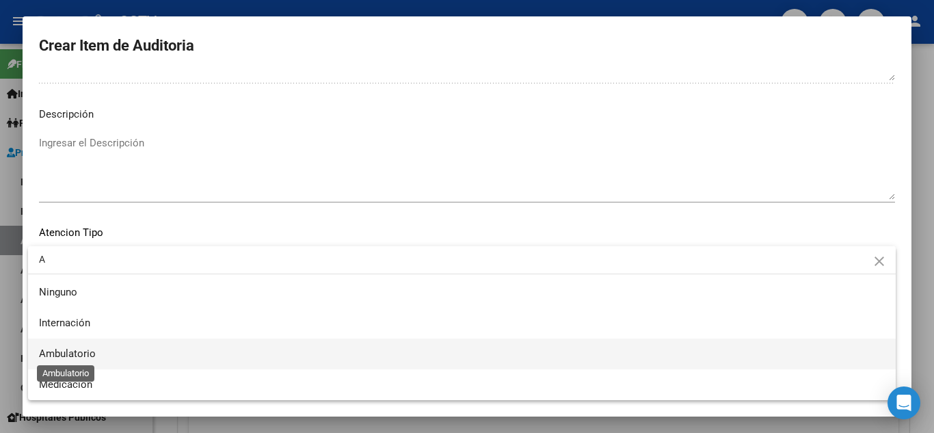
type input "A"
click at [61, 353] on span "Ambulatorio" at bounding box center [67, 353] width 57 height 12
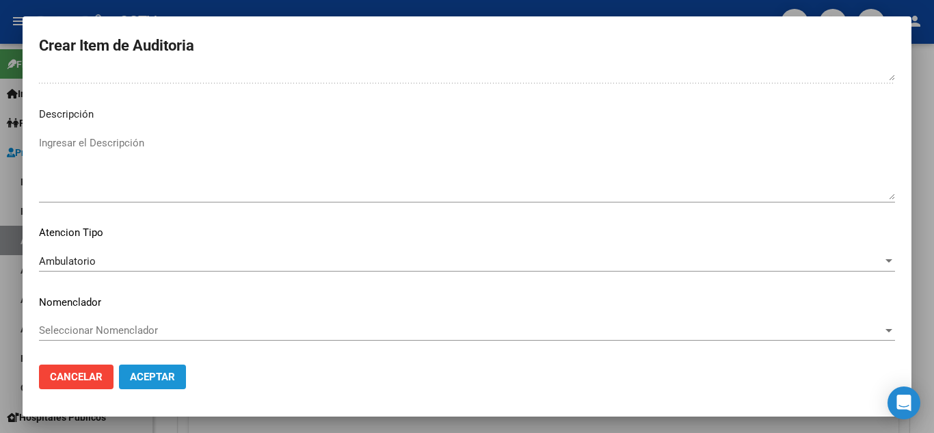
click at [173, 380] on span "Aceptar" at bounding box center [152, 377] width 45 height 12
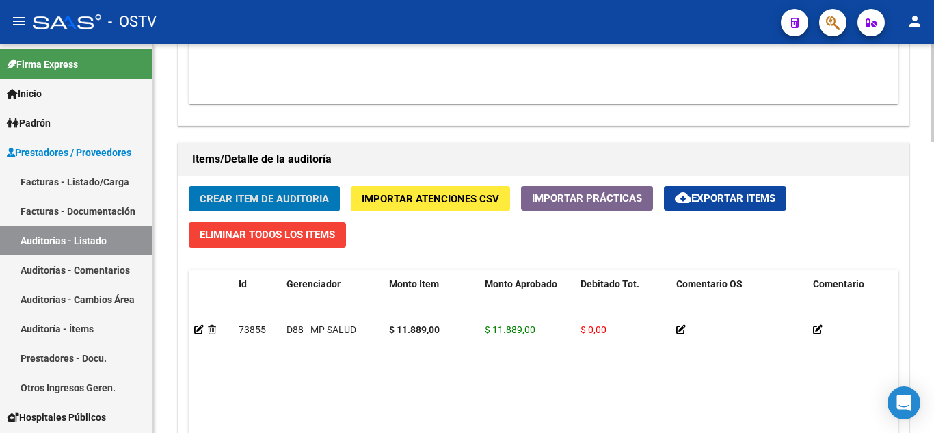
scroll to position [958, 0]
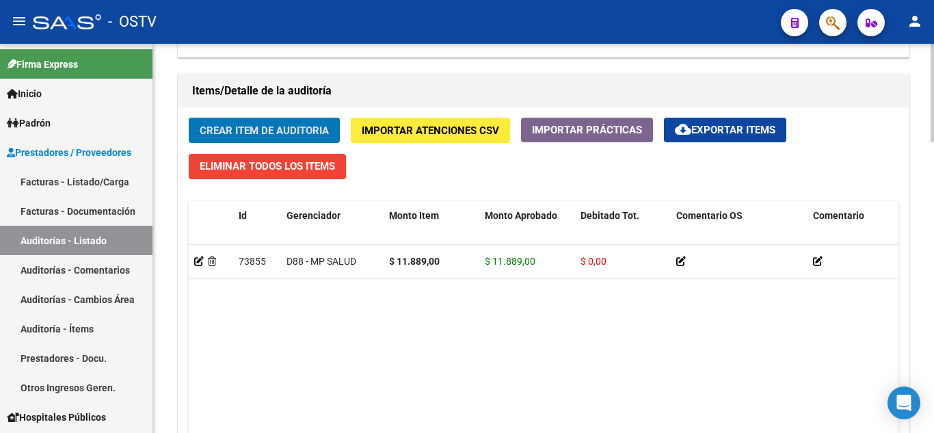
click at [224, 125] on span "Crear Item de Auditoria" at bounding box center [264, 130] width 129 height 12
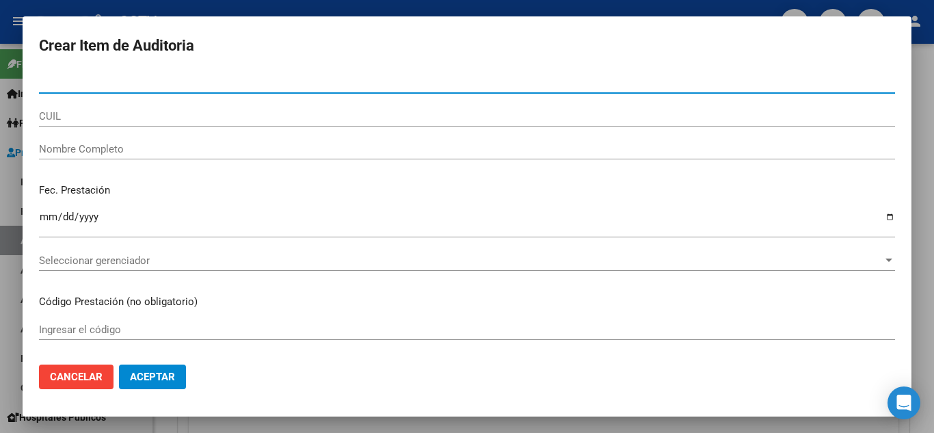
paste input "44457404"
type input "44457404"
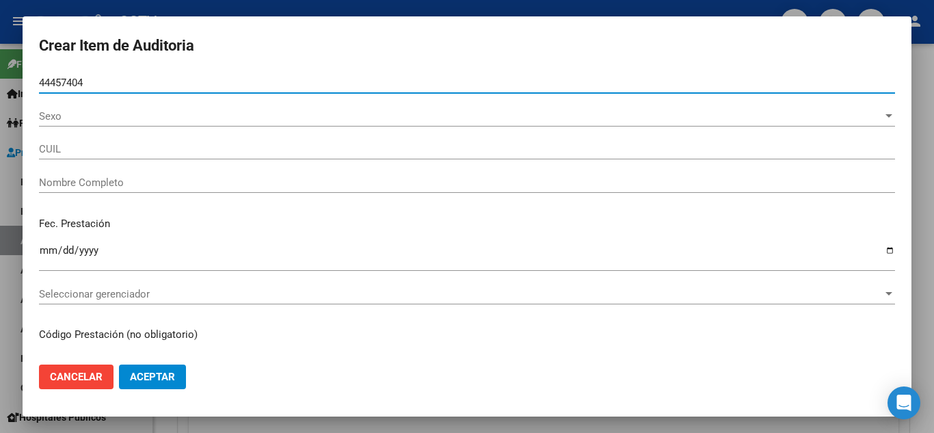
type input "27444574041"
type input "[PERSON_NAME] [PERSON_NAME]"
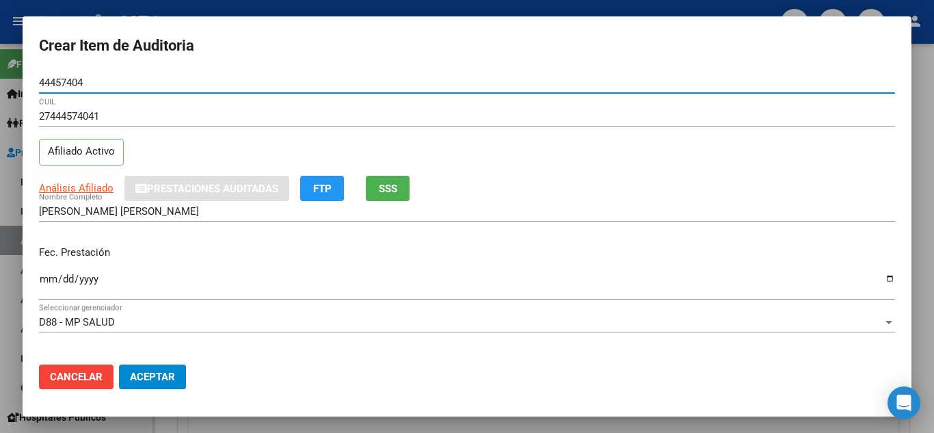
type input "44457404"
click at [44, 280] on input "Ingresar la fecha" at bounding box center [467, 285] width 856 height 22
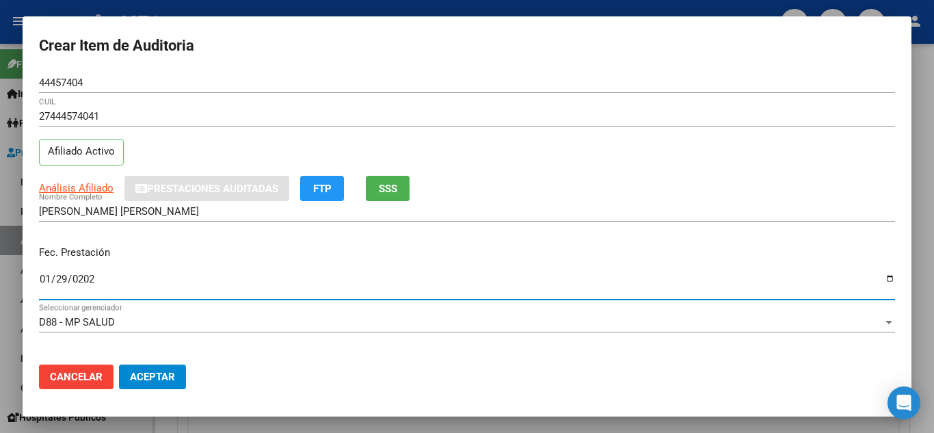
type input "[DATE]"
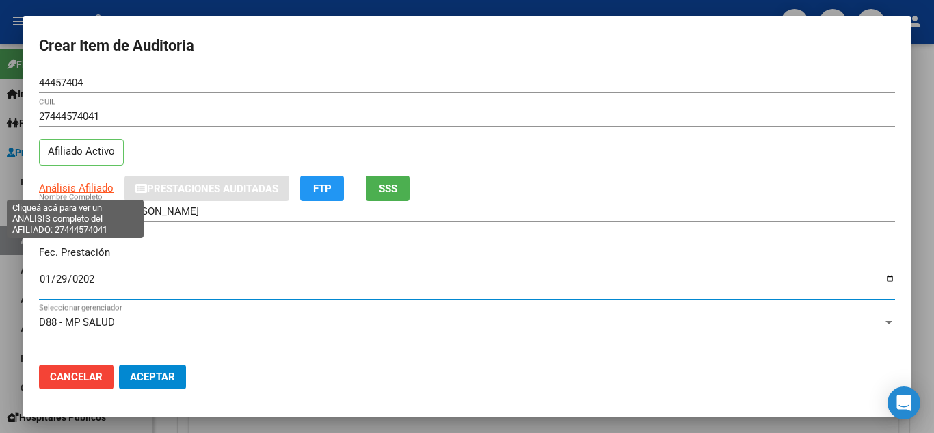
click at [72, 188] on span "Análisis Afiliado" at bounding box center [76, 188] width 75 height 12
type textarea "27444574041"
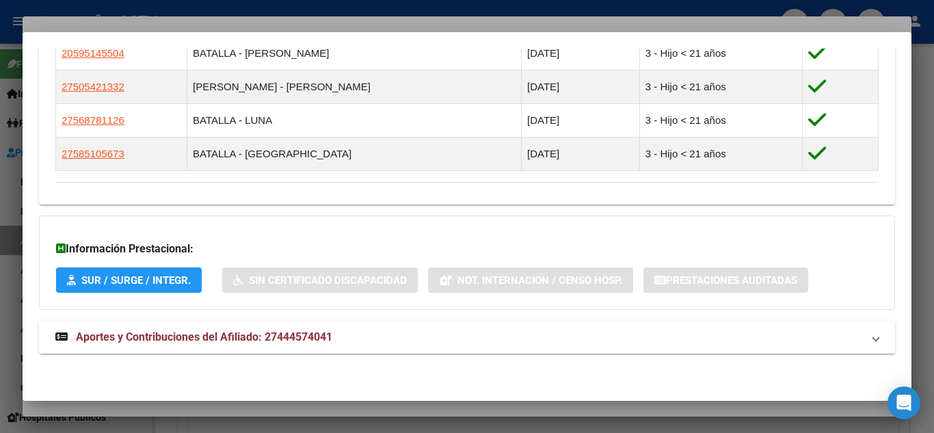
click at [153, 331] on span "Aportes y Contribuciones del Afiliado: 27444574041" at bounding box center [204, 336] width 257 height 13
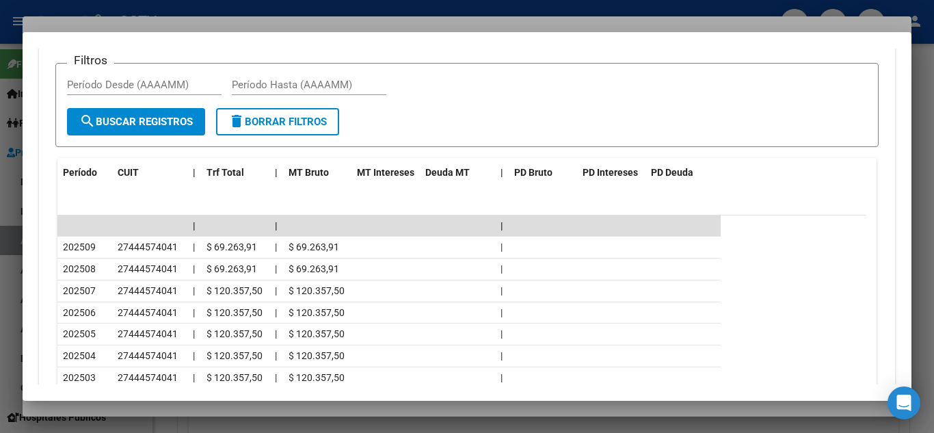
scroll to position [1438, 0]
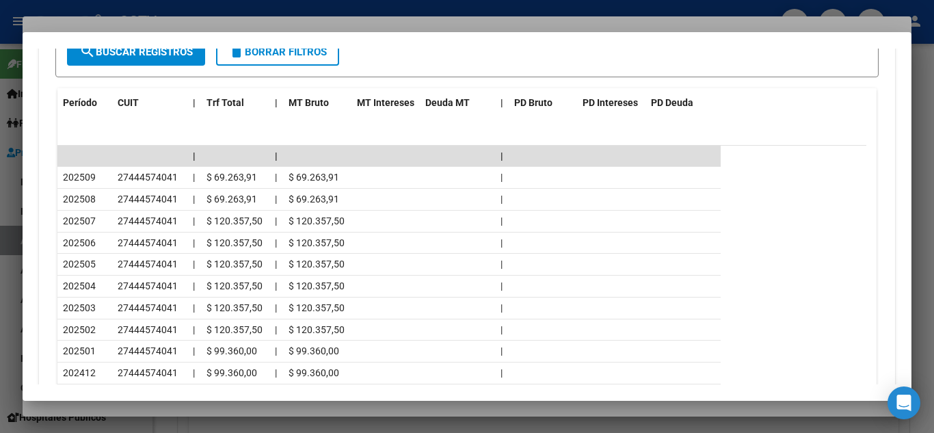
click at [187, 10] on div at bounding box center [467, 216] width 934 height 433
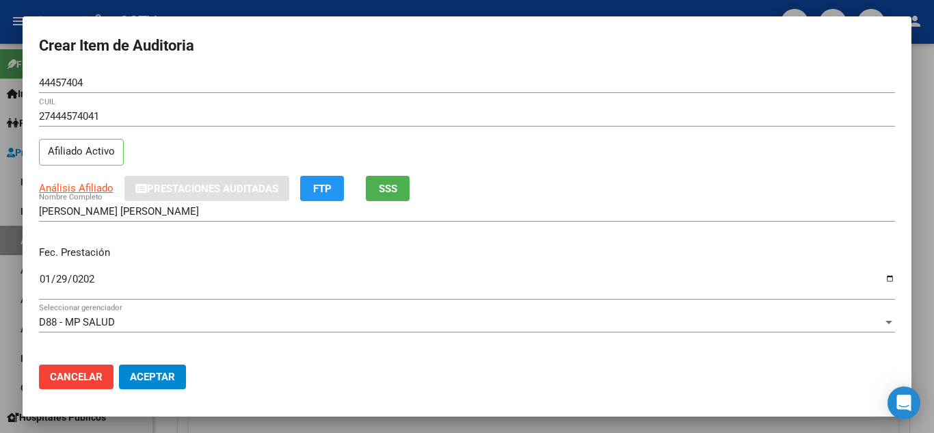
click at [215, 123] on div "27444574041 CUIL" at bounding box center [467, 116] width 856 height 21
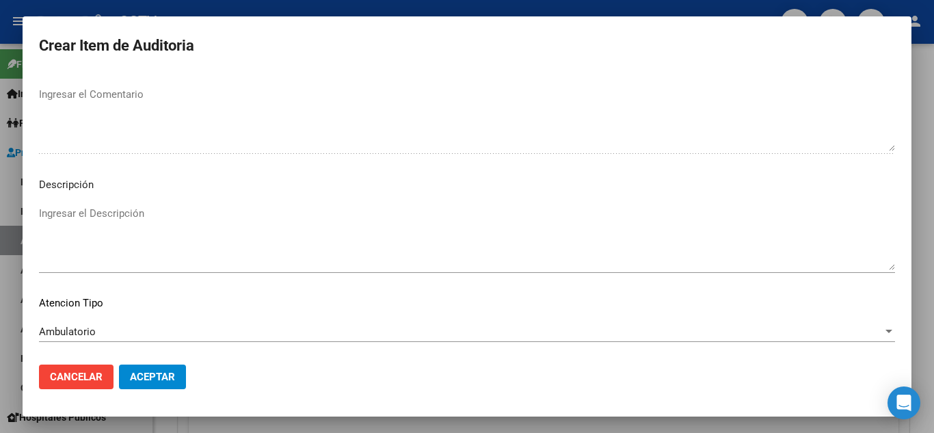
scroll to position [951, 0]
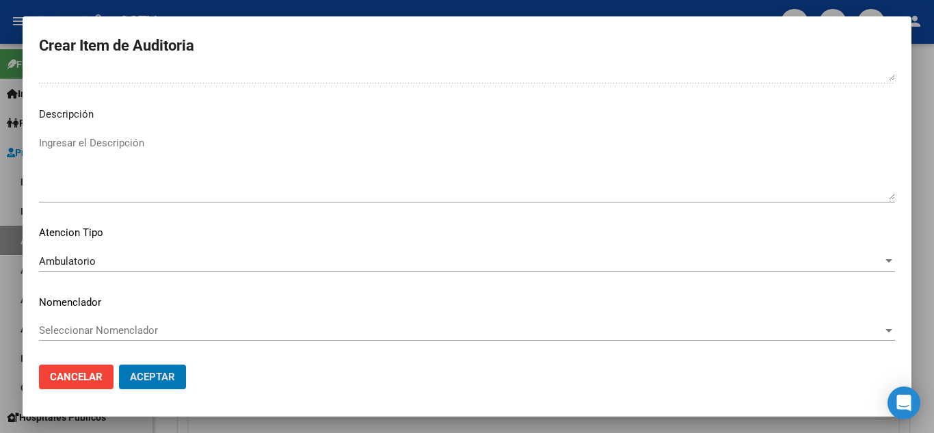
click at [119, 365] on button "Aceptar" at bounding box center [152, 377] width 67 height 25
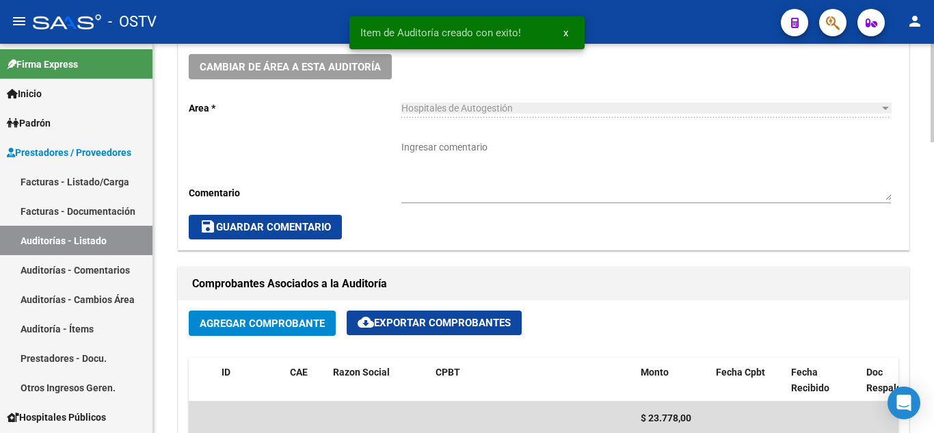
scroll to position [411, 0]
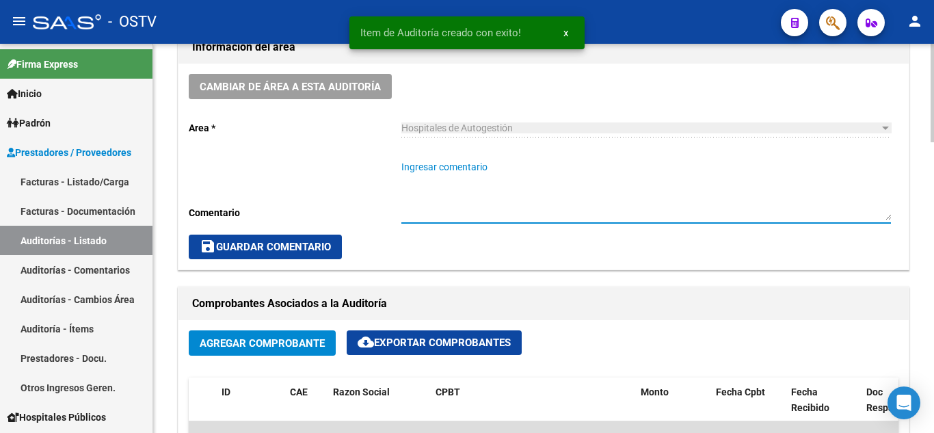
click at [449, 182] on textarea "Ingresar comentario" at bounding box center [647, 190] width 490 height 60
type textarea "CERRADA"
click at [286, 250] on span "save Guardar Comentario" at bounding box center [265, 247] width 131 height 12
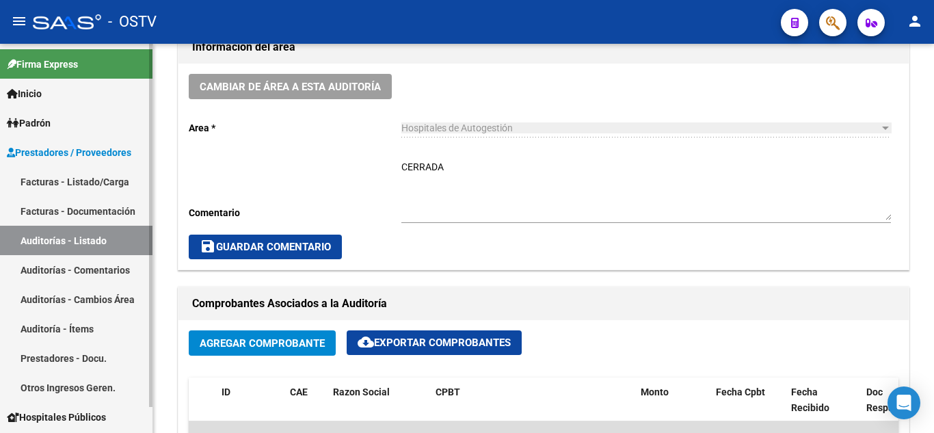
click at [57, 246] on link "Auditorías - Listado" at bounding box center [76, 240] width 153 height 29
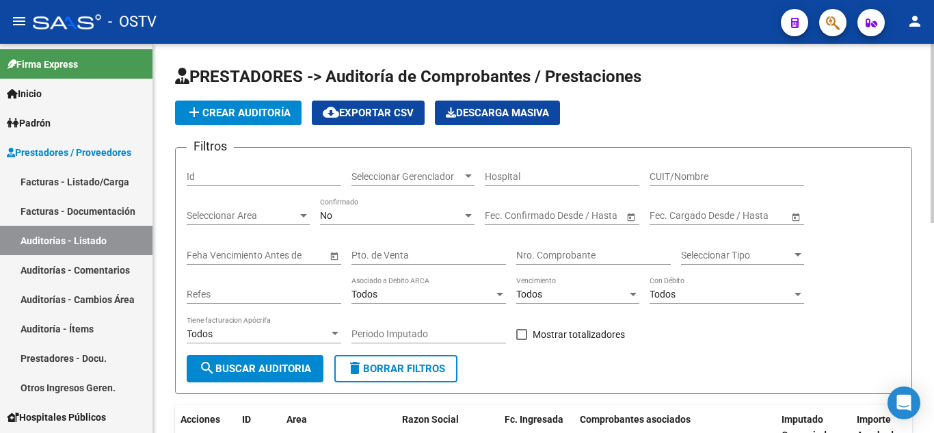
click at [233, 120] on button "add Crear Auditoría" at bounding box center [238, 113] width 127 height 25
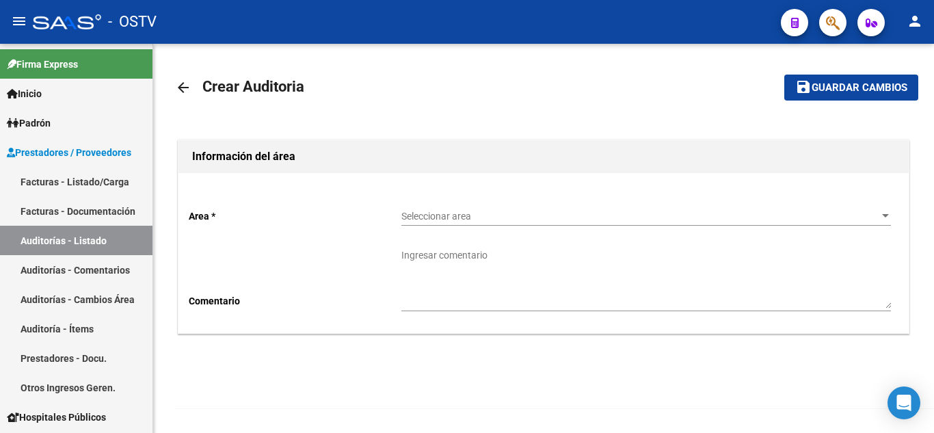
click at [462, 218] on span "Seleccionar area" at bounding box center [640, 217] width 477 height 12
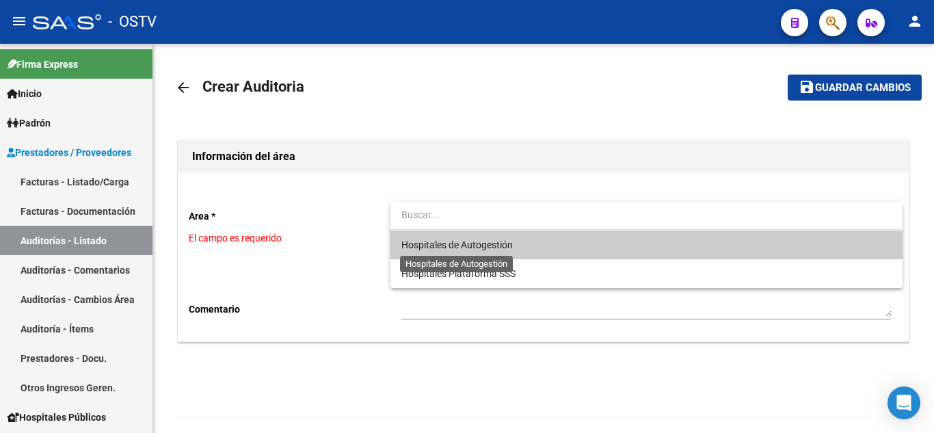
click at [465, 245] on span "Hospitales de Autogestión" at bounding box center [457, 244] width 111 height 11
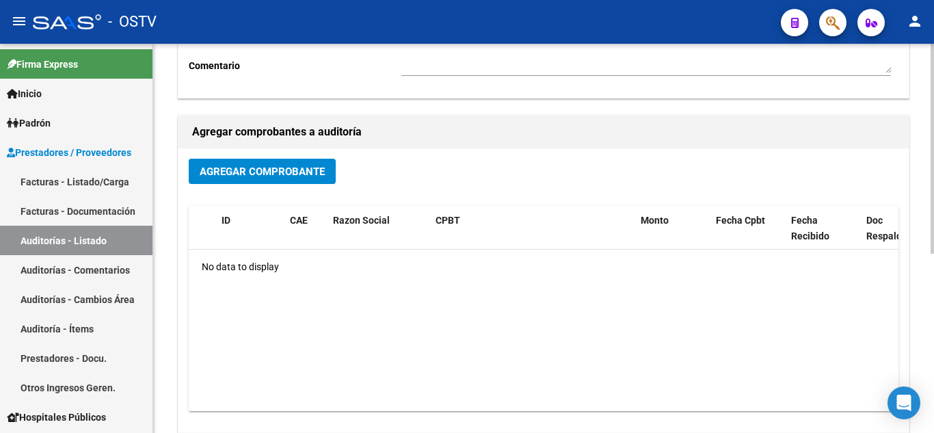
scroll to position [332, 0]
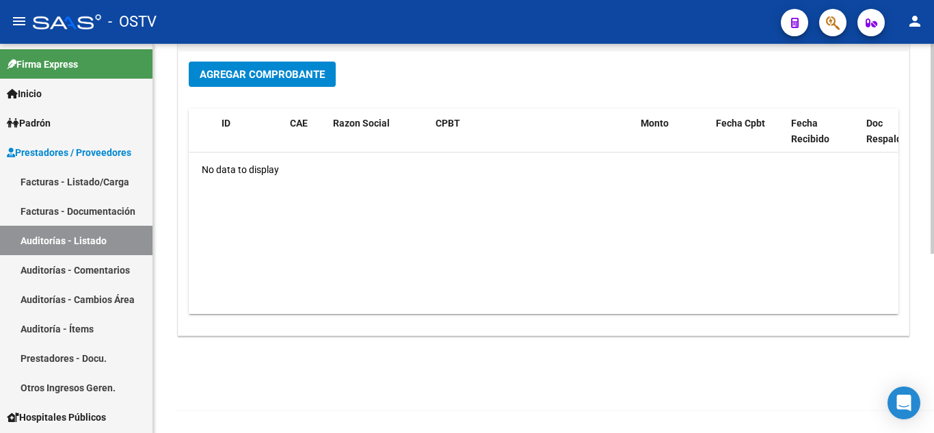
click at [233, 79] on span "Agregar Comprobante" at bounding box center [262, 74] width 125 height 12
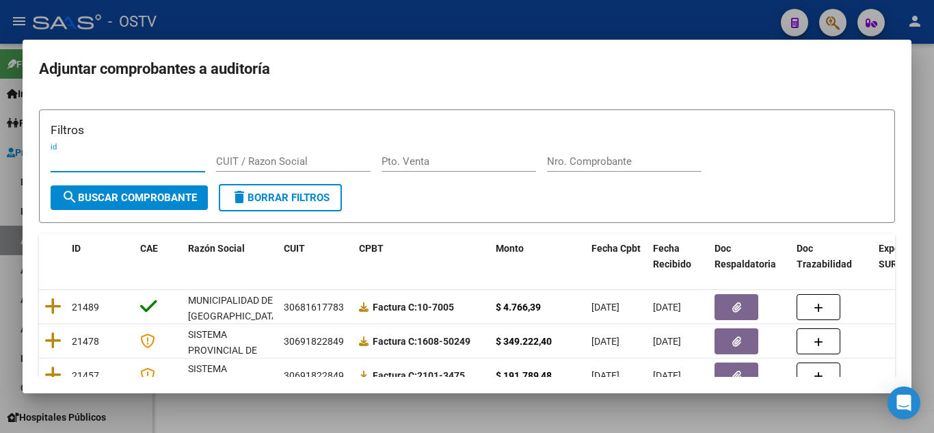
click at [449, 167] on input "Pto. Venta" at bounding box center [459, 161] width 155 height 12
type input "158"
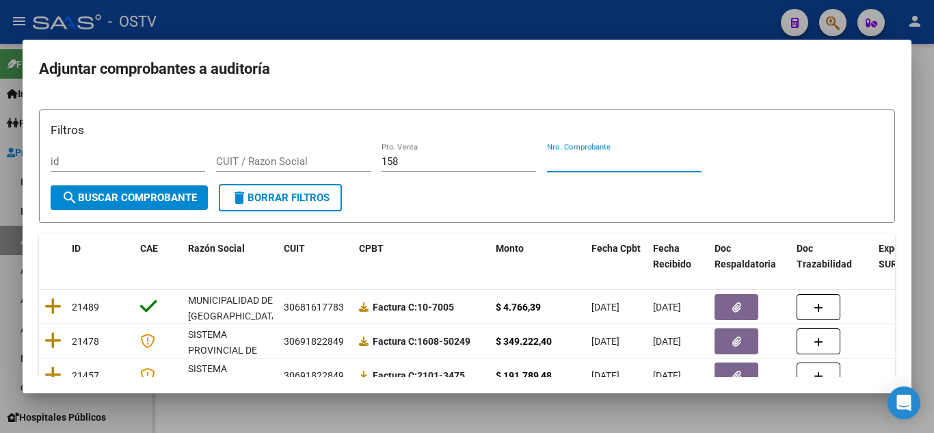
paste input "15201"
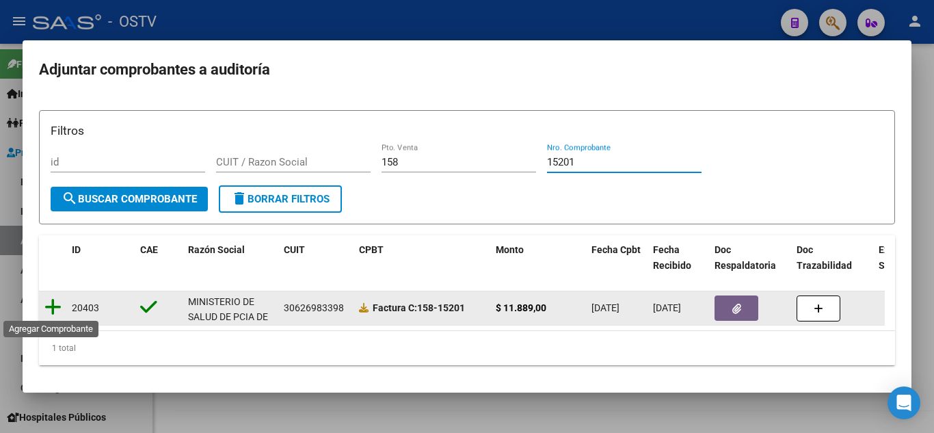
type input "15201"
click at [54, 312] on icon at bounding box center [52, 307] width 17 height 19
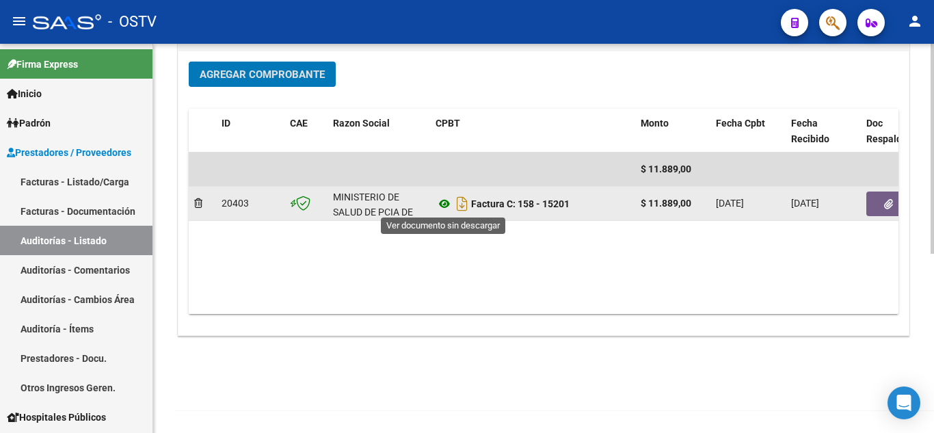
click at [445, 201] on icon at bounding box center [445, 204] width 18 height 16
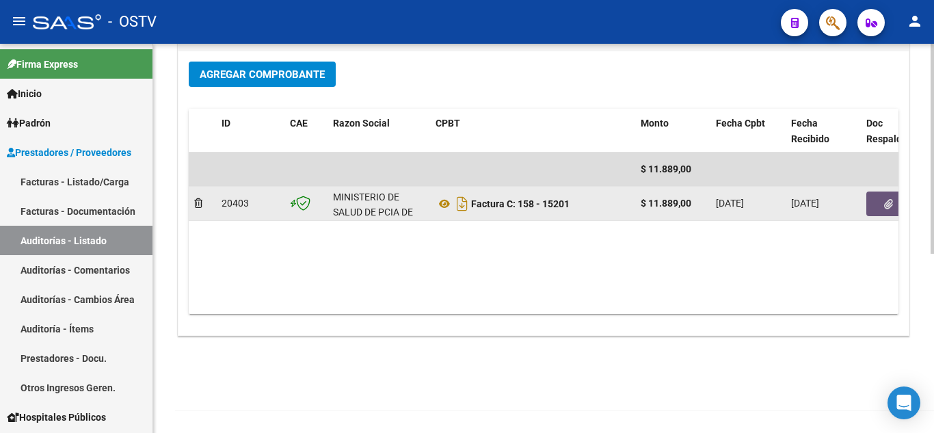
click at [879, 198] on button "button" at bounding box center [889, 204] width 44 height 25
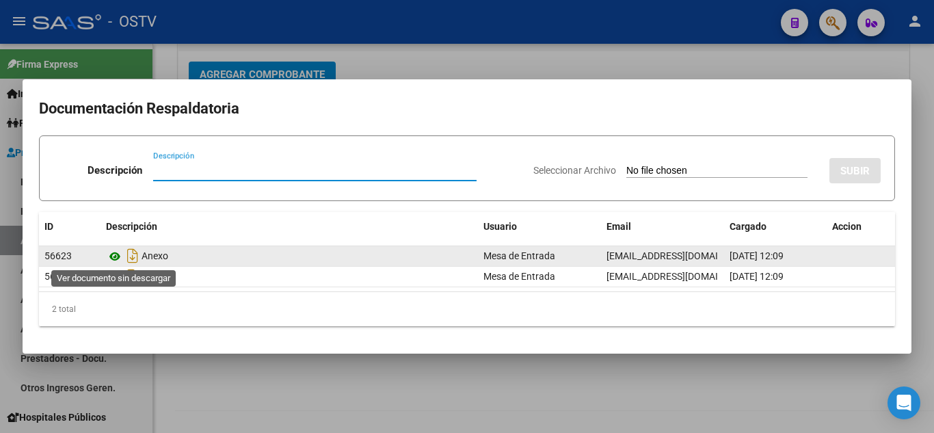
click at [118, 258] on icon at bounding box center [115, 256] width 18 height 16
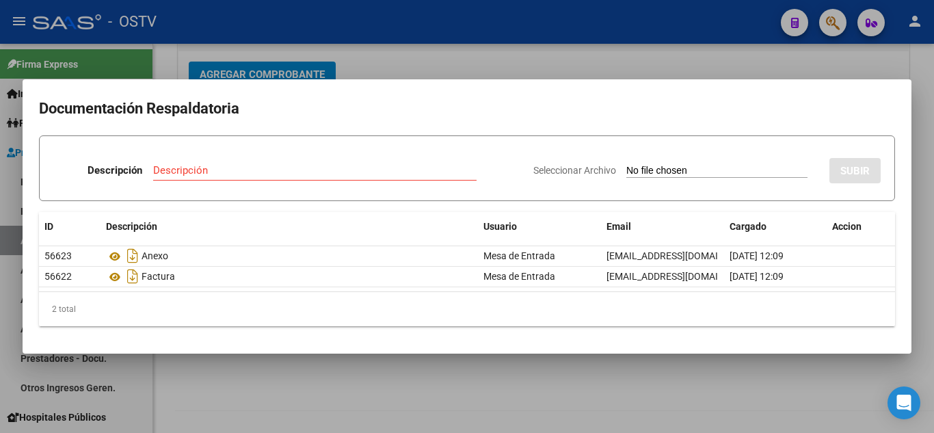
click at [457, 21] on div at bounding box center [467, 216] width 934 height 433
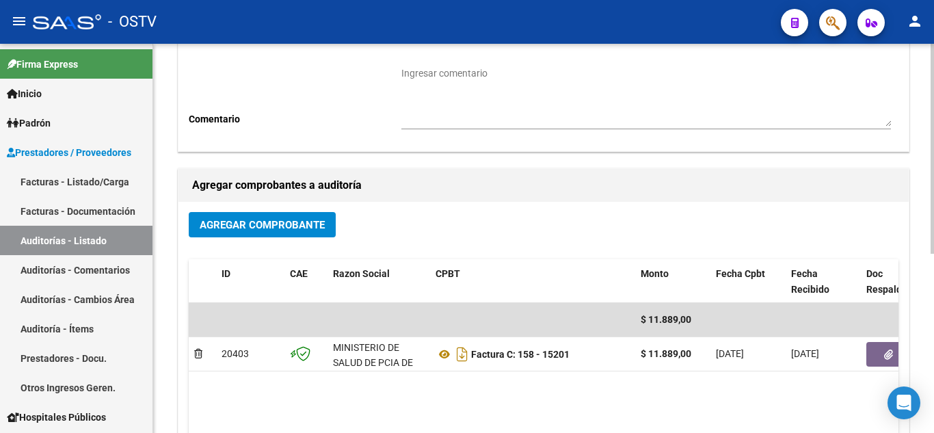
scroll to position [0, 0]
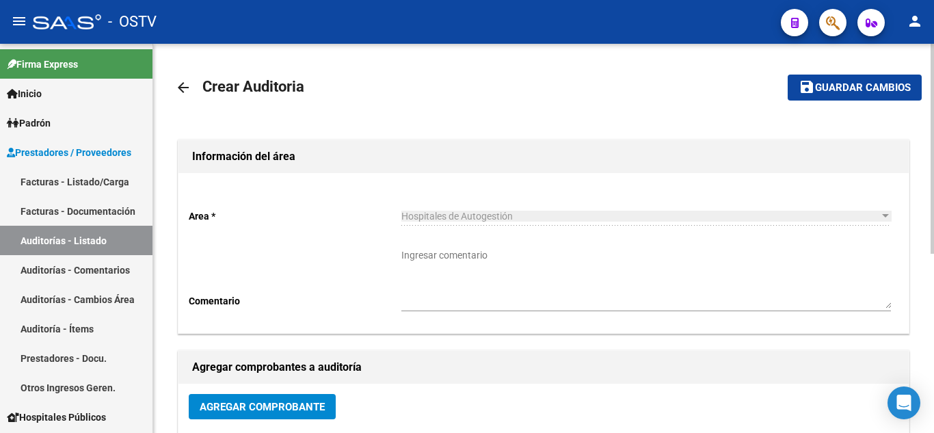
click at [828, 95] on button "save Guardar cambios" at bounding box center [855, 87] width 134 height 25
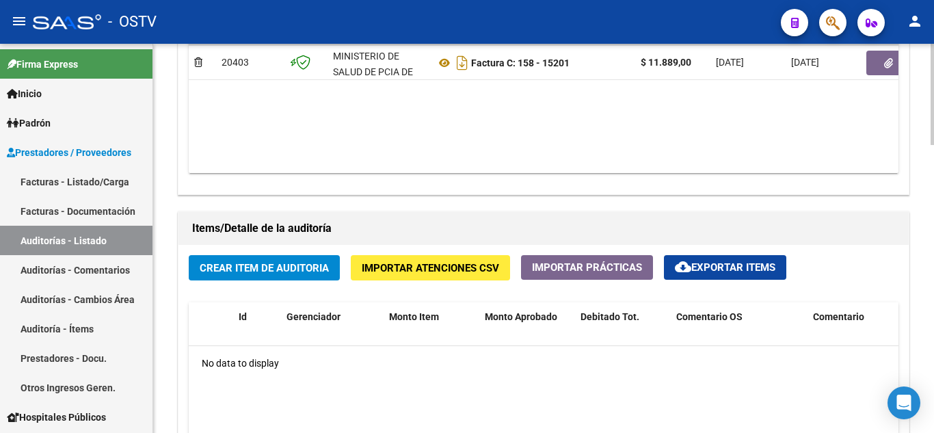
scroll to position [821, 0]
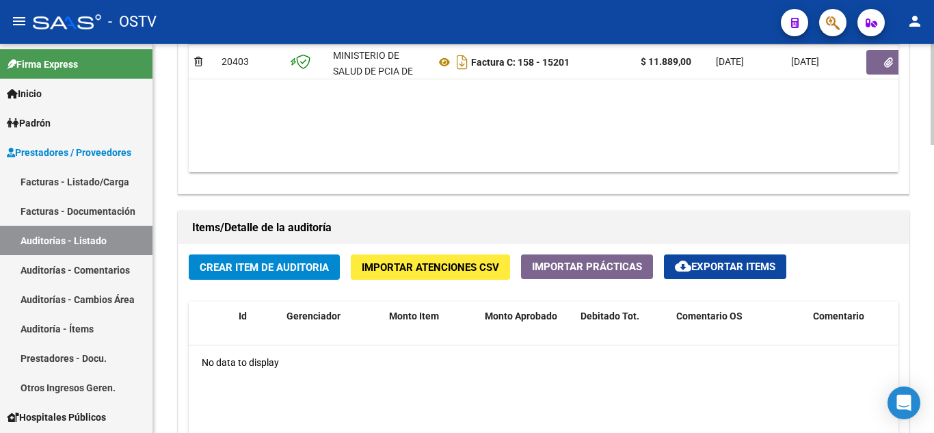
click at [243, 272] on span "Crear Item de Auditoria" at bounding box center [264, 267] width 129 height 12
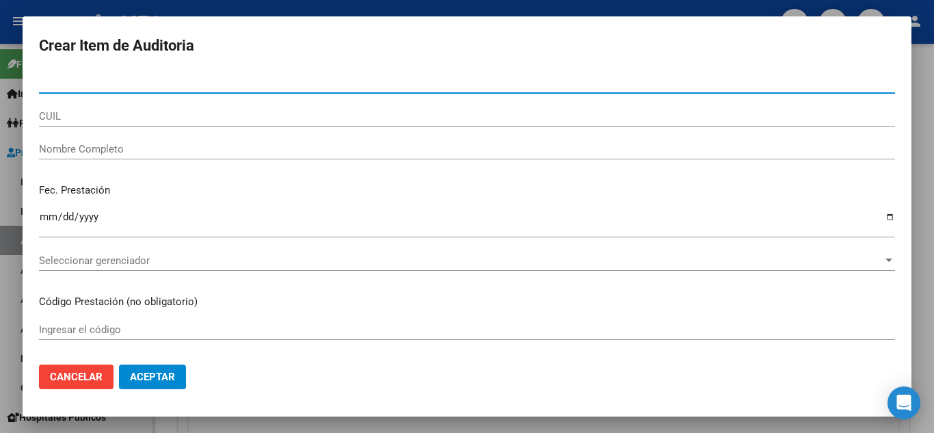
click at [68, 92] on div "Nro Documento" at bounding box center [467, 83] width 856 height 21
paste input "28173850"
type input "28173850"
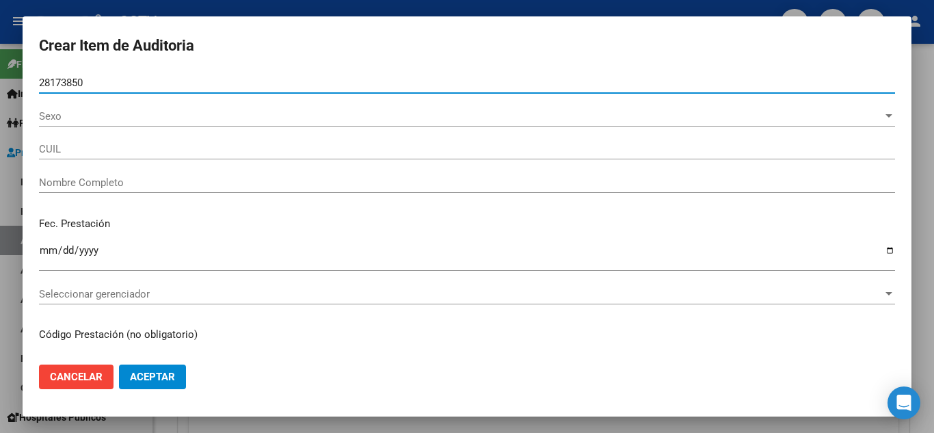
type input "27281738505"
type input "BOTTONE [PERSON_NAME]"
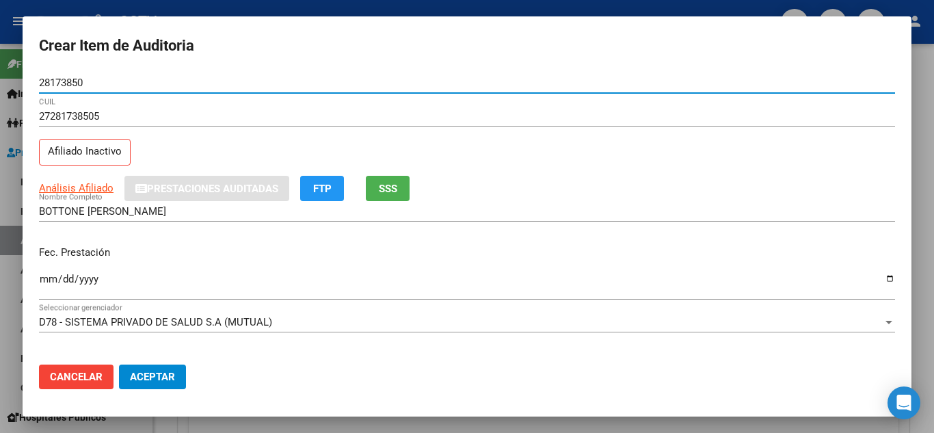
type input "28173850"
click at [47, 282] on input "Ingresar la fecha" at bounding box center [467, 285] width 856 height 22
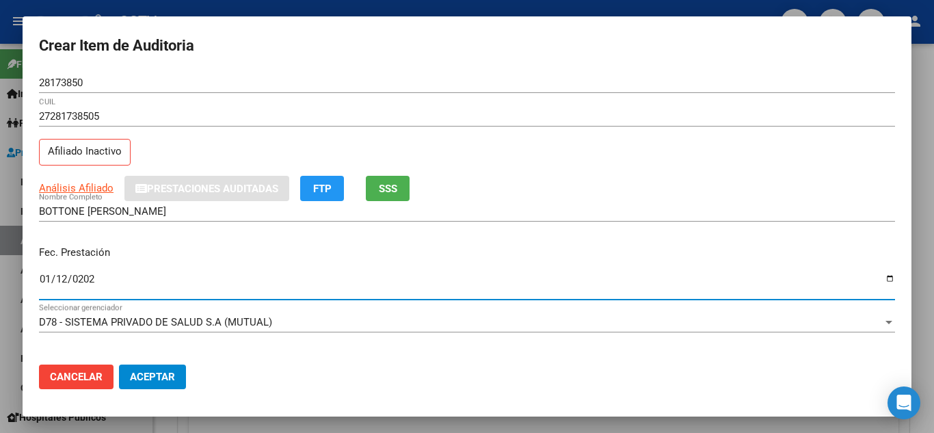
type input "[DATE]"
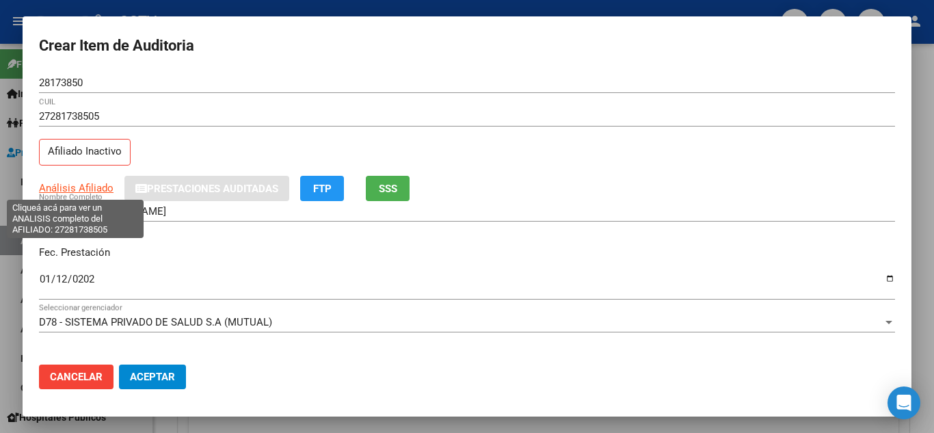
click at [70, 186] on span "Análisis Afiliado" at bounding box center [76, 188] width 75 height 12
type textarea "27281738505"
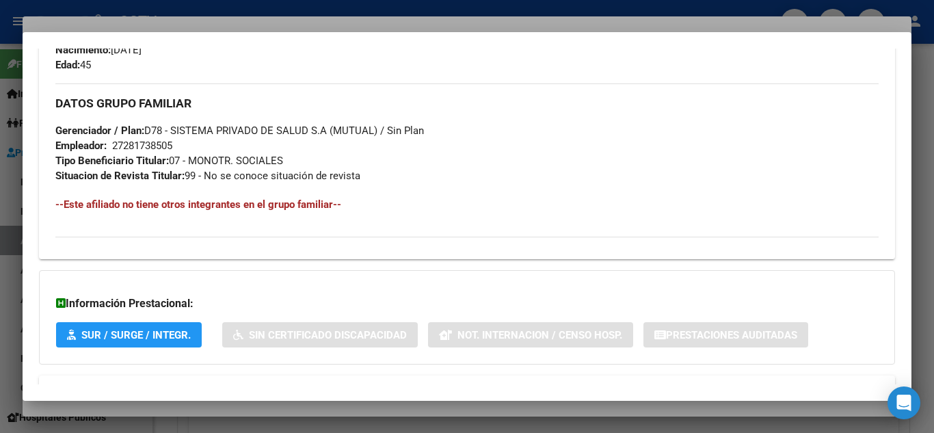
scroll to position [705, 0]
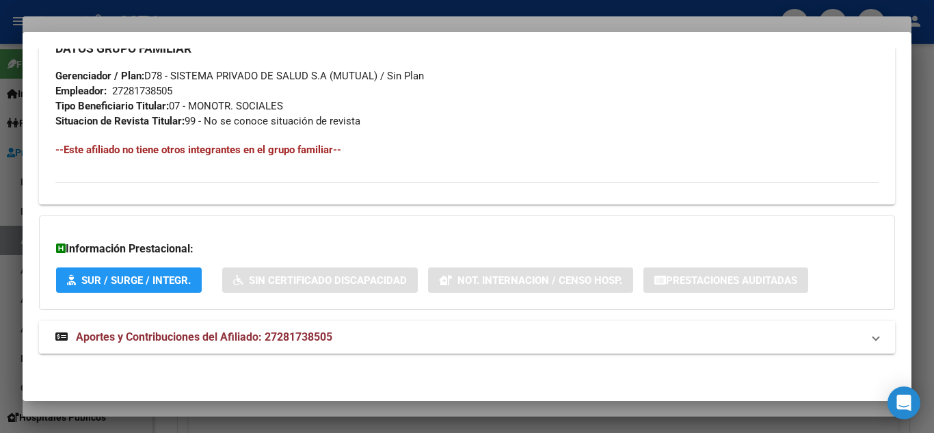
click at [162, 339] on span "Aportes y Contribuciones del Afiliado: 27281738505" at bounding box center [204, 336] width 257 height 13
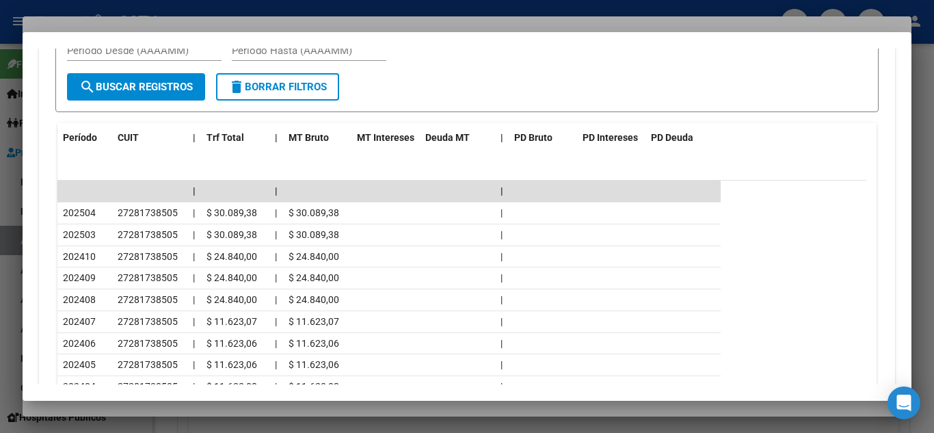
scroll to position [1183, 0]
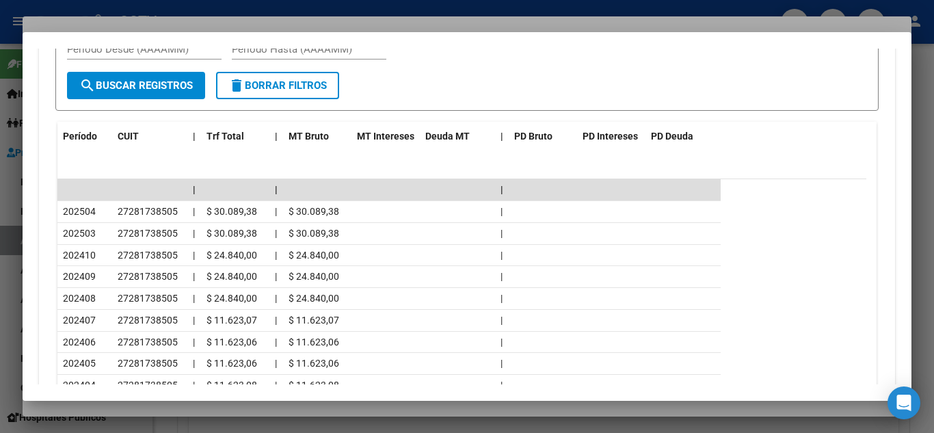
click at [371, 12] on div at bounding box center [467, 216] width 934 height 433
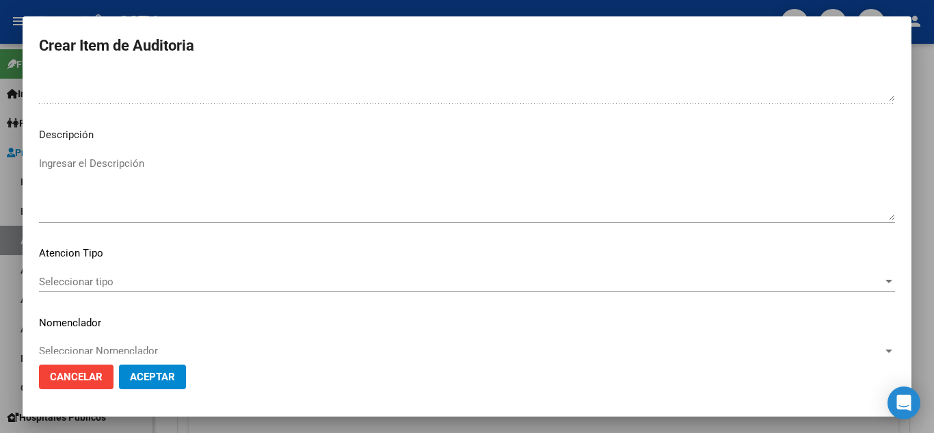
scroll to position [951, 0]
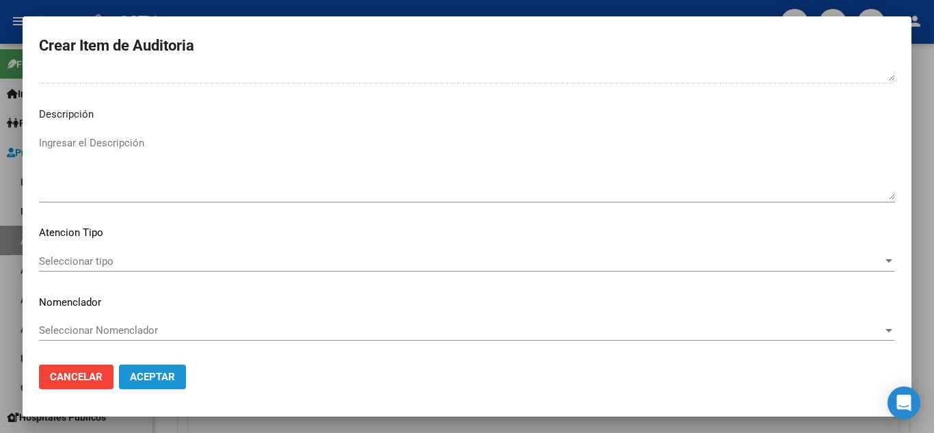
click at [178, 375] on button "Aceptar" at bounding box center [152, 377] width 67 height 25
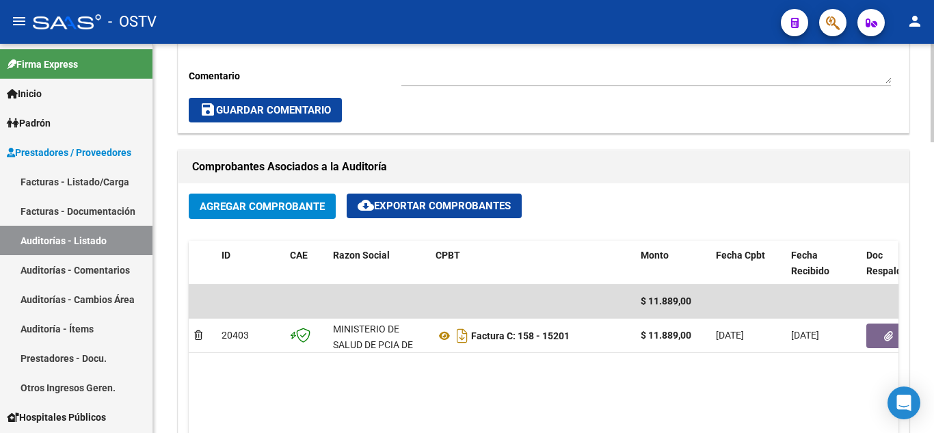
scroll to position [343, 0]
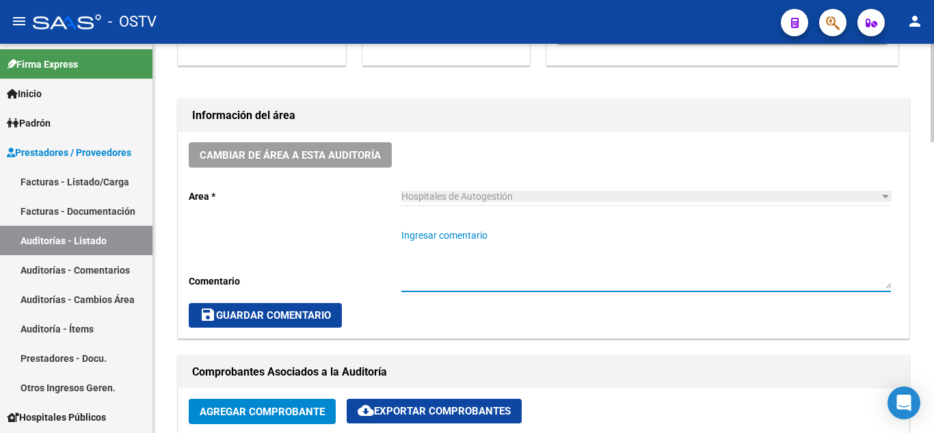
click at [436, 257] on textarea "Ingresar comentario" at bounding box center [647, 258] width 490 height 60
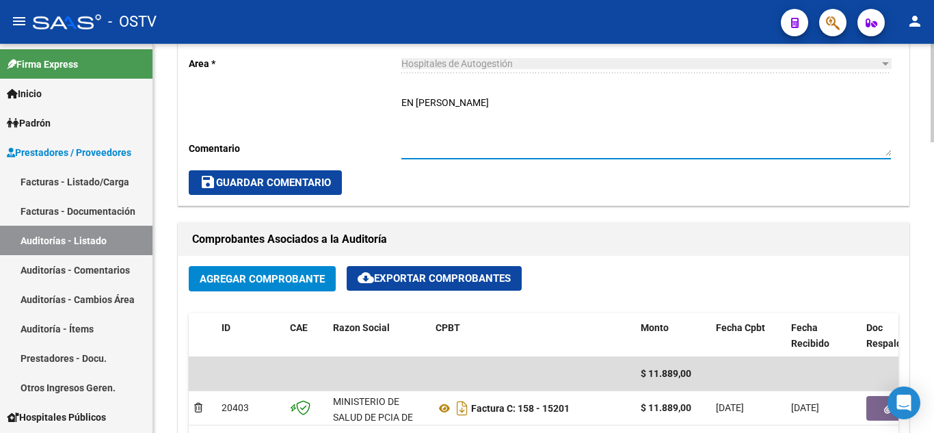
scroll to position [616, 0]
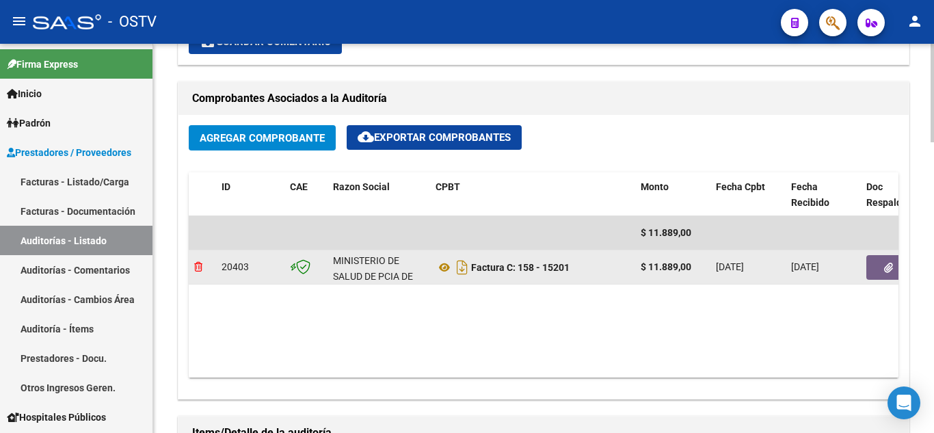
click at [196, 266] on icon at bounding box center [198, 267] width 8 height 10
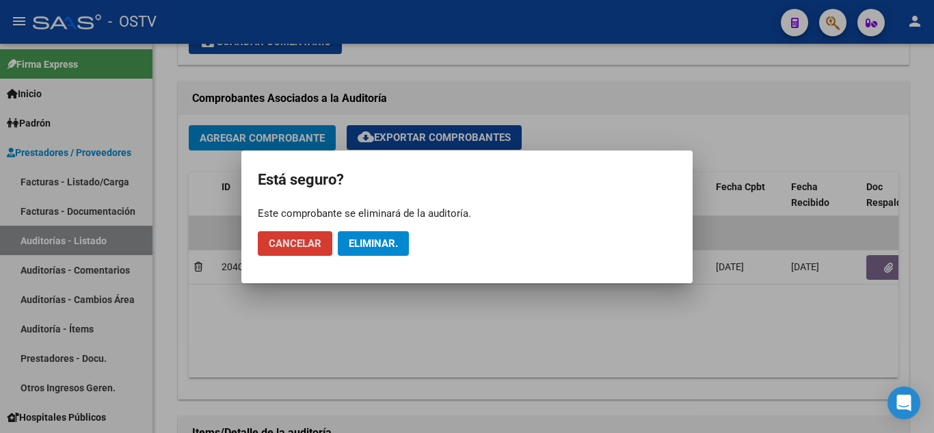
click at [378, 247] on span "Eliminar." at bounding box center [373, 243] width 49 height 12
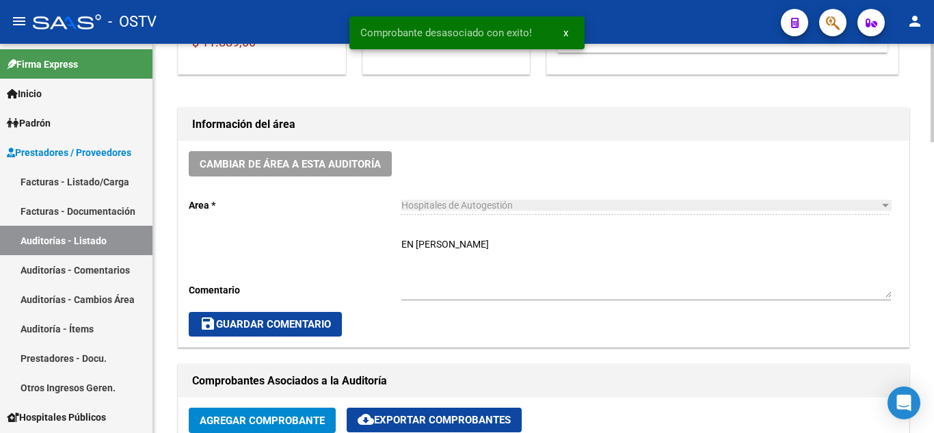
scroll to position [274, 0]
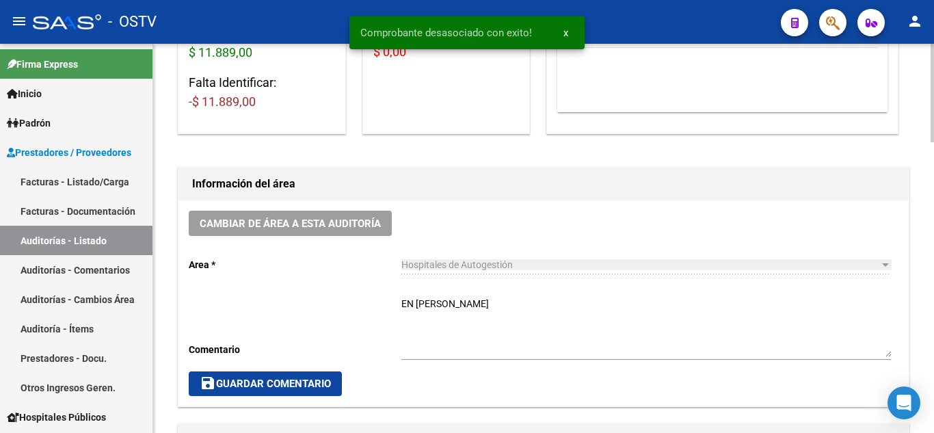
click at [458, 299] on textarea "EN [PERSON_NAME]" at bounding box center [647, 327] width 490 height 60
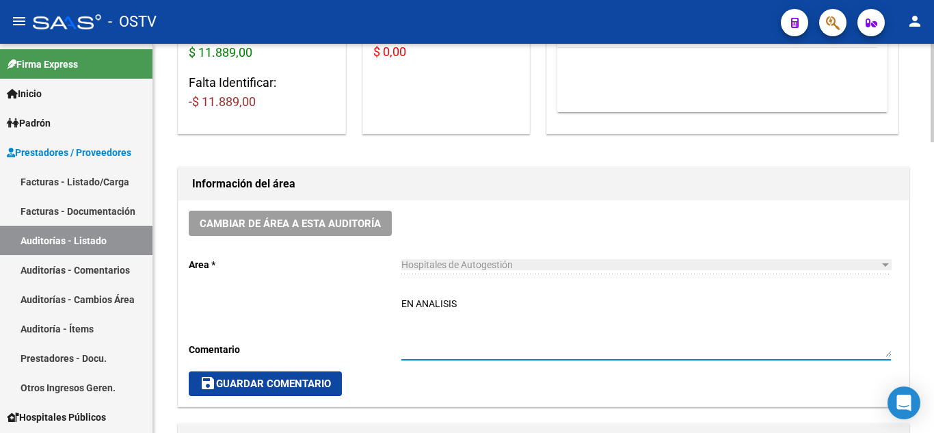
type textarea "EN ANALISIS"
click at [311, 382] on span "save Guardar Comentario" at bounding box center [265, 384] width 131 height 12
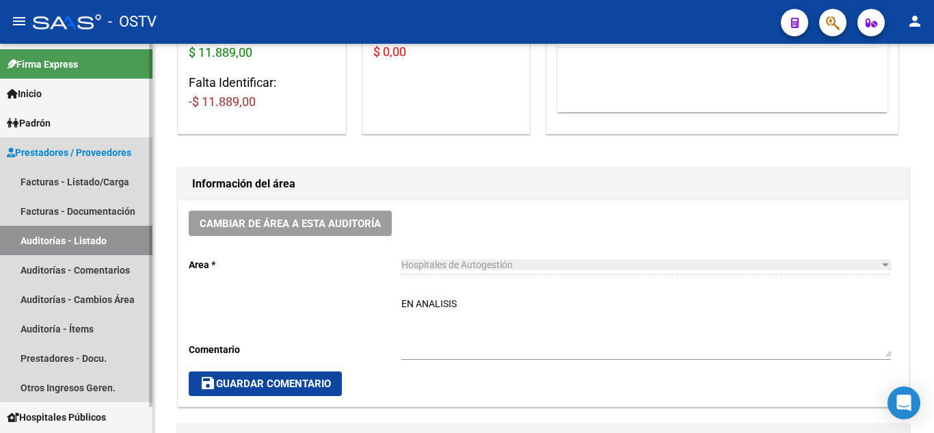
click at [44, 240] on link "Auditorías - Listado" at bounding box center [76, 240] width 153 height 29
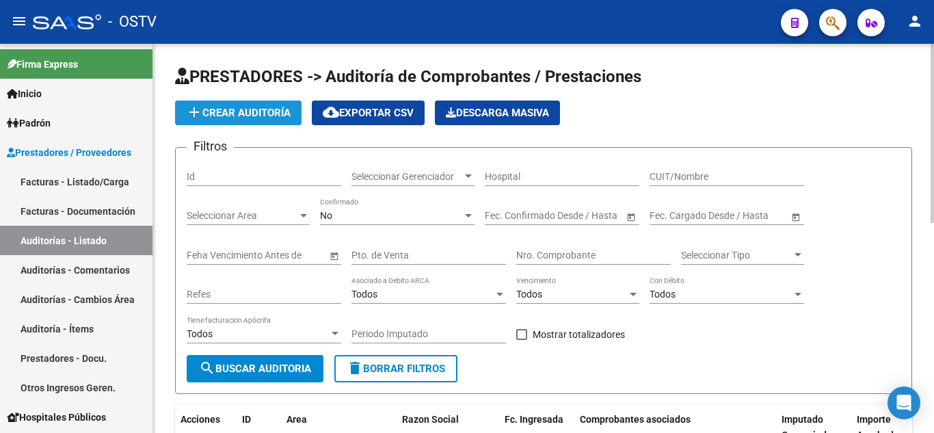
click at [251, 117] on span "add Crear Auditoría" at bounding box center [238, 113] width 105 height 12
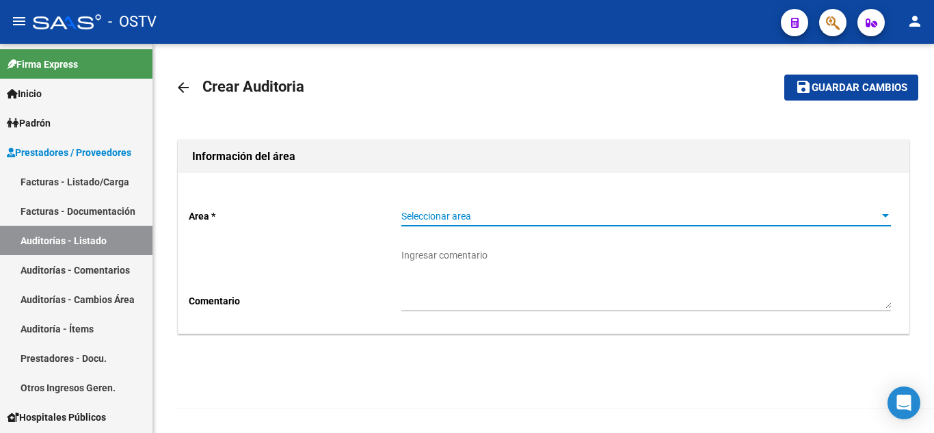
click at [432, 215] on span "Seleccionar area" at bounding box center [640, 217] width 477 height 12
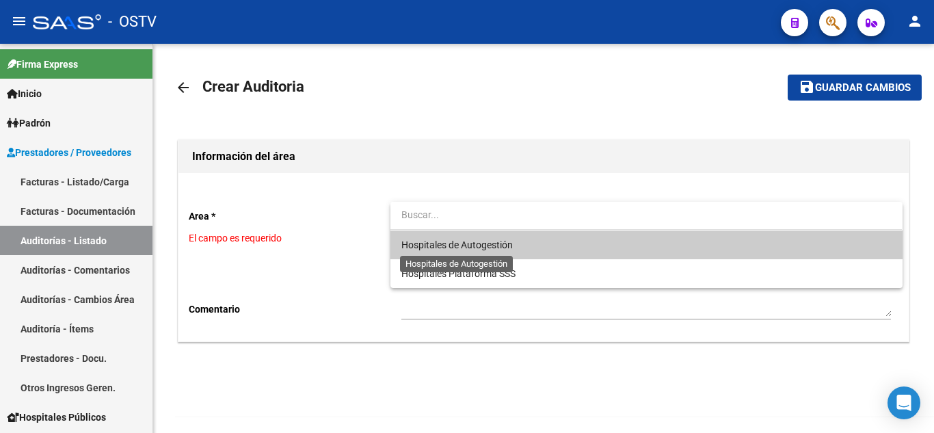
click at [433, 244] on span "Hospitales de Autogestión" at bounding box center [457, 244] width 111 height 11
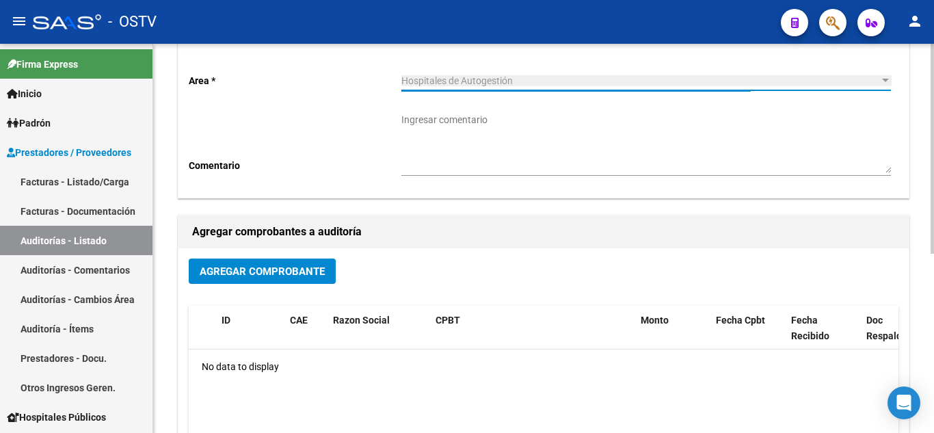
scroll to position [137, 0]
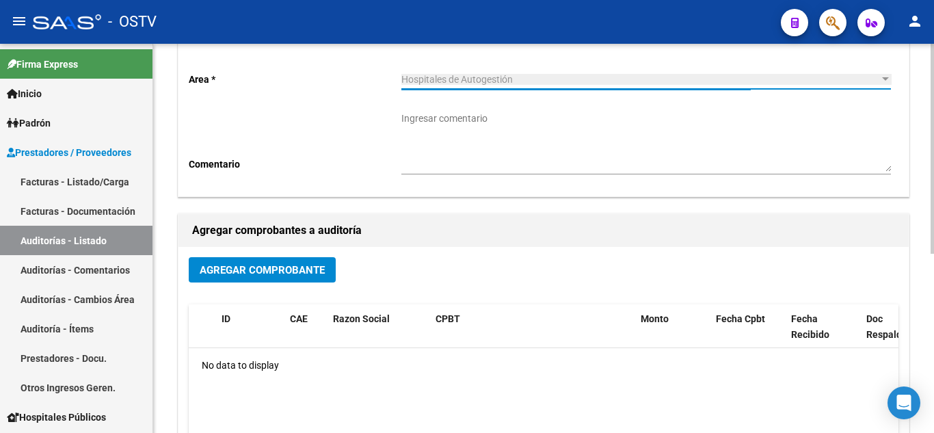
click at [310, 264] on span "Agregar Comprobante" at bounding box center [262, 270] width 125 height 12
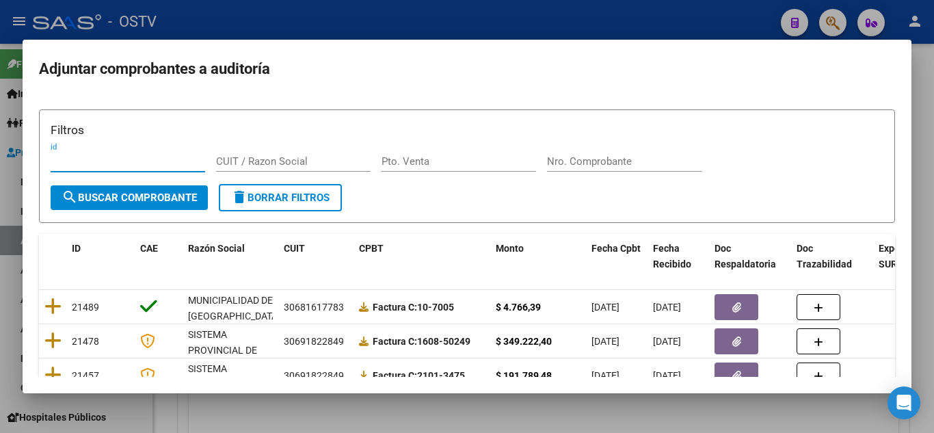
click at [425, 163] on input "Pto. Venta" at bounding box center [459, 161] width 155 height 12
type input "10"
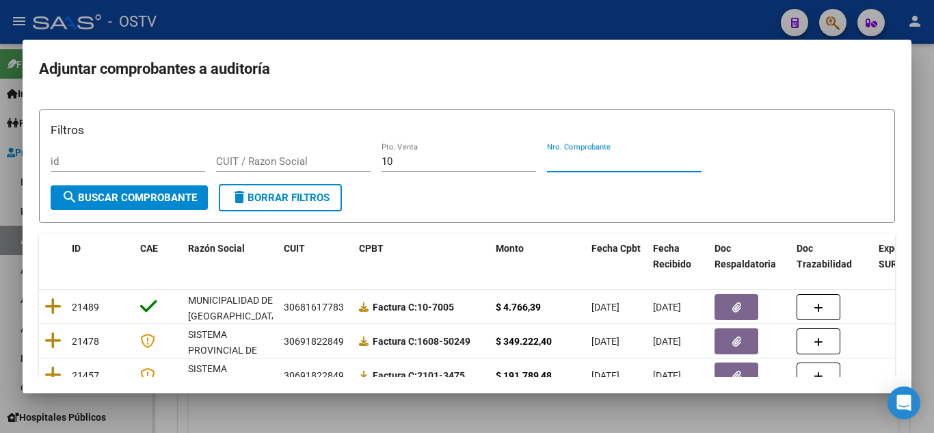
paste input "20744"
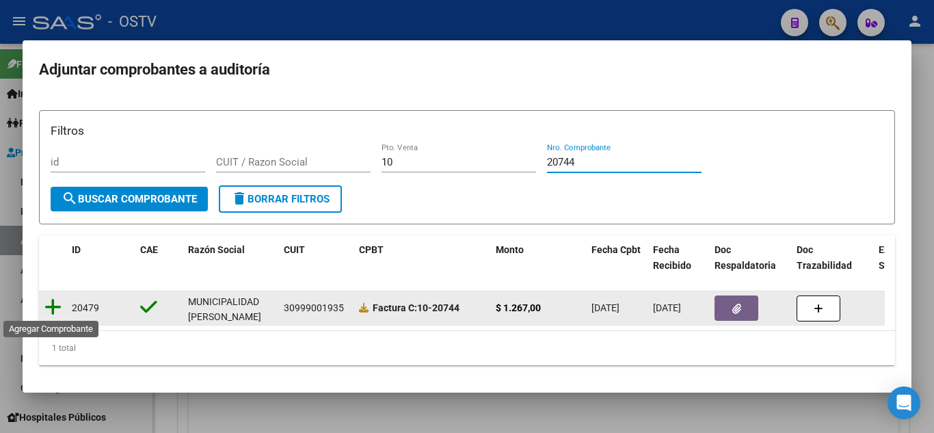
type input "20744"
click at [49, 304] on icon at bounding box center [52, 307] width 17 height 19
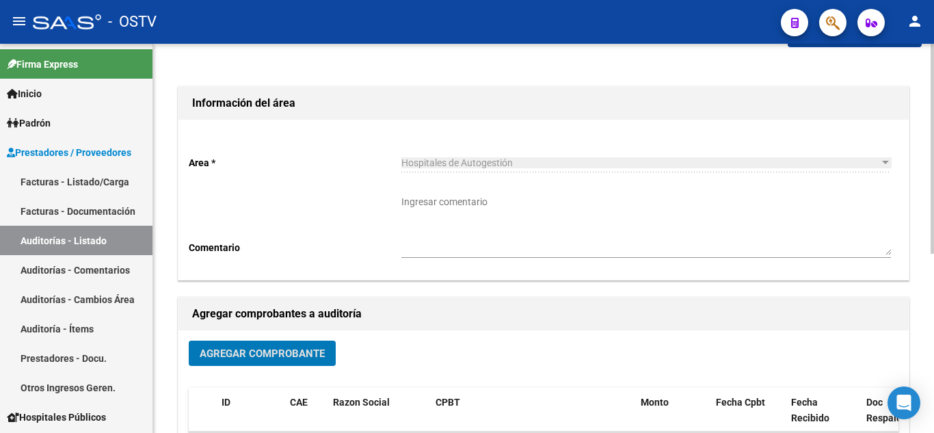
scroll to position [0, 0]
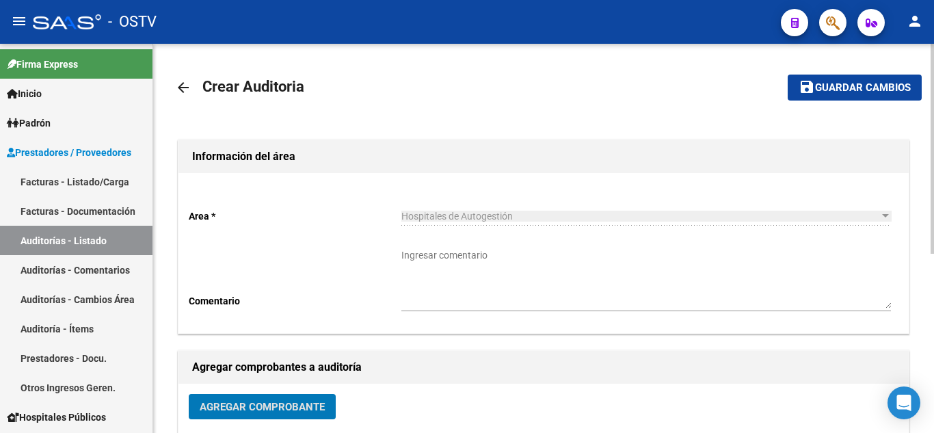
click at [881, 92] on span "Guardar cambios" at bounding box center [863, 88] width 96 height 12
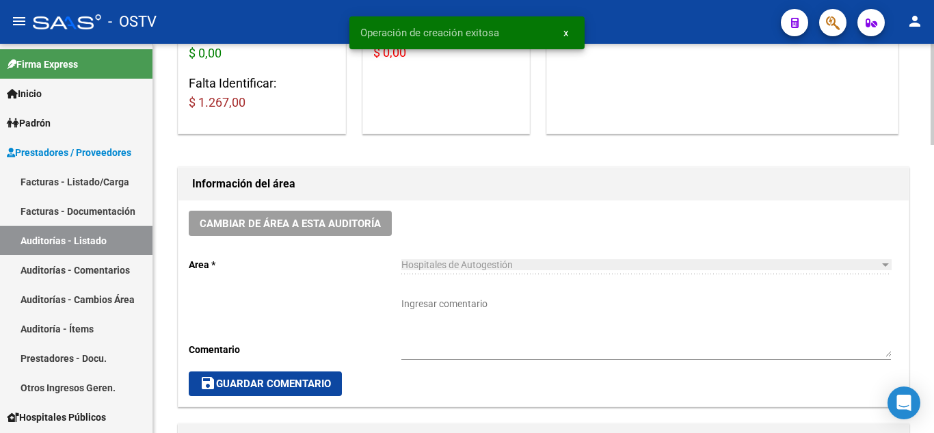
scroll to position [616, 0]
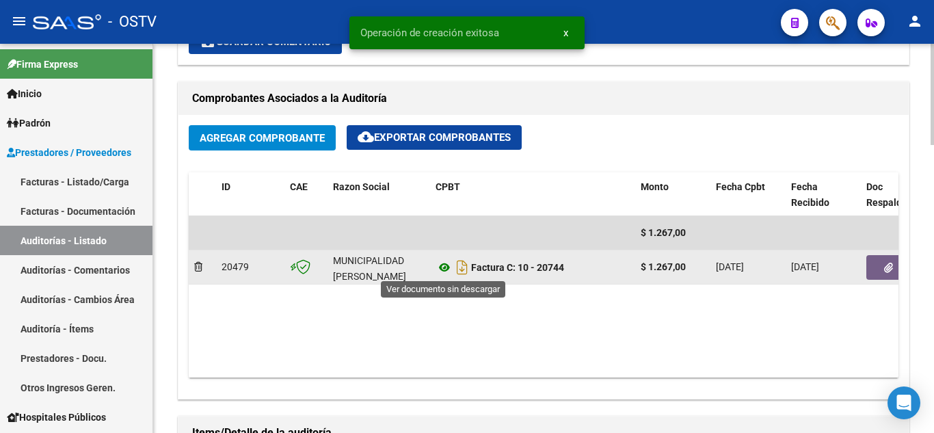
click at [444, 266] on icon at bounding box center [445, 267] width 18 height 16
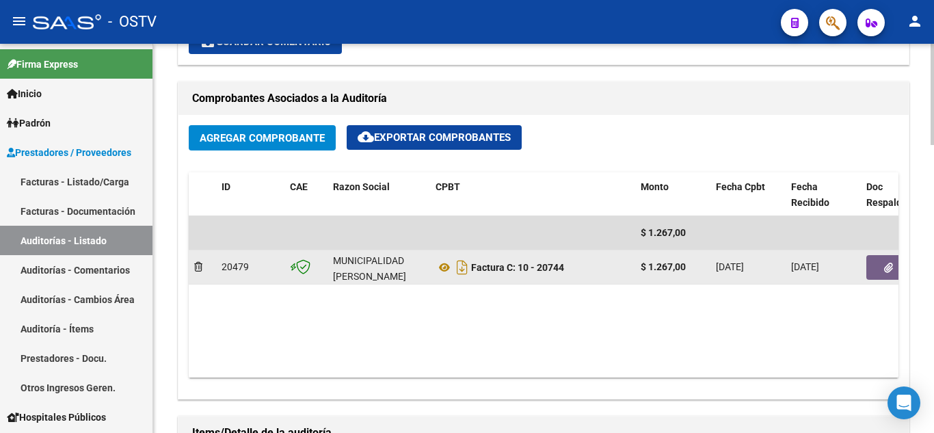
click at [896, 260] on button "button" at bounding box center [889, 267] width 44 height 25
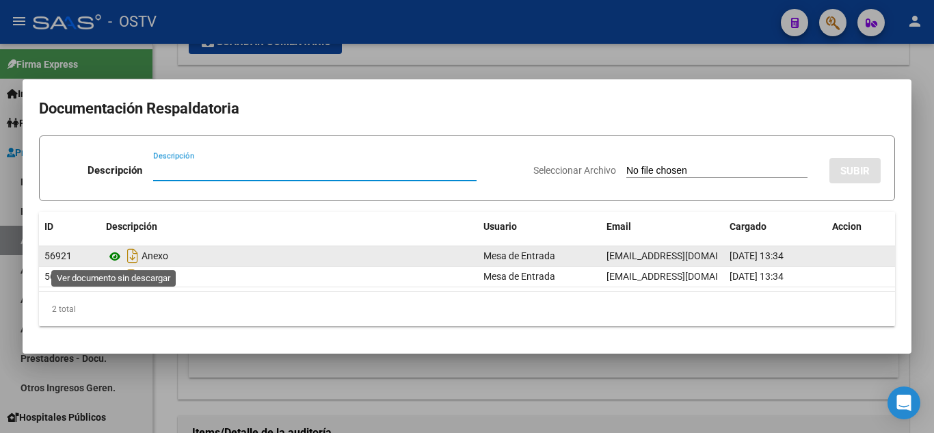
click at [118, 258] on icon at bounding box center [115, 256] width 18 height 16
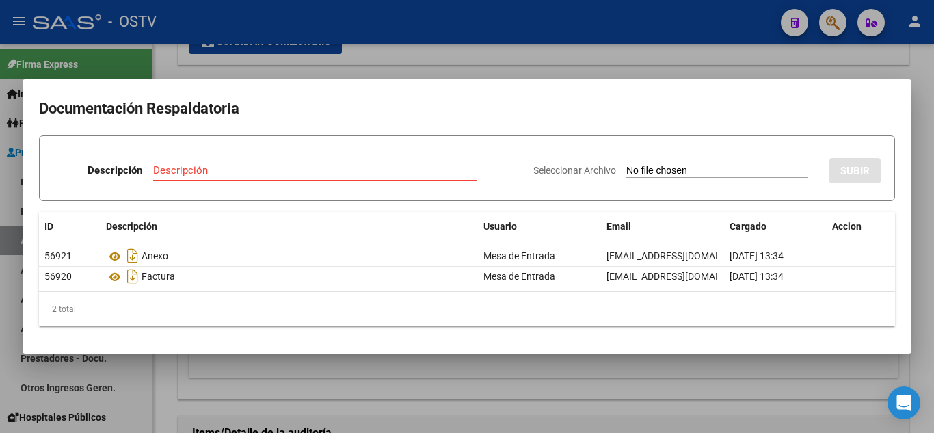
click at [199, 67] on div at bounding box center [467, 216] width 934 height 433
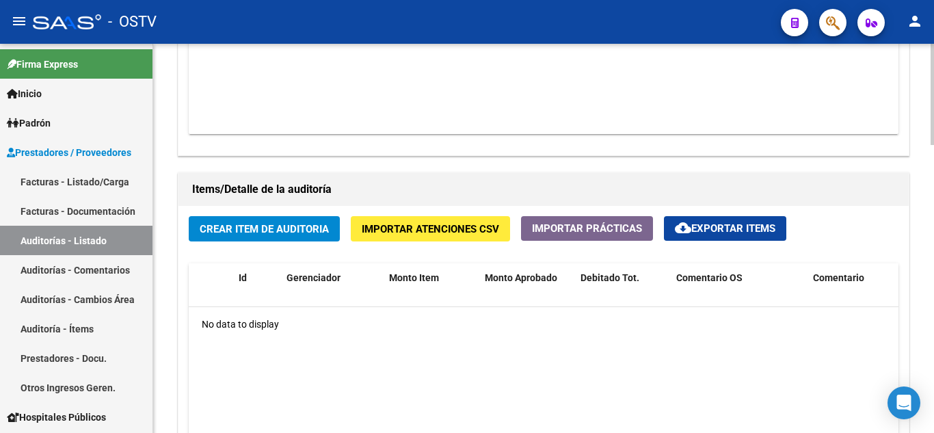
scroll to position [1026, 0]
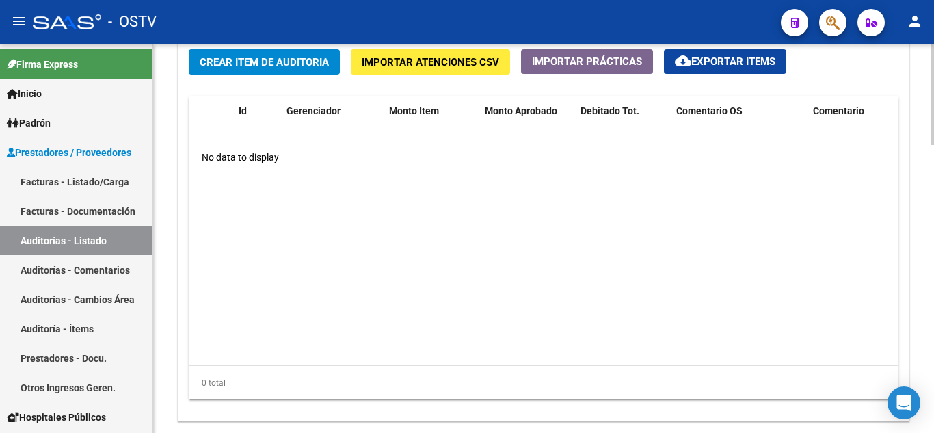
click at [250, 70] on button "Crear Item de Auditoria" at bounding box center [264, 61] width 151 height 25
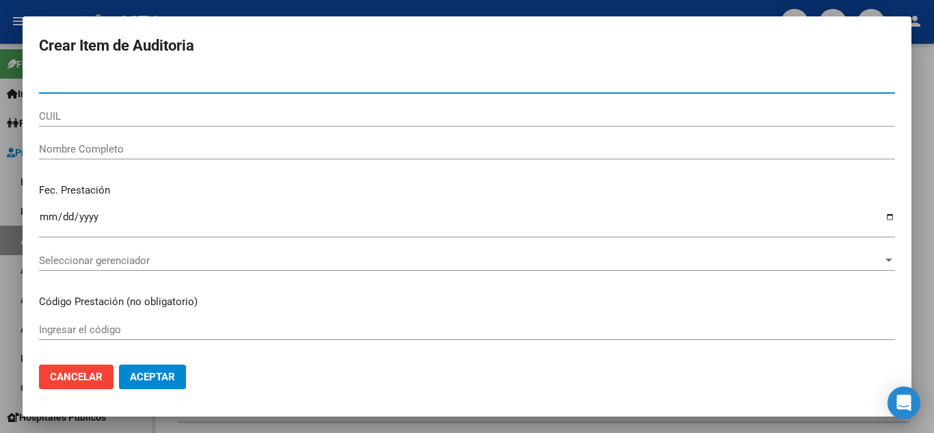
paste input "37272551"
type input "37272551"
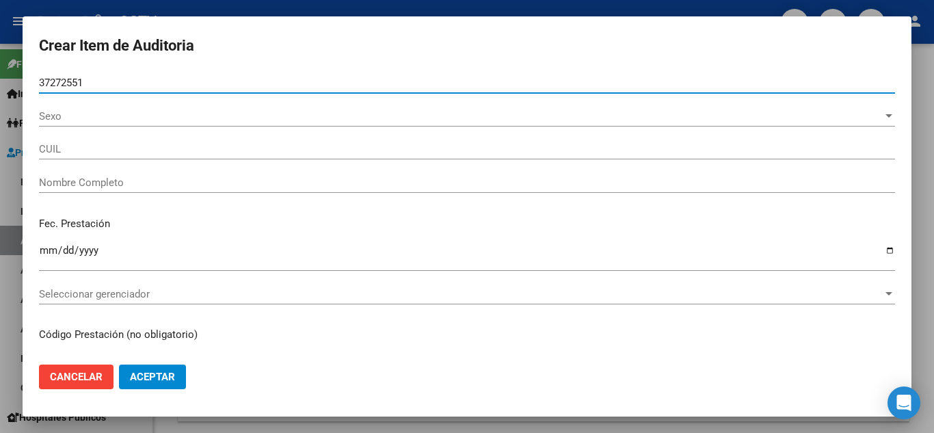
type input "27372725511"
type input "[PERSON_NAME]"
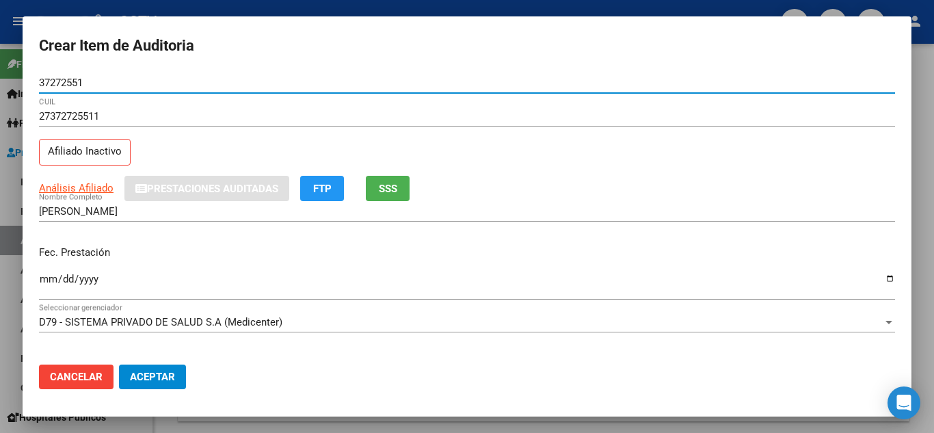
type input "37272551"
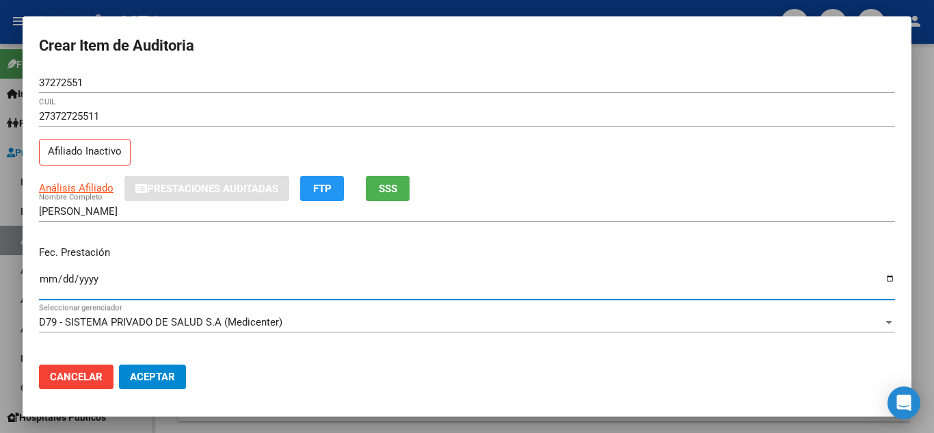
click at [45, 282] on input "Ingresar la fecha" at bounding box center [467, 285] width 856 height 22
type input "[DATE]"
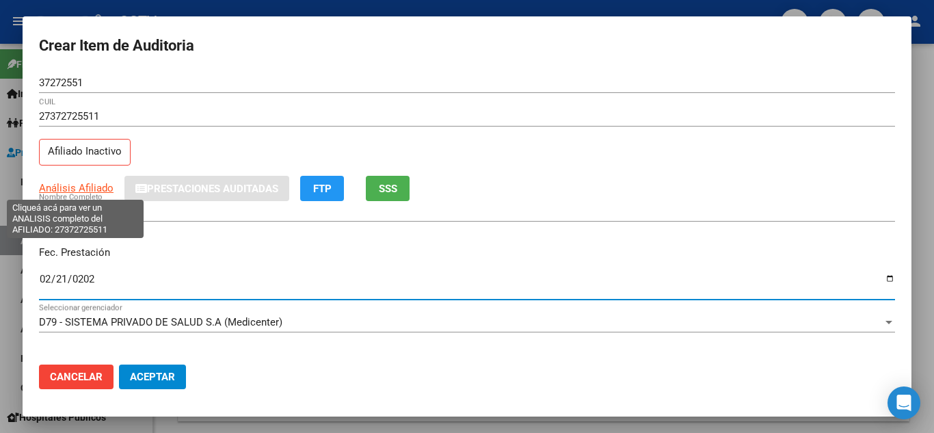
click at [64, 191] on span "Análisis Afiliado" at bounding box center [76, 188] width 75 height 12
type textarea "27372725511"
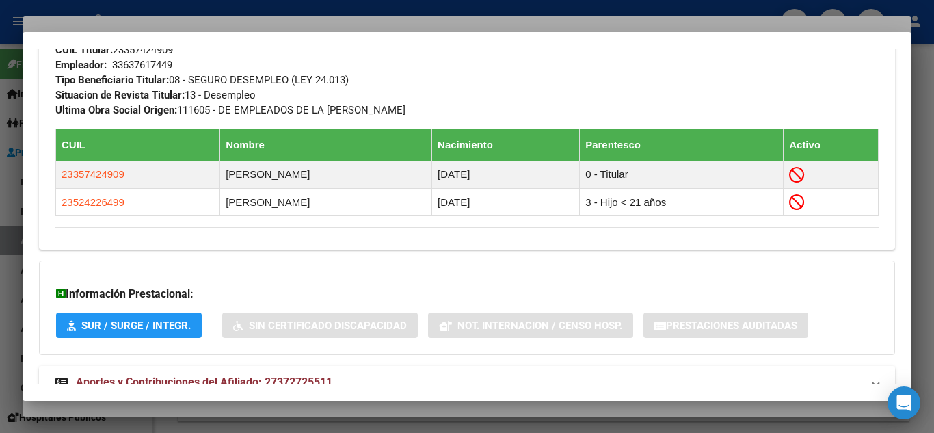
scroll to position [824, 0]
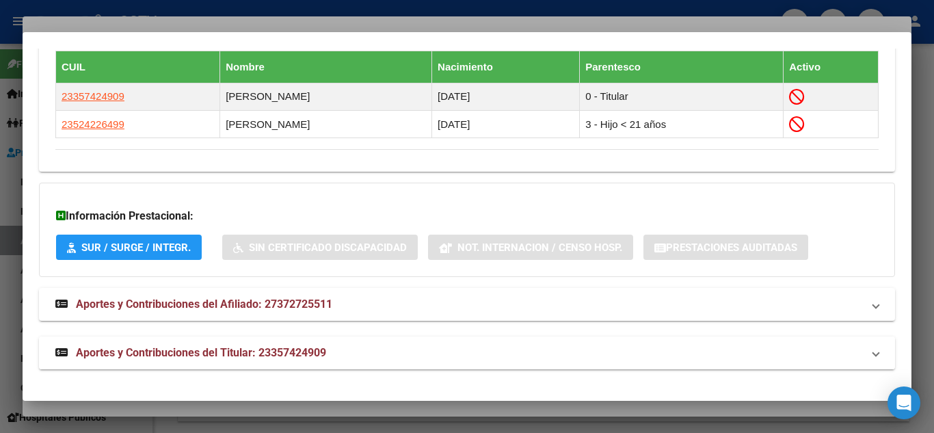
click at [118, 356] on span "Aportes y Contribuciones del Titular: 23357424909" at bounding box center [201, 352] width 250 height 13
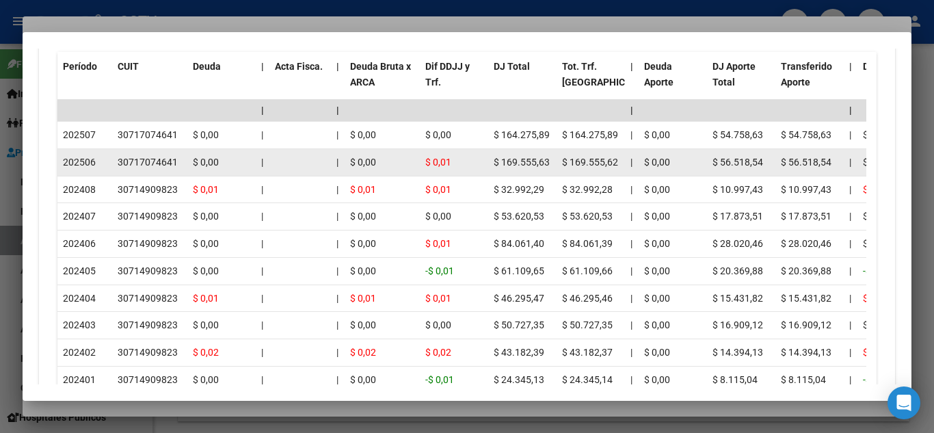
scroll to position [1364, 0]
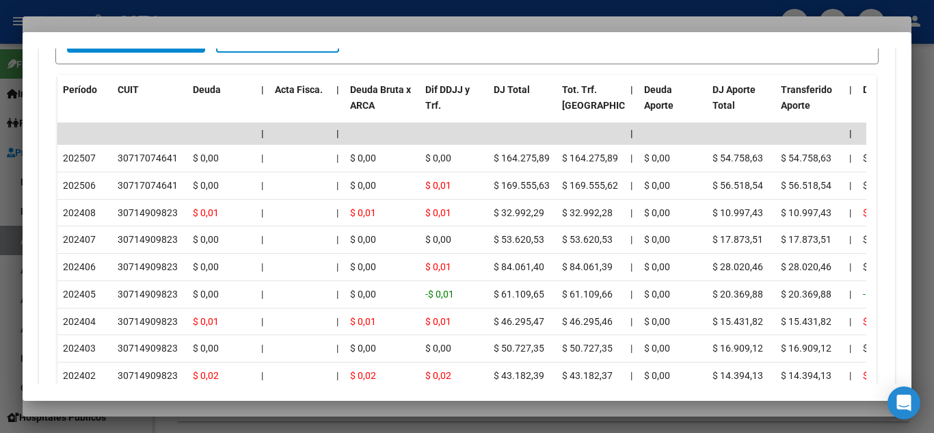
click at [321, 10] on div at bounding box center [467, 216] width 934 height 433
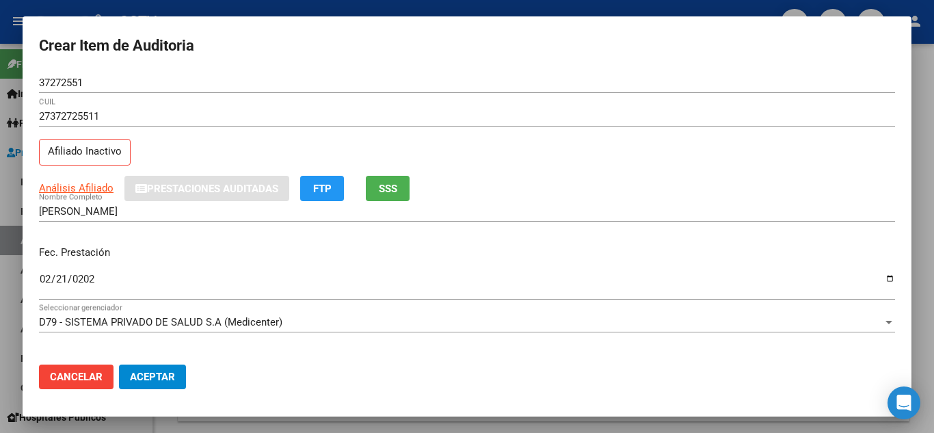
click at [71, 374] on span "Cancelar" at bounding box center [76, 377] width 53 height 12
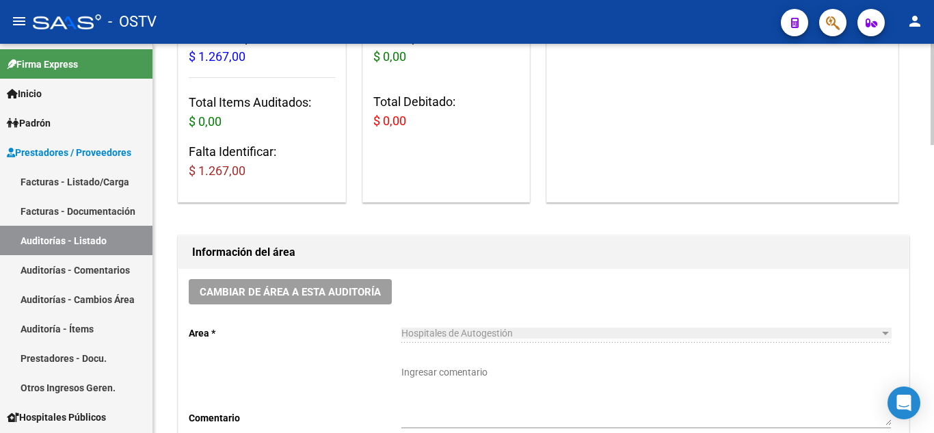
scroll to position [342, 0]
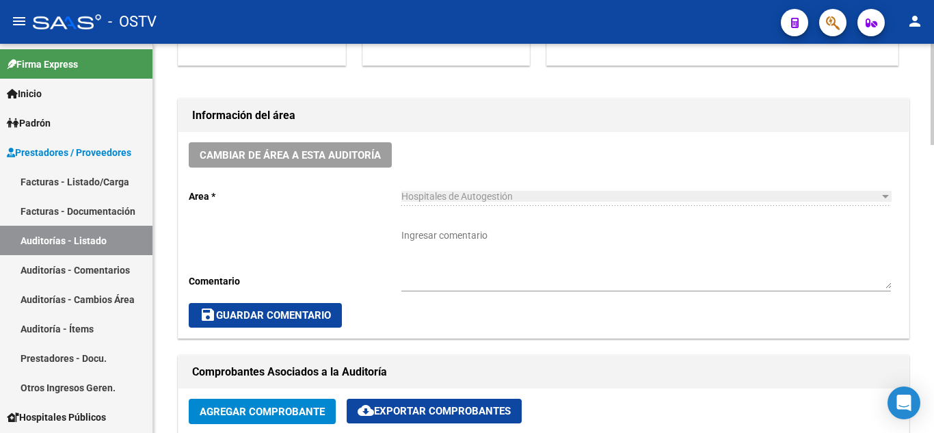
click at [431, 242] on textarea "Ingresar comentario" at bounding box center [647, 258] width 490 height 60
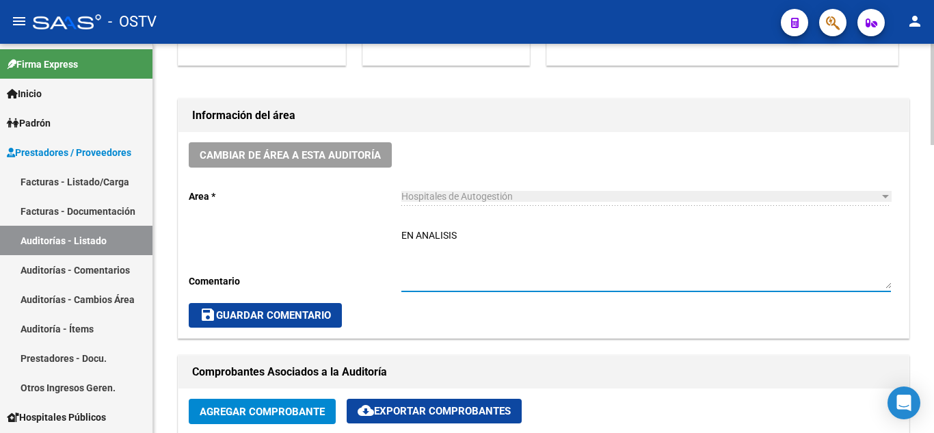
type textarea "EN ANALISIS"
click at [261, 325] on button "save Guardar Comentario" at bounding box center [265, 315] width 153 height 25
